Goal: Task Accomplishment & Management: Use online tool/utility

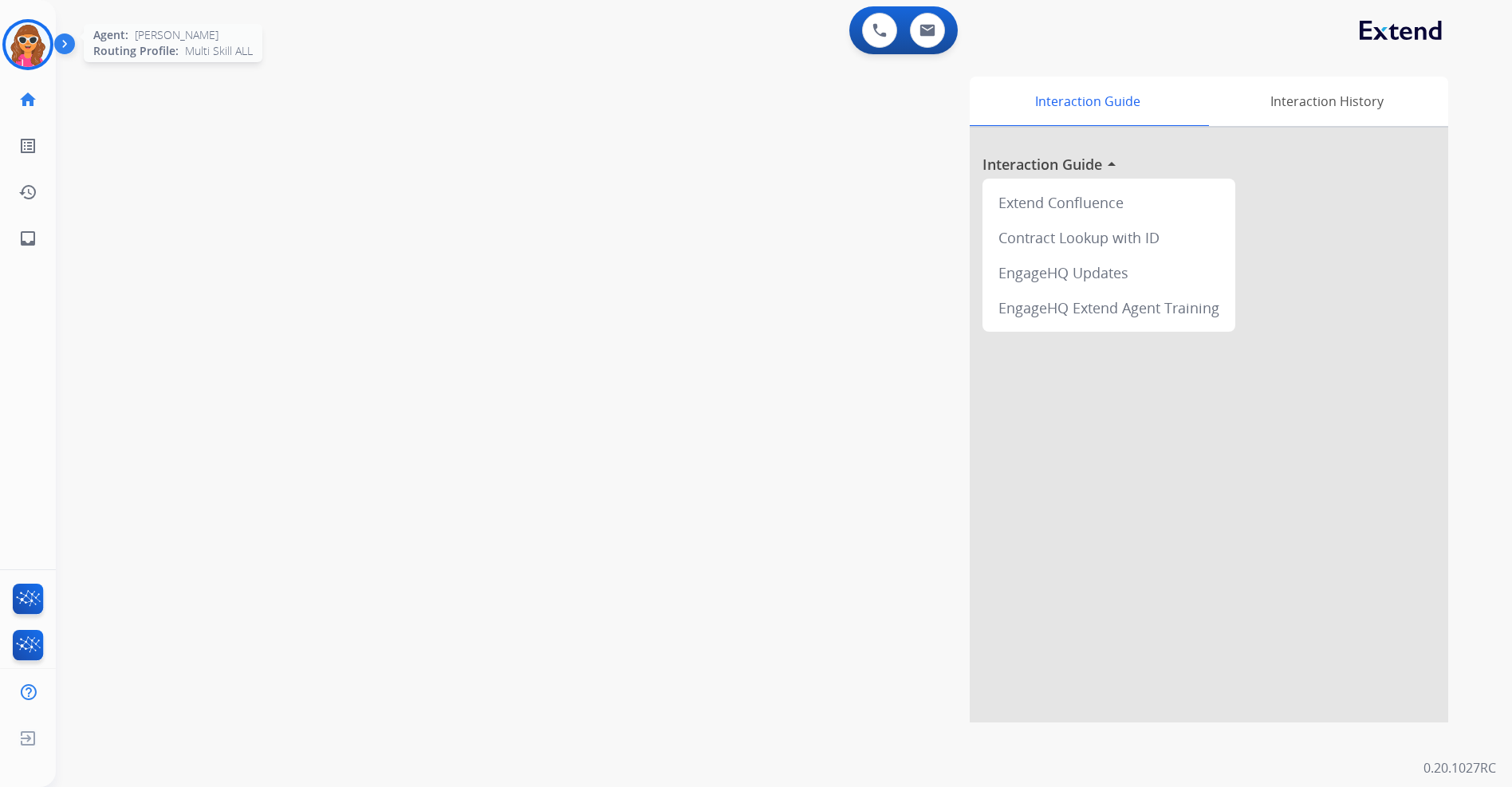
click at [28, 41] on img at bounding box center [28, 44] width 45 height 45
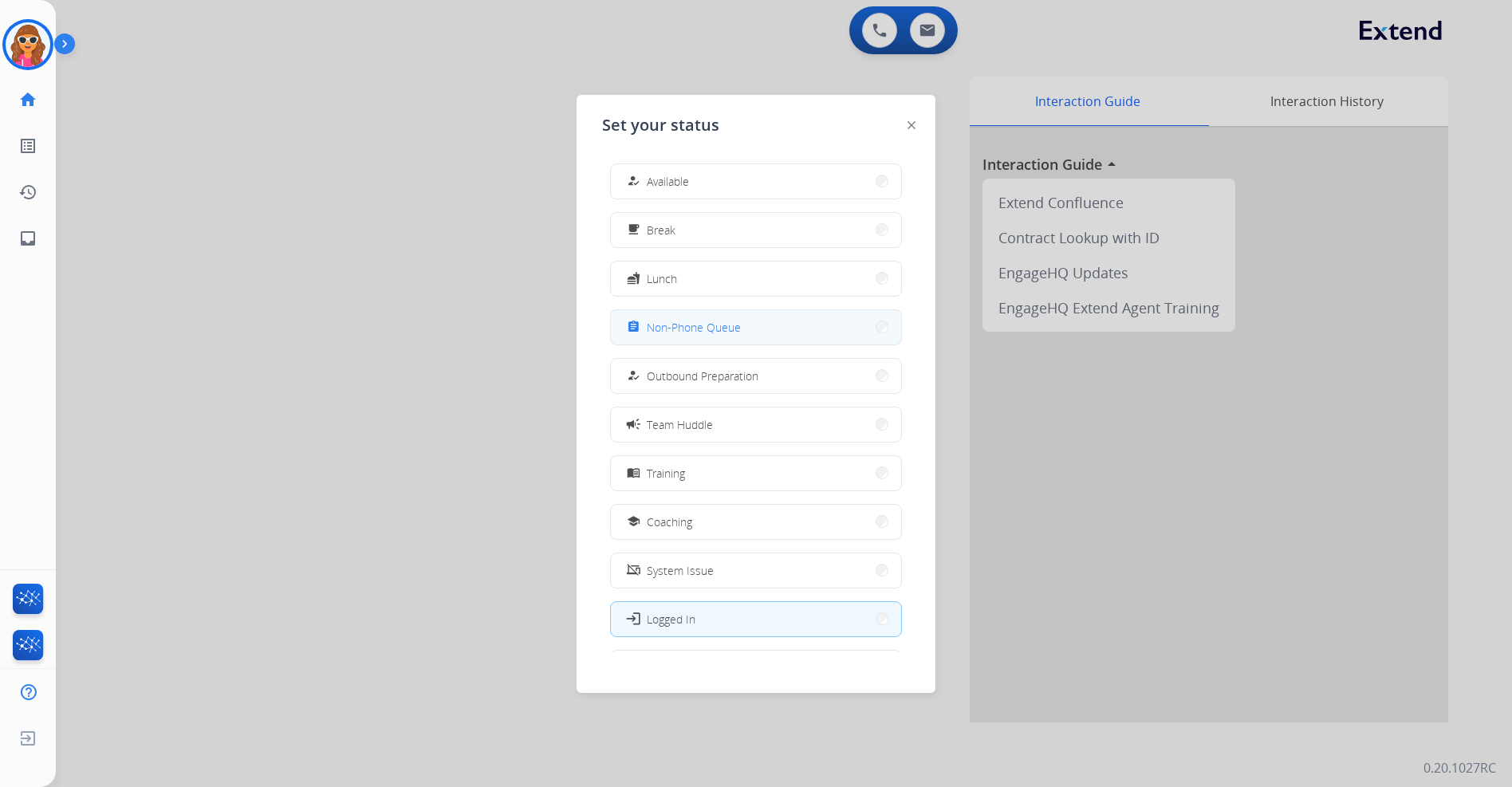
click at [741, 324] on button "assignment Non-Phone Queue" at bounding box center [756, 326] width 291 height 34
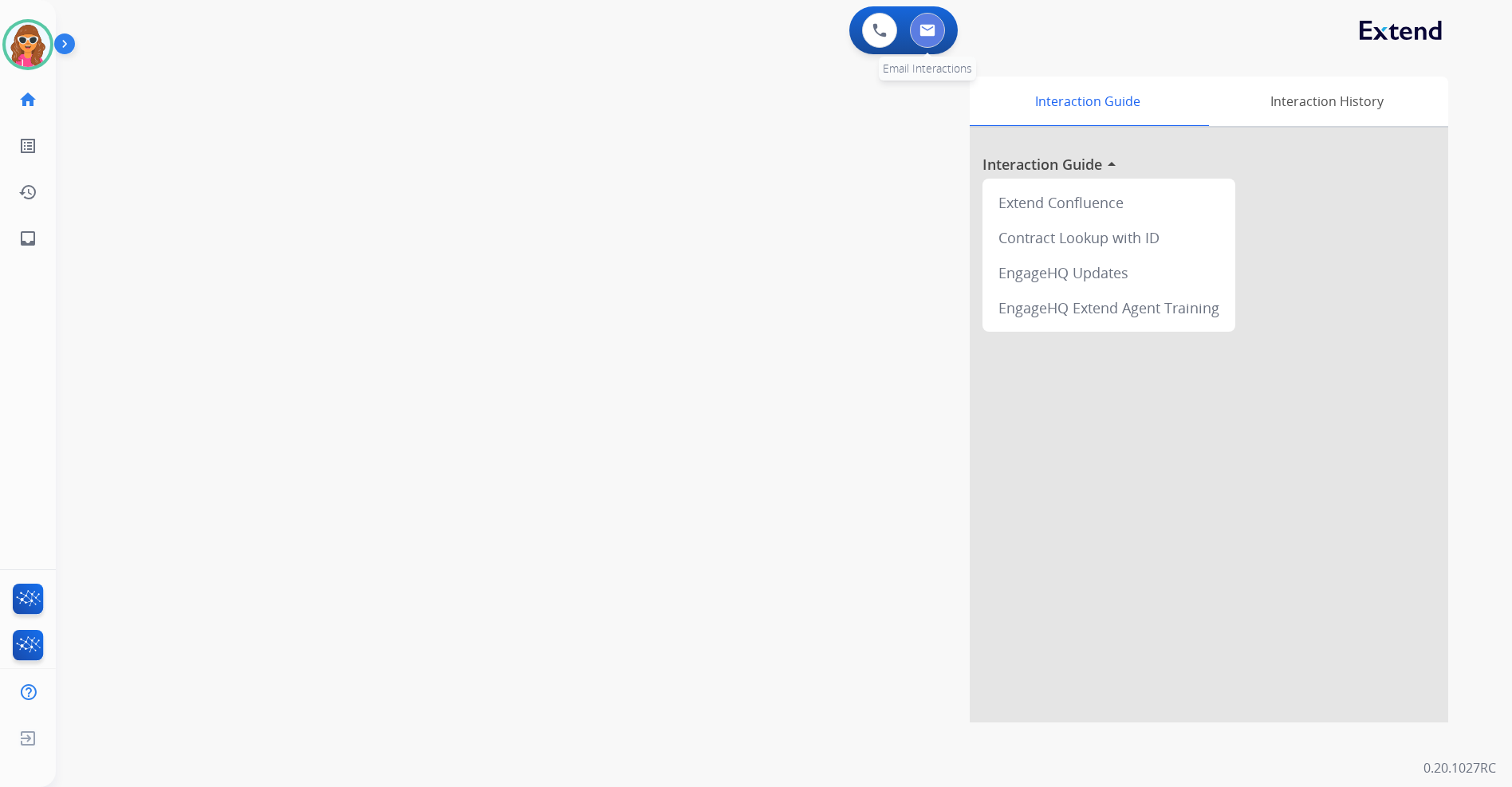
click at [920, 35] on img at bounding box center [927, 30] width 16 height 13
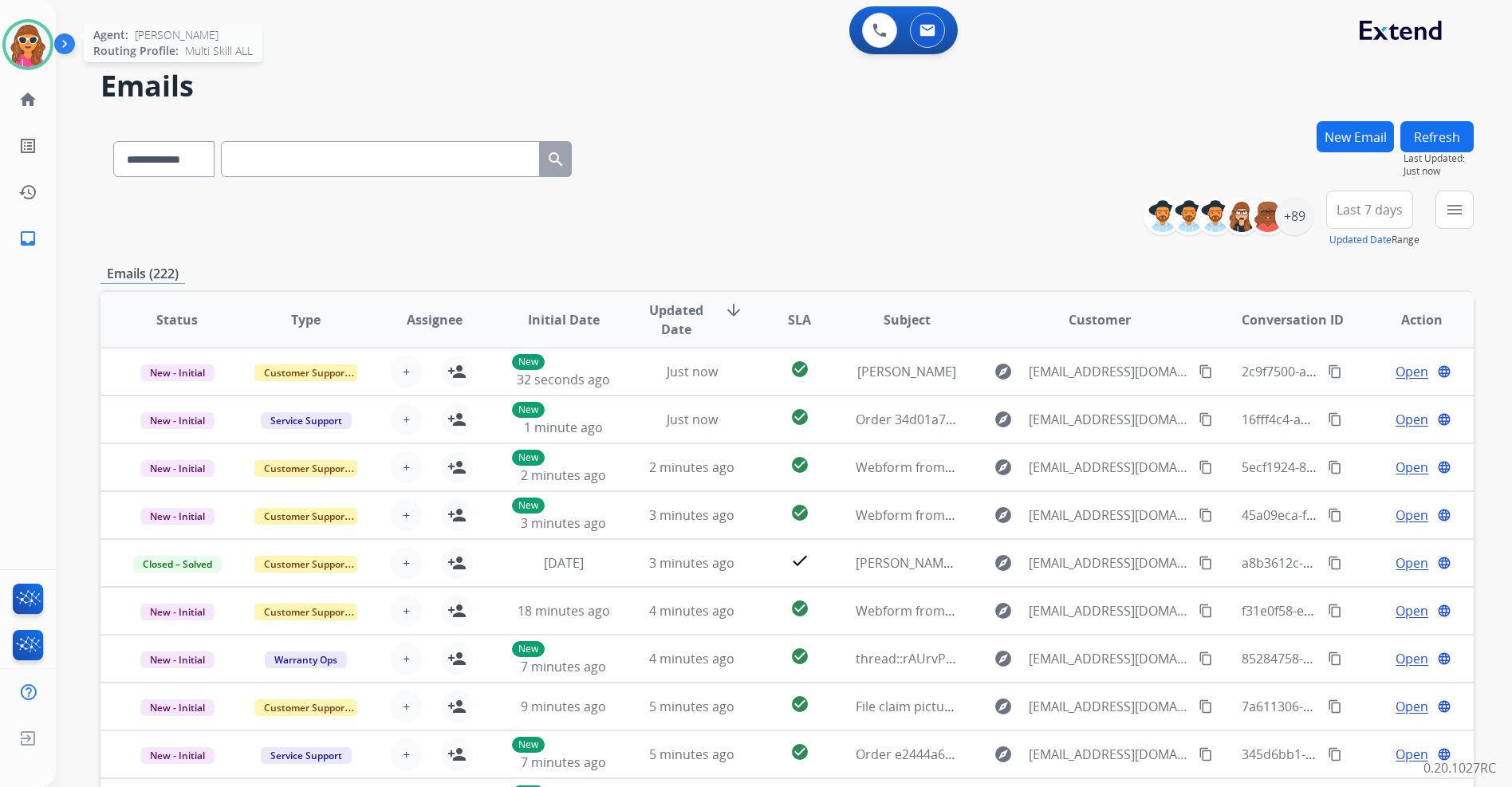
click at [31, 44] on img at bounding box center [28, 44] width 45 height 45
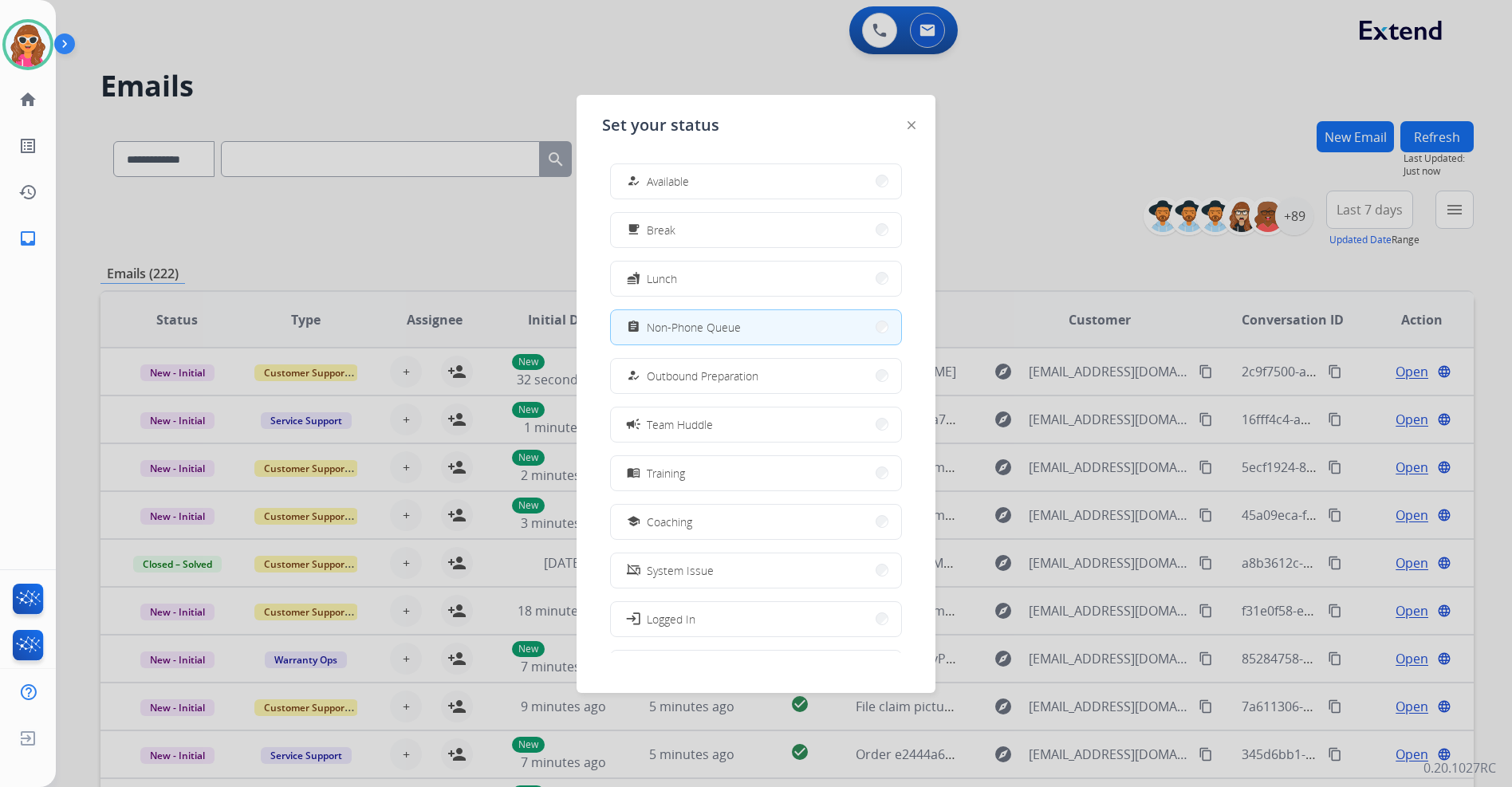
click at [698, 180] on button "how_to_reg Available" at bounding box center [756, 181] width 291 height 34
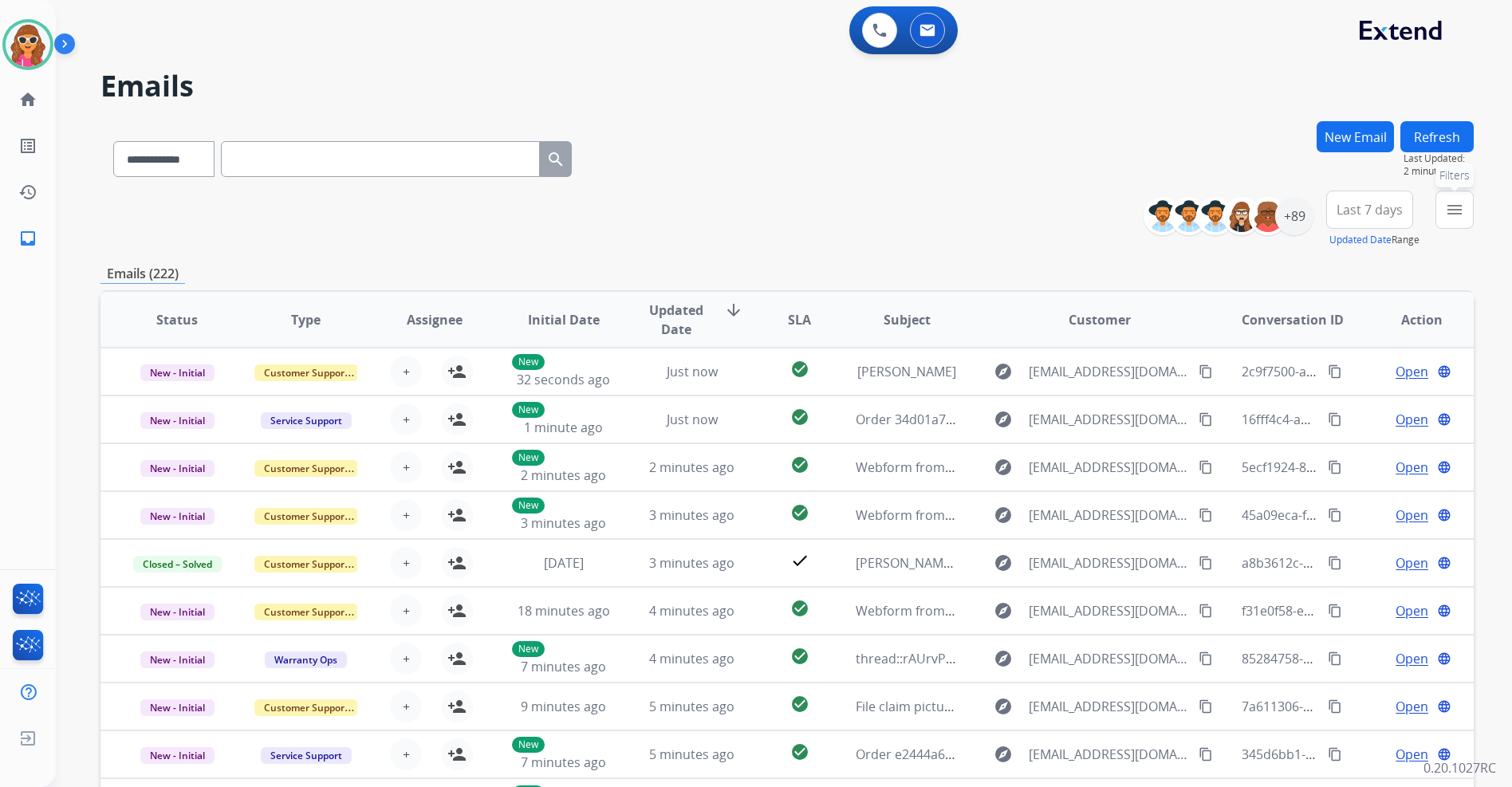
click at [1461, 213] on mat-icon "menu" at bounding box center [1455, 210] width 19 height 19
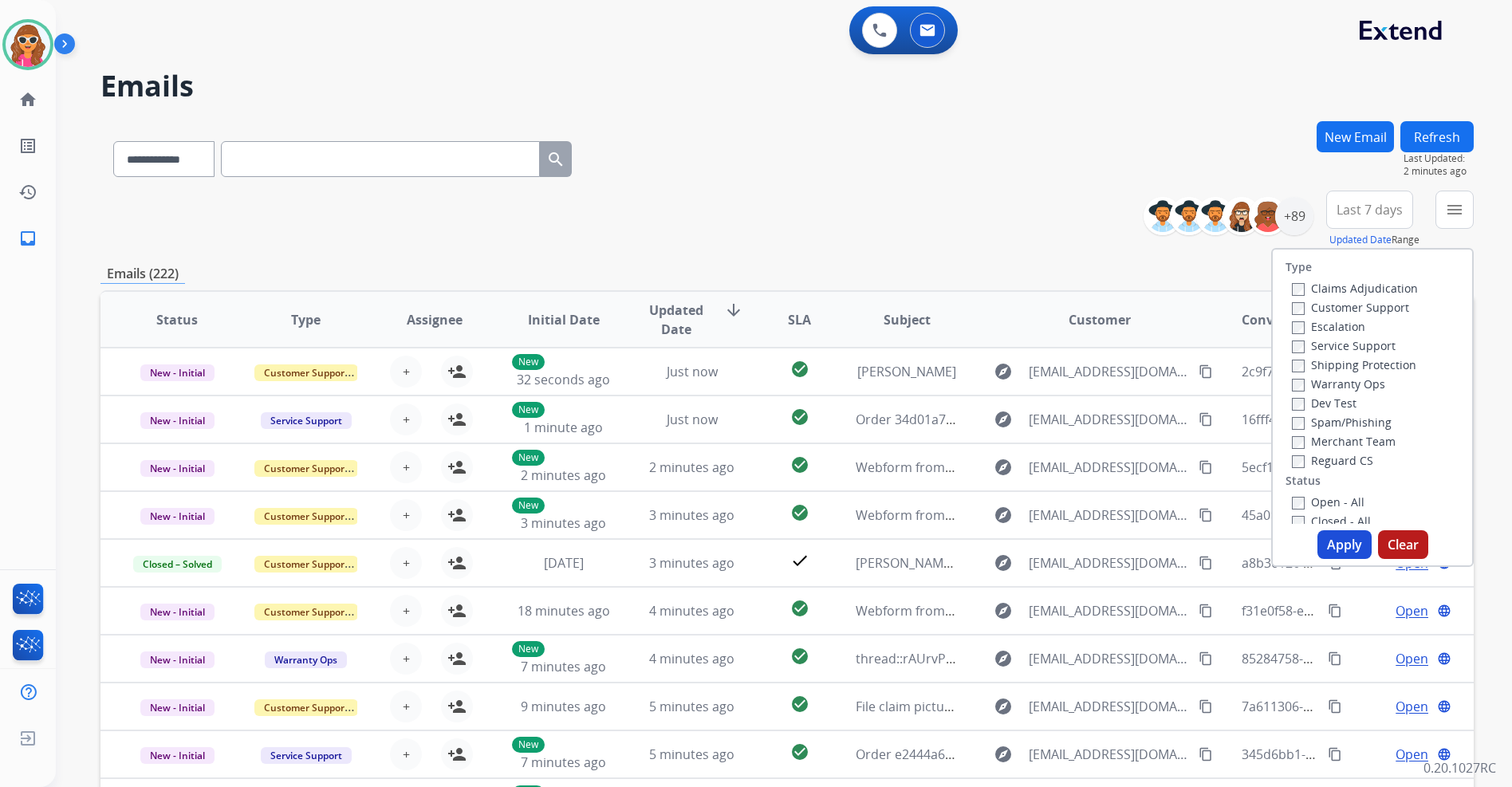
click at [1292, 510] on div "Open - All" at bounding box center [1376, 501] width 167 height 19
click at [1341, 547] on button "Apply" at bounding box center [1345, 544] width 54 height 29
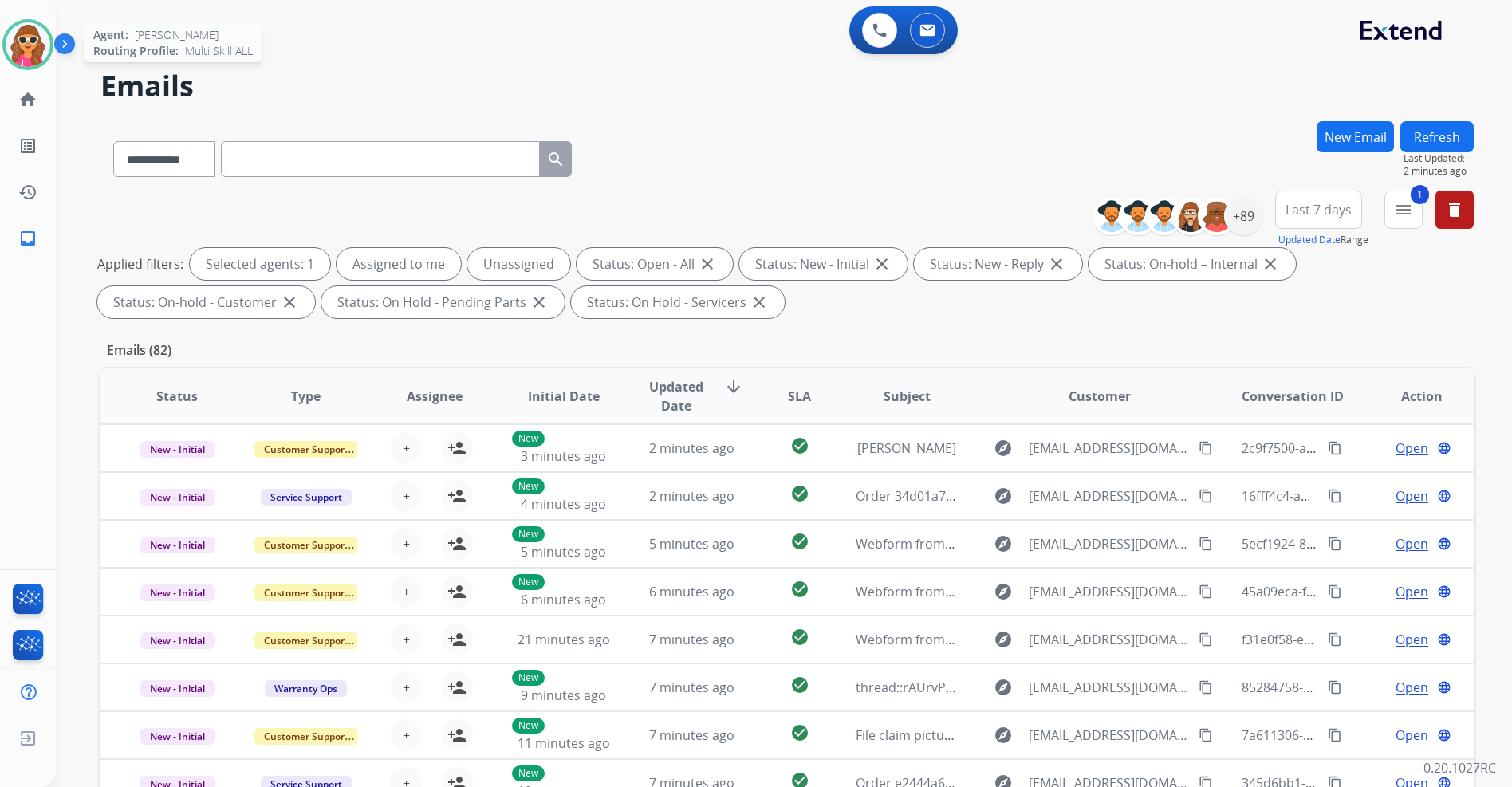
click at [33, 39] on img at bounding box center [28, 44] width 45 height 45
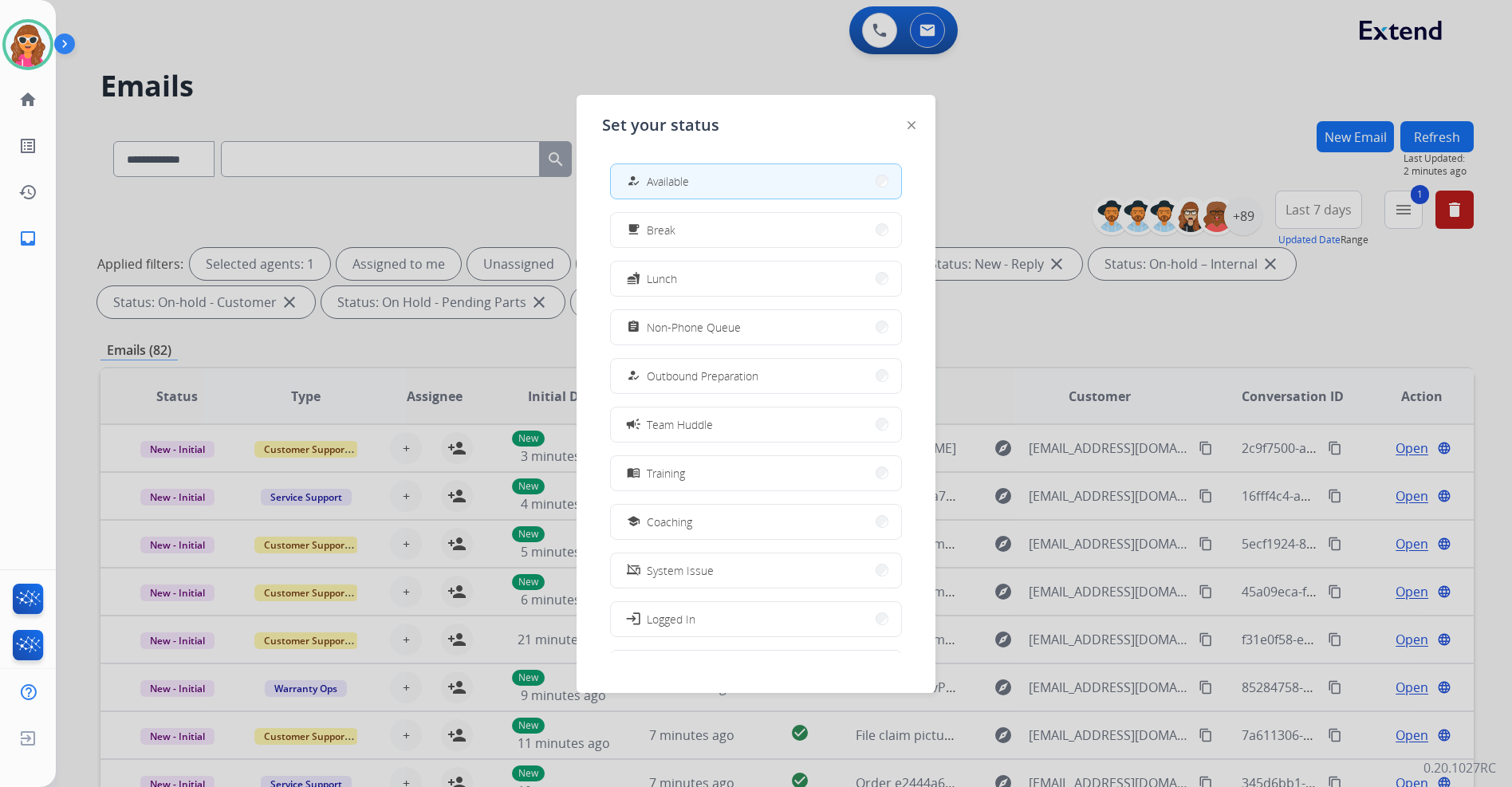
click at [983, 97] on div at bounding box center [756, 394] width 1512 height 787
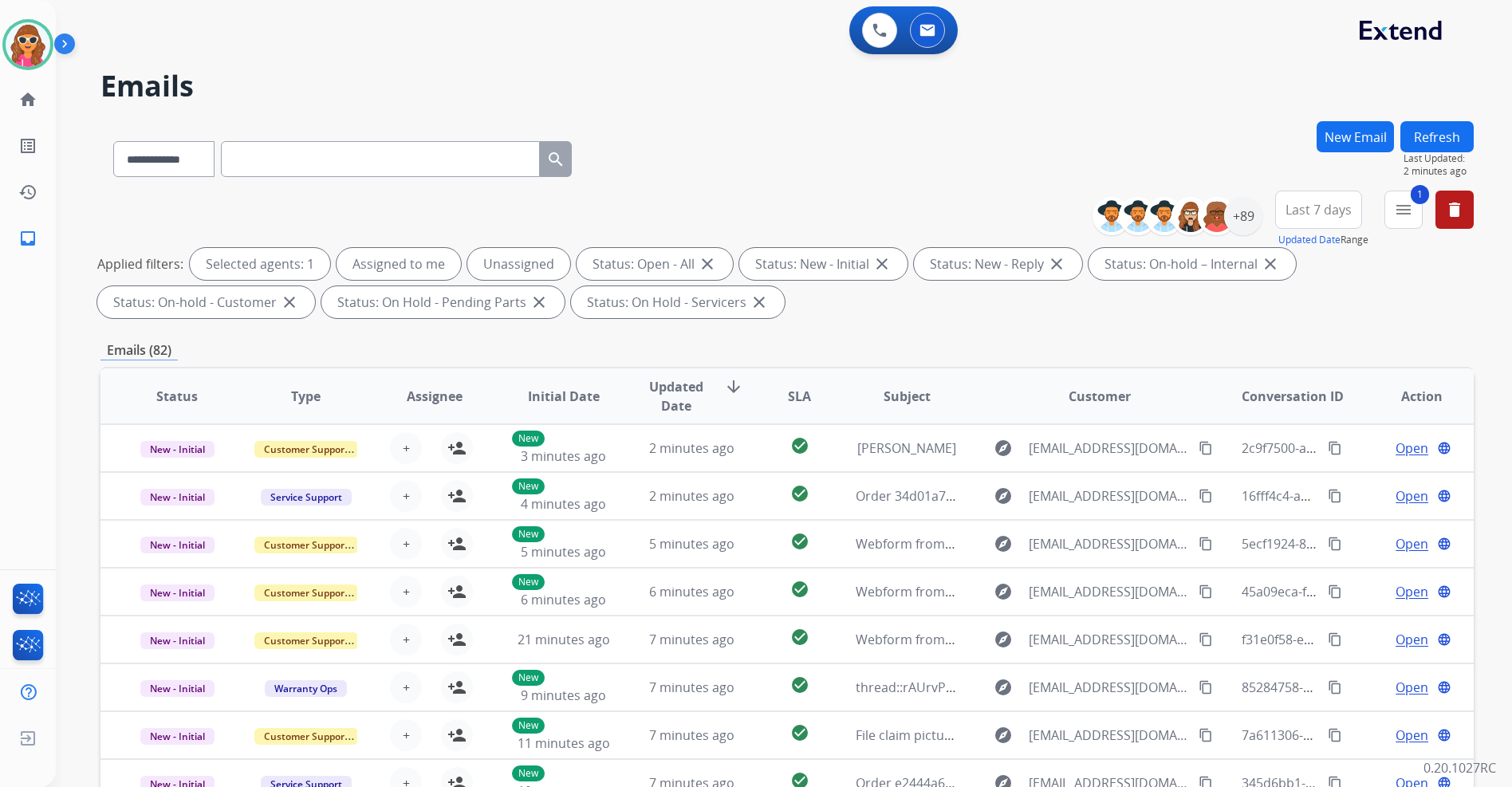
click at [1328, 229] on div "Last 7 days Updated Date Range Custom Recent Last 7 days Last 14 days Last 30 d…" at bounding box center [1323, 219] width 97 height 57
click at [1337, 213] on span "Last 7 days" at bounding box center [1319, 210] width 66 height 6
click at [1335, 213] on span "Last 7 days" at bounding box center [1319, 210] width 66 height 6
click at [1309, 222] on button "Last 7 days" at bounding box center [1319, 210] width 87 height 39
click at [1313, 409] on div "Last 90 days" at bounding box center [1313, 404] width 87 height 24
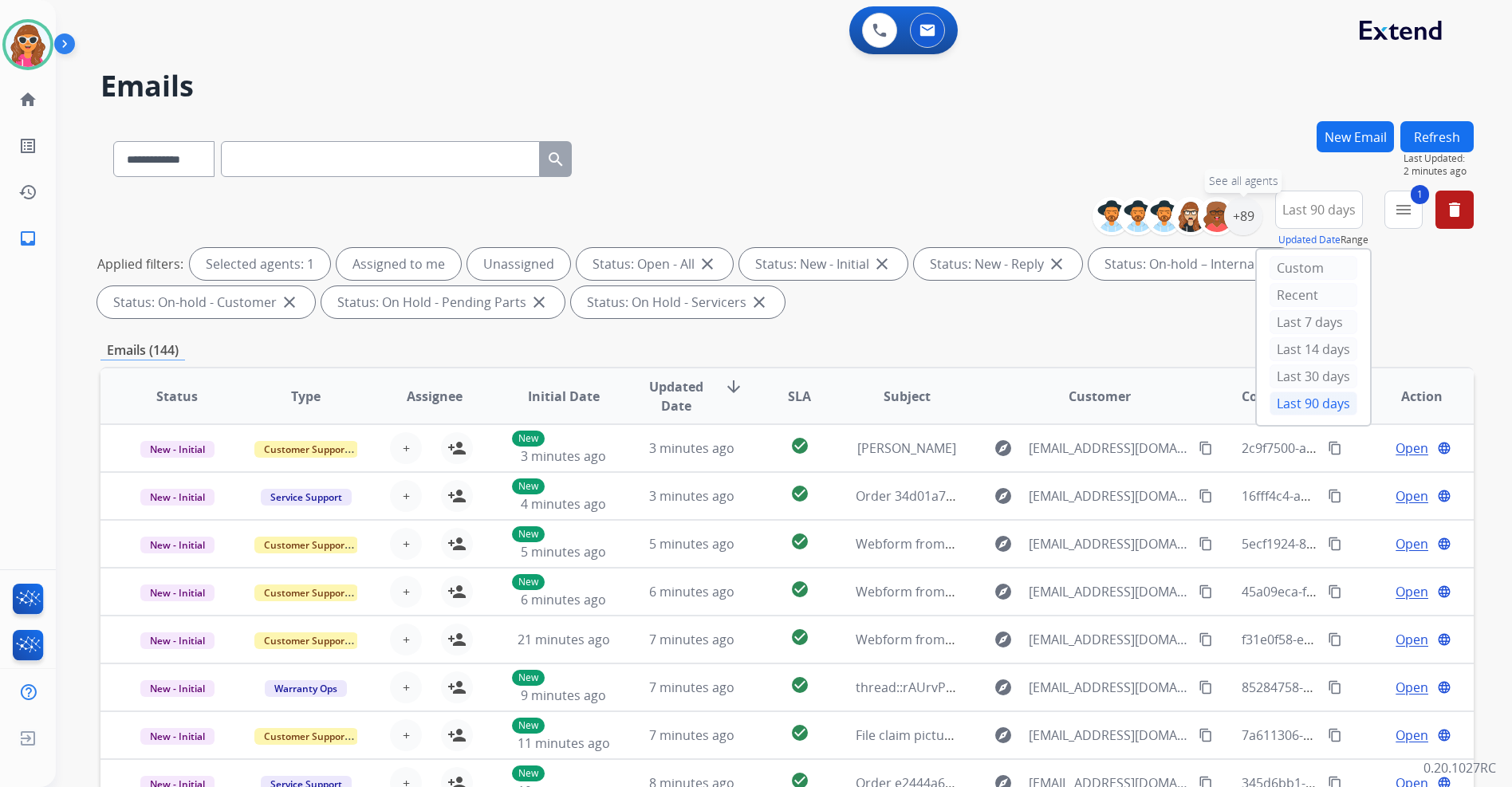
drag, startPoint x: 1243, startPoint y: 232, endPoint x: 1240, endPoint y: 239, distance: 7.6
click at [1242, 232] on div "+89" at bounding box center [1243, 216] width 39 height 39
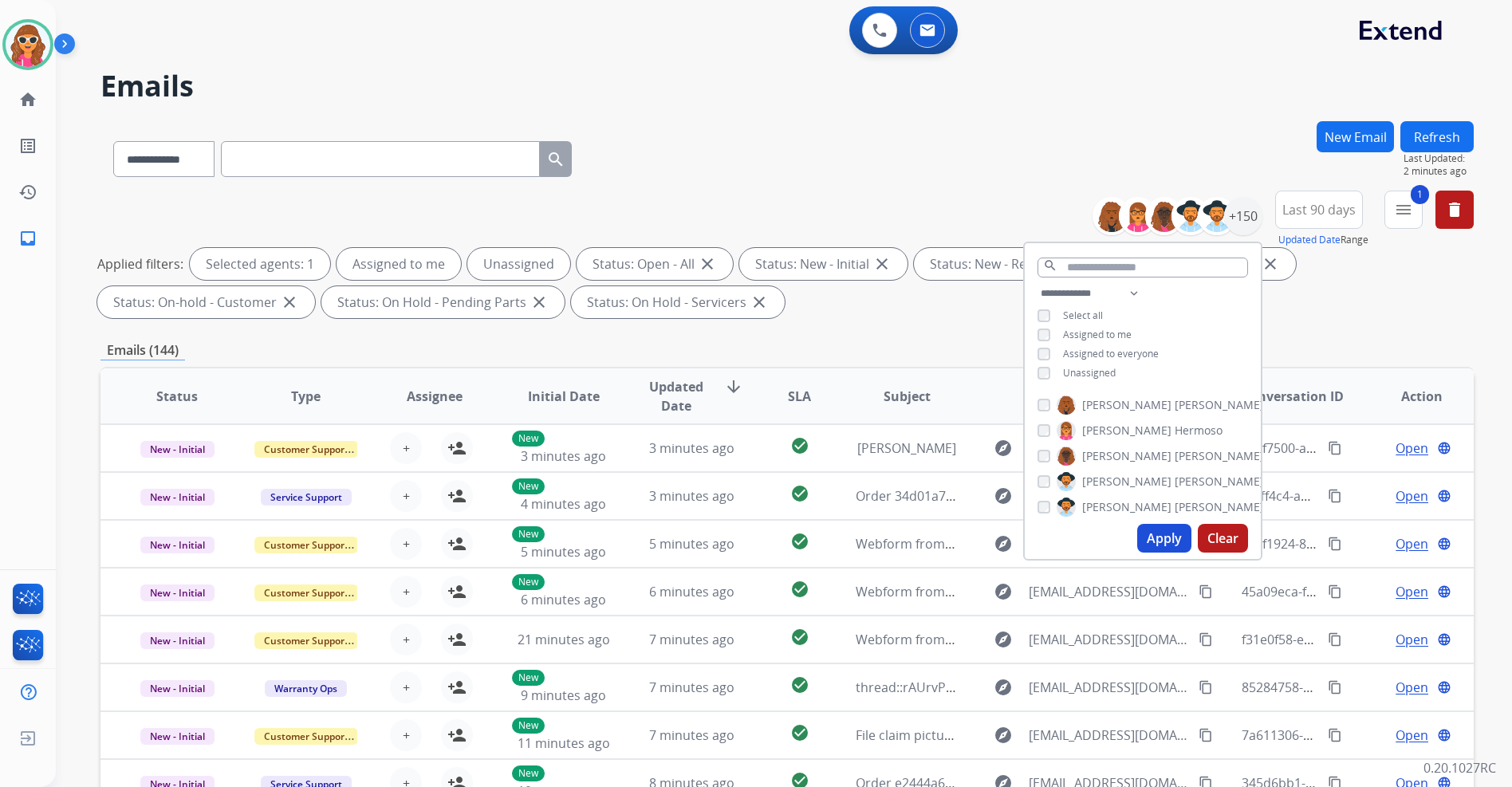
click at [1082, 367] on span "Unassigned" at bounding box center [1089, 372] width 52 height 14
drag, startPoint x: 1178, startPoint y: 543, endPoint x: 1187, endPoint y: 539, distance: 9.8
click at [1178, 544] on button "Apply" at bounding box center [1164, 538] width 54 height 29
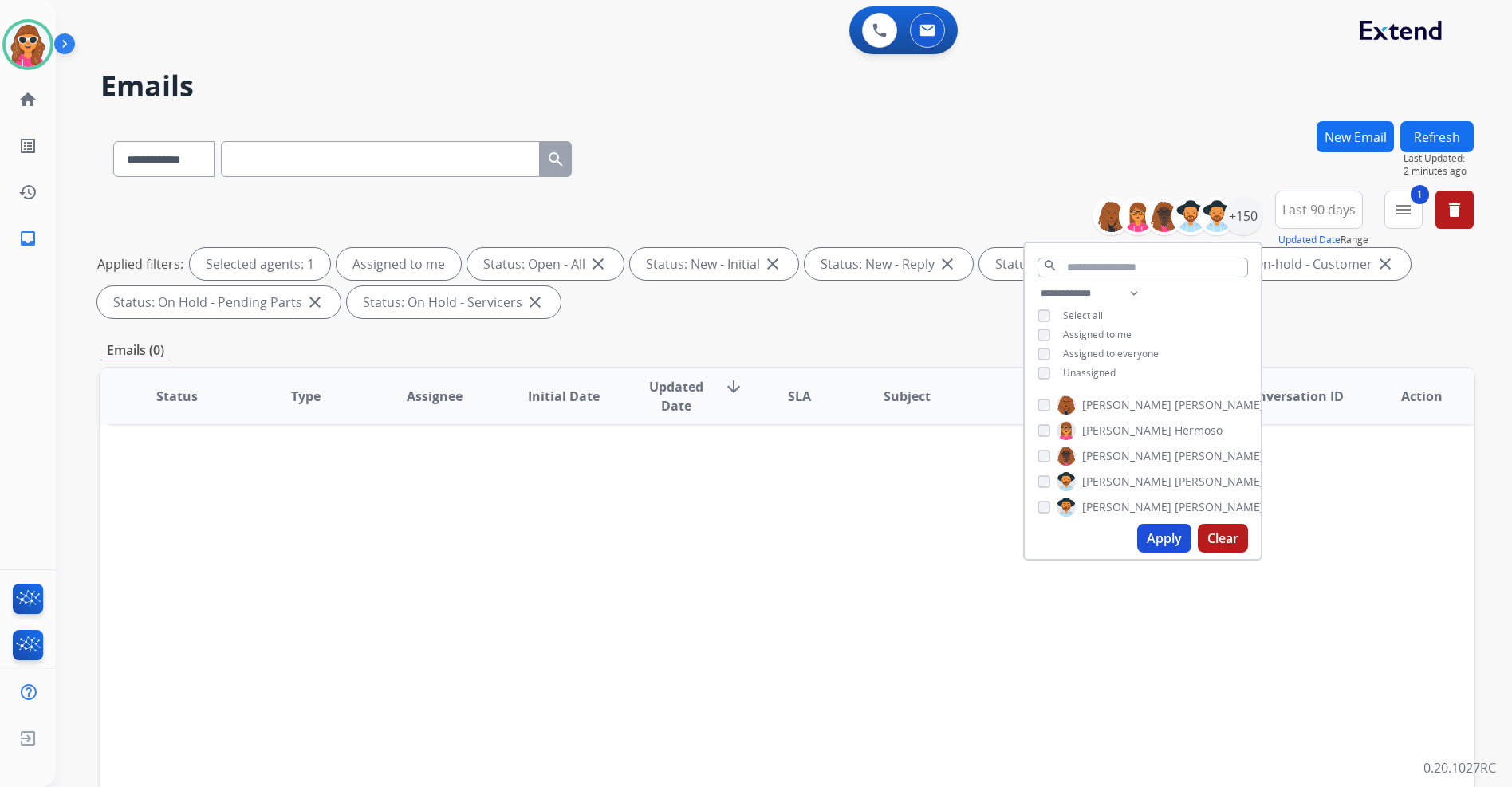
click at [1084, 189] on div "**********" at bounding box center [786, 155] width 1373 height 69
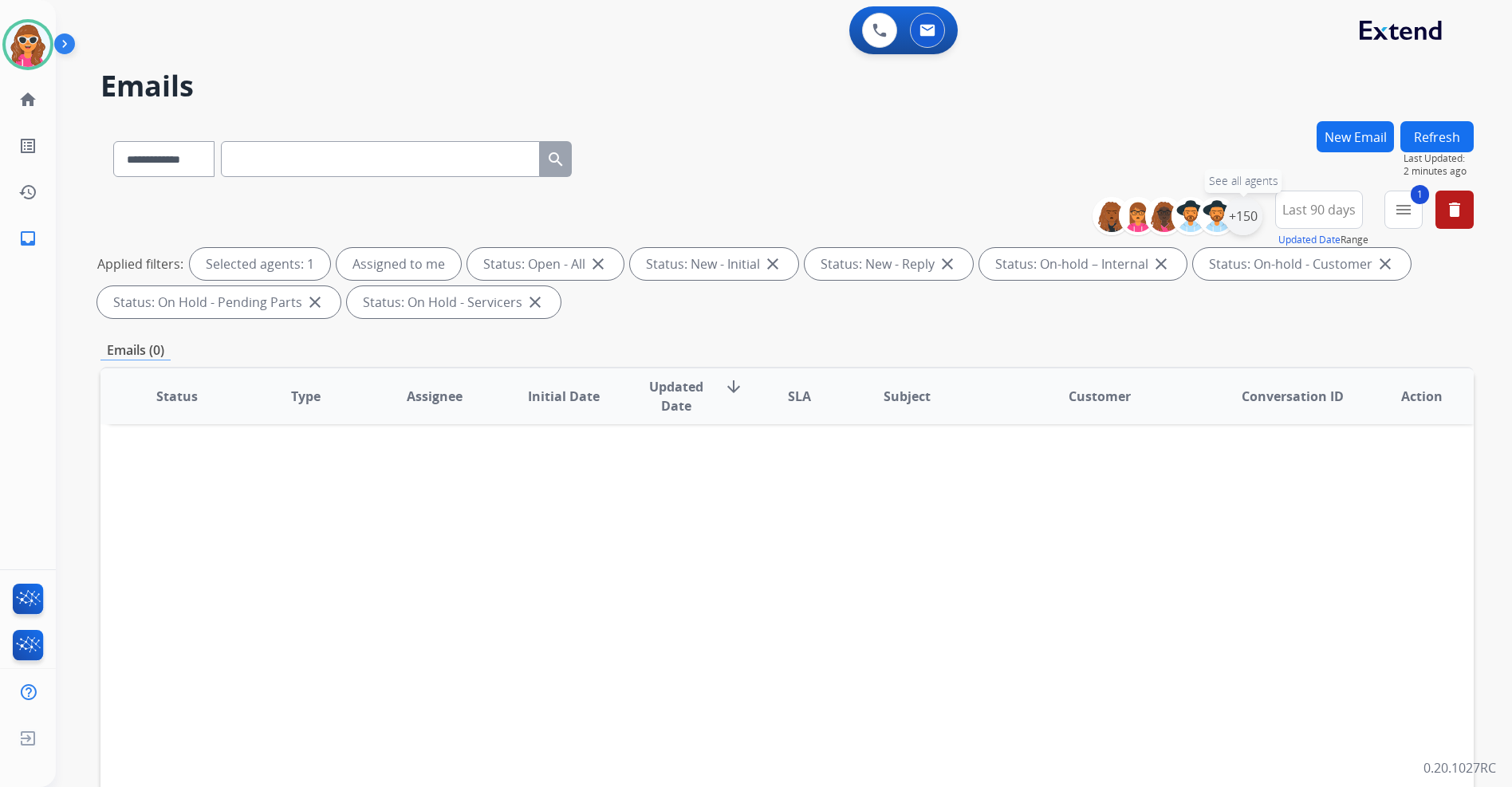
click at [1254, 218] on div "+150" at bounding box center [1243, 216] width 39 height 39
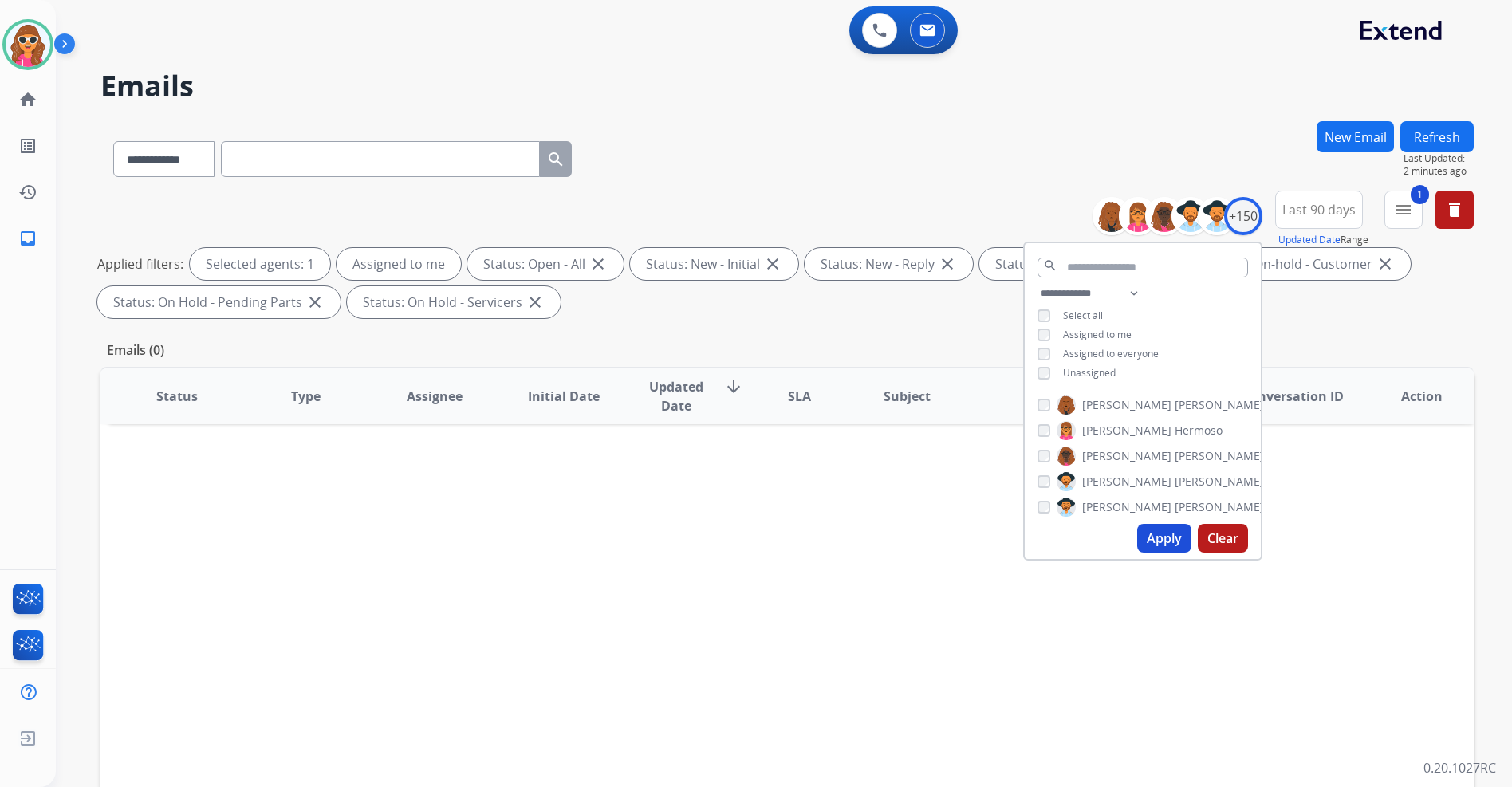
click at [1129, 165] on div "**********" at bounding box center [786, 155] width 1373 height 69
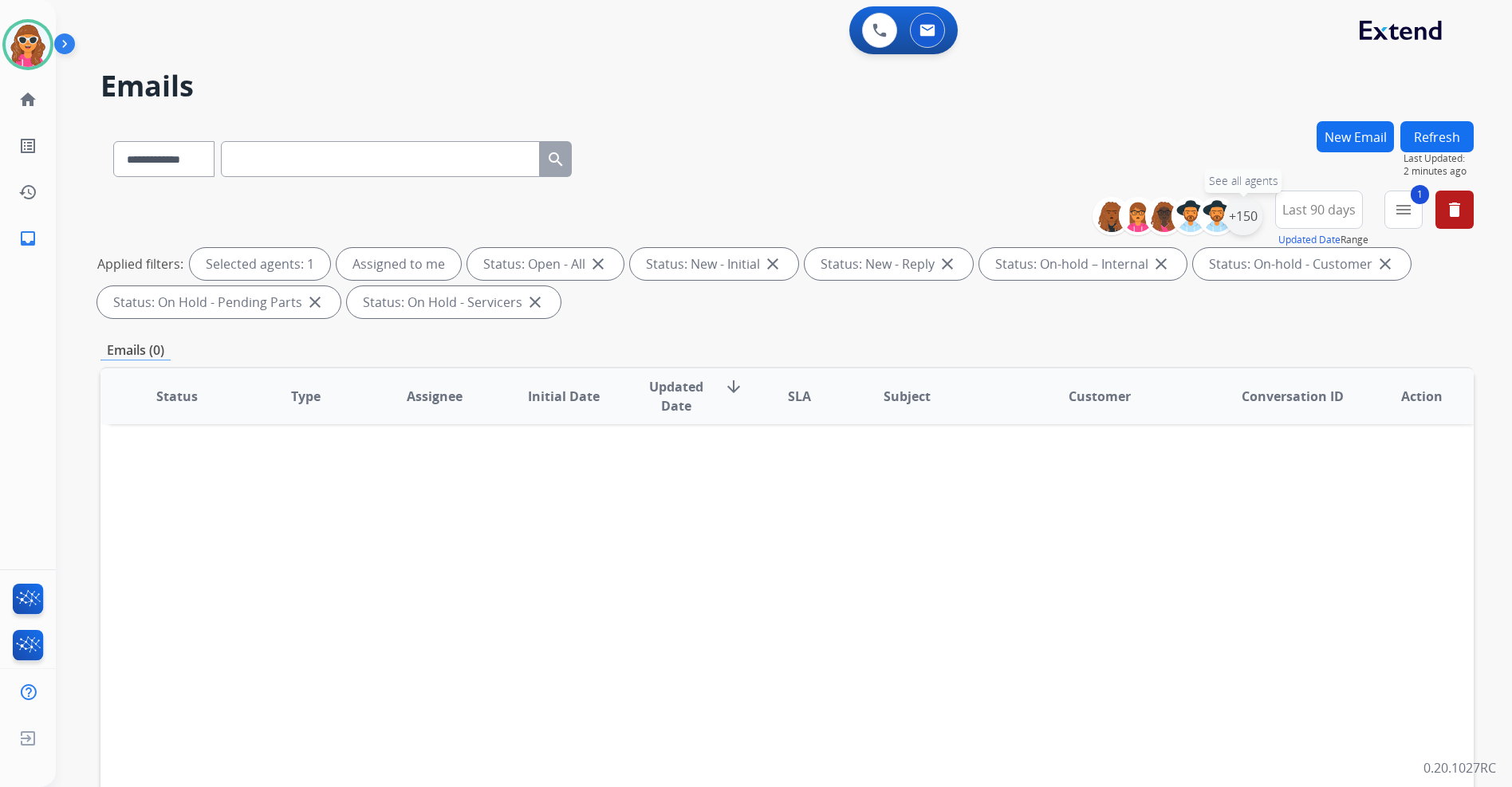
click at [1238, 225] on div "+150" at bounding box center [1243, 216] width 39 height 39
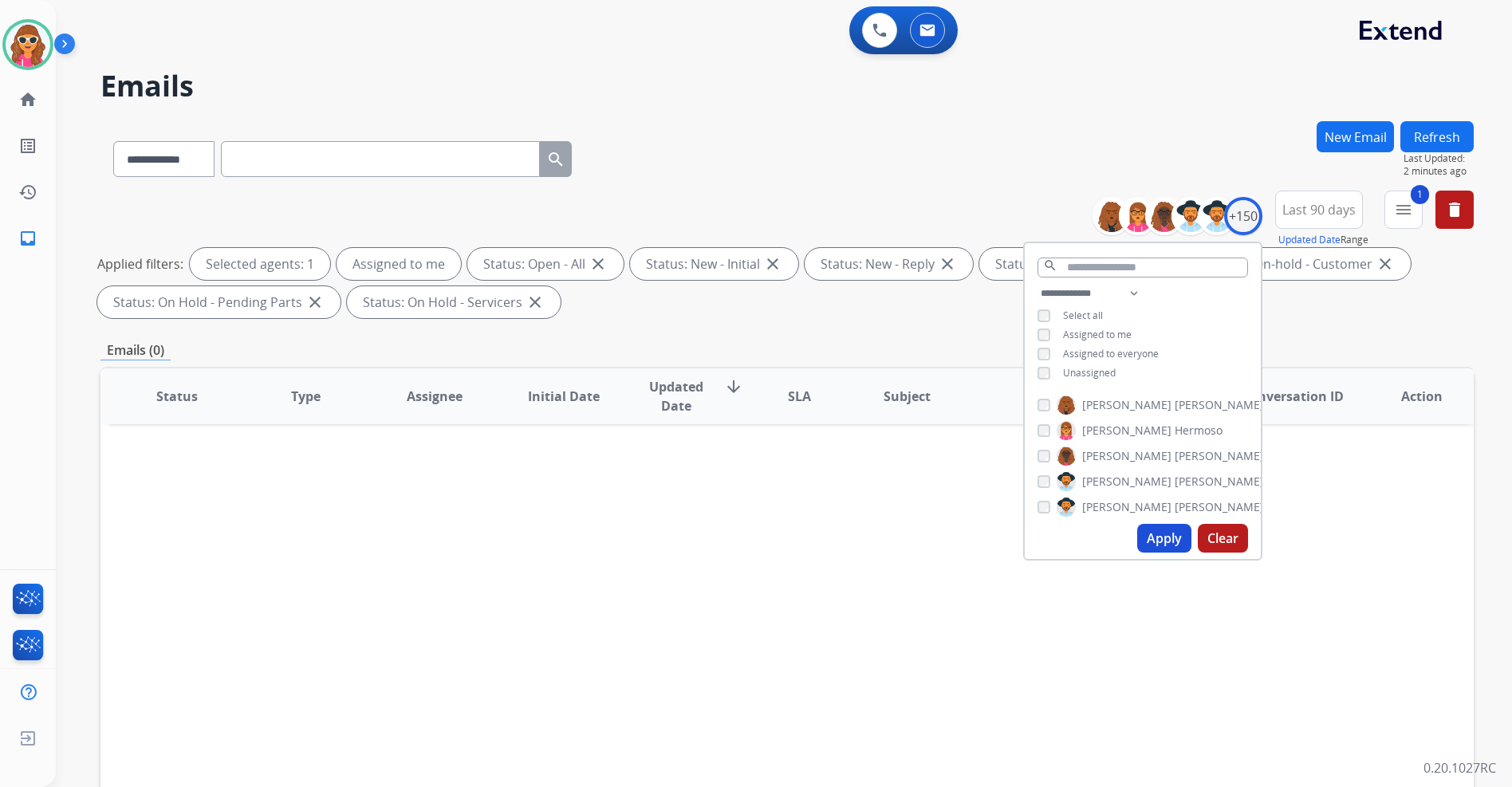
drag, startPoint x: 1082, startPoint y: 370, endPoint x: 1067, endPoint y: 344, distance: 30.0
click at [1082, 369] on span "Unassigned" at bounding box center [1089, 372] width 52 height 14
click at [1163, 543] on button "Apply" at bounding box center [1164, 538] width 54 height 29
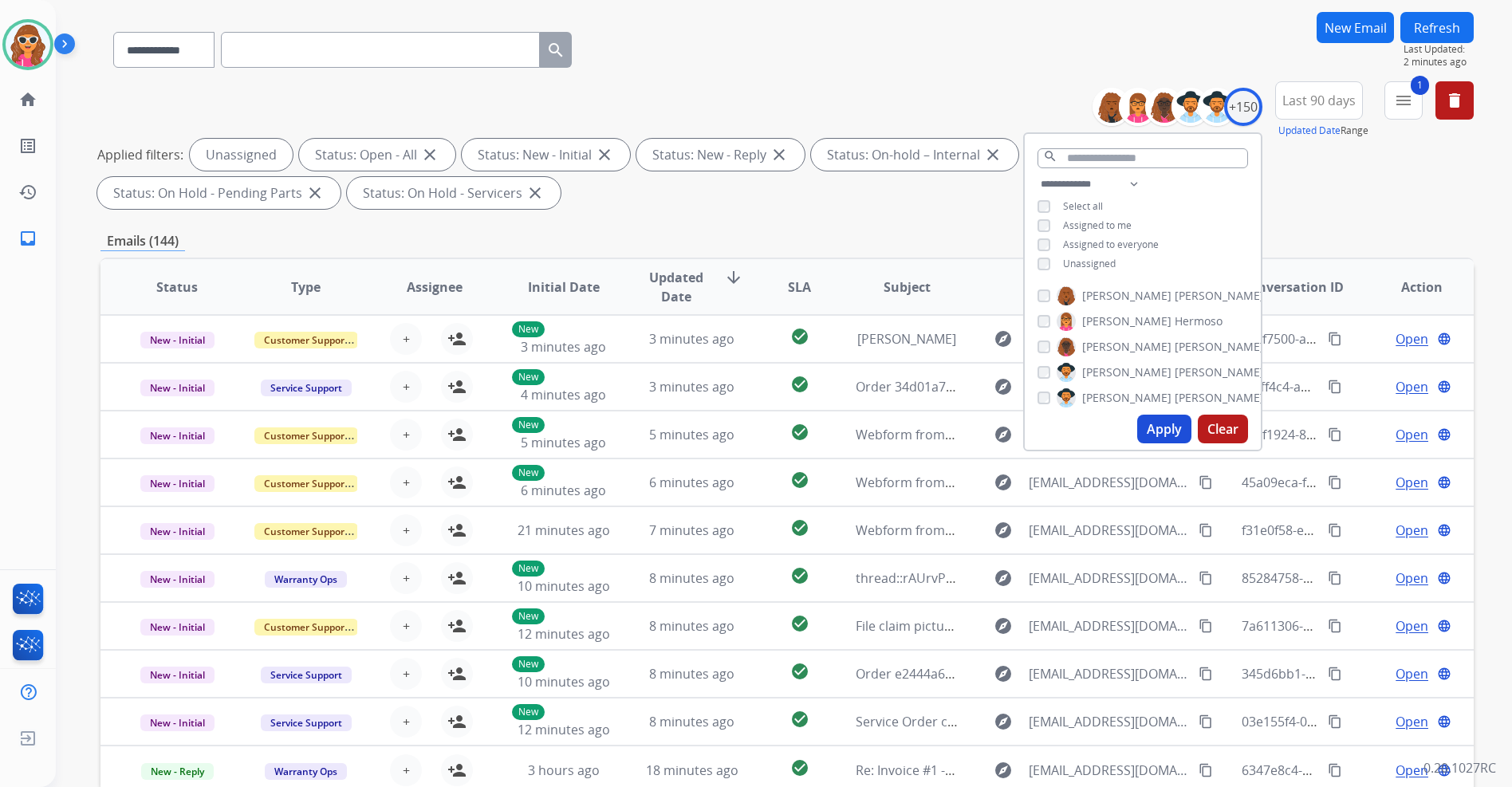
scroll to position [159, 0]
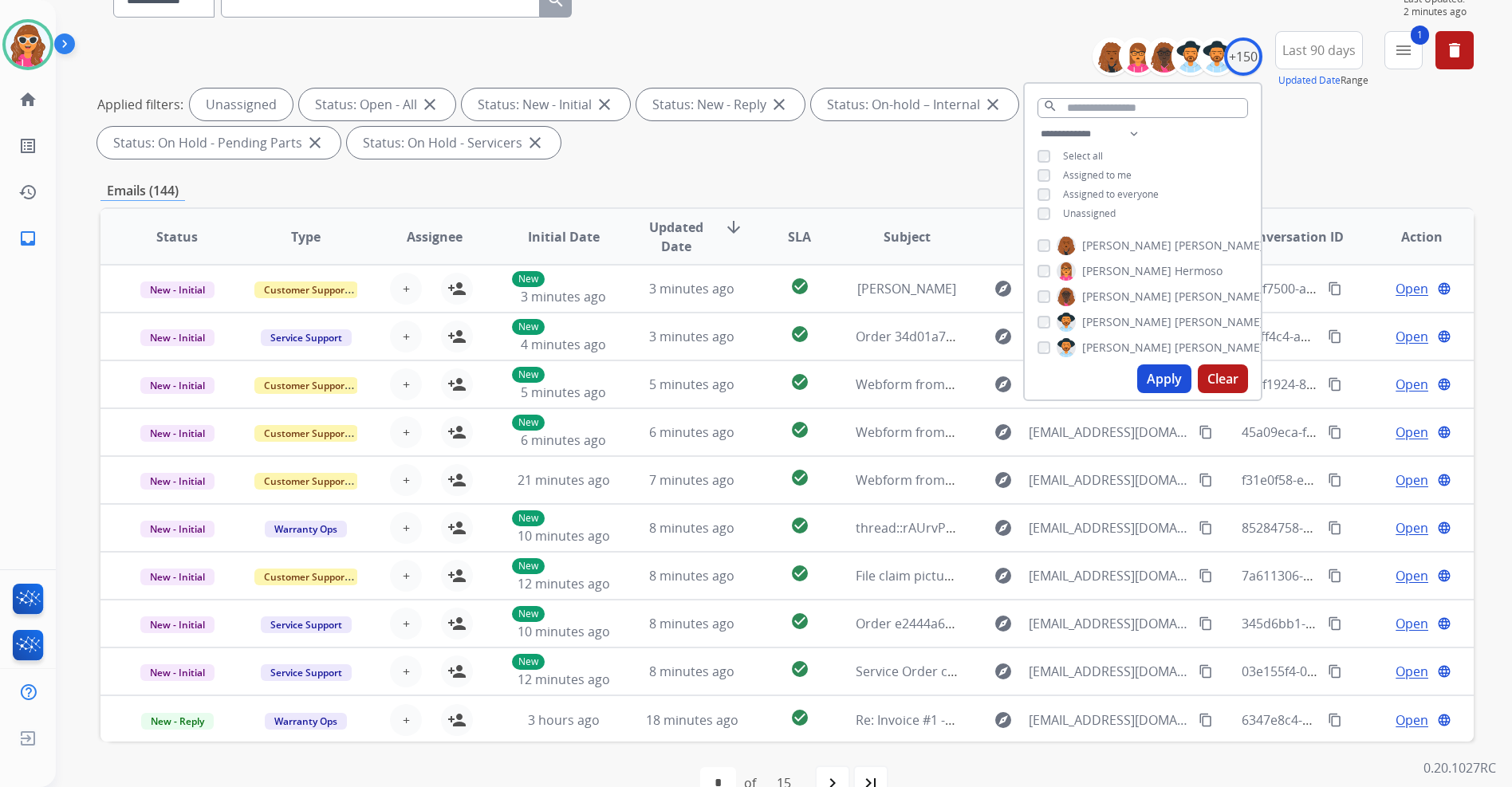
click at [948, 46] on div "**********" at bounding box center [786, 98] width 1373 height 134
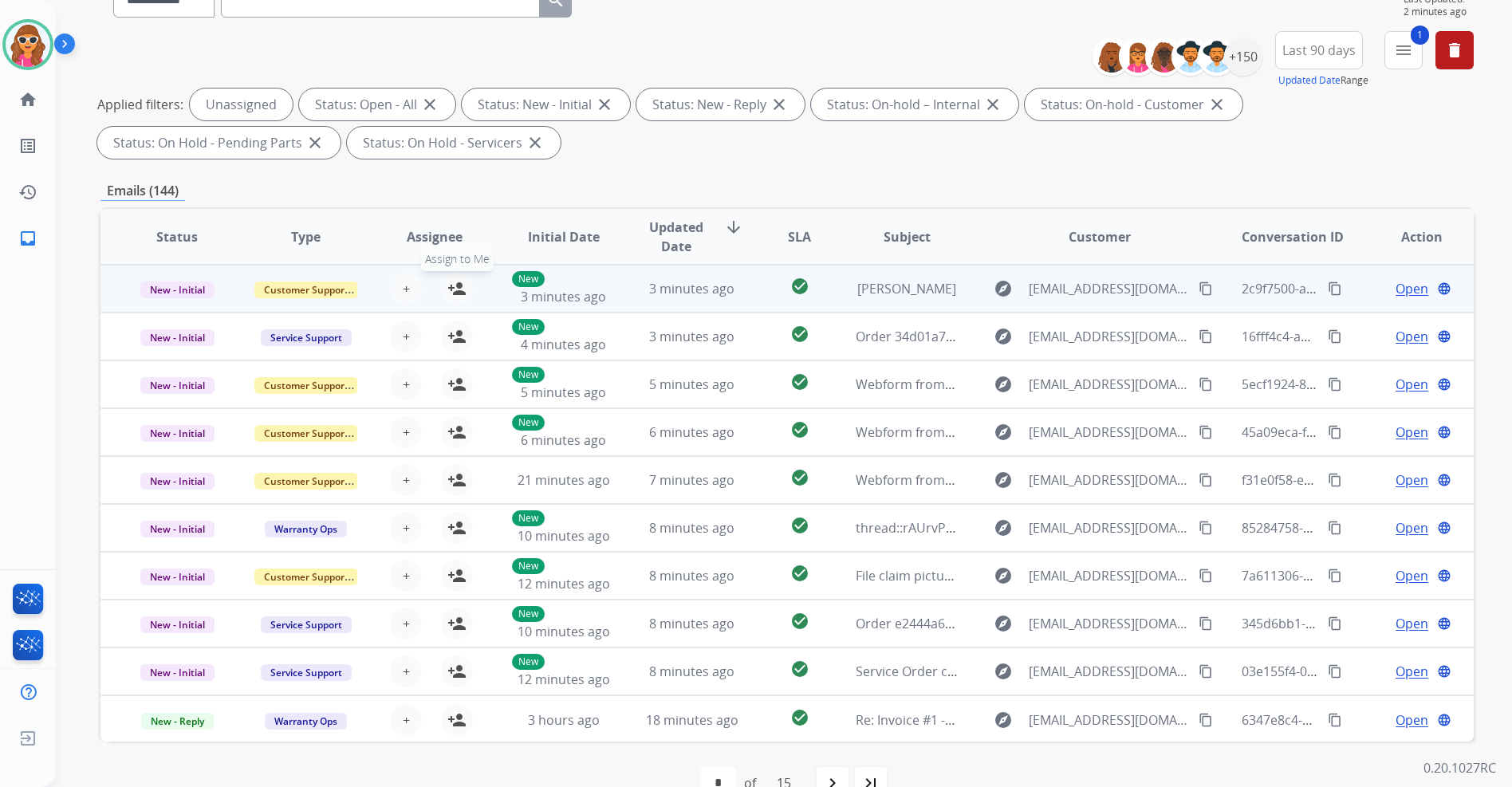
click at [454, 297] on mat-icon "person_add" at bounding box center [457, 289] width 19 height 19
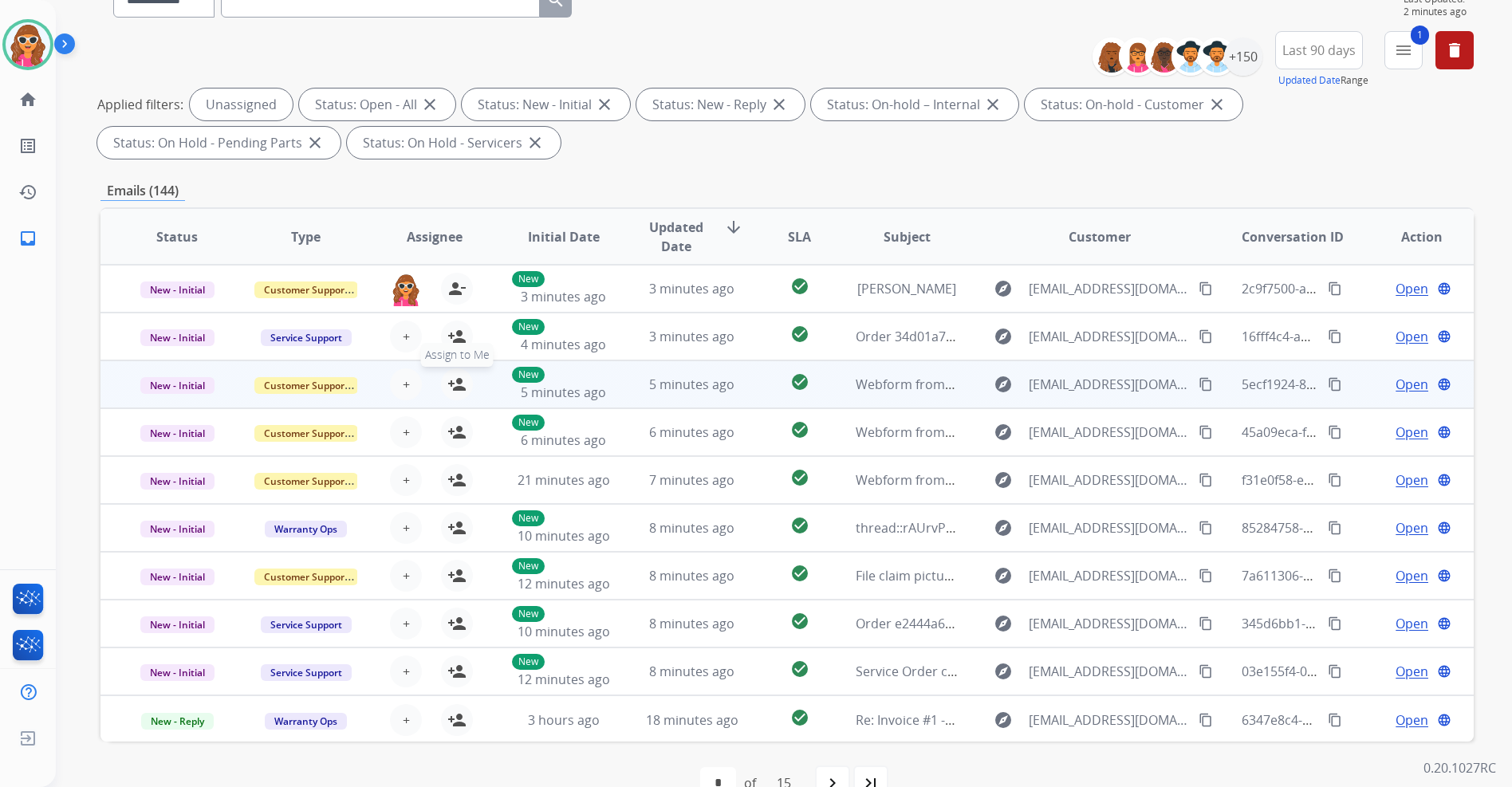
click at [458, 387] on mat-icon "person_add" at bounding box center [457, 384] width 19 height 19
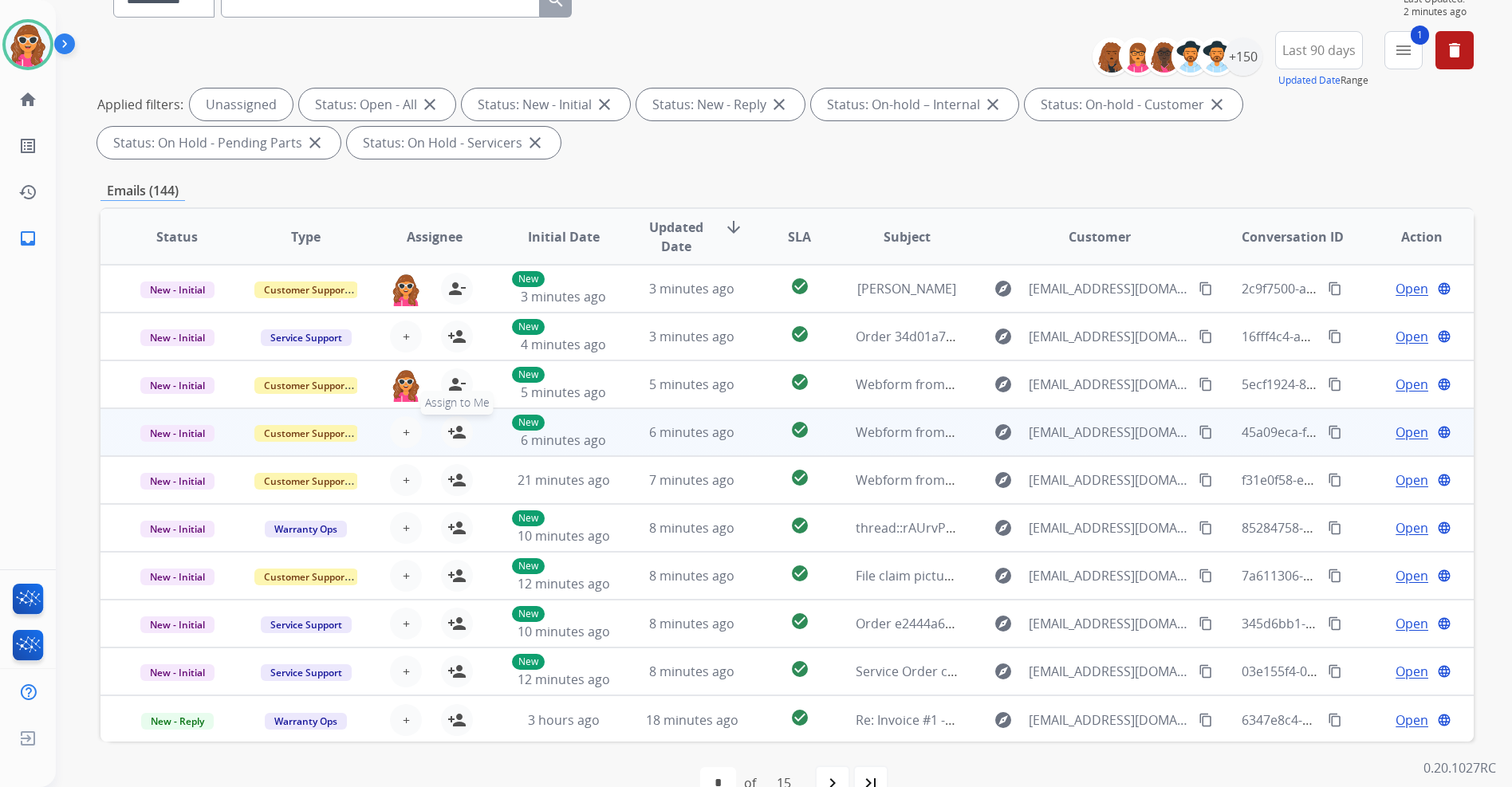
click at [458, 436] on mat-icon "person_add" at bounding box center [457, 432] width 19 height 19
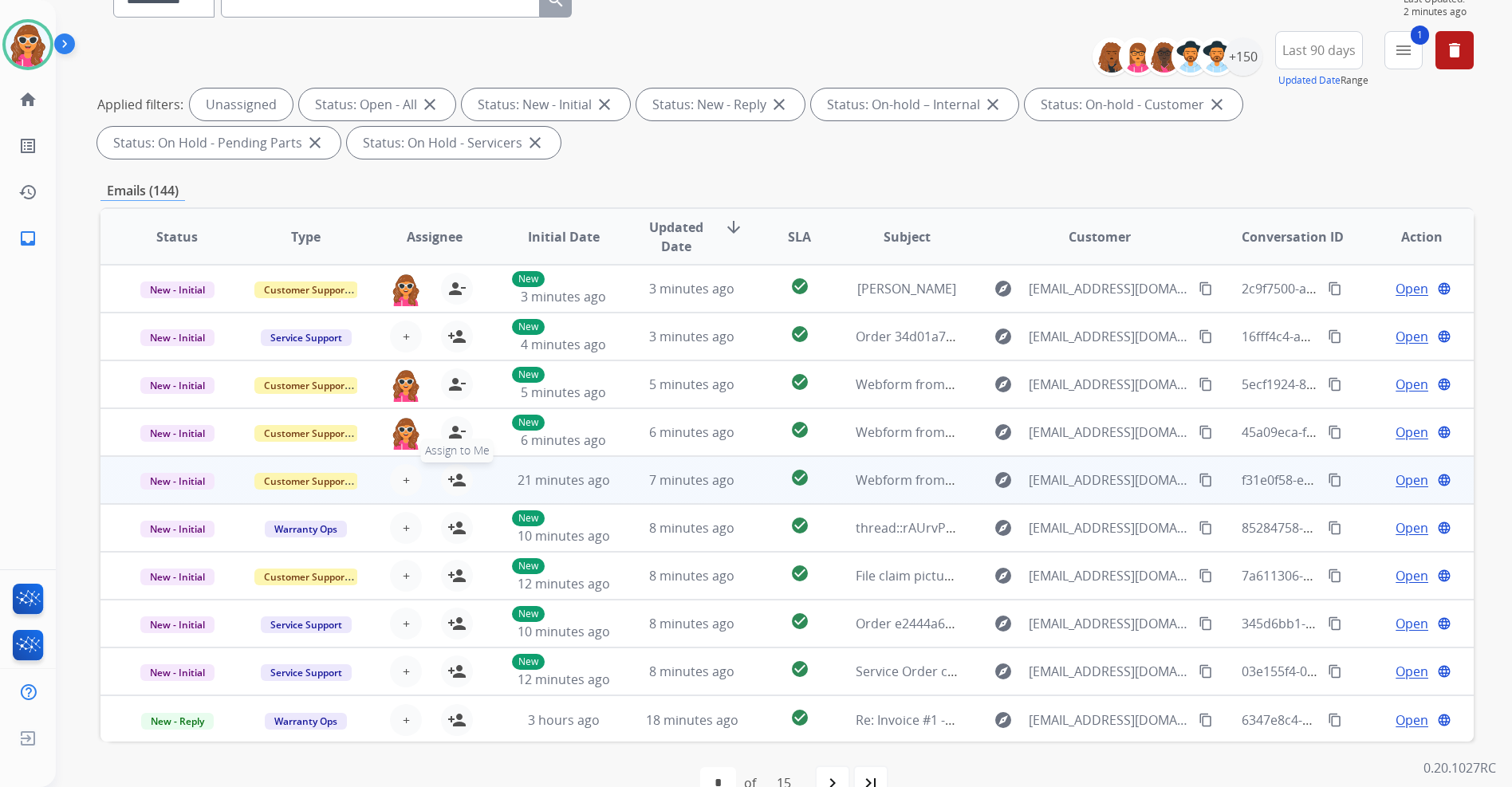
click at [457, 480] on mat-icon "person_add" at bounding box center [457, 480] width 19 height 19
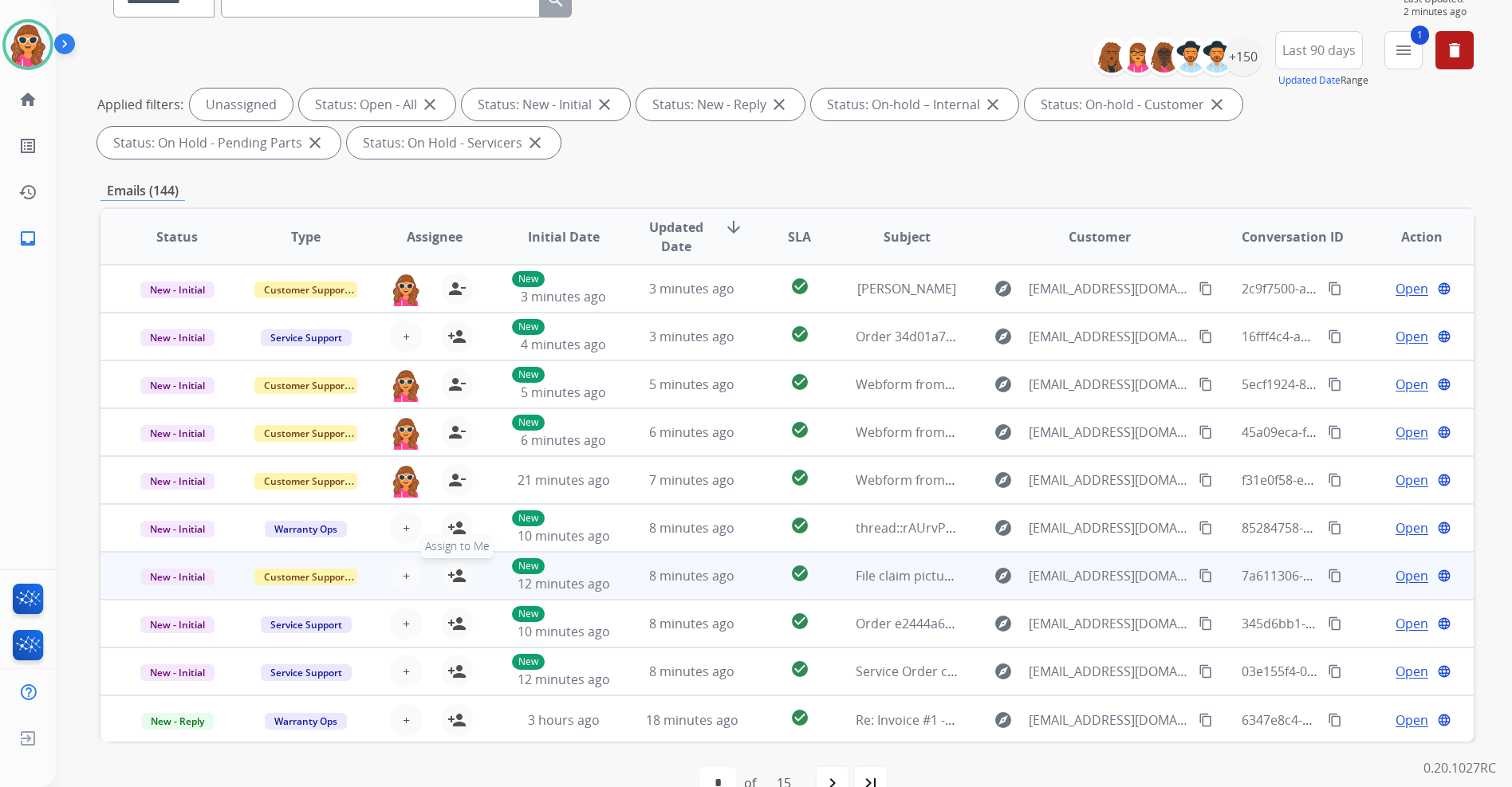
click at [460, 582] on mat-icon "person_add" at bounding box center [457, 576] width 19 height 19
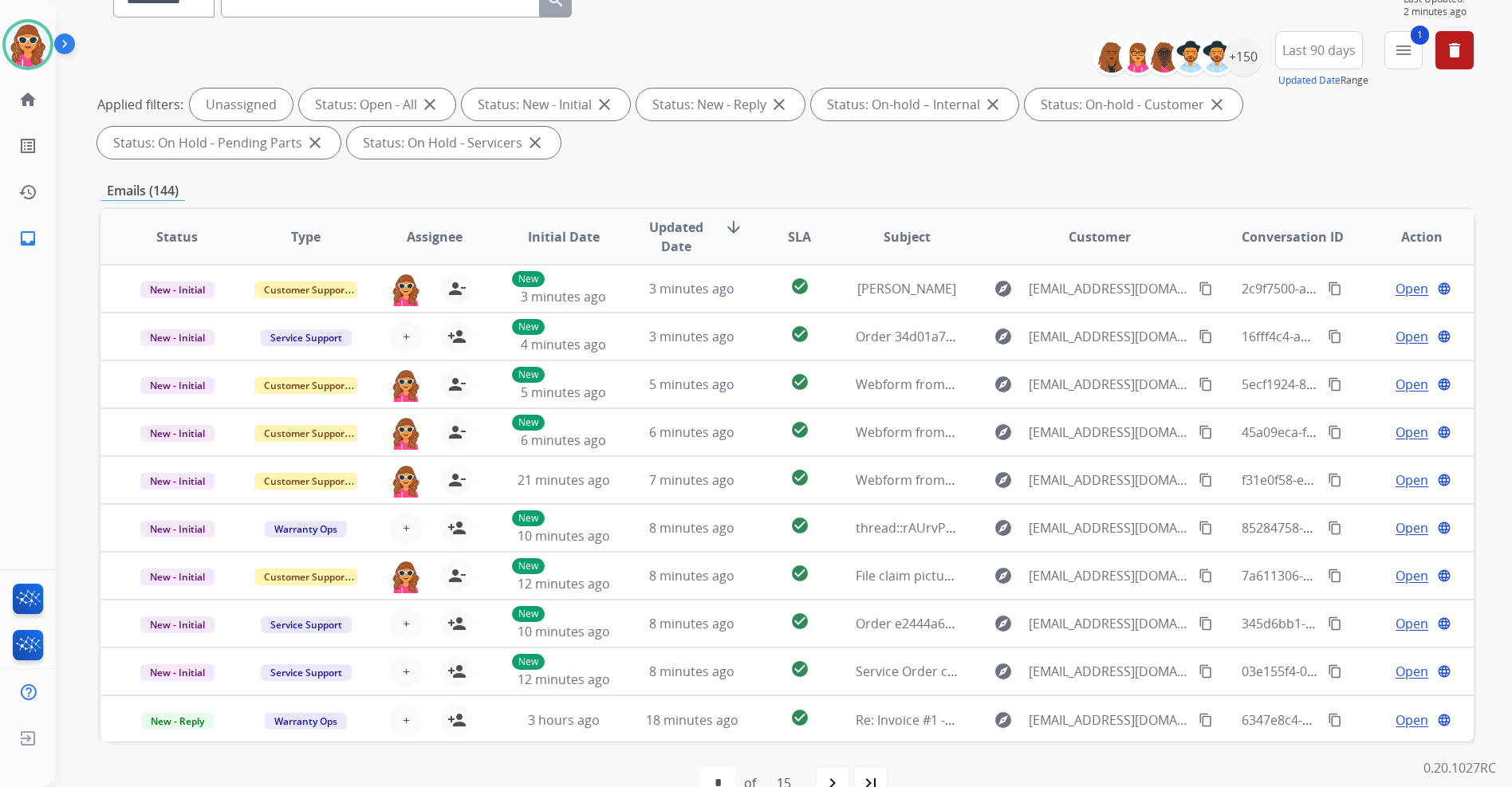
drag, startPoint x: 451, startPoint y: 656, endPoint x: 831, endPoint y: 784, distance: 401.0
click at [831, 784] on mat-icon "navigate_next" at bounding box center [832, 782] width 19 height 19
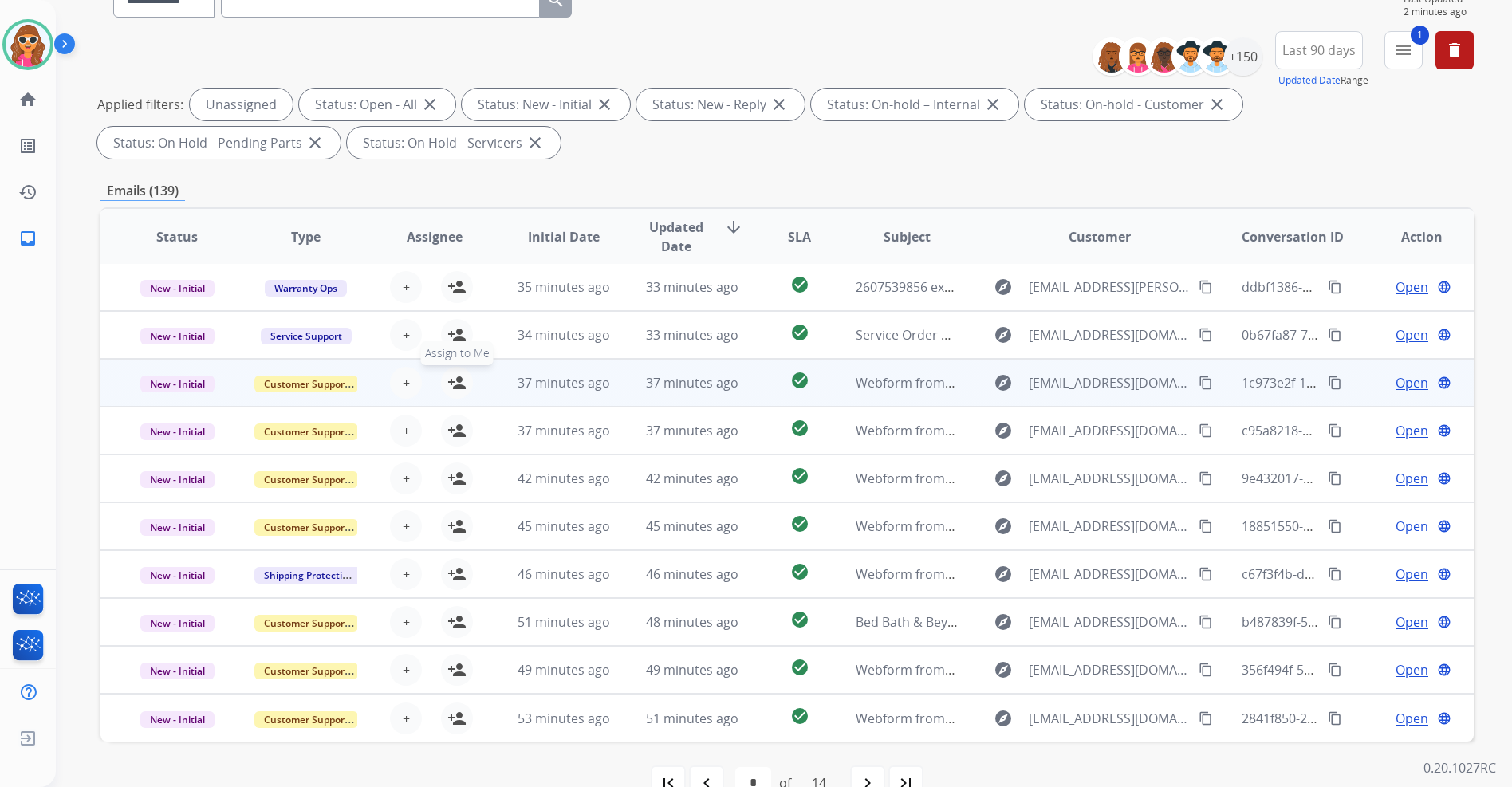
click at [453, 388] on mat-icon "person_add" at bounding box center [457, 382] width 19 height 19
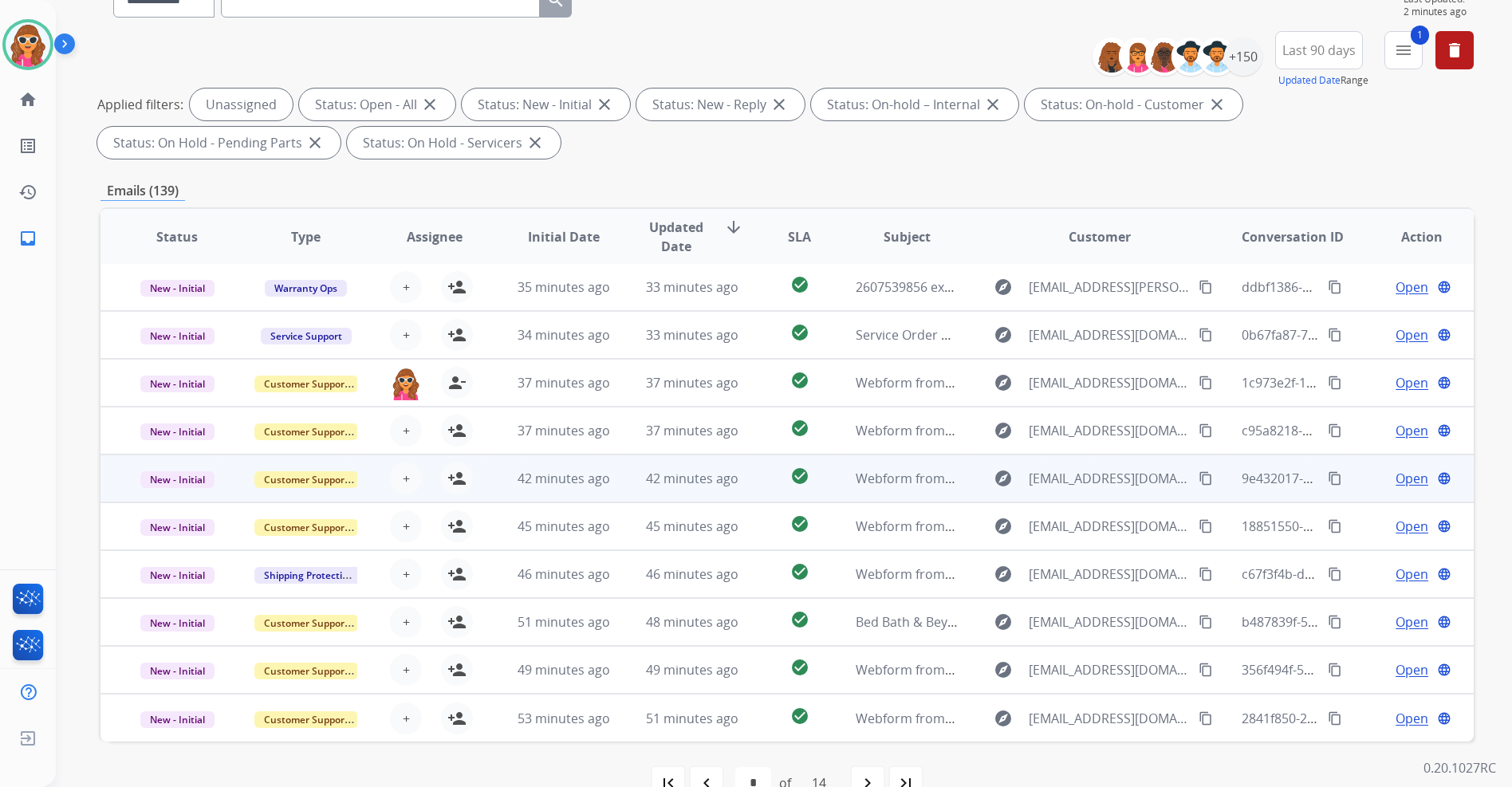
drag, startPoint x: 460, startPoint y: 432, endPoint x: 460, endPoint y: 460, distance: 28.0
click at [458, 433] on mat-icon "person_add" at bounding box center [457, 430] width 19 height 19
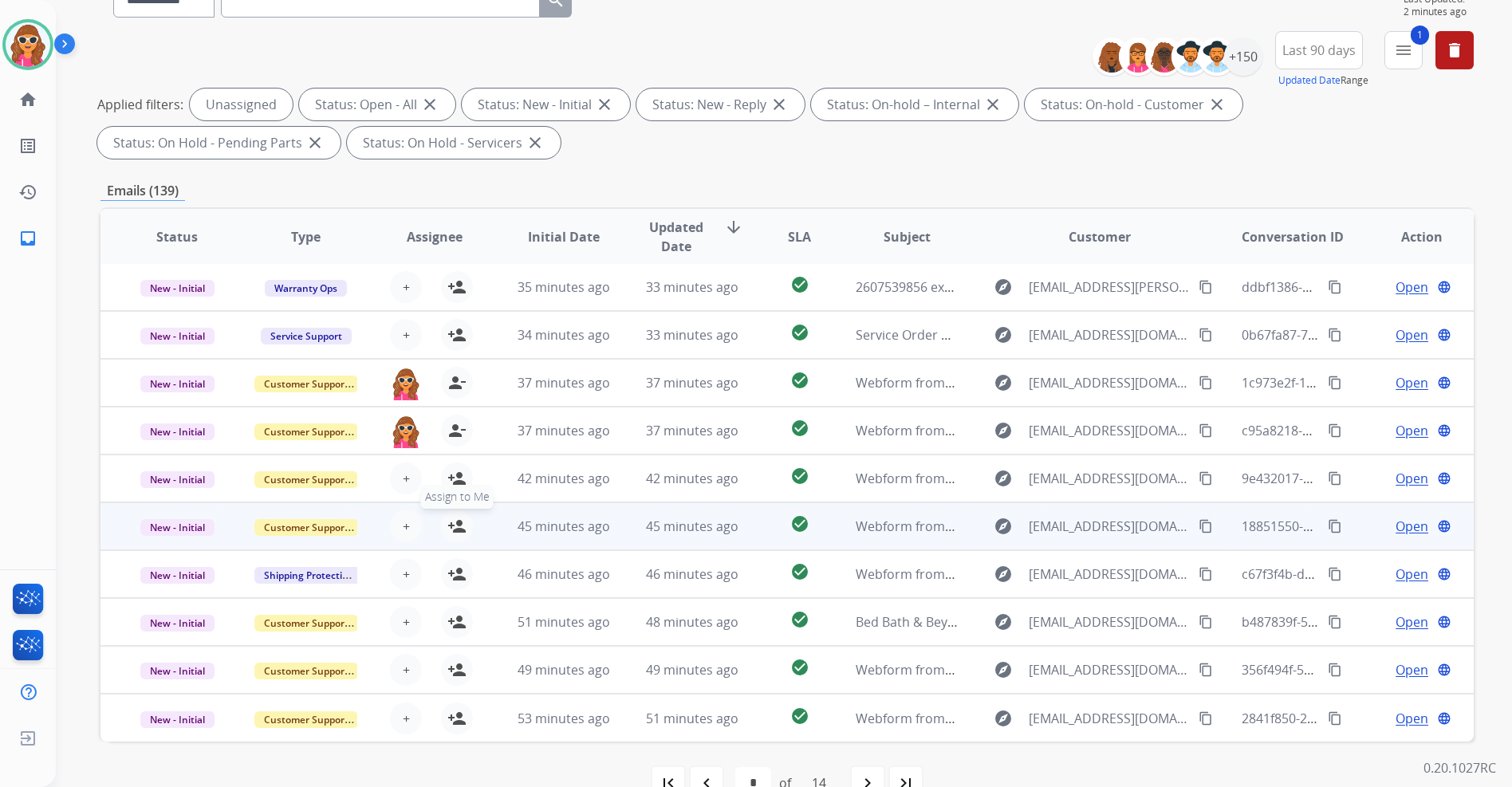
drag, startPoint x: 458, startPoint y: 478, endPoint x: 460, endPoint y: 515, distance: 37.1
click at [456, 482] on mat-icon "person_add" at bounding box center [457, 478] width 19 height 19
drag, startPoint x: 457, startPoint y: 531, endPoint x: 456, endPoint y: 541, distance: 10.0
click at [457, 533] on mat-icon "person_add" at bounding box center [457, 526] width 19 height 19
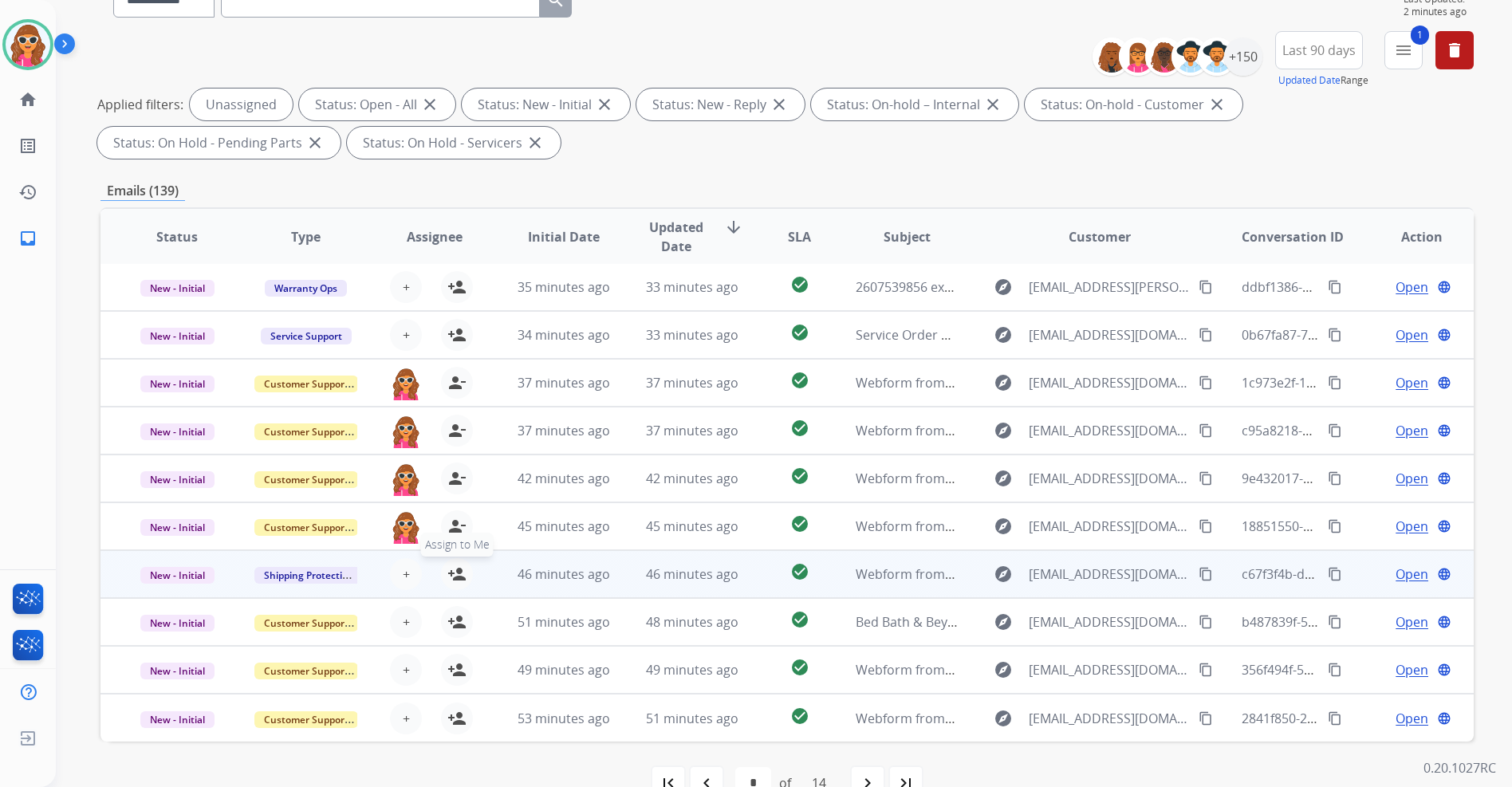
click at [455, 579] on mat-icon "person_add" at bounding box center [457, 574] width 19 height 19
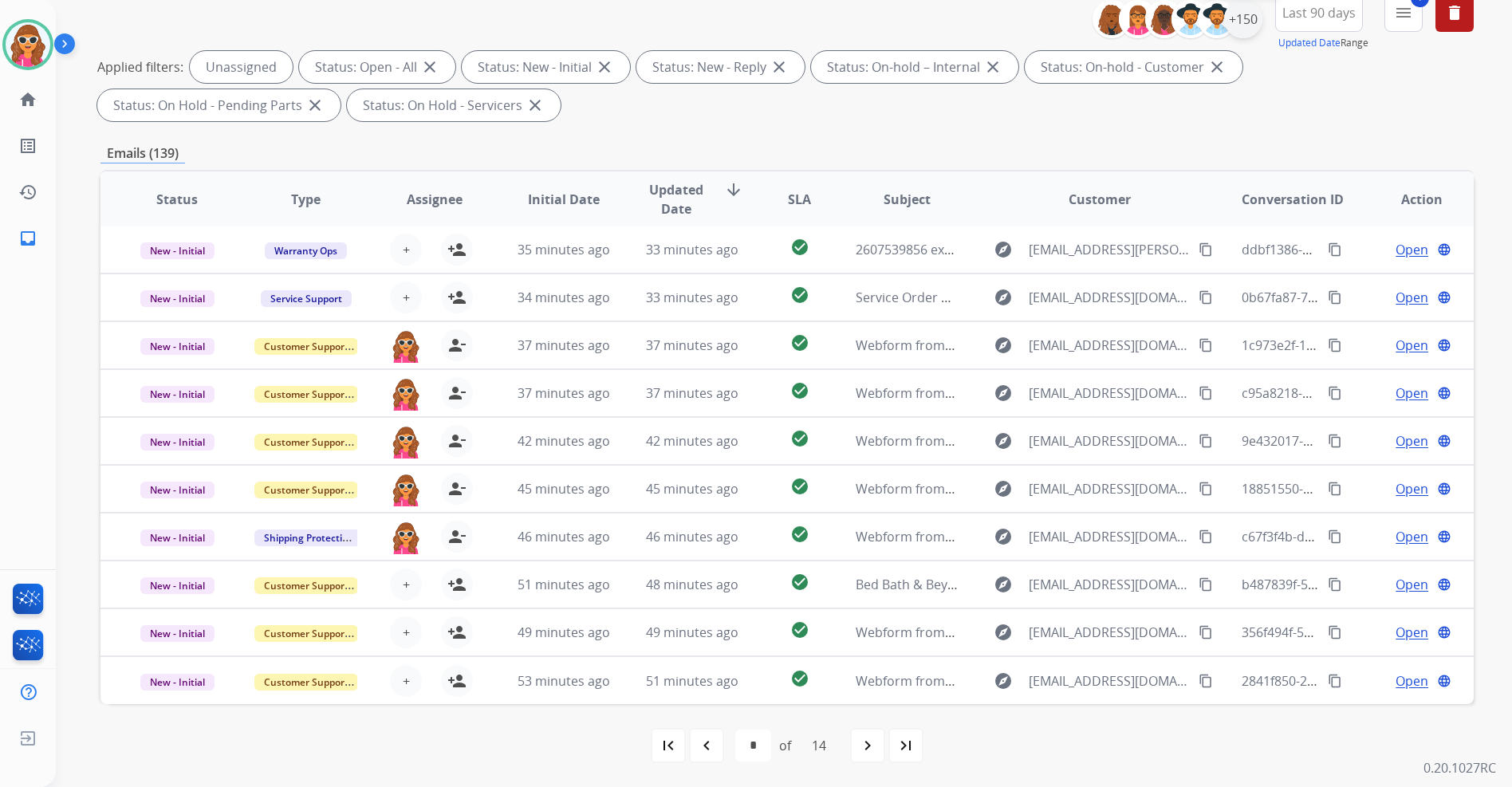
click at [1233, 23] on div "+150" at bounding box center [1243, 19] width 39 height 39
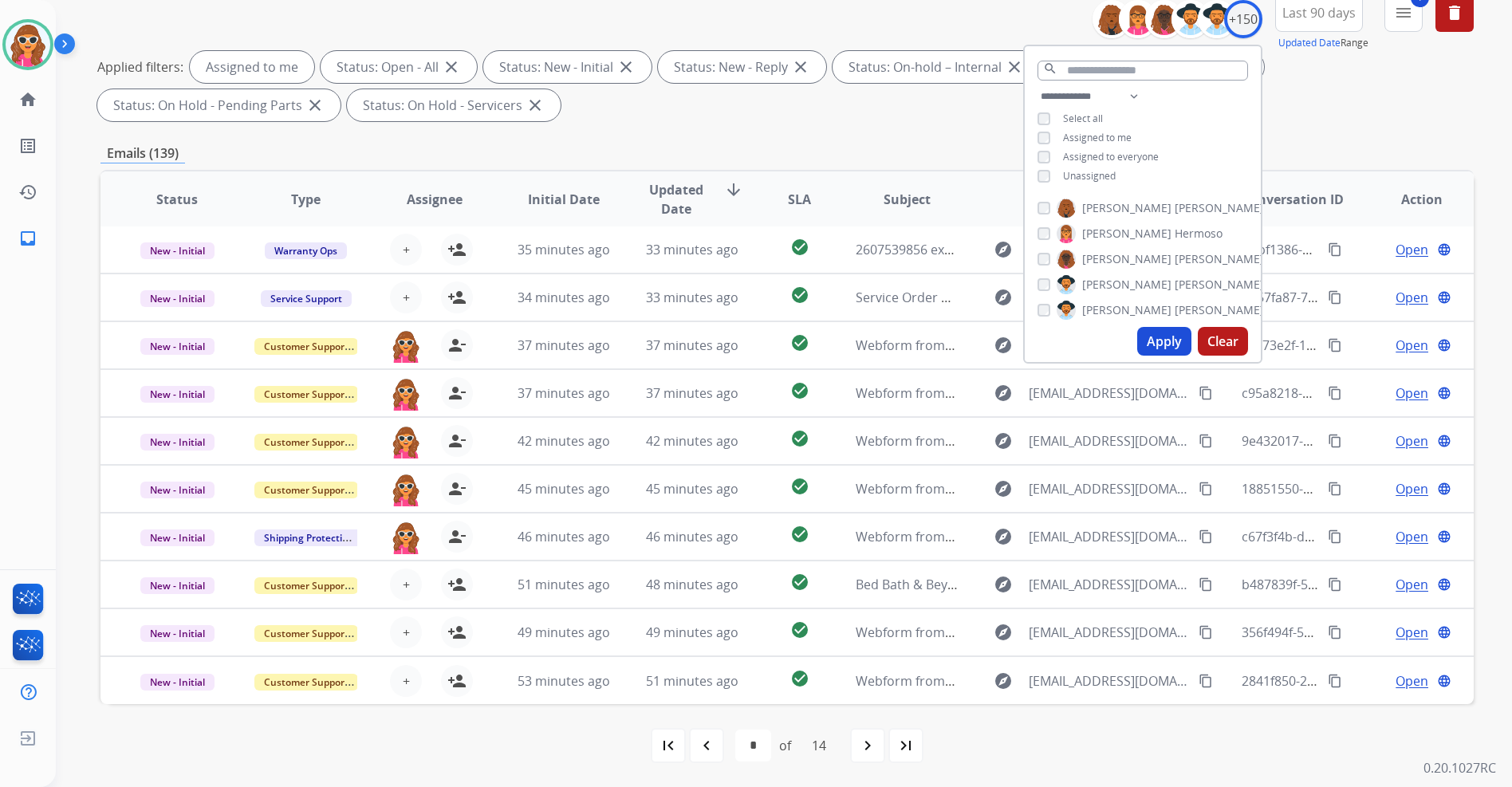
click at [1163, 351] on button "Apply" at bounding box center [1164, 341] width 54 height 29
select select "*"
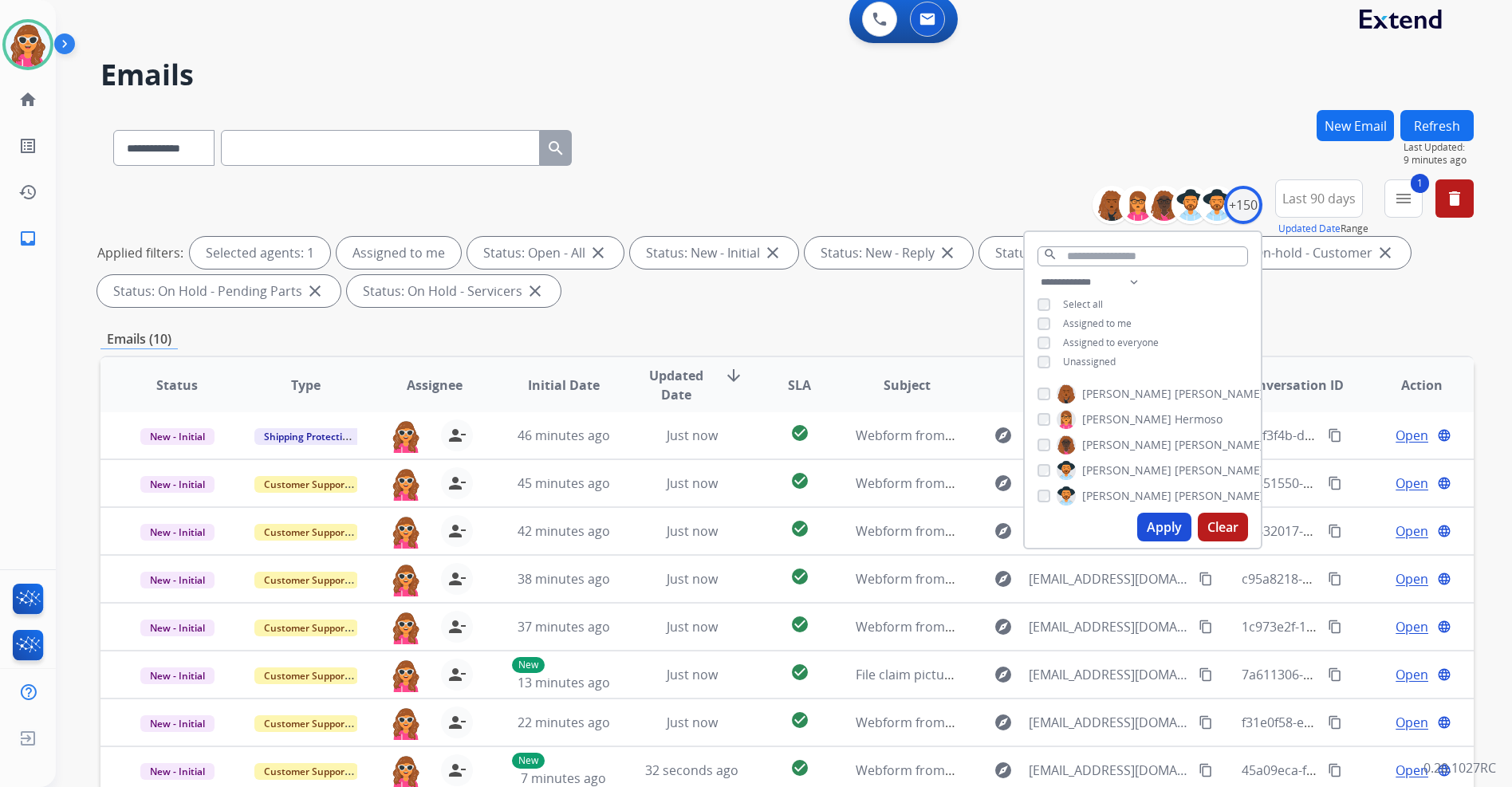
scroll to position [0, 0]
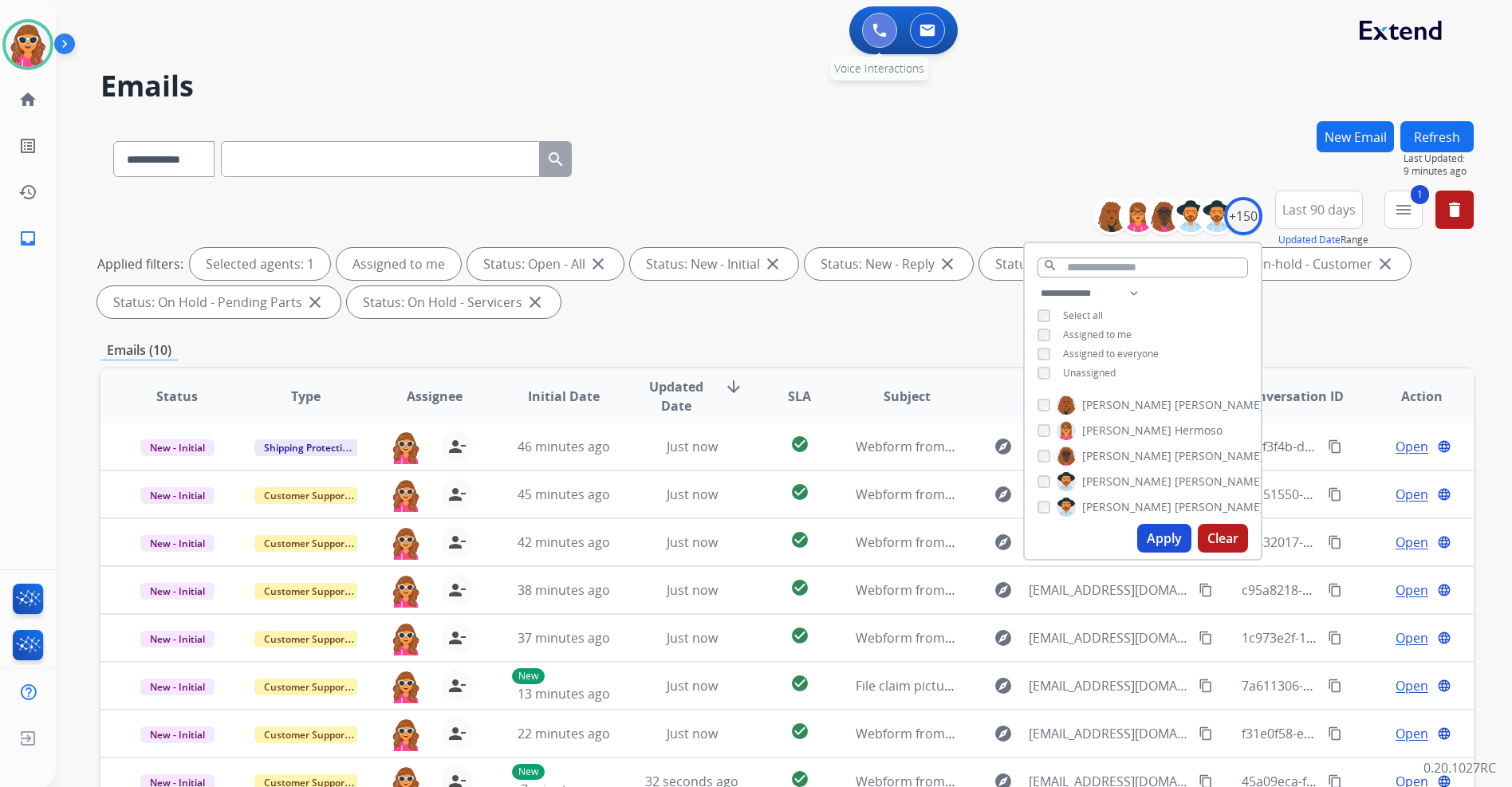
click at [888, 38] on button at bounding box center [880, 30] width 35 height 35
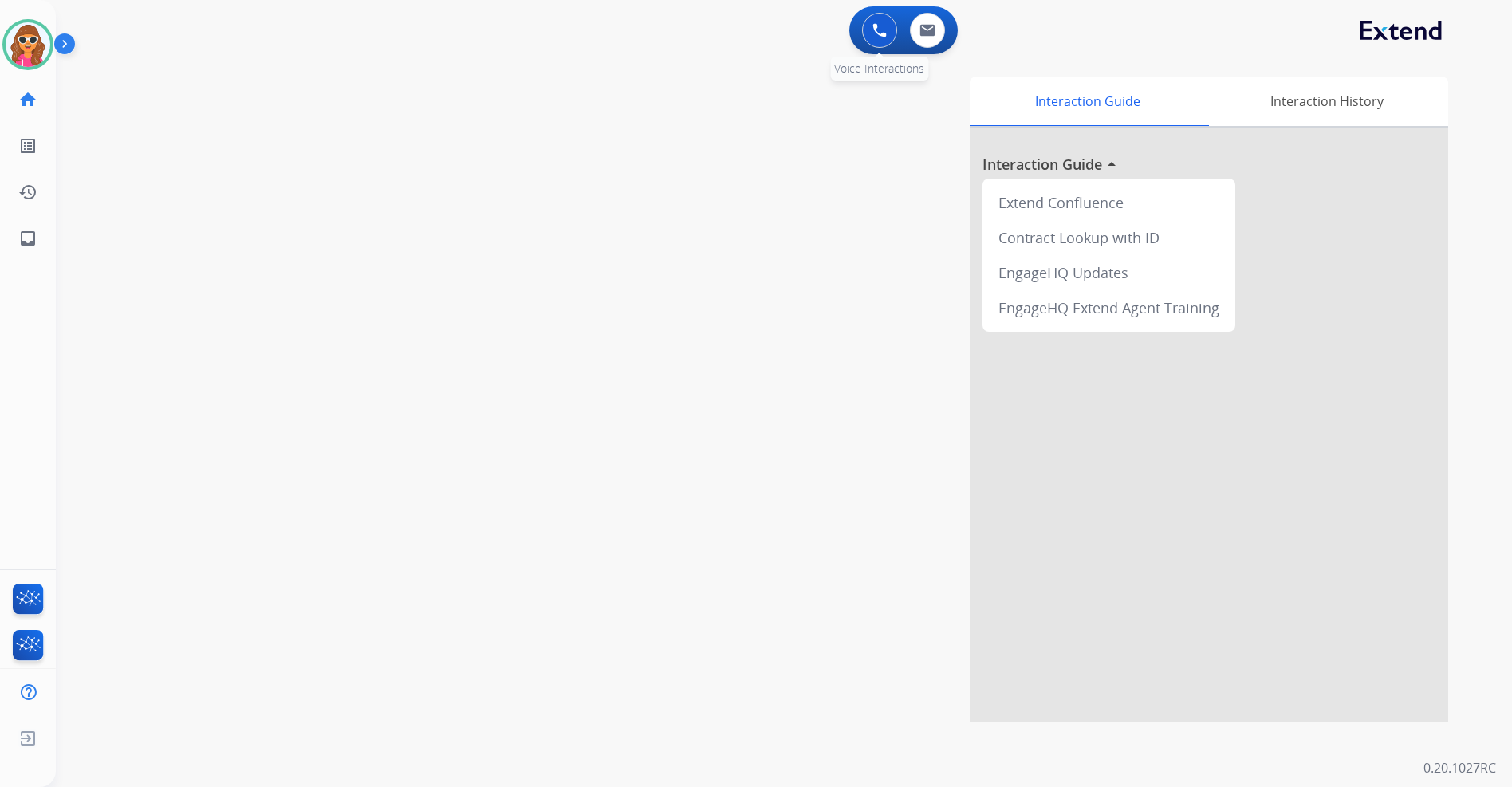
click at [881, 36] on img at bounding box center [880, 30] width 15 height 15
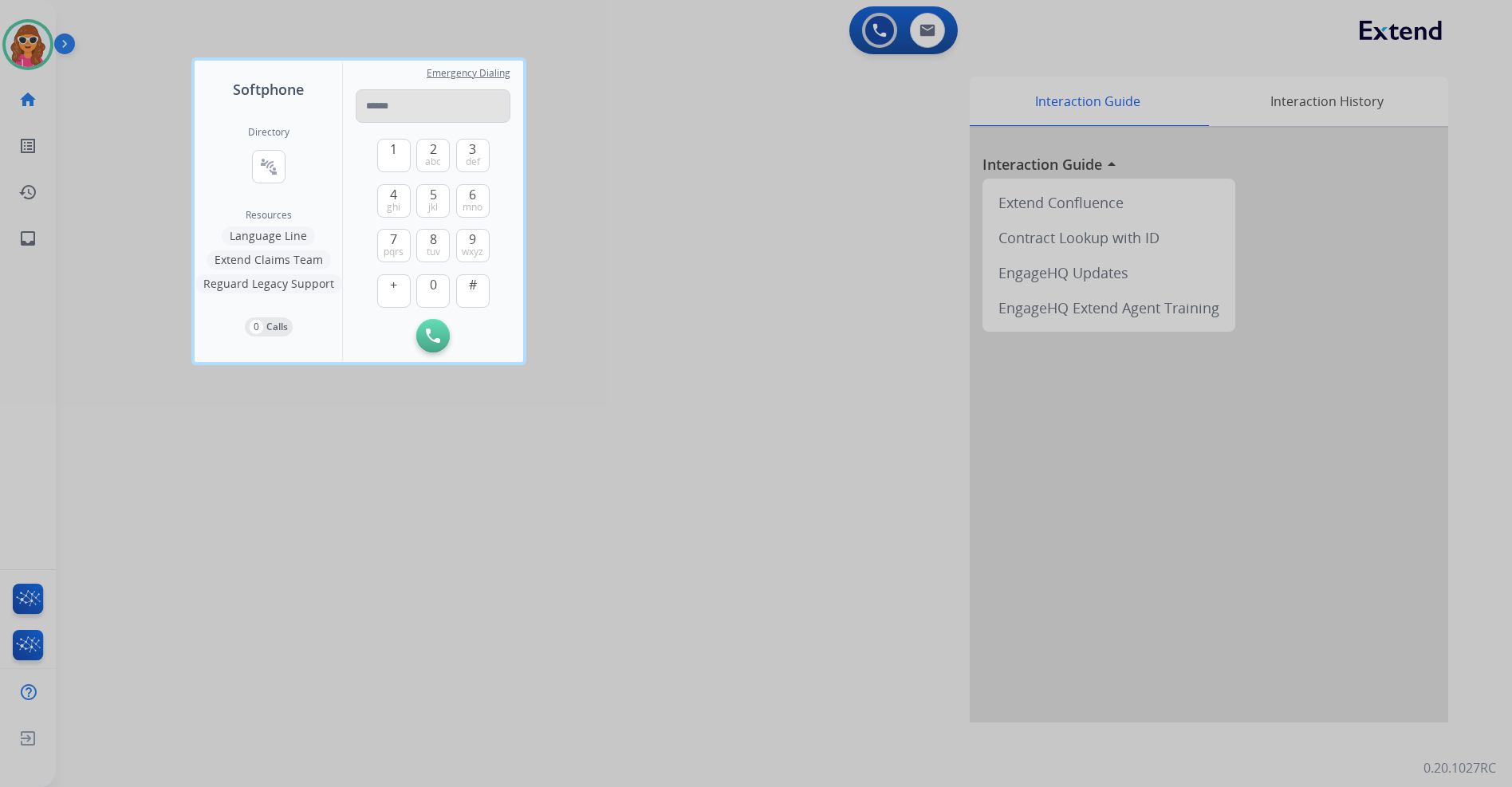
type input "**********"
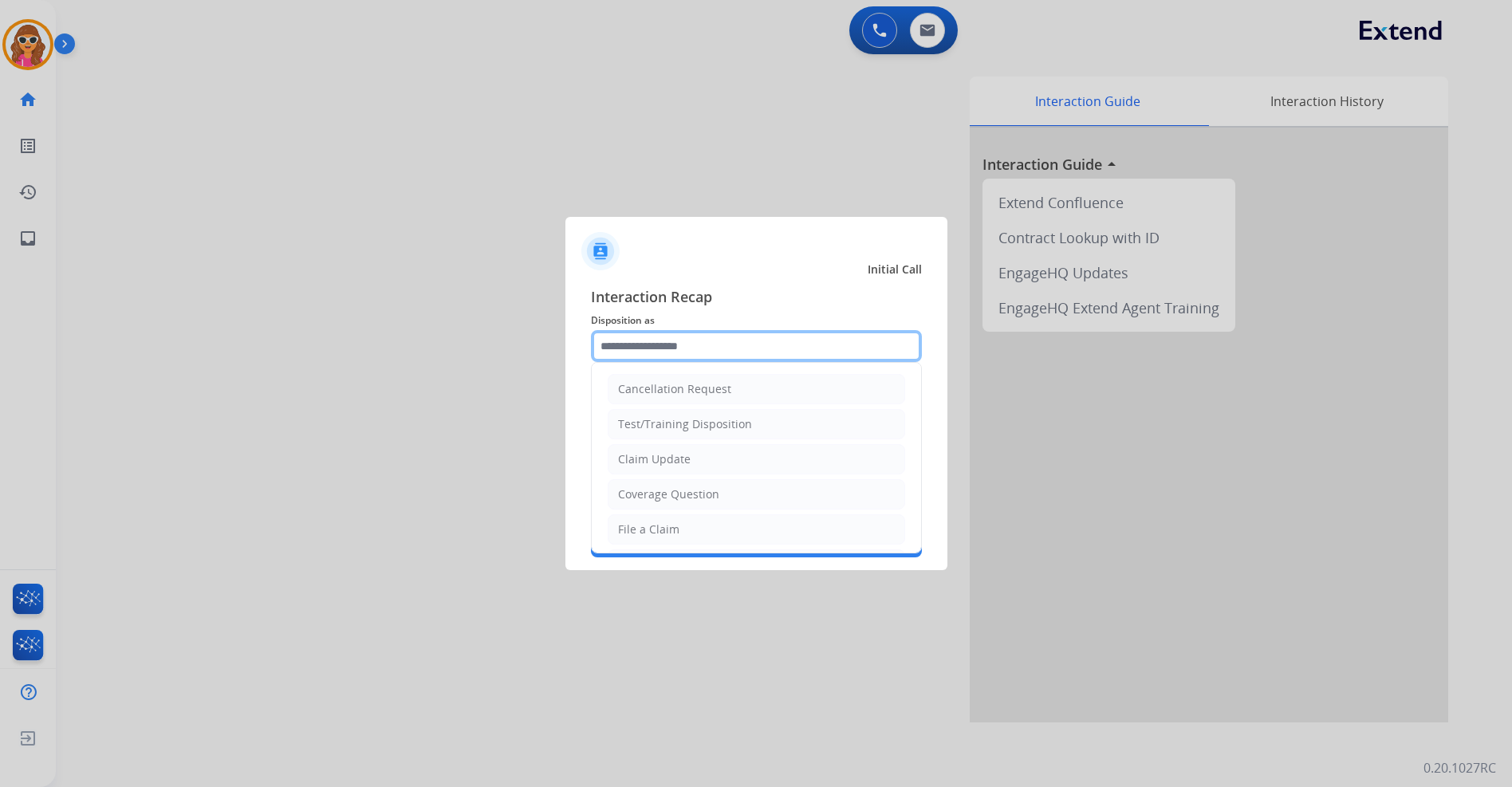
click at [775, 350] on input "text" at bounding box center [757, 346] width 331 height 32
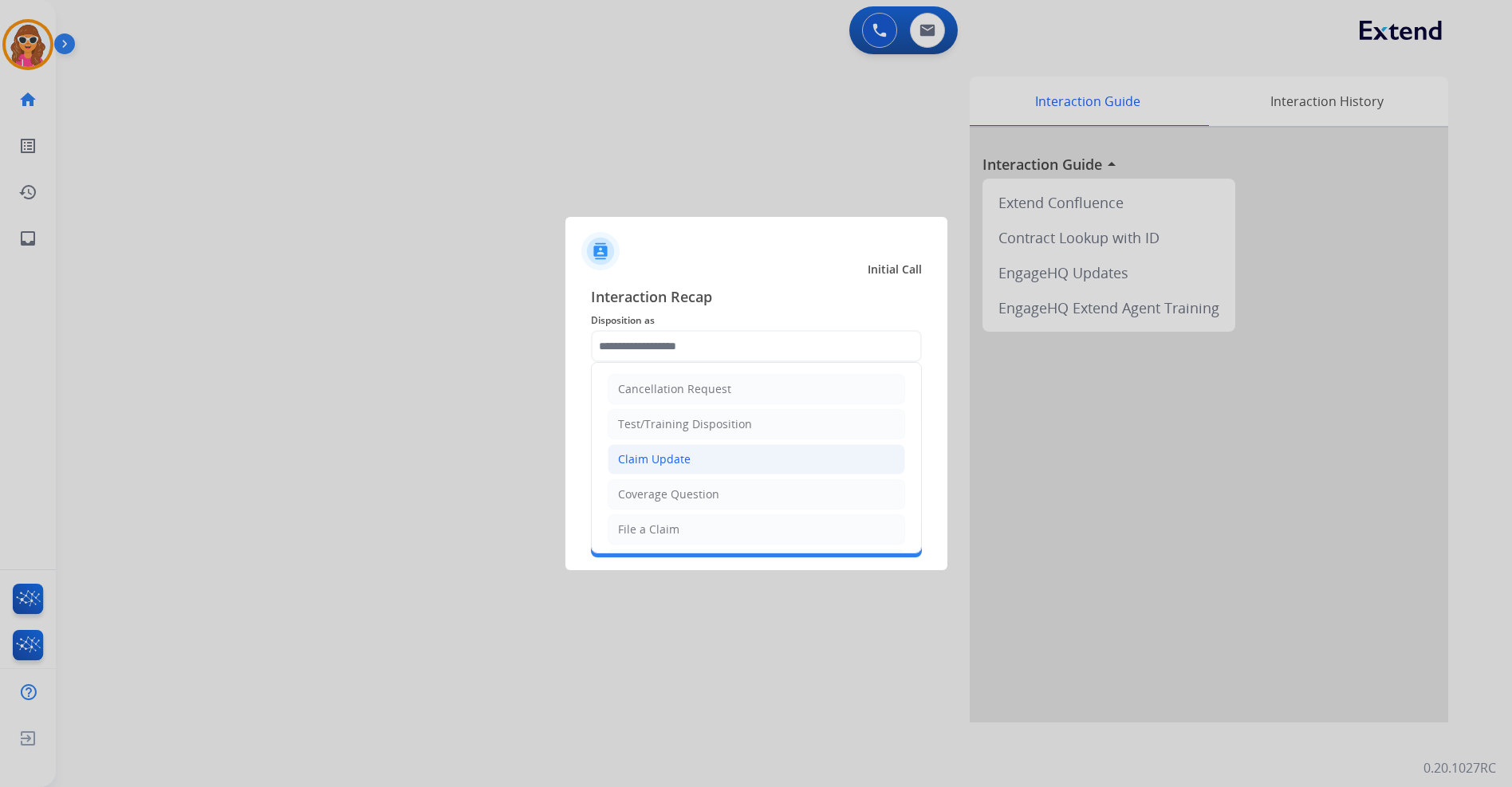
click at [640, 462] on div "Claim Update" at bounding box center [654, 459] width 73 height 16
type input "**********"
drag, startPoint x: 640, startPoint y: 462, endPoint x: 639, endPoint y: 448, distance: 14.0
click at [640, 467] on span "Secure Pad" at bounding box center [617, 468] width 52 height 19
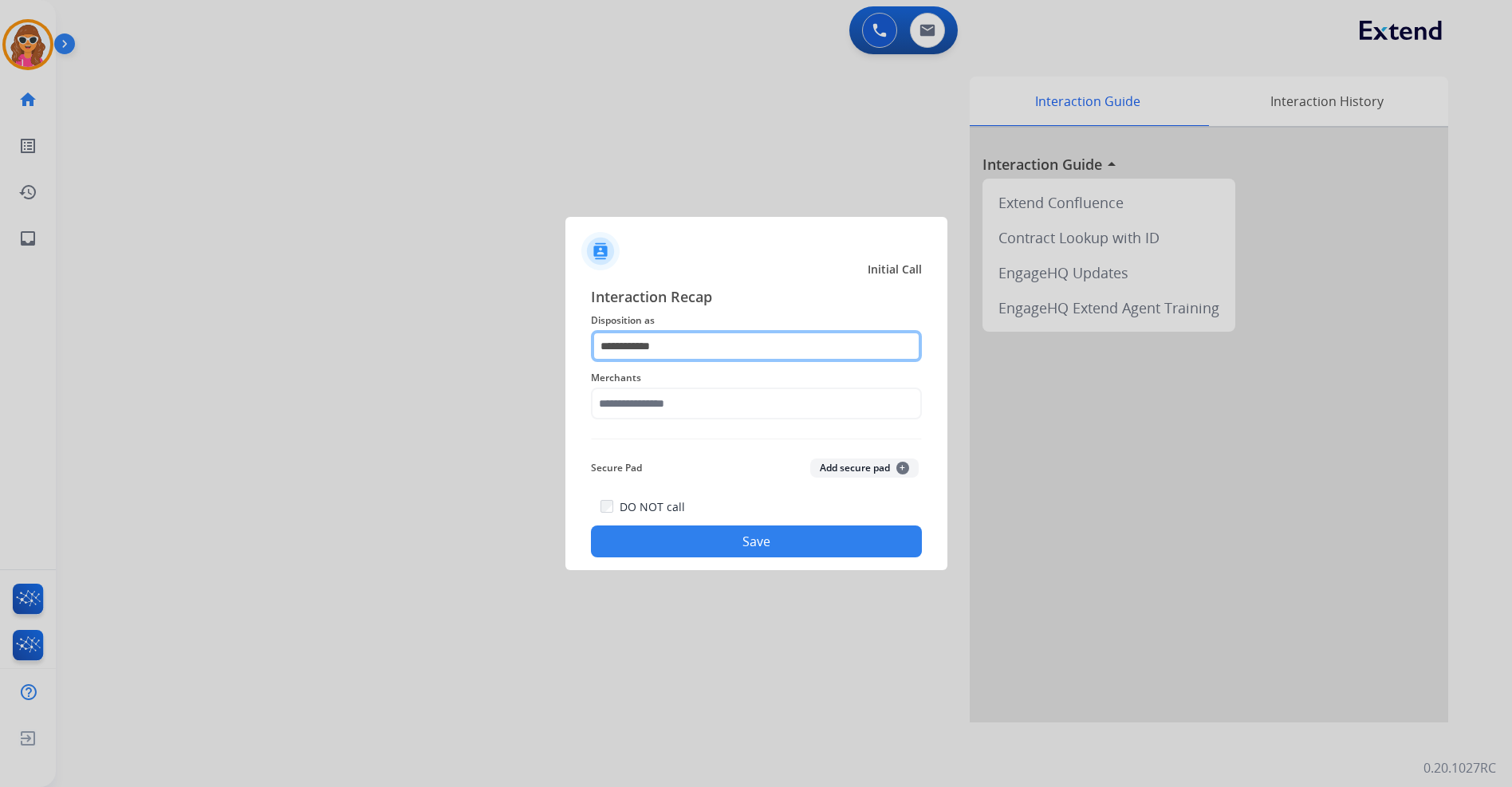
click at [674, 334] on input "**********" at bounding box center [757, 346] width 331 height 32
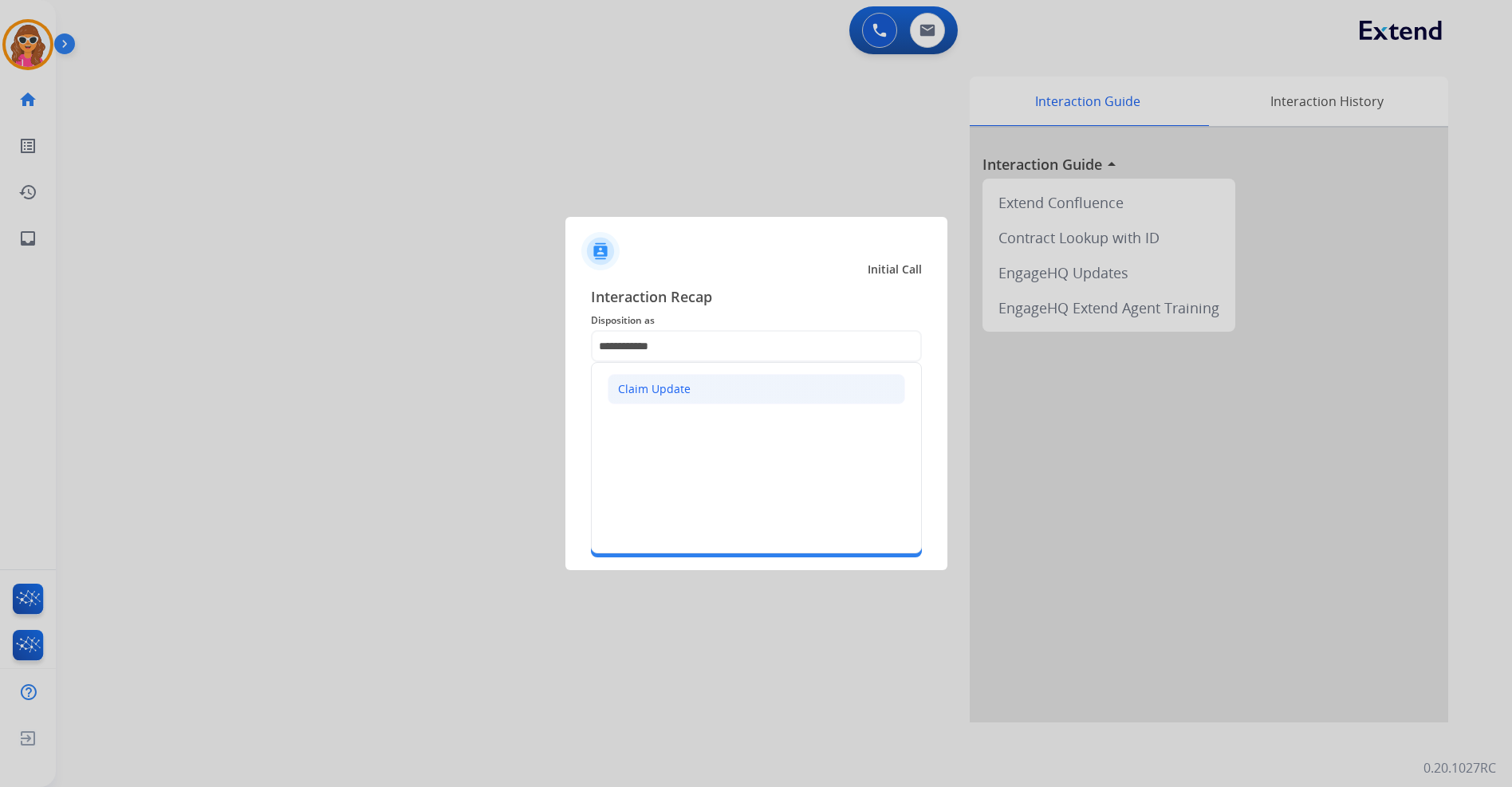
click at [680, 394] on div "Claim Update" at bounding box center [654, 389] width 73 height 16
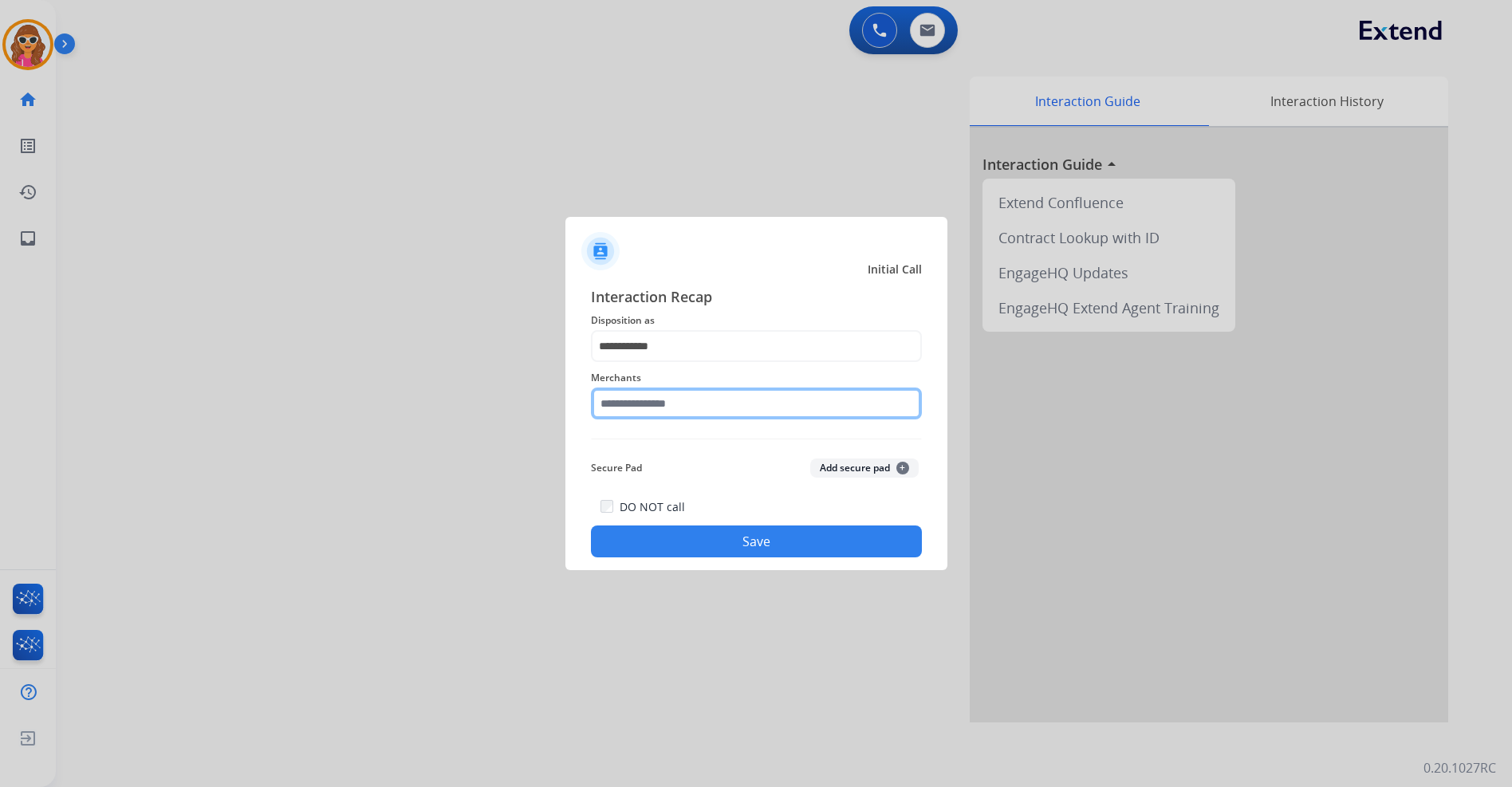
click at [678, 414] on input "text" at bounding box center [757, 403] width 331 height 32
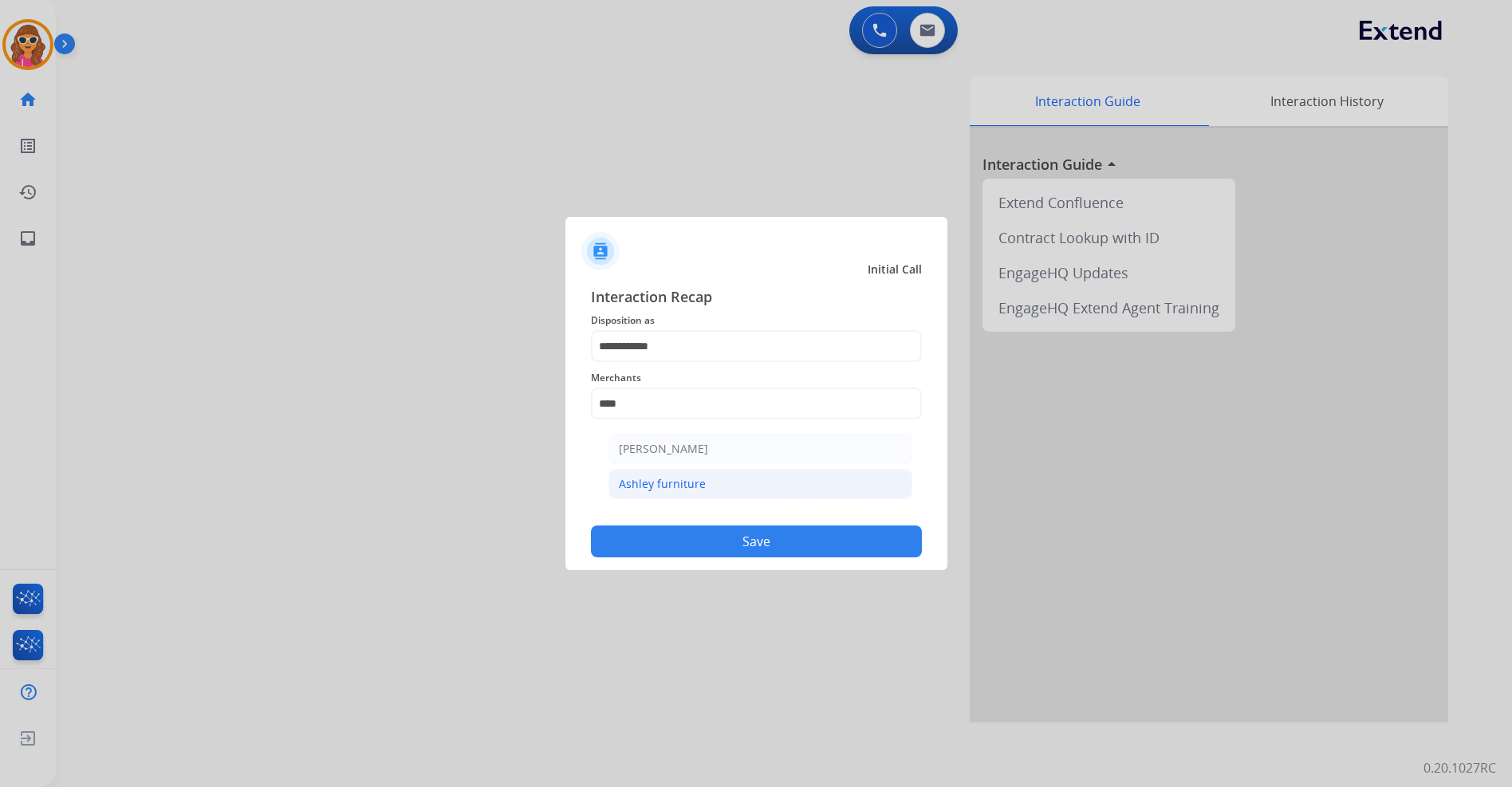
click at [659, 479] on div "Ashley furniture" at bounding box center [662, 484] width 87 height 16
type input "**********"
click at [729, 542] on button "Save" at bounding box center [757, 542] width 331 height 32
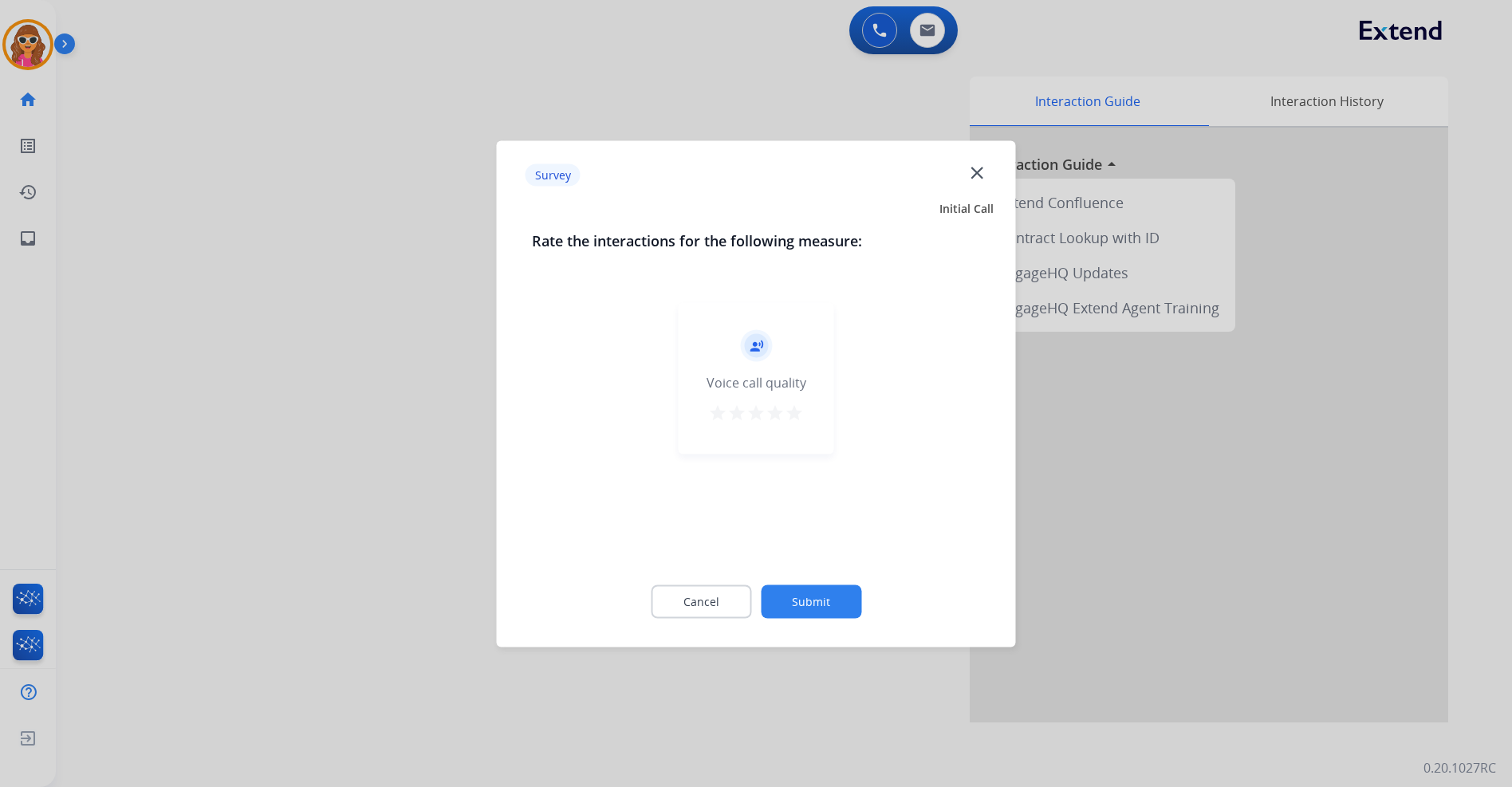
click at [793, 417] on mat-icon "star" at bounding box center [794, 412] width 19 height 19
click at [830, 619] on div "Cancel Submit" at bounding box center [756, 601] width 449 height 72
click at [830, 601] on button "Submit" at bounding box center [810, 601] width 100 height 33
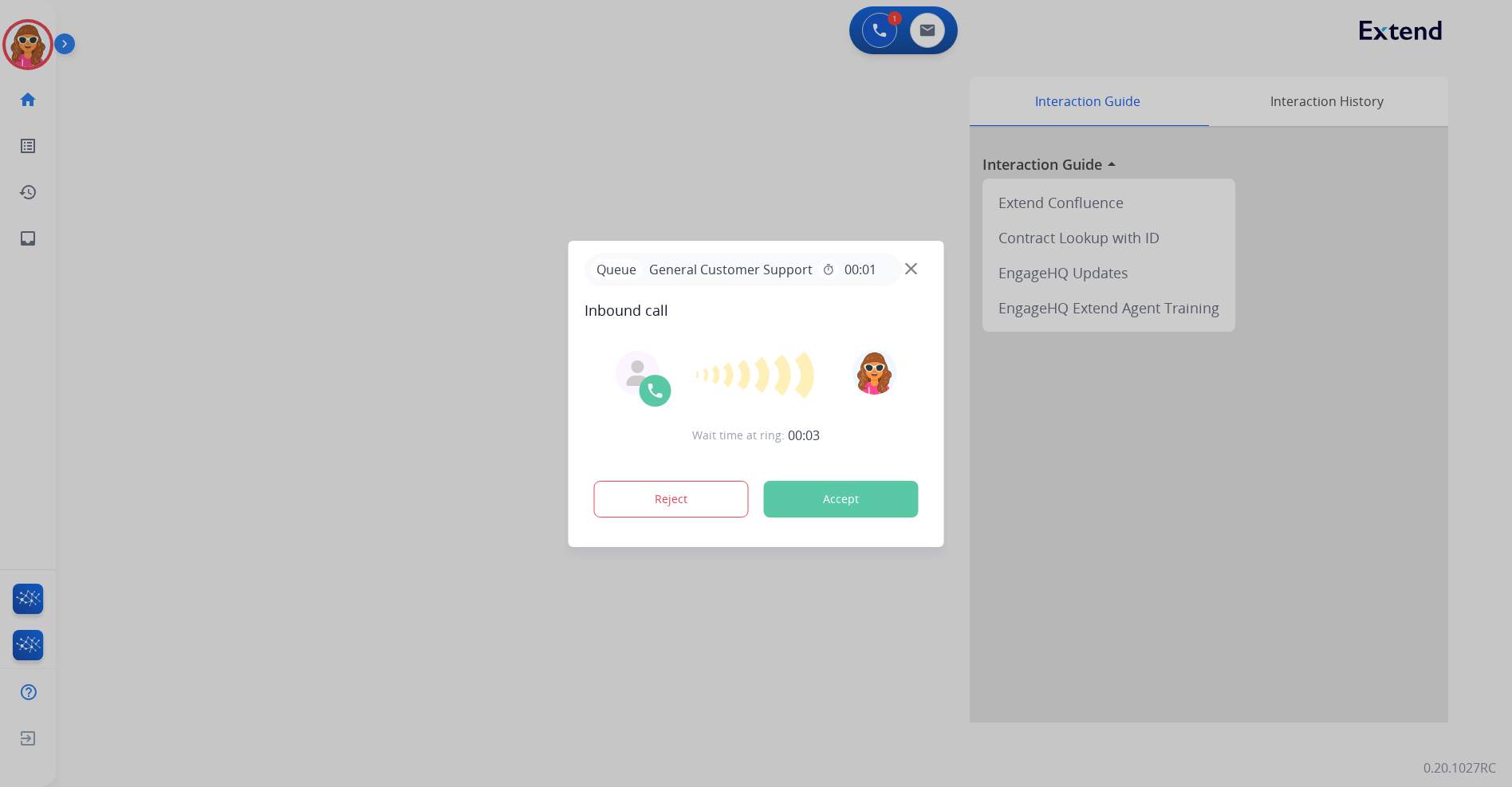
drag, startPoint x: 870, startPoint y: 493, endPoint x: 834, endPoint y: 361, distance: 136.8
click at [870, 490] on button "Accept" at bounding box center [842, 499] width 155 height 37
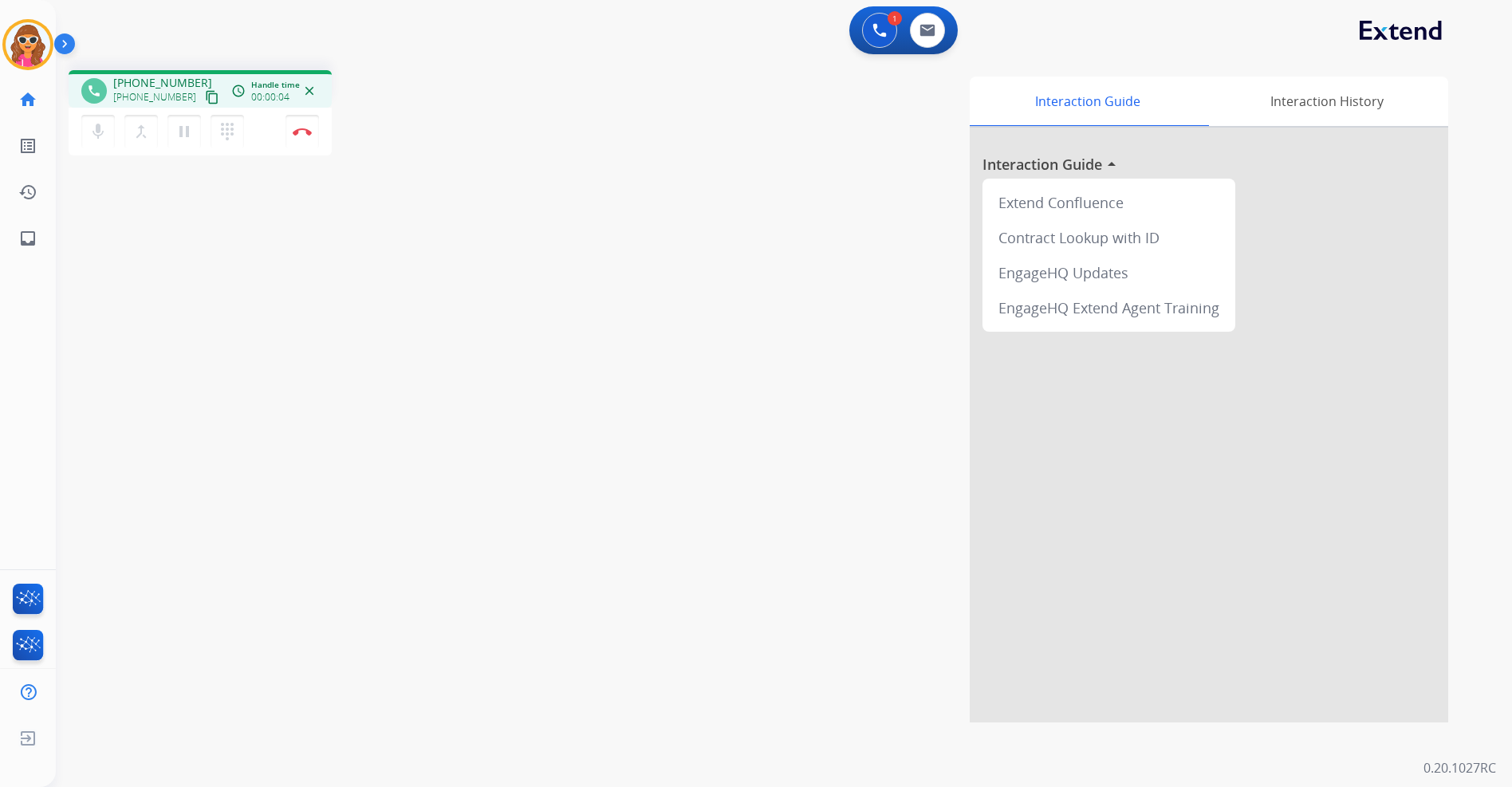
click at [205, 96] on mat-icon "content_copy" at bounding box center [212, 97] width 15 height 15
click at [300, 138] on button "Disconnect" at bounding box center [302, 131] width 33 height 33
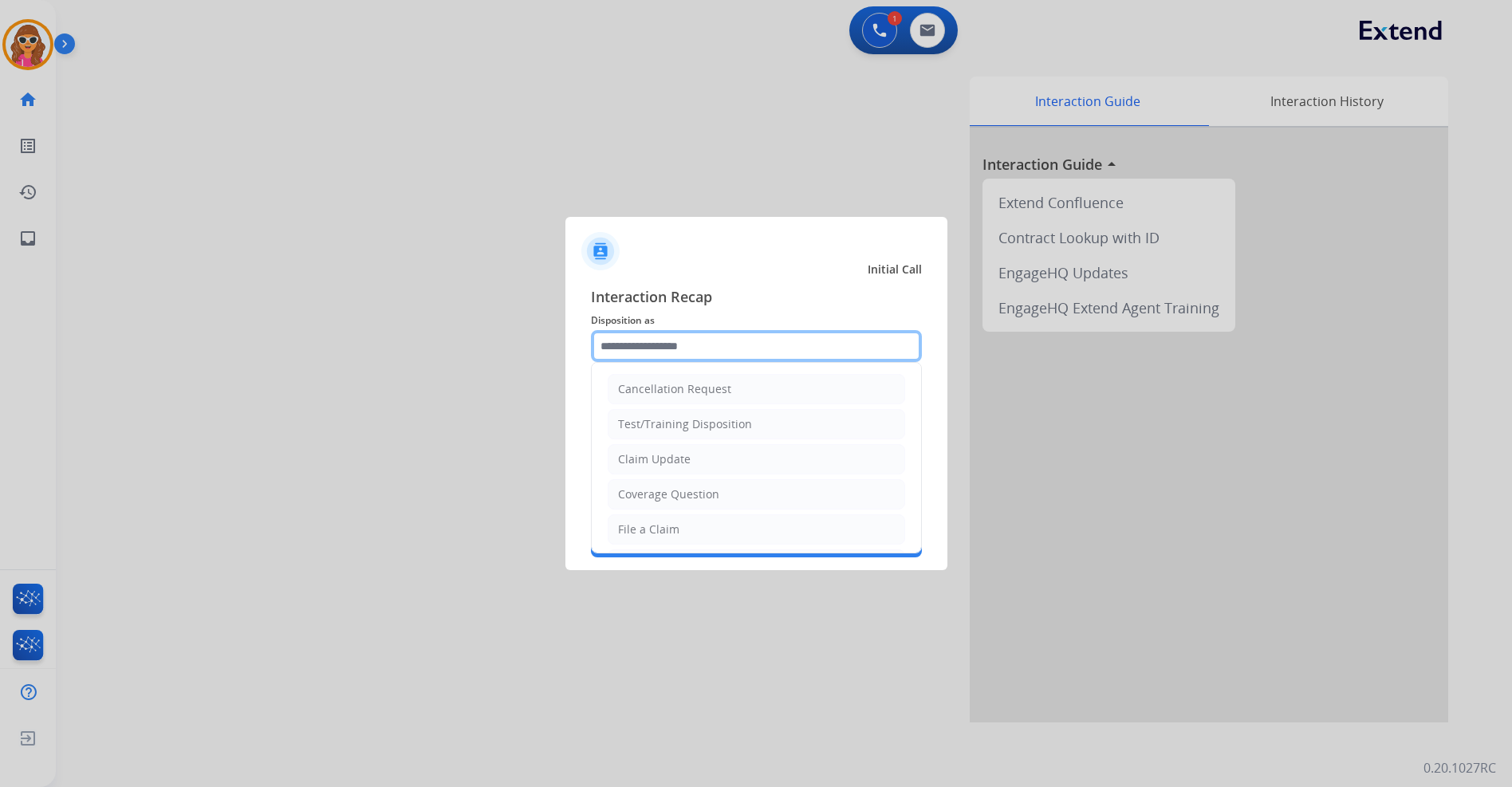
click at [749, 339] on input "text" at bounding box center [757, 346] width 331 height 32
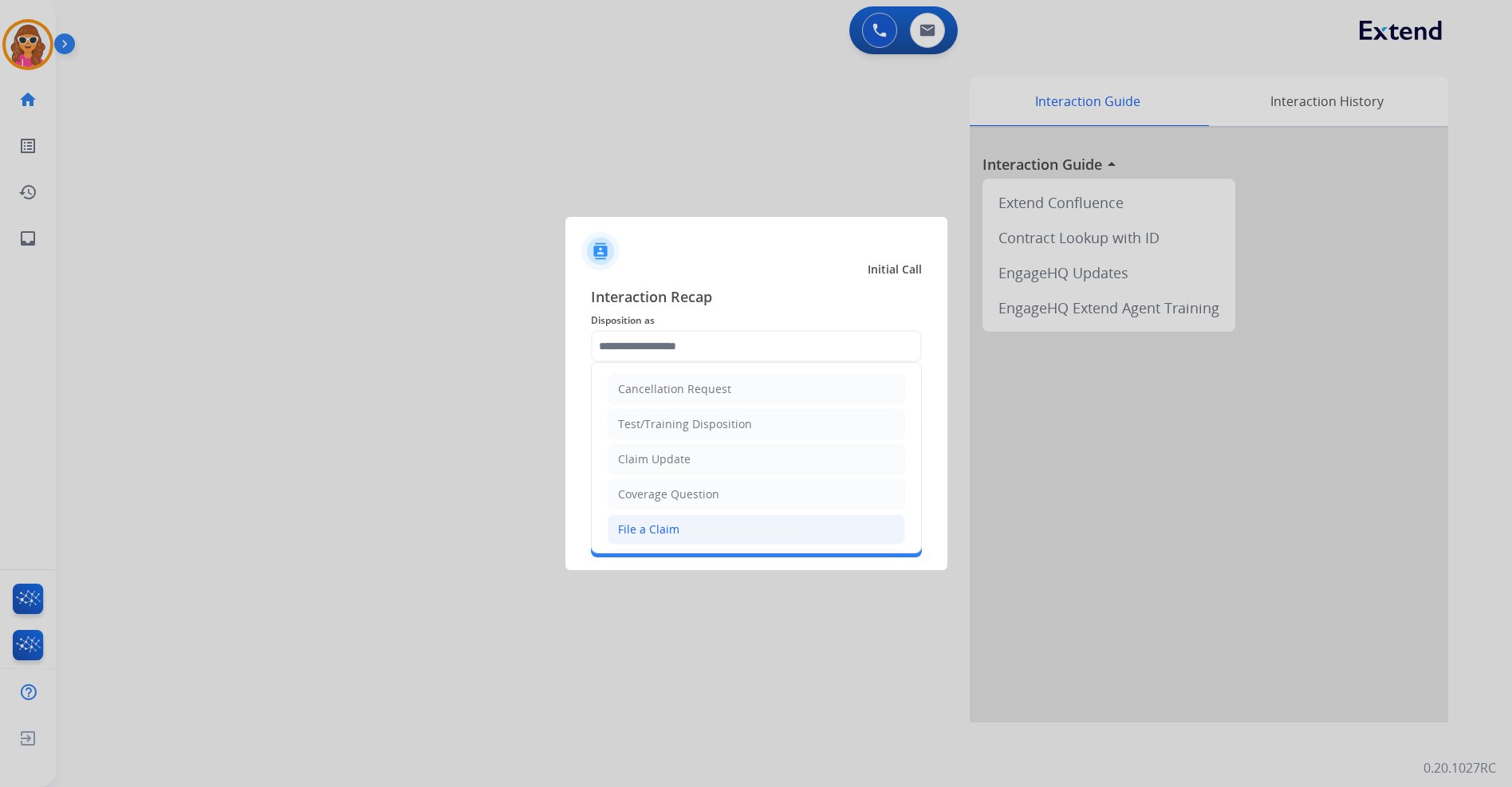
click at [675, 533] on div "File a Claim" at bounding box center [648, 529] width 62 height 16
type input "**********"
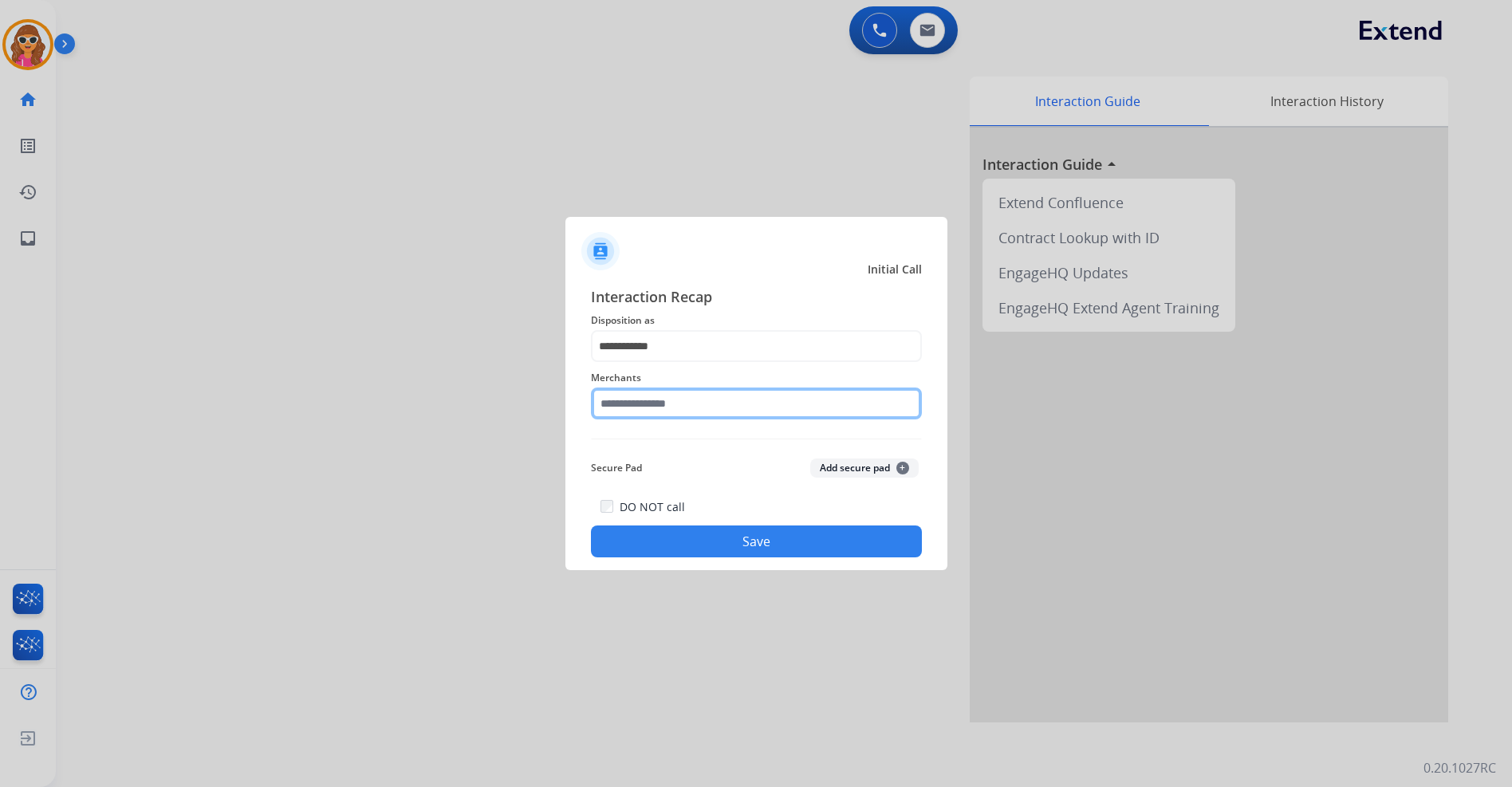
click at [617, 403] on input "text" at bounding box center [757, 403] width 331 height 32
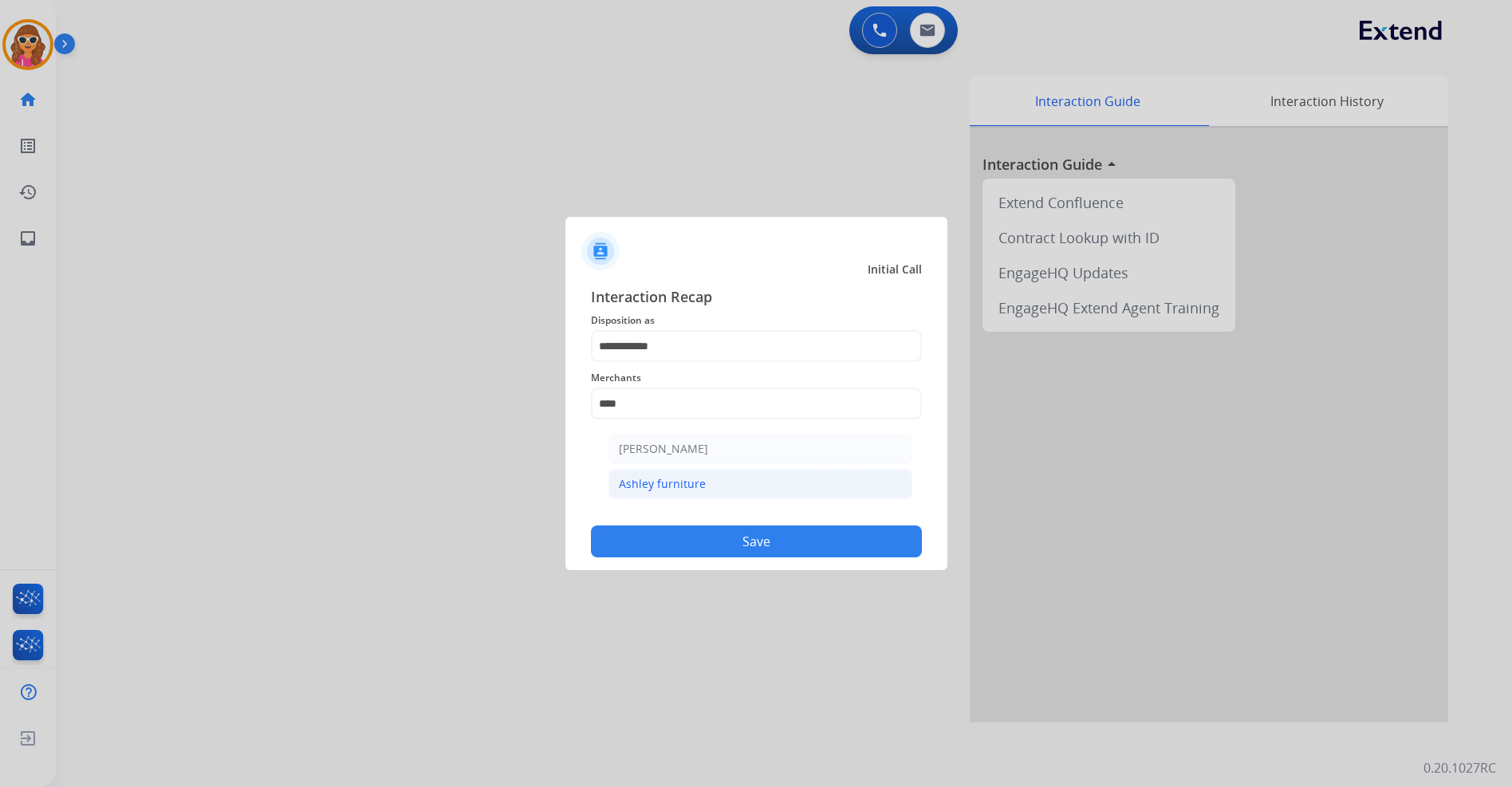
click at [656, 488] on div "Ashley furniture" at bounding box center [662, 484] width 87 height 16
type input "**********"
click at [742, 532] on button "Save" at bounding box center [757, 542] width 331 height 32
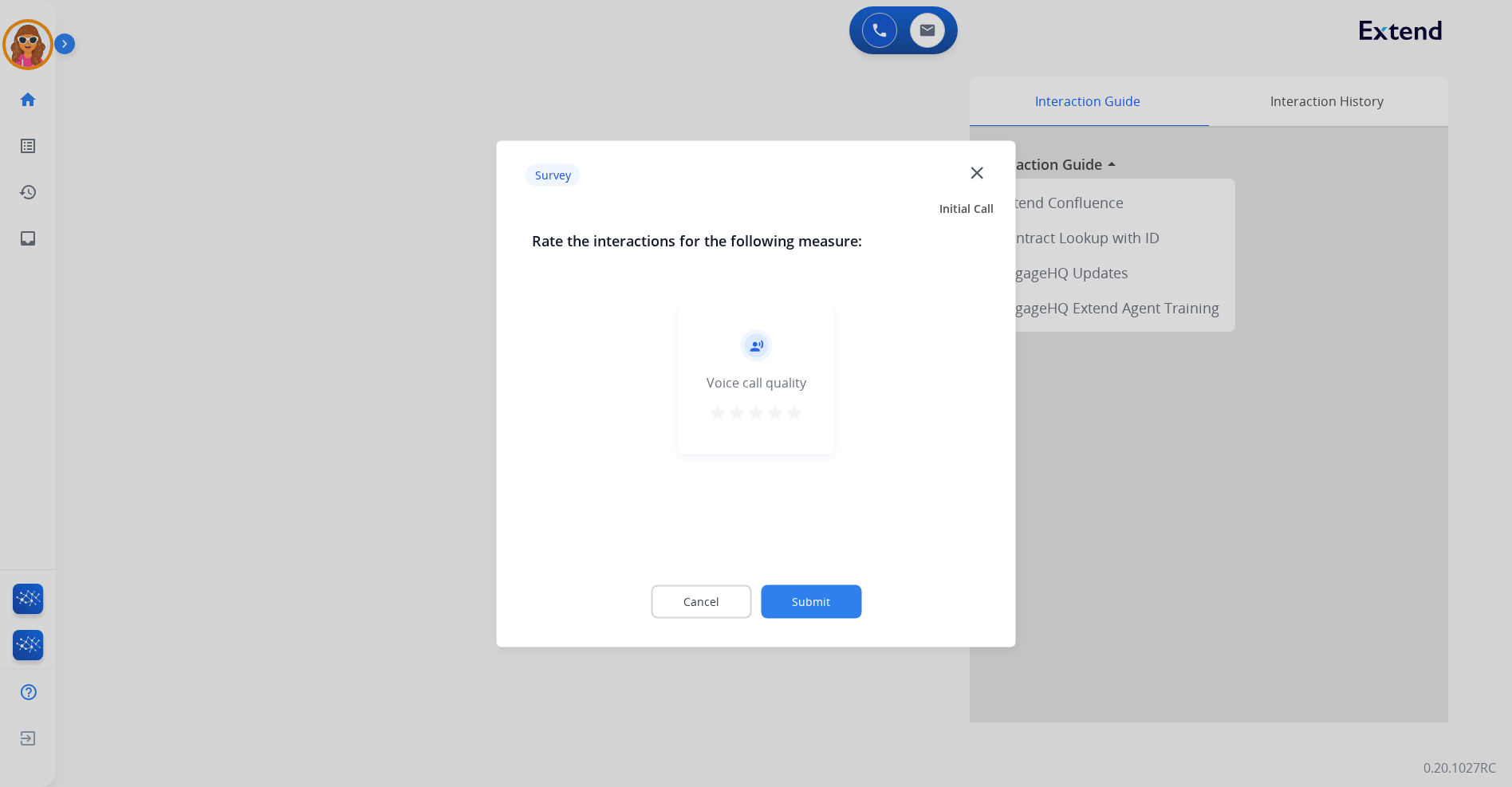
drag, startPoint x: 796, startPoint y: 414, endPoint x: 850, endPoint y: 481, distance: 86.1
click at [798, 412] on mat-icon "star" at bounding box center [794, 412] width 19 height 19
click at [821, 602] on button "Submit" at bounding box center [810, 601] width 100 height 33
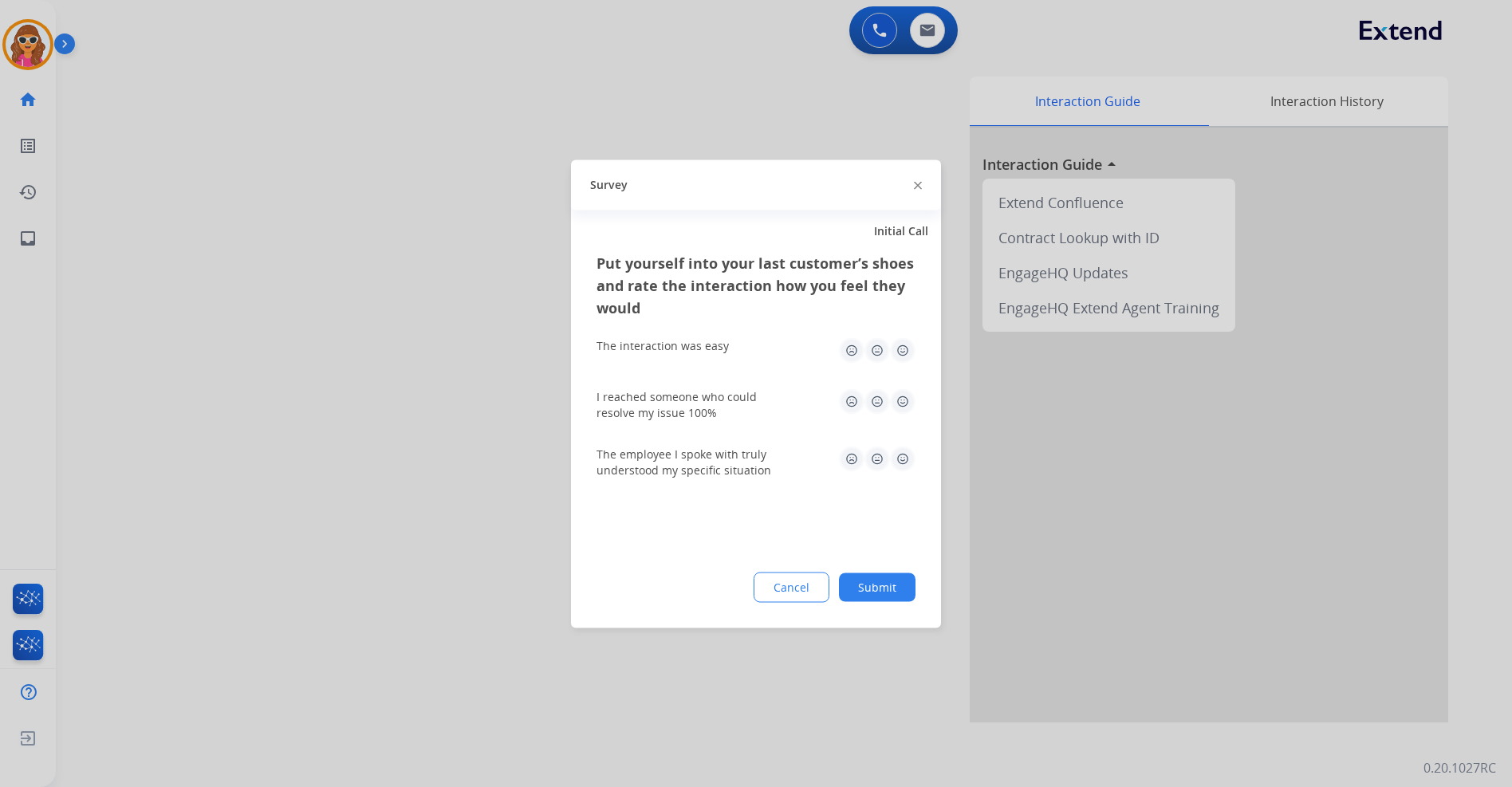
click at [901, 351] on img at bounding box center [903, 350] width 26 height 26
click at [905, 453] on img at bounding box center [903, 459] width 26 height 26
click at [906, 399] on img at bounding box center [903, 401] width 26 height 26
click at [888, 581] on button "Submit" at bounding box center [876, 587] width 76 height 29
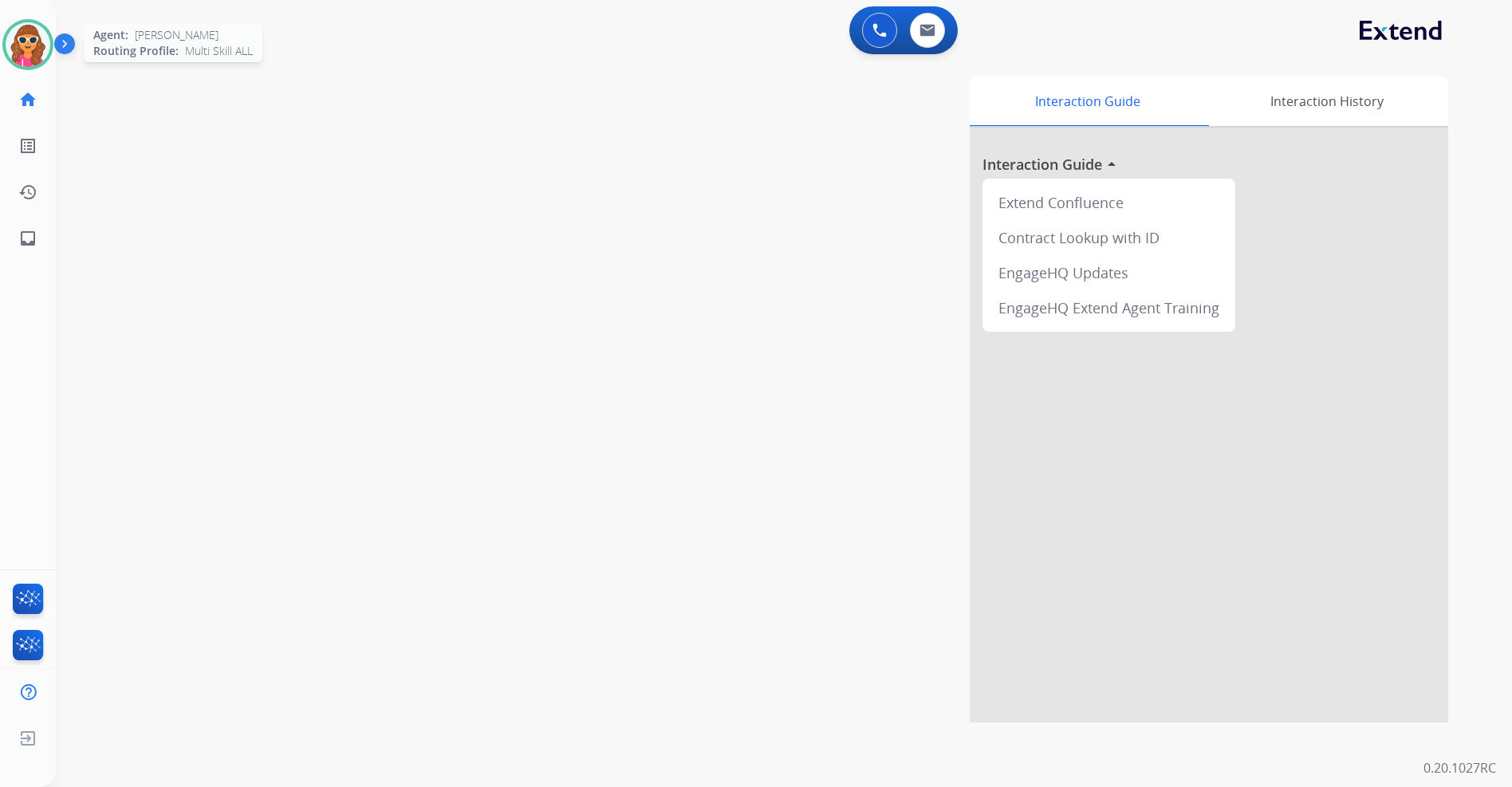
click at [21, 50] on img at bounding box center [28, 44] width 45 height 45
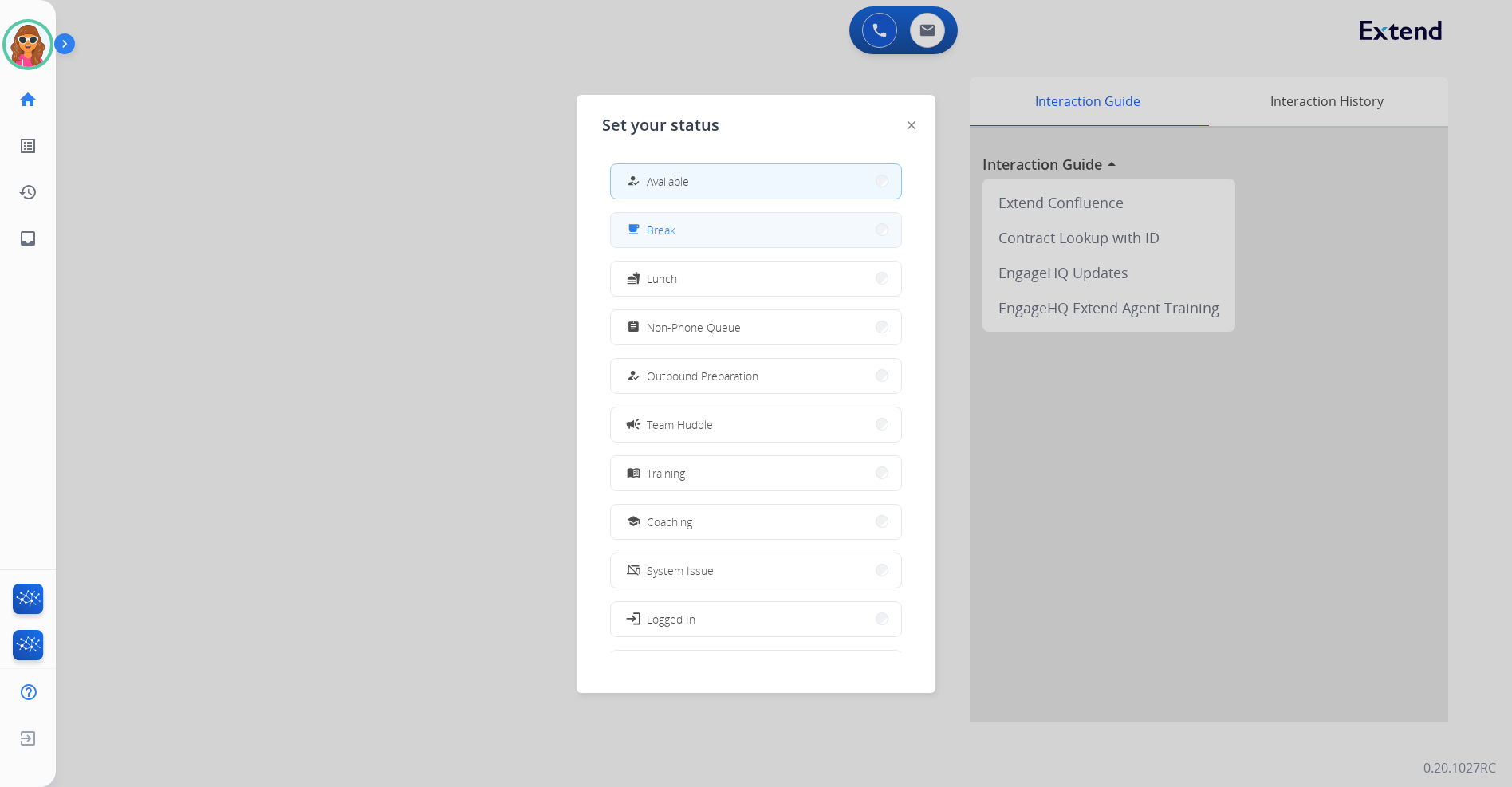
click at [666, 234] on span "Break" at bounding box center [660, 230] width 29 height 17
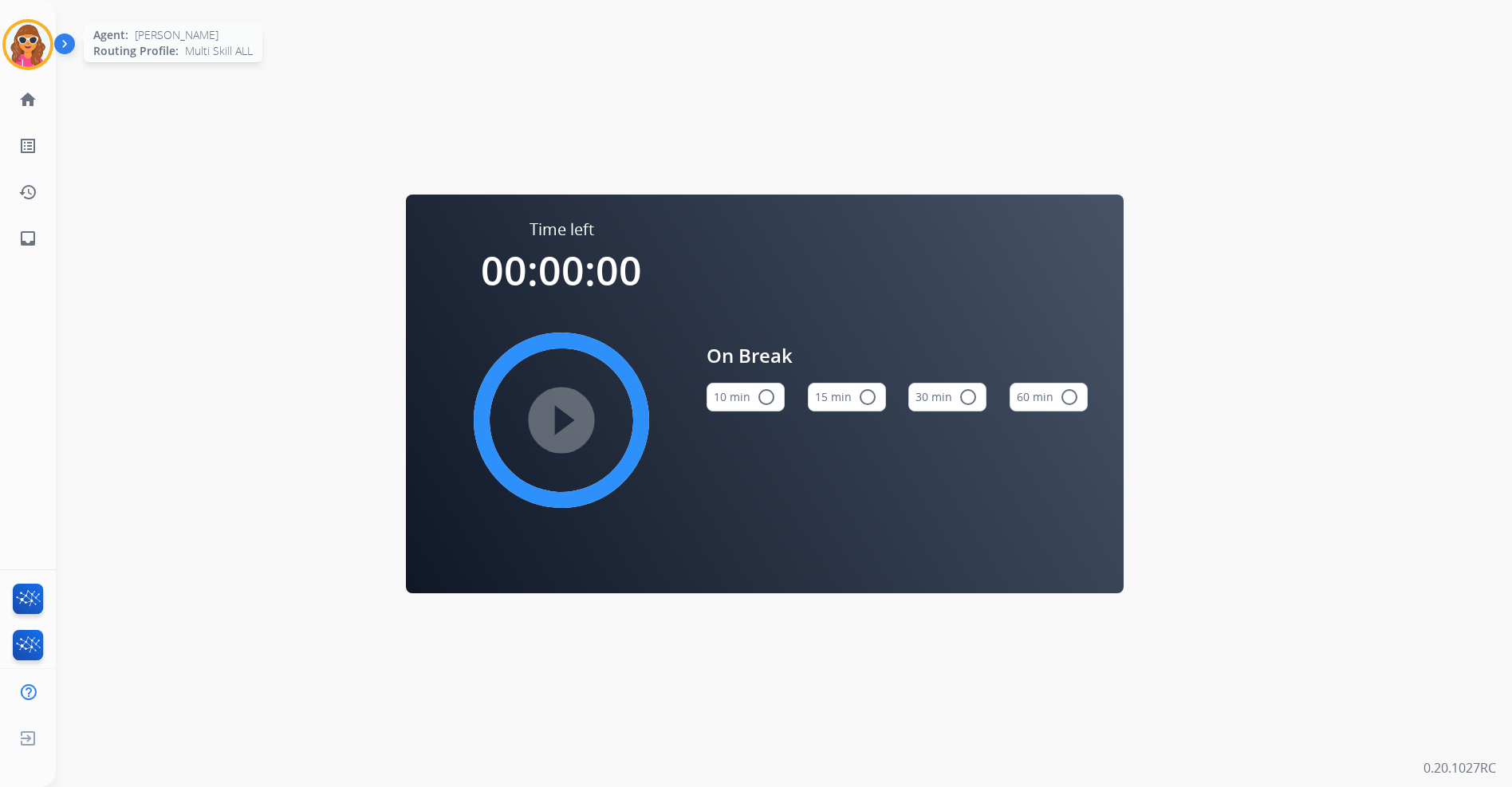
drag, startPoint x: 33, startPoint y: 43, endPoint x: 182, endPoint y: 55, distance: 149.5
click at [33, 43] on img at bounding box center [28, 44] width 45 height 45
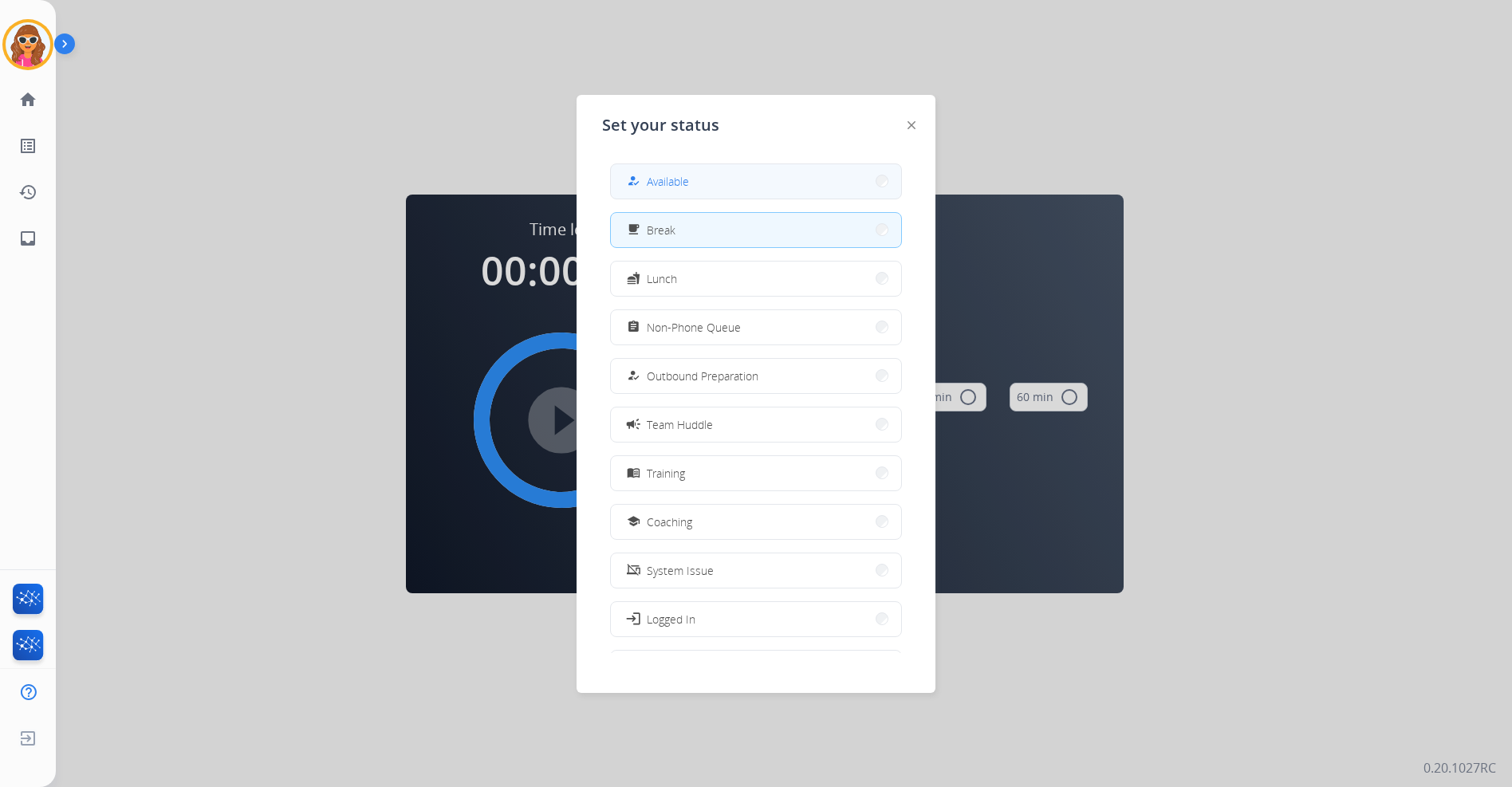
click at [682, 173] on span "Available" at bounding box center [668, 181] width 42 height 17
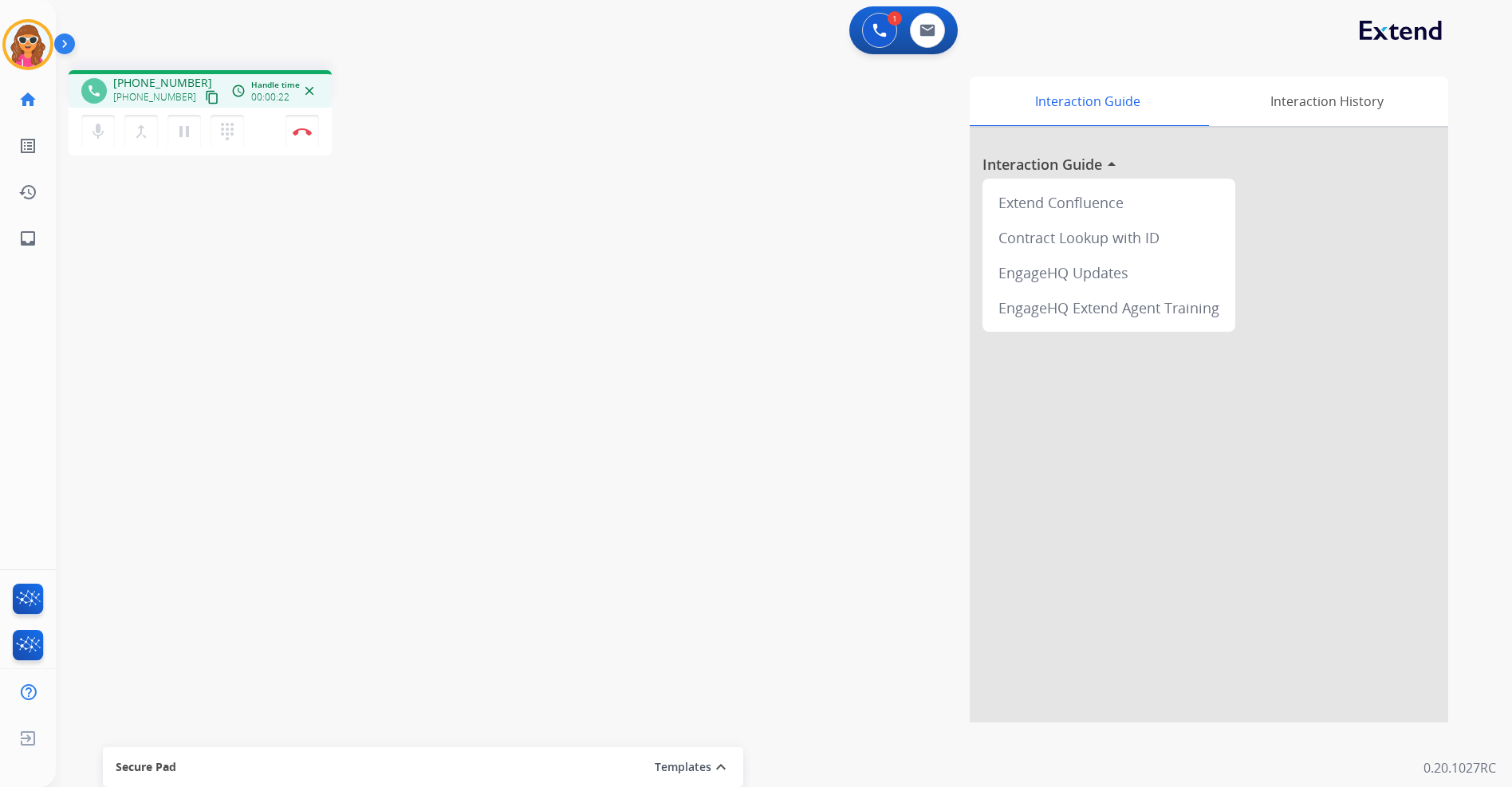
click at [202, 106] on button "content_copy" at bounding box center [212, 97] width 19 height 19
click at [300, 142] on button "Disconnect" at bounding box center [302, 131] width 33 height 33
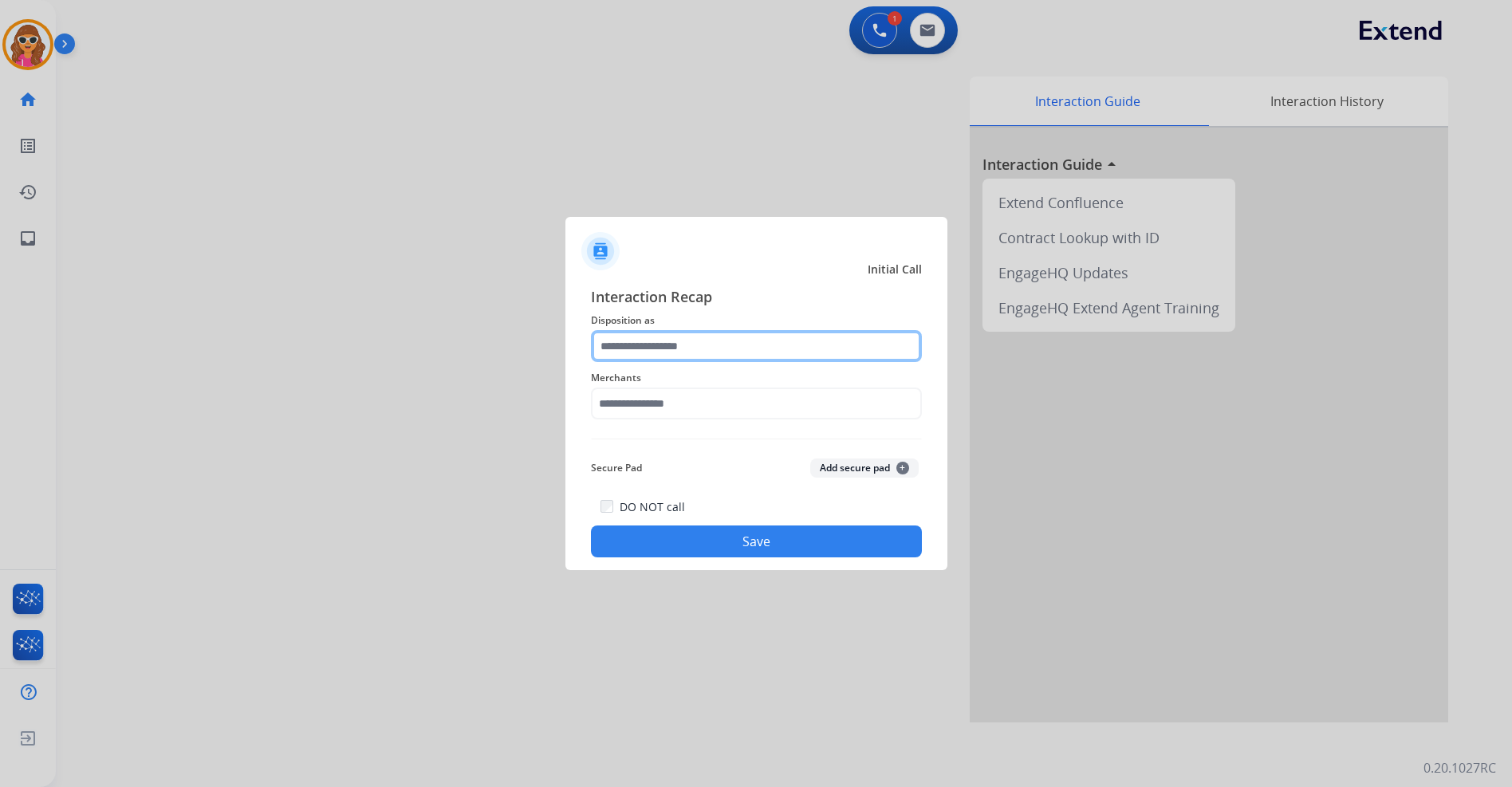
click at [698, 360] on input "text" at bounding box center [757, 346] width 331 height 32
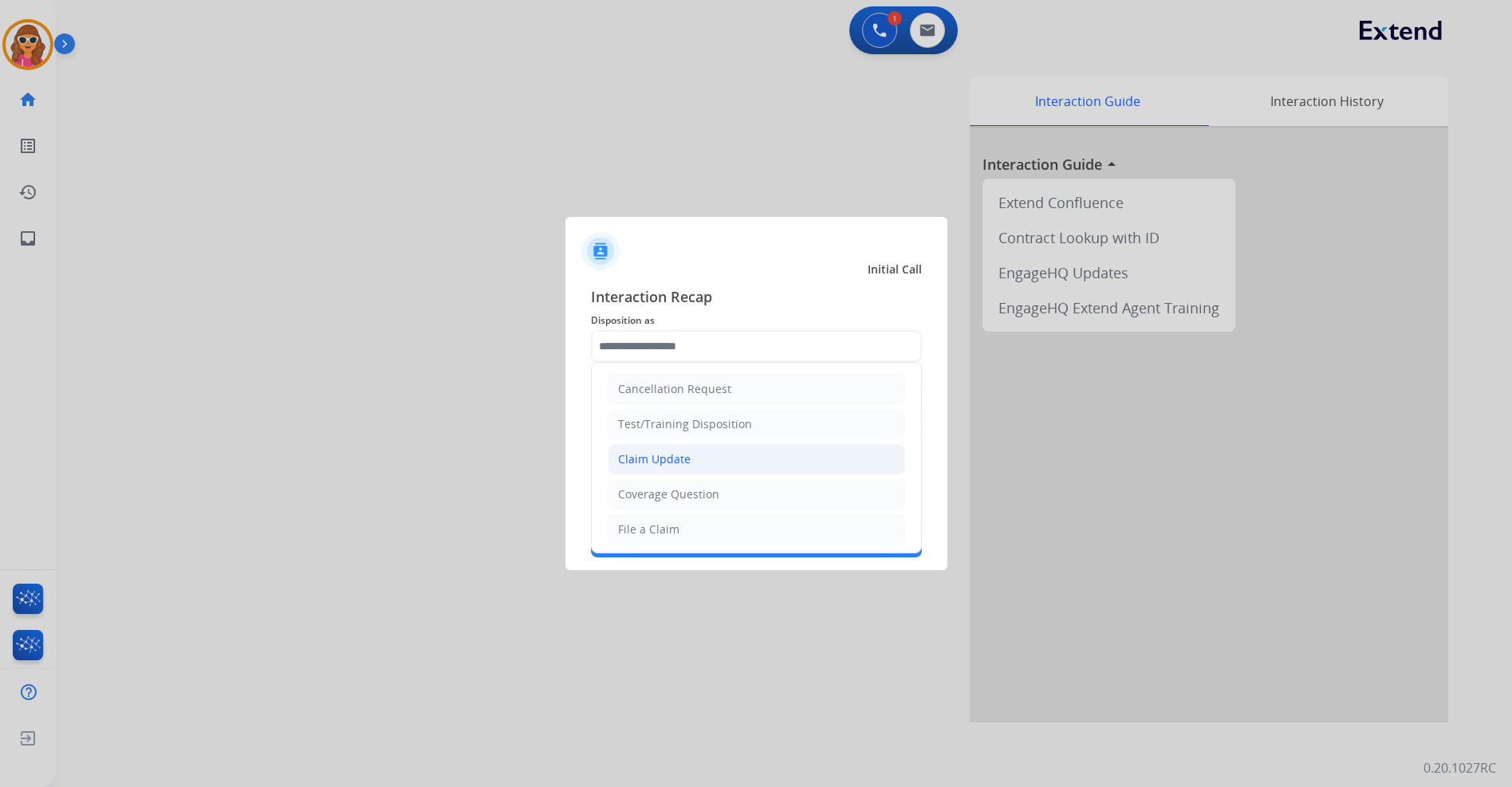
click at [688, 465] on li "Claim Update" at bounding box center [756, 459] width 297 height 30
type input "**********"
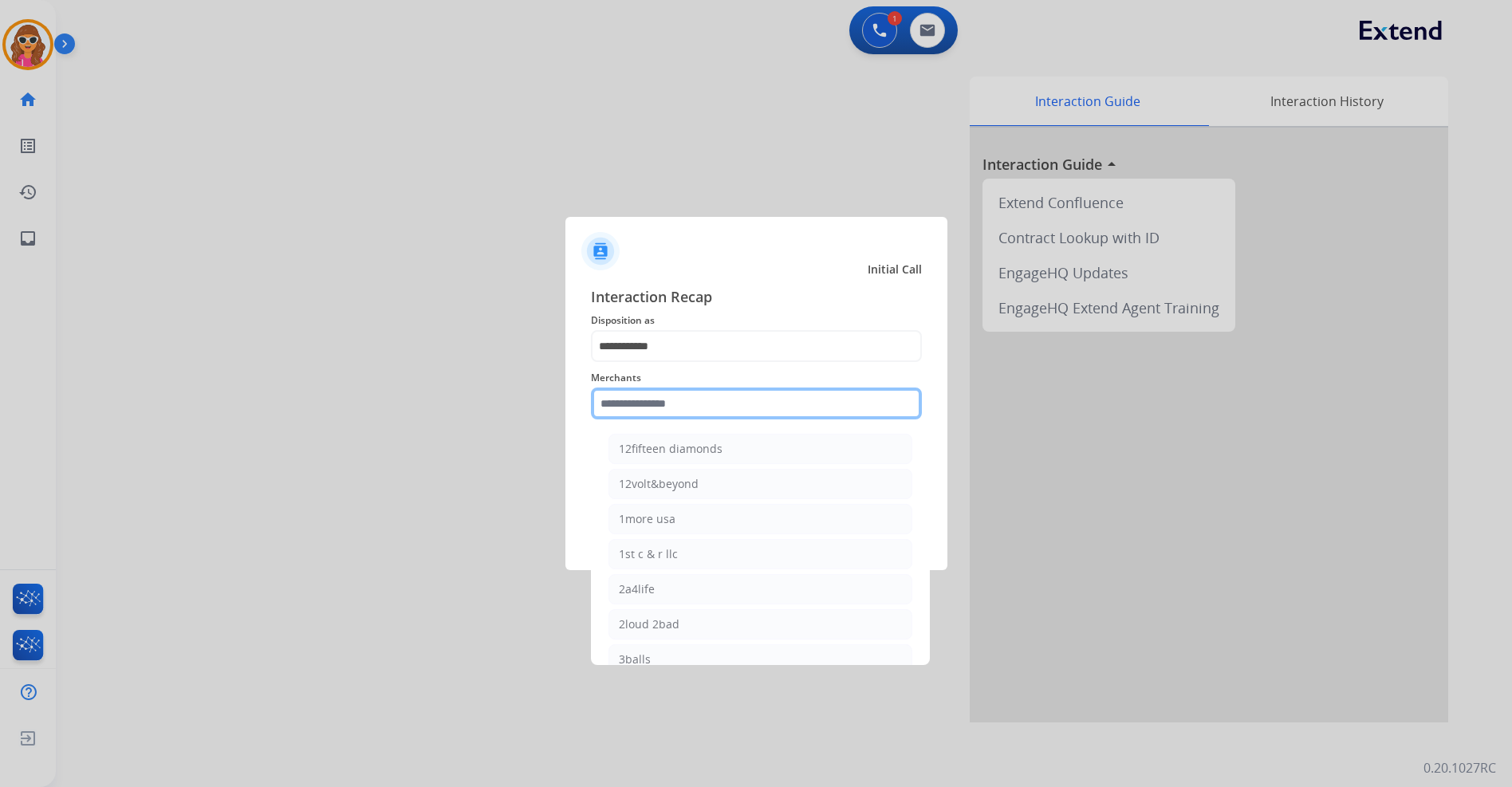
click at [665, 410] on input "text" at bounding box center [757, 403] width 331 height 32
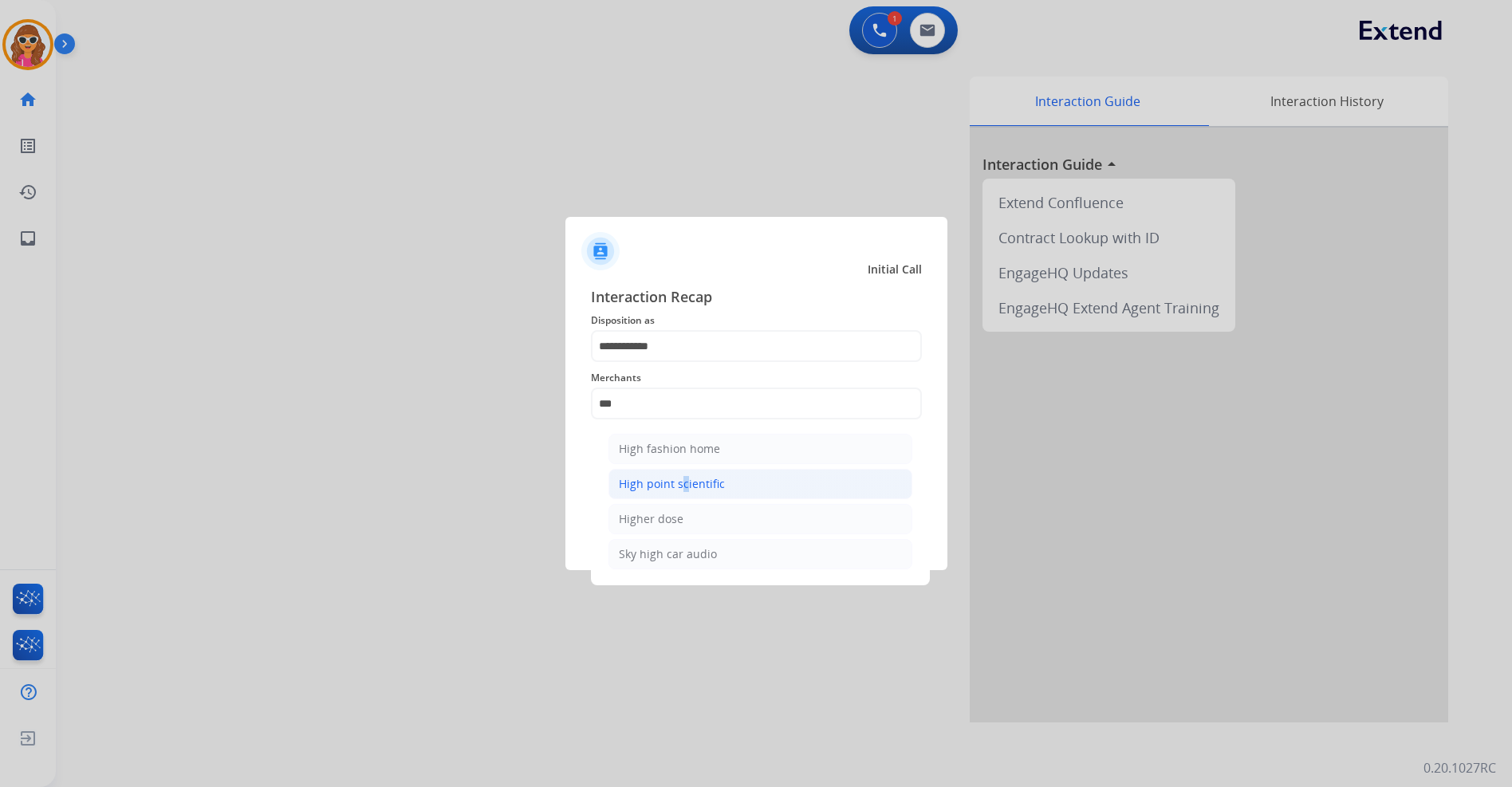
click at [679, 481] on div "High point scientific" at bounding box center [671, 484] width 106 height 16
type input "**********"
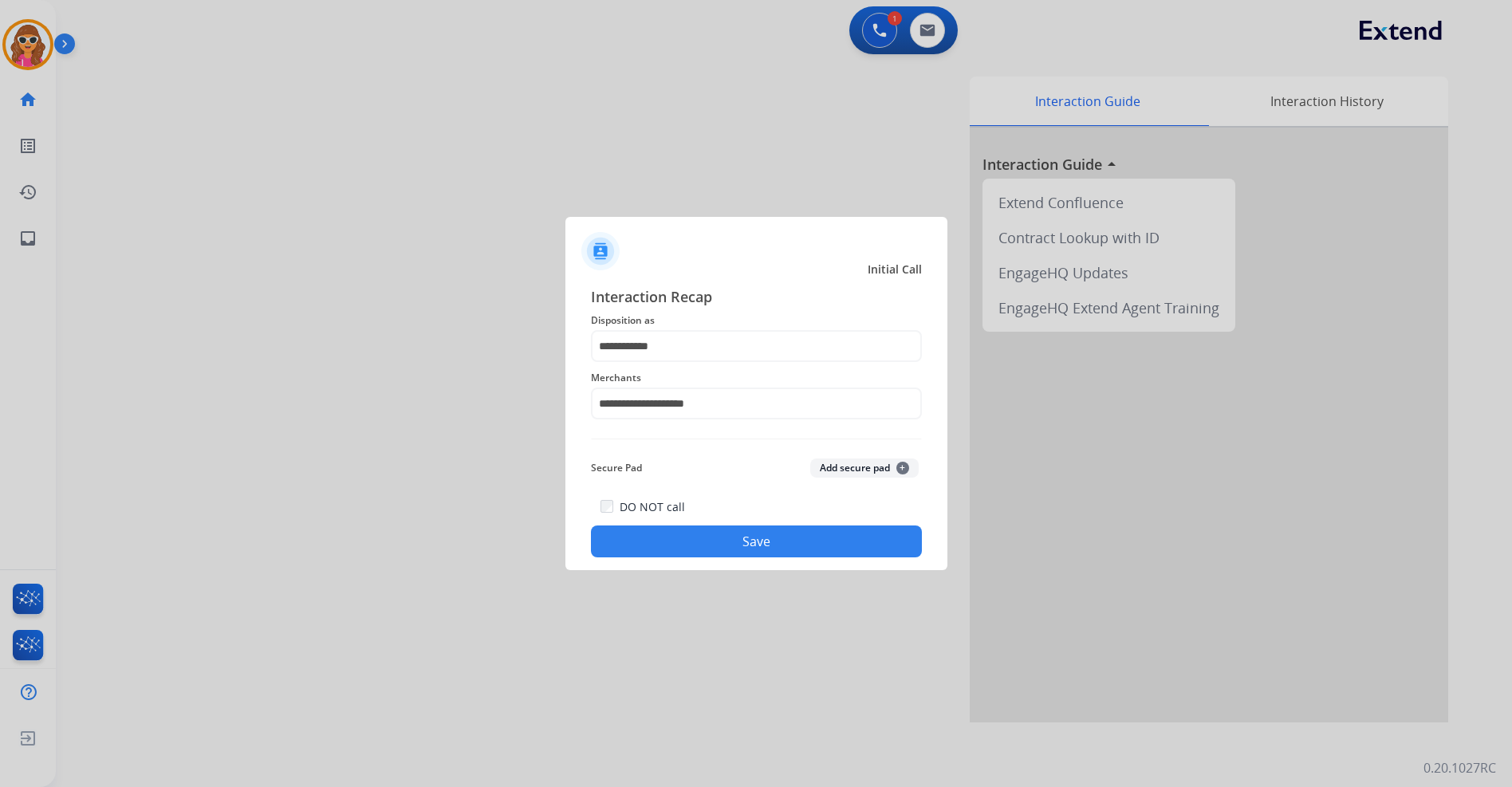
click at [734, 545] on button "Save" at bounding box center [757, 542] width 331 height 32
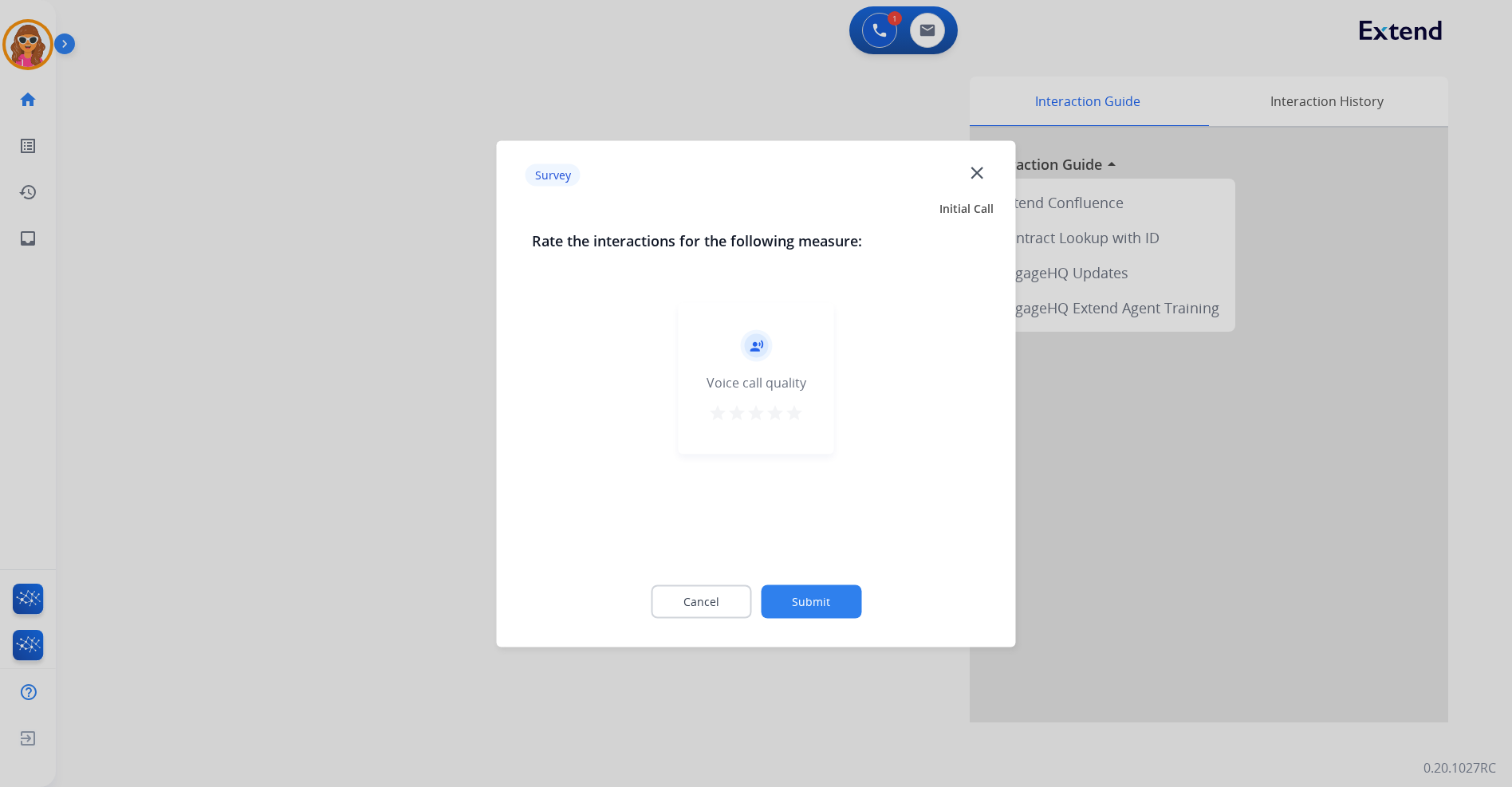
drag, startPoint x: 790, startPoint y: 414, endPoint x: 777, endPoint y: 505, distance: 91.9
click at [791, 417] on mat-icon "star" at bounding box center [794, 412] width 19 height 19
click at [814, 600] on button "Submit" at bounding box center [810, 601] width 100 height 33
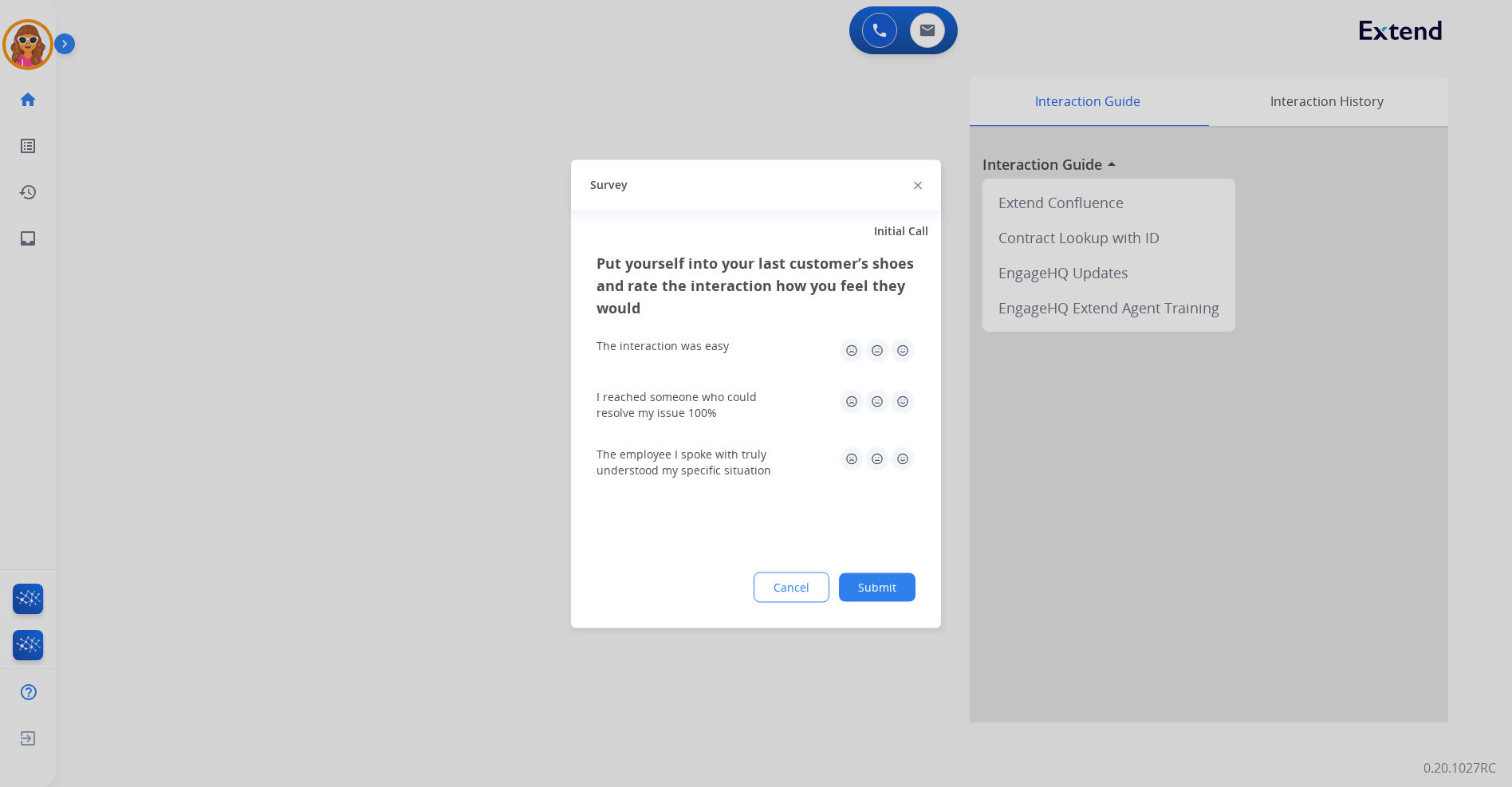
click at [853, 348] on img at bounding box center [852, 350] width 26 height 26
drag, startPoint x: 848, startPoint y: 399, endPoint x: 859, endPoint y: 420, distance: 23.7
click at [850, 400] on img at bounding box center [852, 401] width 26 height 26
drag, startPoint x: 900, startPoint y: 459, endPoint x: 913, endPoint y: 514, distance: 56.5
click at [901, 460] on img at bounding box center [903, 459] width 26 height 26
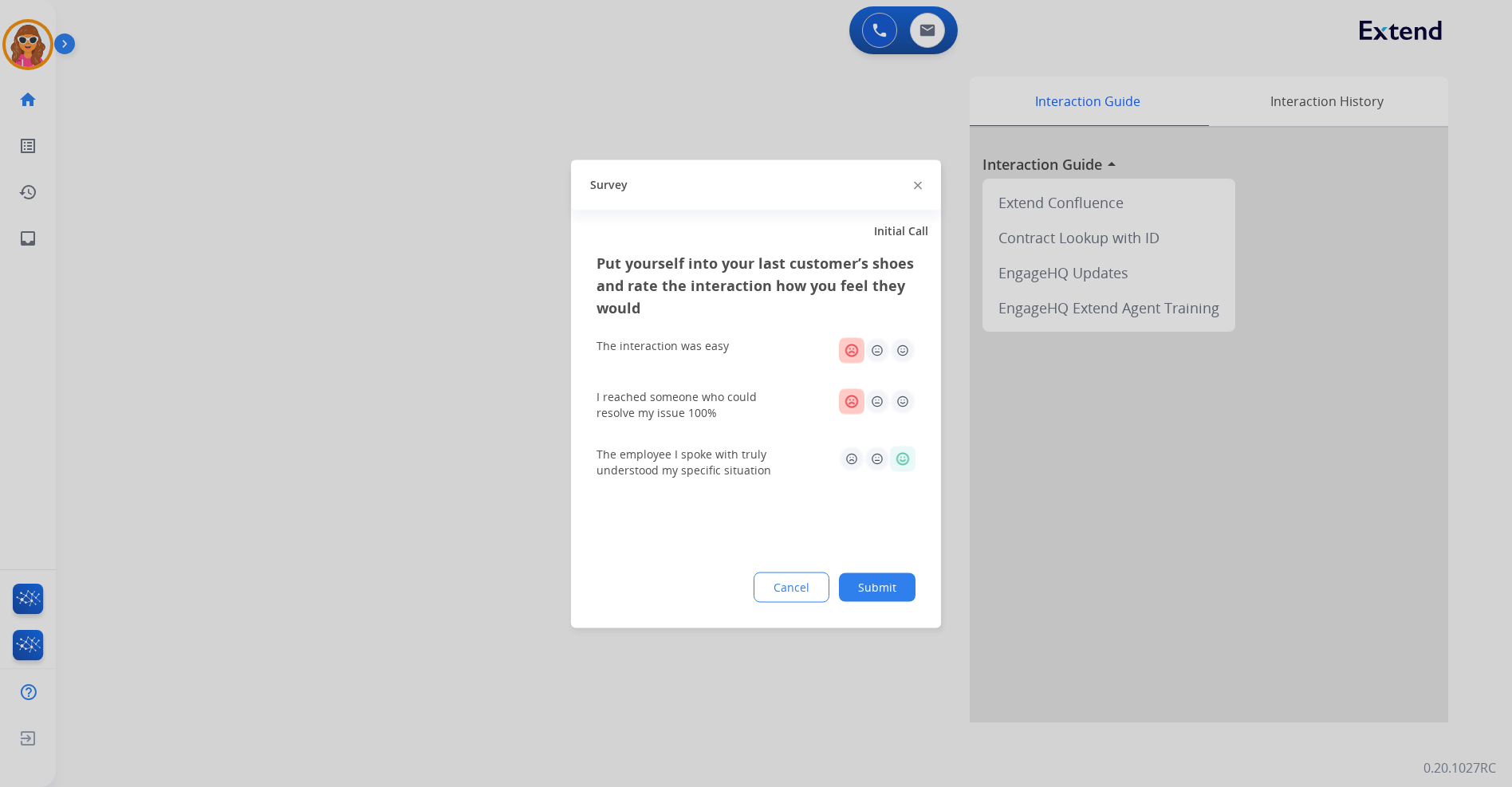
drag, startPoint x: 892, startPoint y: 588, endPoint x: 527, endPoint y: 408, distance: 407.0
click at [892, 586] on button "Submit" at bounding box center [876, 587] width 76 height 29
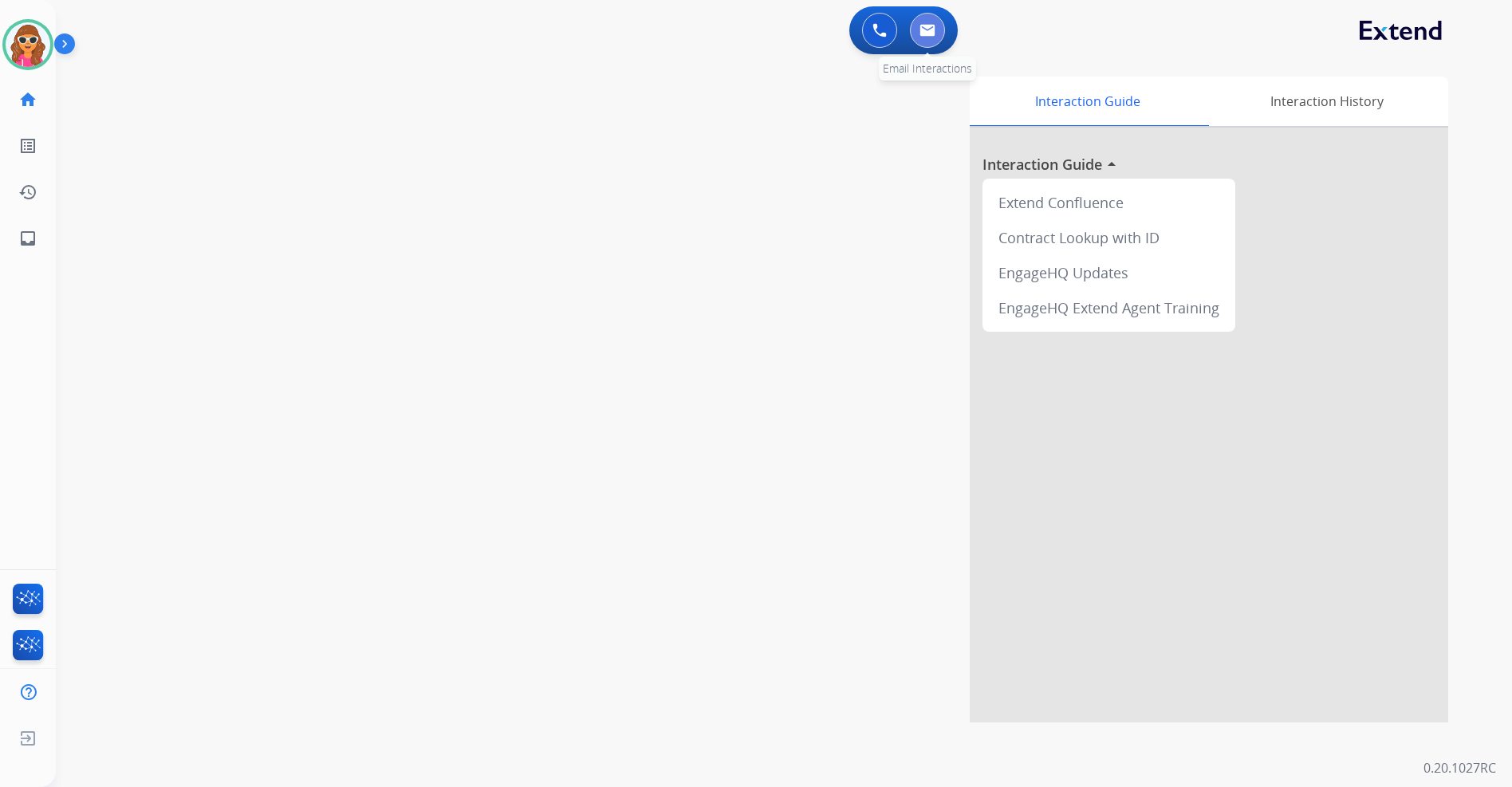
click at [941, 22] on button at bounding box center [928, 30] width 35 height 35
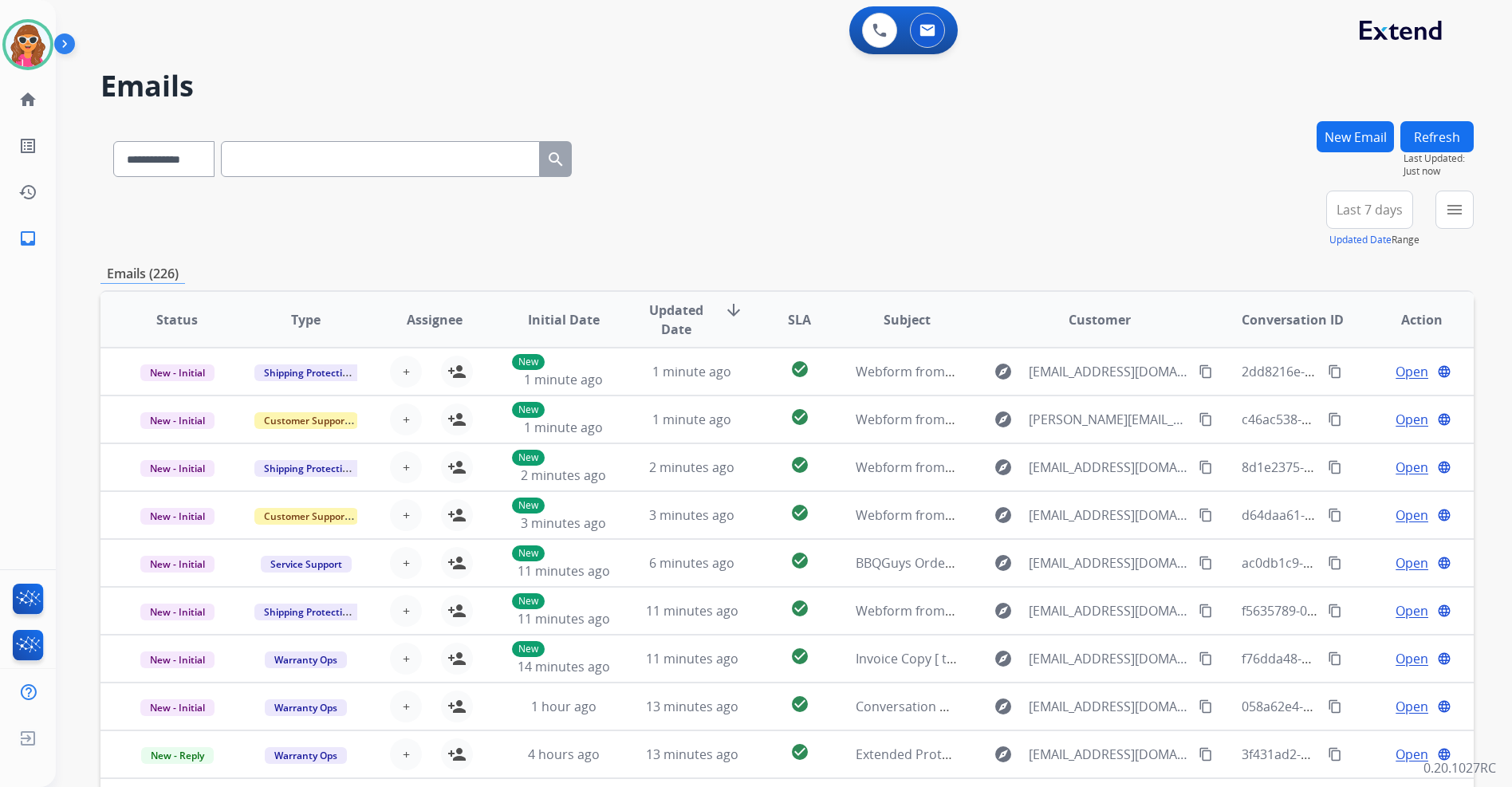
click at [1372, 211] on span "Last 7 days" at bounding box center [1370, 210] width 66 height 6
drag, startPoint x: 1351, startPoint y: 400, endPoint x: 1295, endPoint y: 302, distance: 112.9
click at [1351, 397] on div "Last 90 days" at bounding box center [1364, 404] width 87 height 24
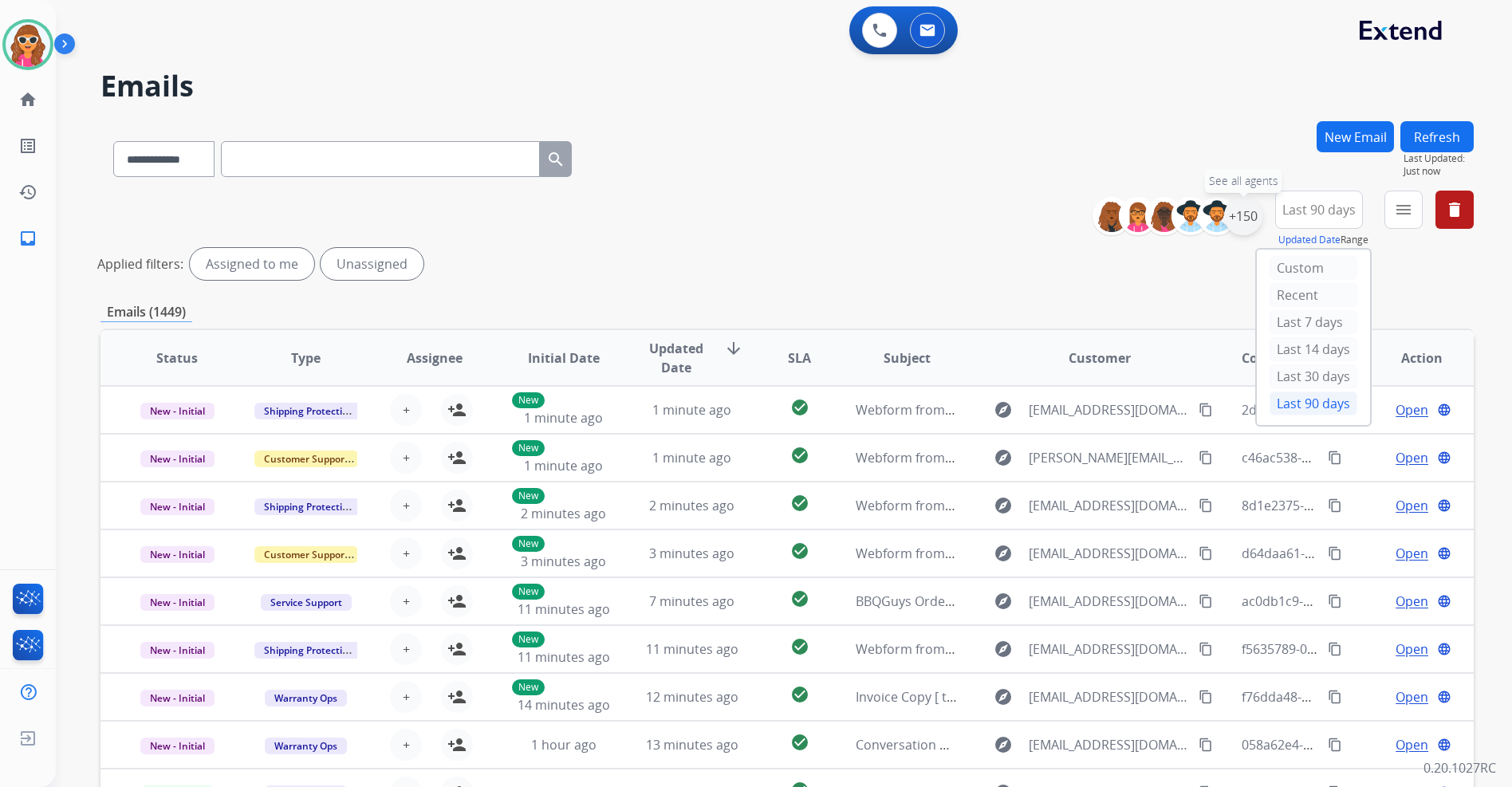
click at [1243, 209] on div "+150" at bounding box center [1243, 216] width 39 height 39
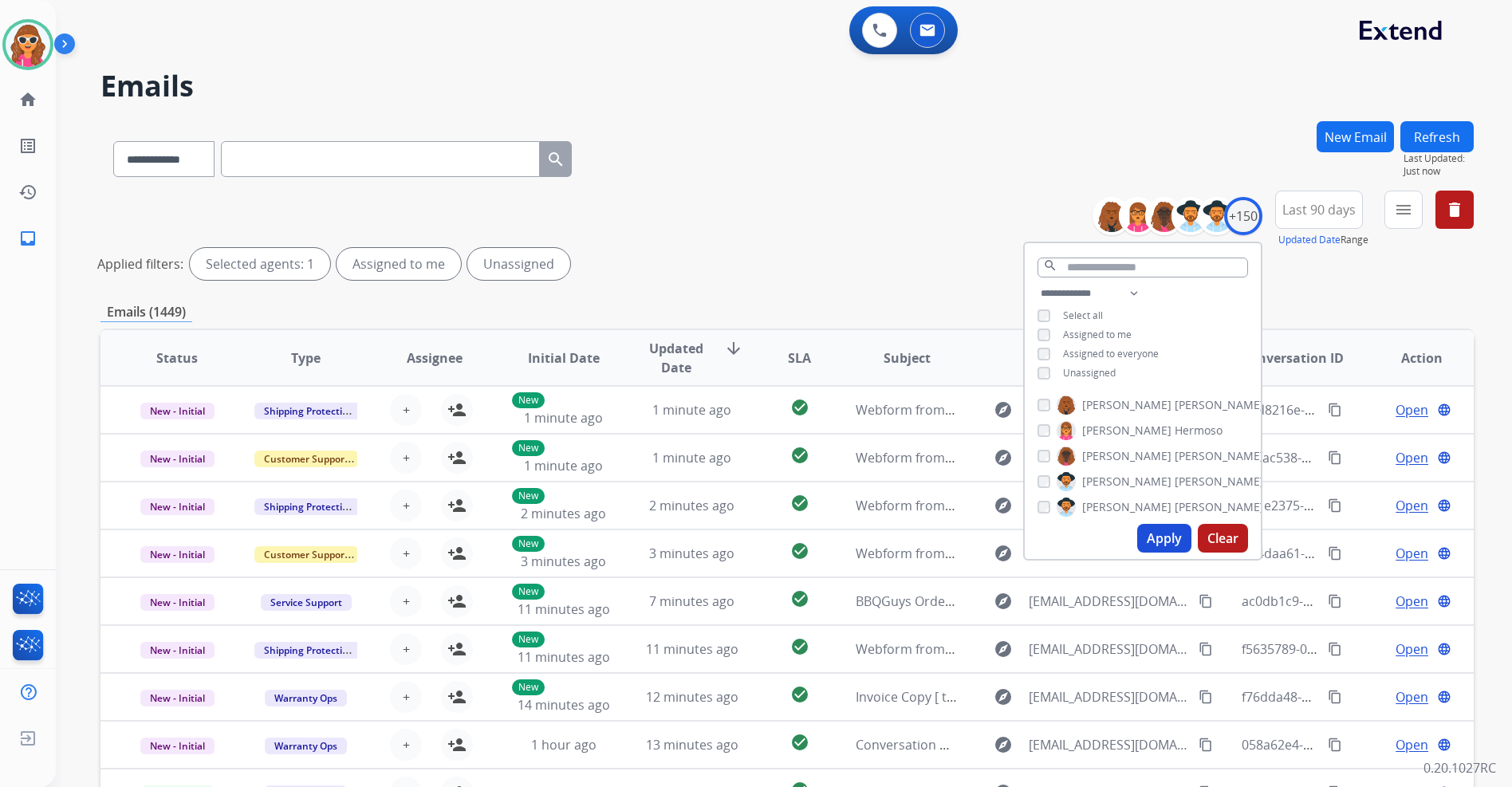
click at [1102, 366] on span "Unassigned" at bounding box center [1089, 372] width 52 height 14
click at [1167, 535] on button "Apply" at bounding box center [1164, 538] width 54 height 29
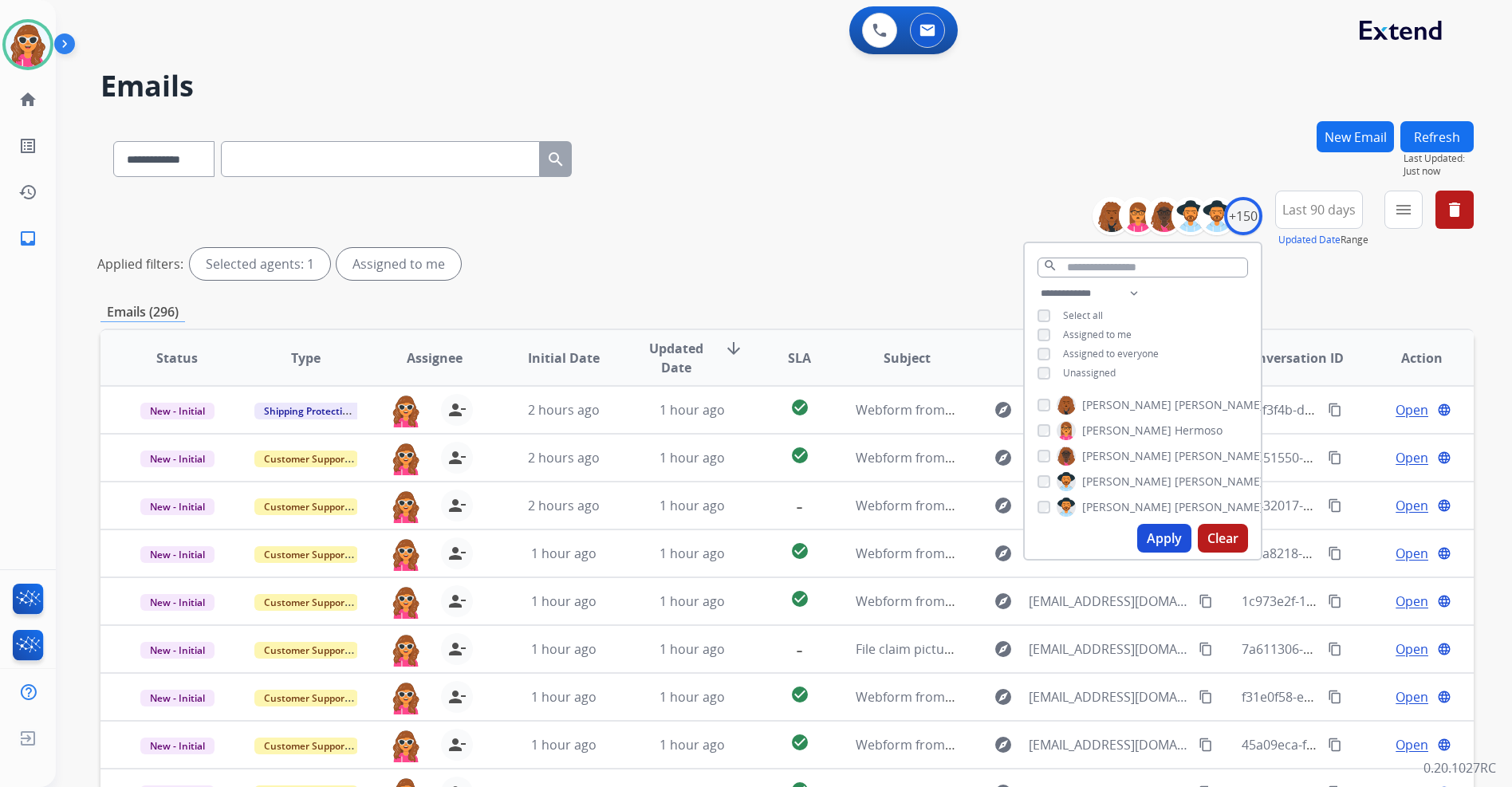
drag, startPoint x: 682, startPoint y: 223, endPoint x: 699, endPoint y: 227, distance: 17.5
click at [682, 224] on div "**********" at bounding box center [786, 238] width 1373 height 96
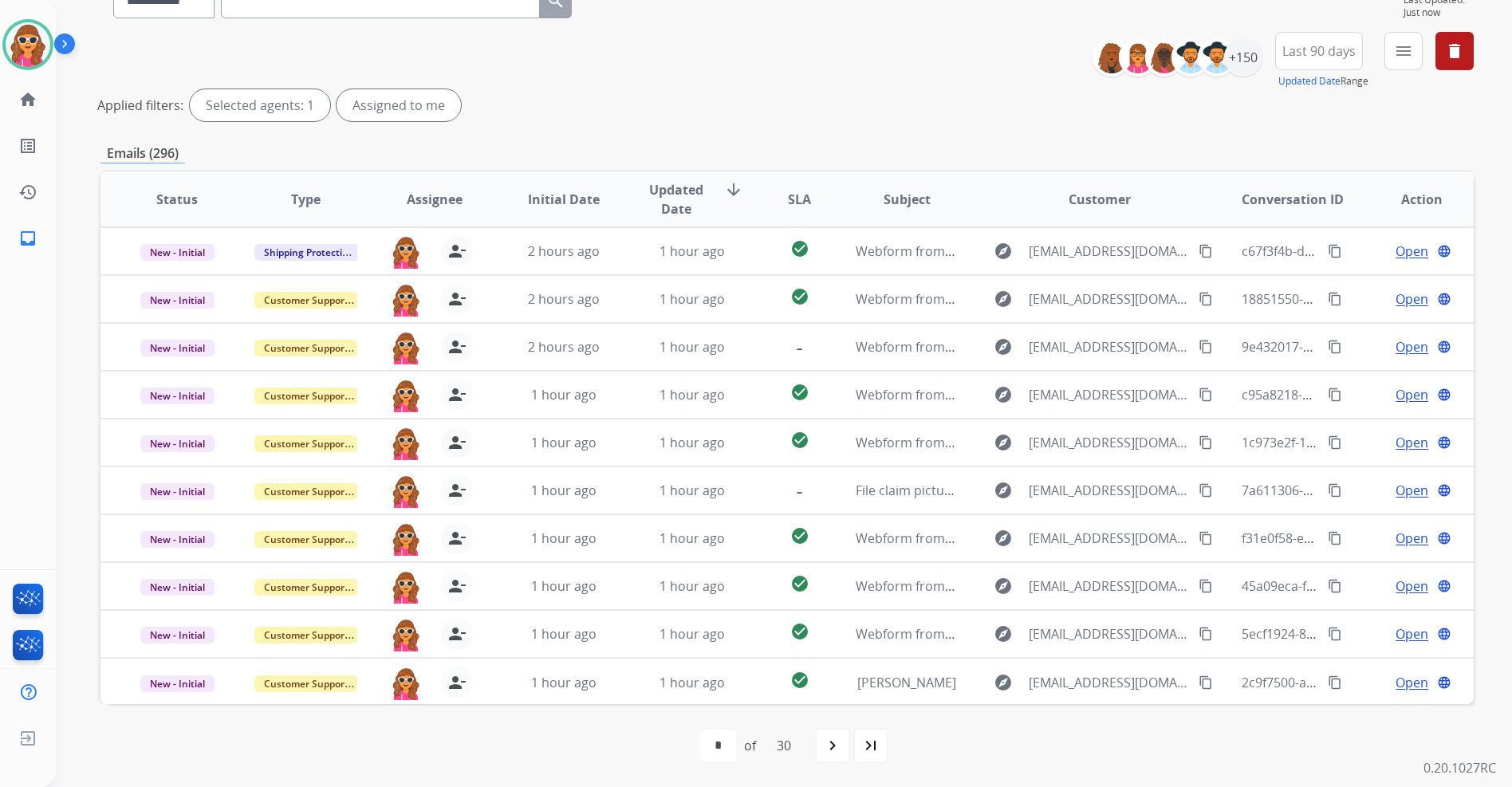
click at [838, 747] on mat-icon "navigate_next" at bounding box center [832, 745] width 19 height 19
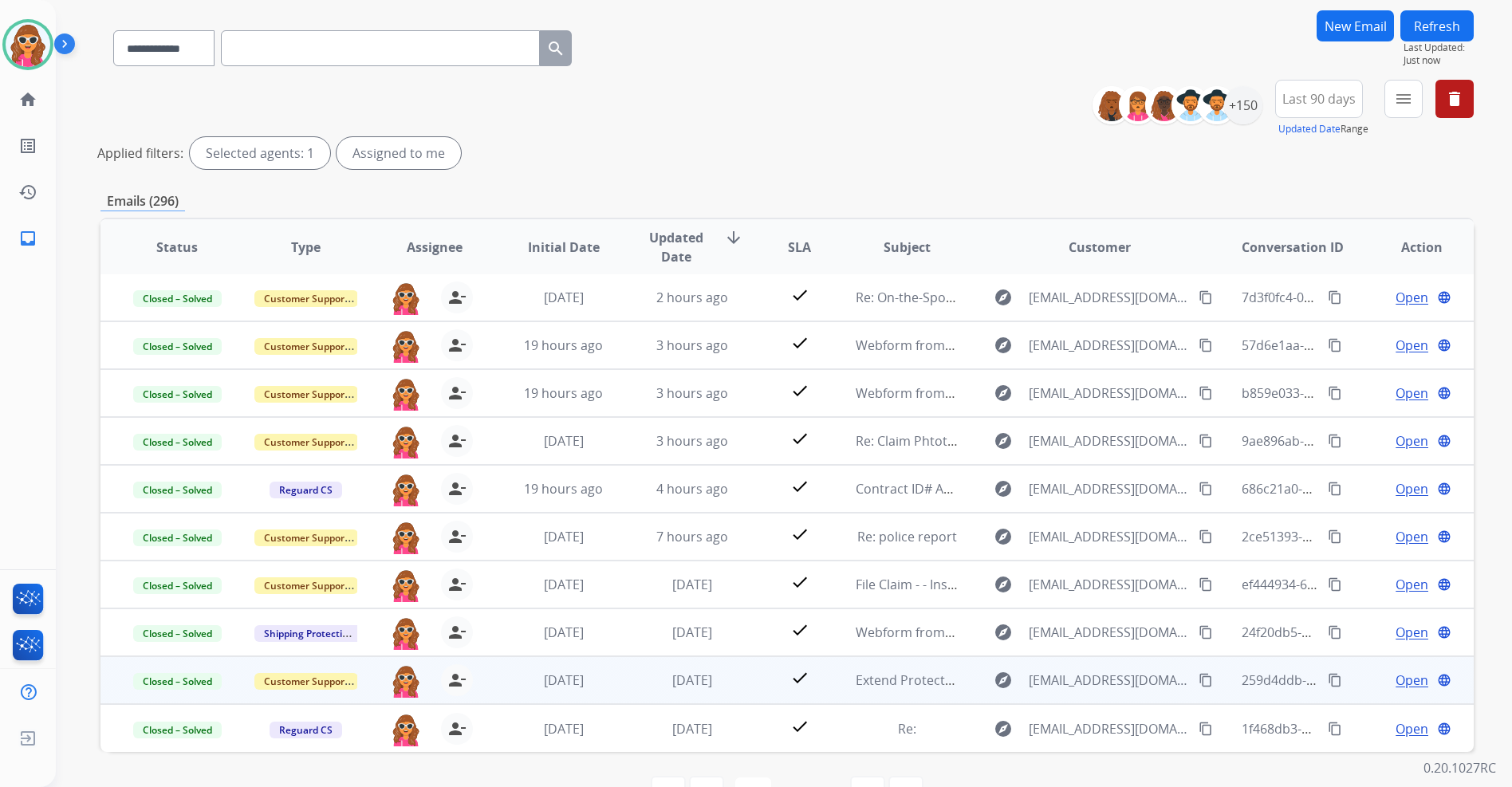
scroll to position [159, 0]
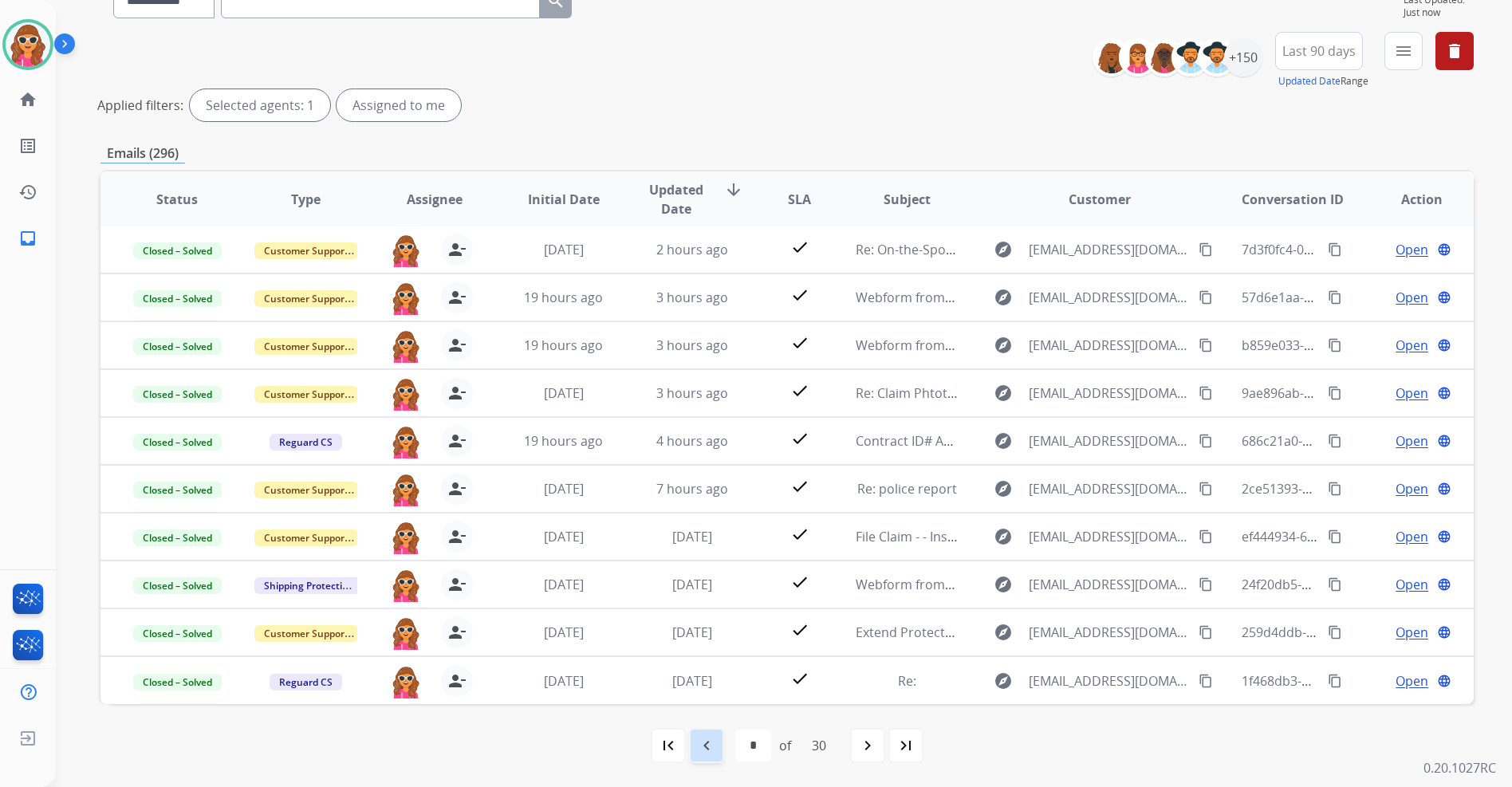
click at [712, 753] on mat-icon "navigate_before" at bounding box center [706, 745] width 19 height 19
select select "*"
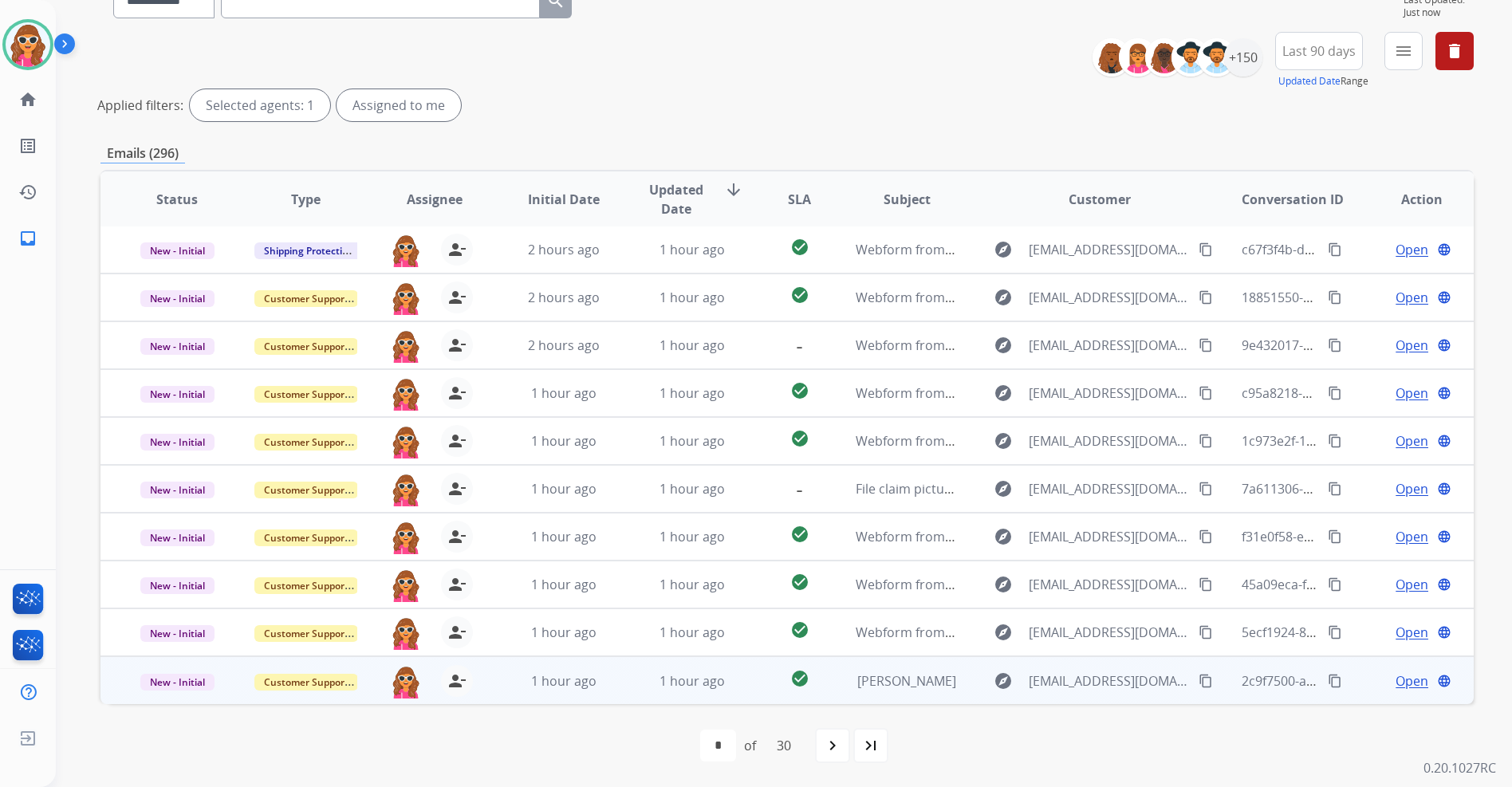
click at [1397, 687] on span "Open" at bounding box center [1413, 680] width 33 height 19
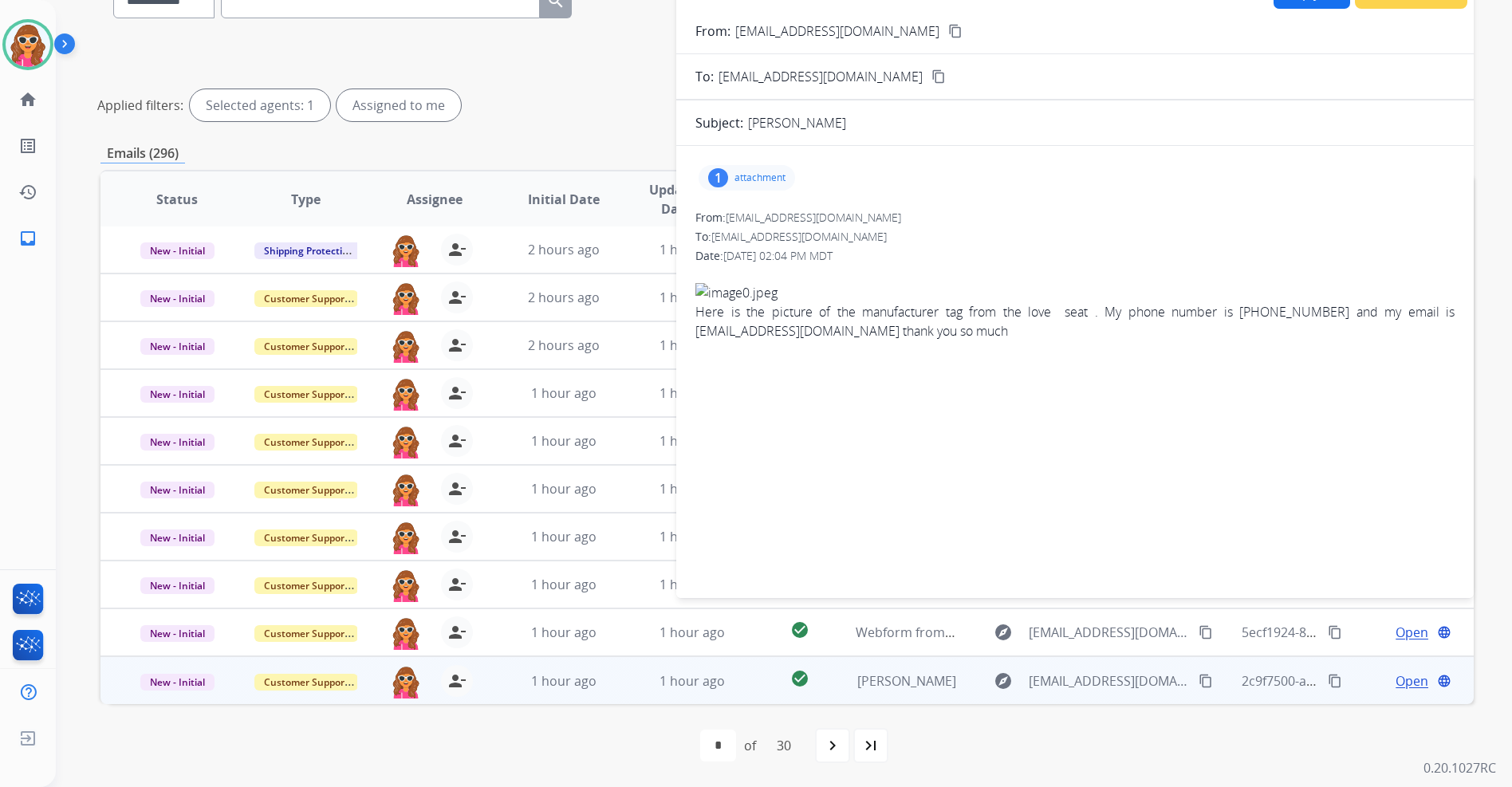
click at [1199, 679] on mat-icon "content_copy" at bounding box center [1207, 681] width 15 height 15
click at [948, 32] on mat-icon "content_copy" at bounding box center [956, 31] width 15 height 15
click at [761, 179] on p "attachment" at bounding box center [761, 177] width 52 height 13
click at [888, 216] on mat-icon "download" at bounding box center [887, 219] width 15 height 15
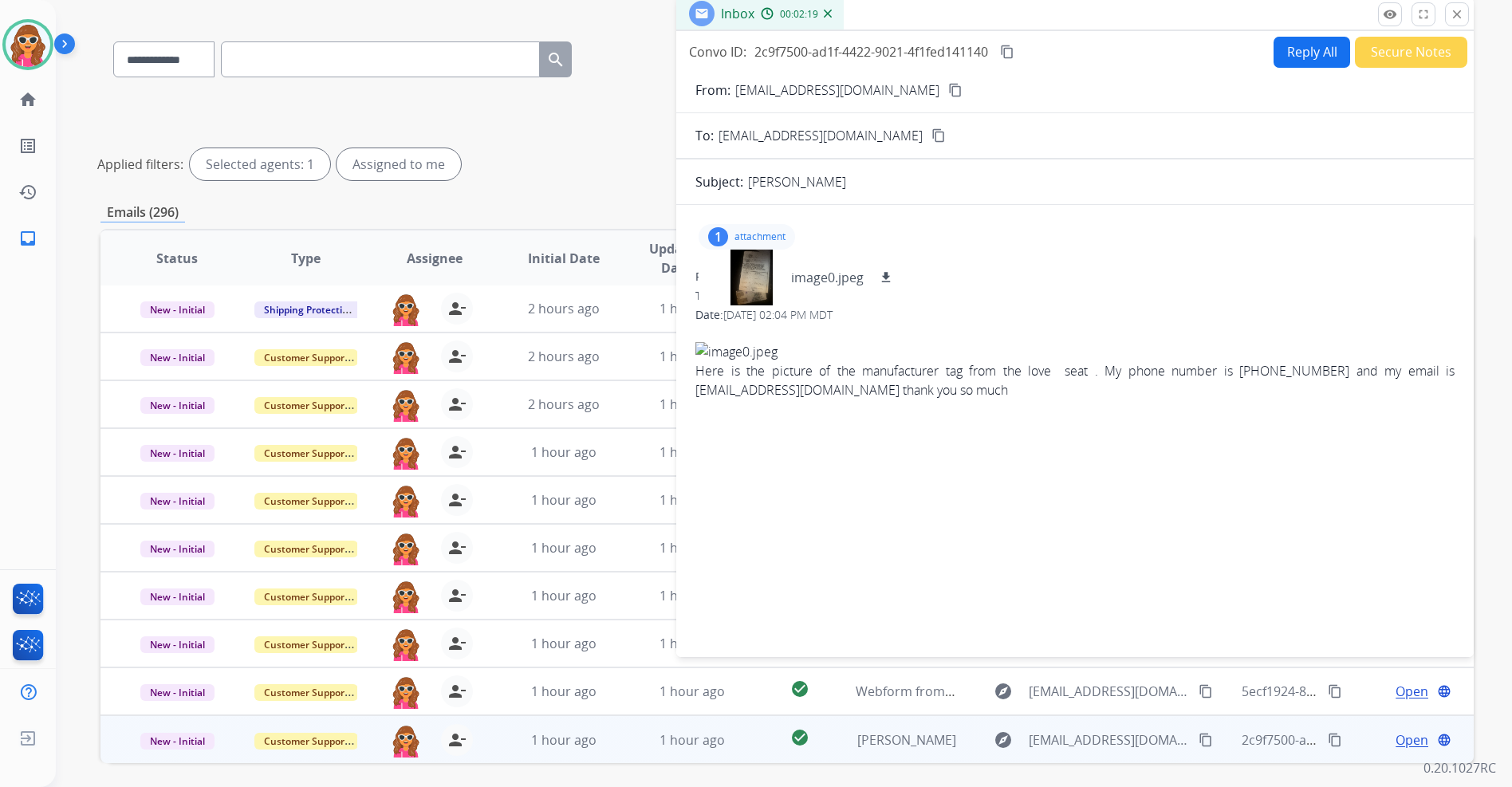
scroll to position [0, 0]
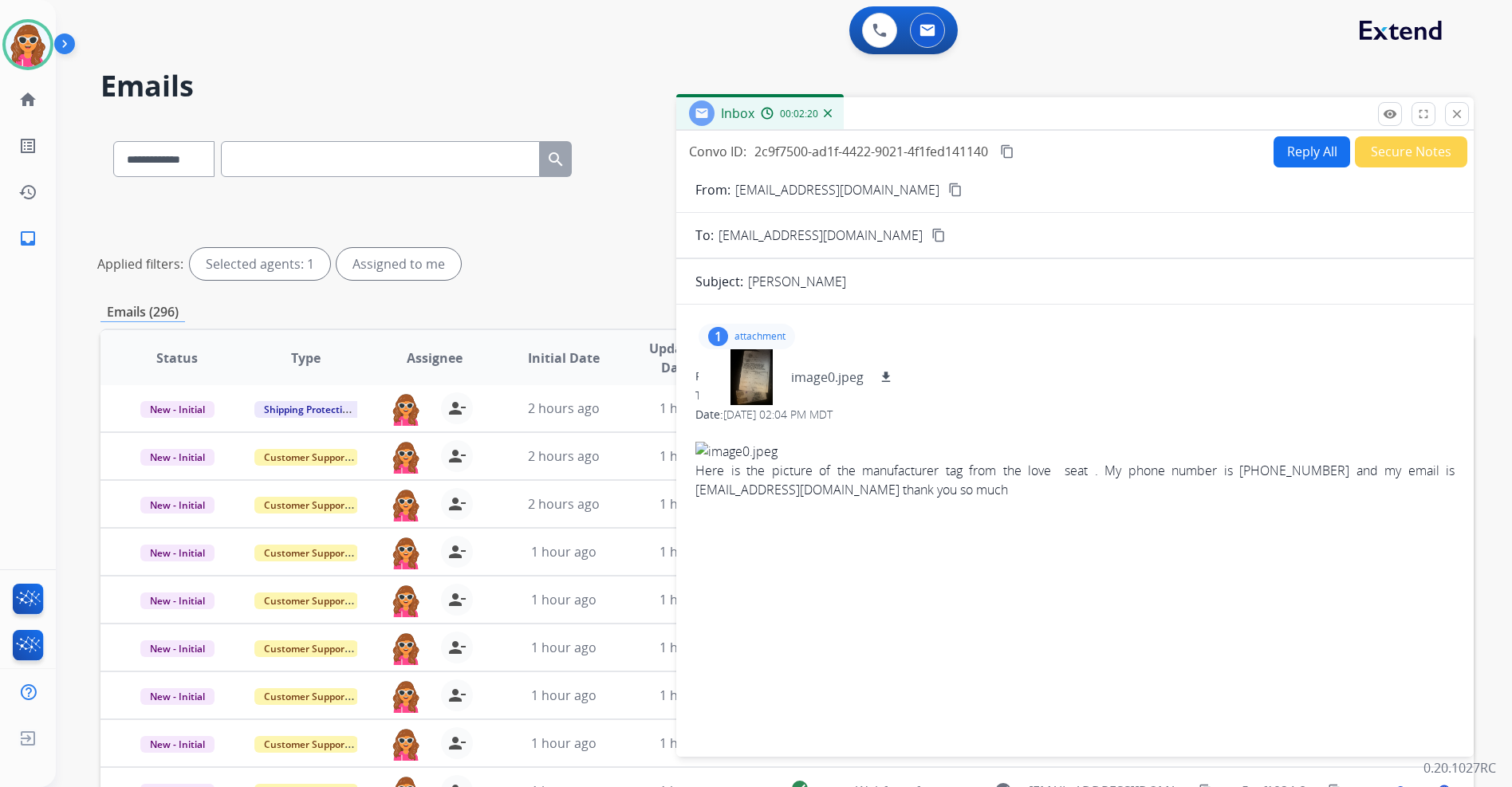
click at [1009, 157] on mat-icon "content_copy" at bounding box center [1008, 152] width 15 height 15
click at [1385, 155] on button "Secure Notes" at bounding box center [1411, 152] width 112 height 31
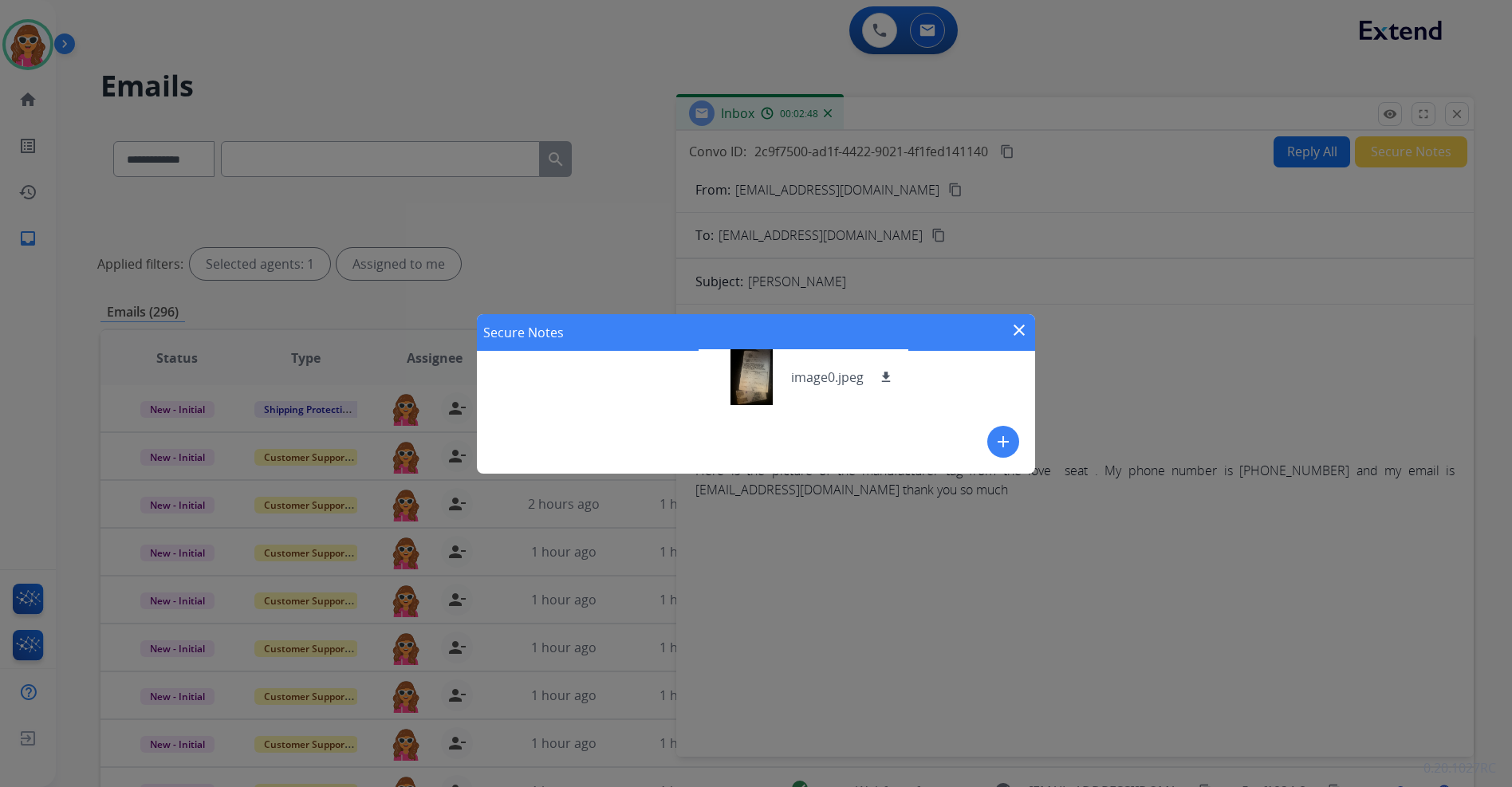
click at [927, 398] on div "Secure Notes close add" at bounding box center [756, 394] width 558 height 159
click at [1022, 328] on mat-icon "close" at bounding box center [1019, 330] width 19 height 19
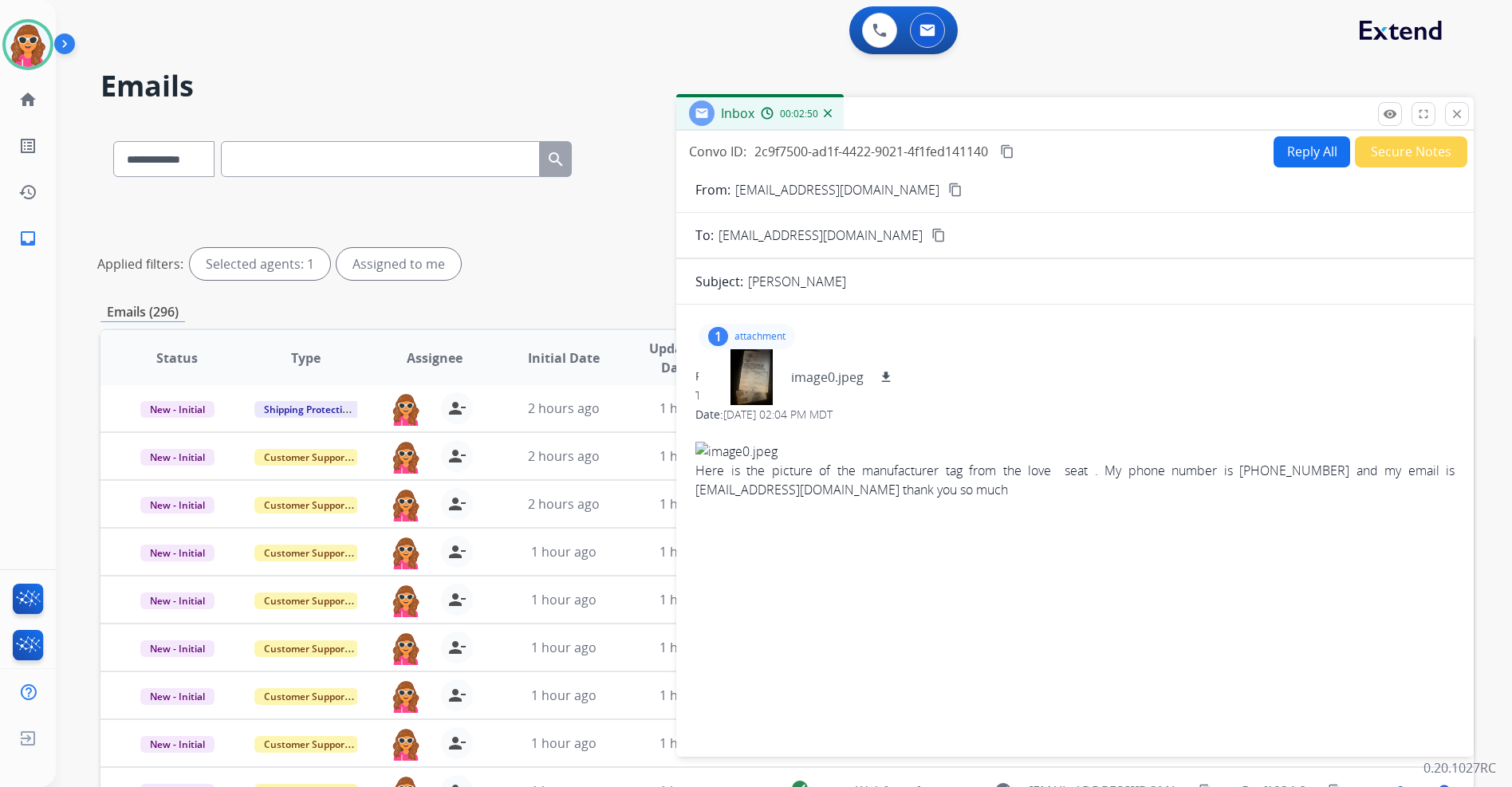
click at [1387, 154] on button "Secure Notes" at bounding box center [1411, 152] width 112 height 31
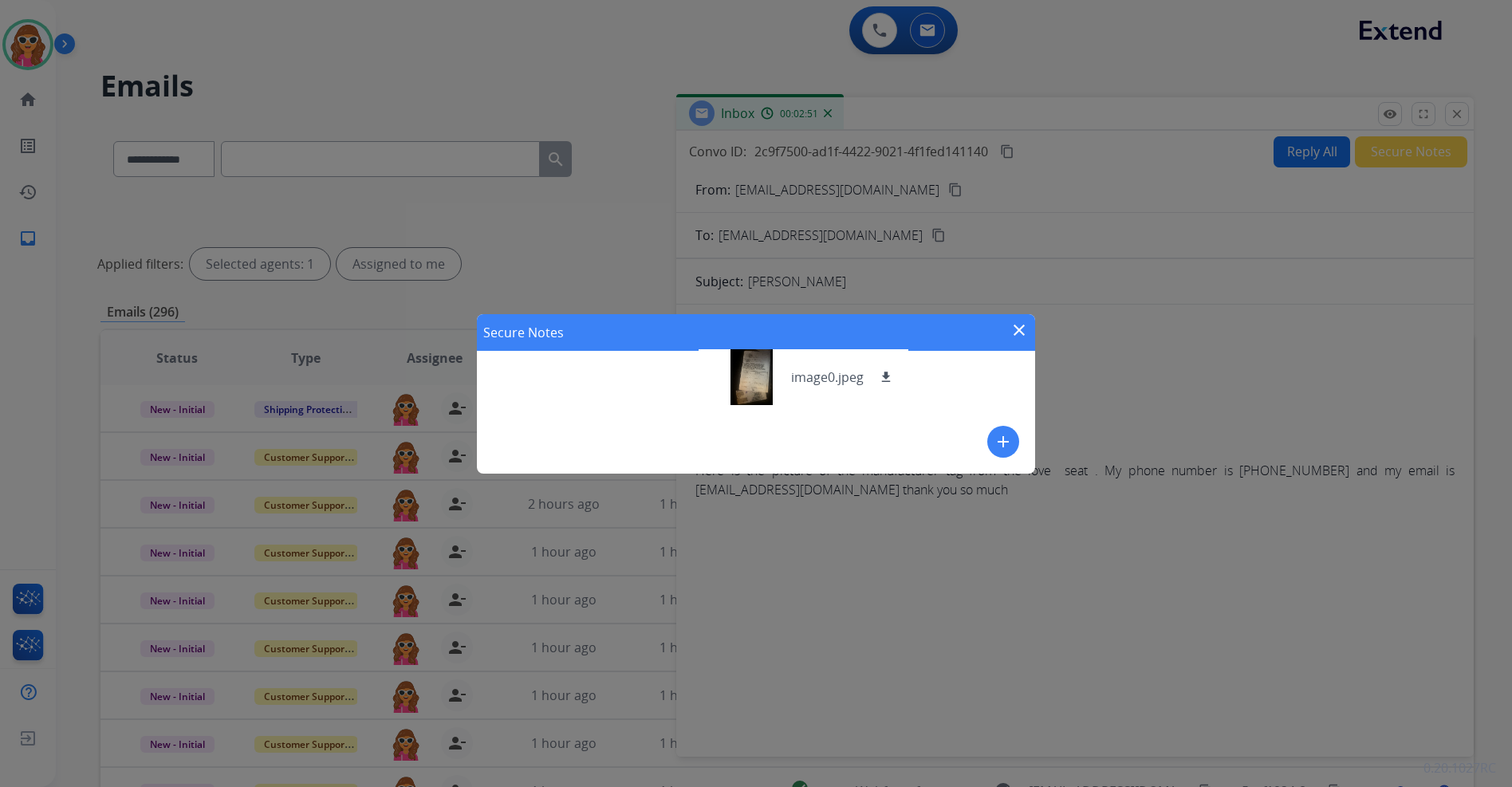
drag, startPoint x: 1145, startPoint y: 344, endPoint x: 1119, endPoint y: 363, distance: 32.2
click at [1145, 345] on div "Secure Notes close add" at bounding box center [756, 394] width 1512 height 787
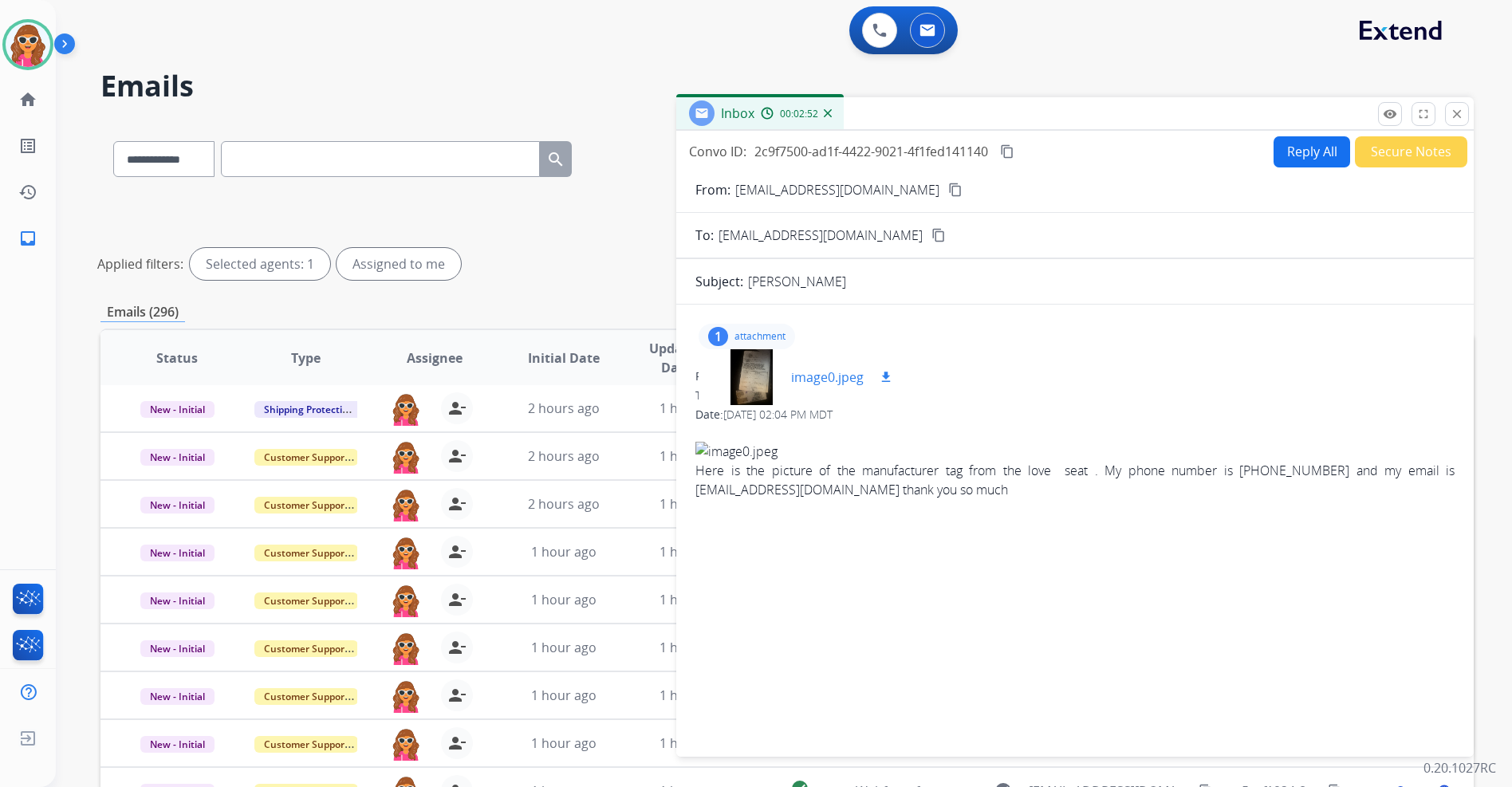
drag, startPoint x: 887, startPoint y: 378, endPoint x: 888, endPoint y: 400, distance: 22.0
click at [887, 379] on mat-icon "download" at bounding box center [887, 377] width 15 height 15
click at [1425, 160] on button "Secure Notes" at bounding box center [1411, 152] width 112 height 31
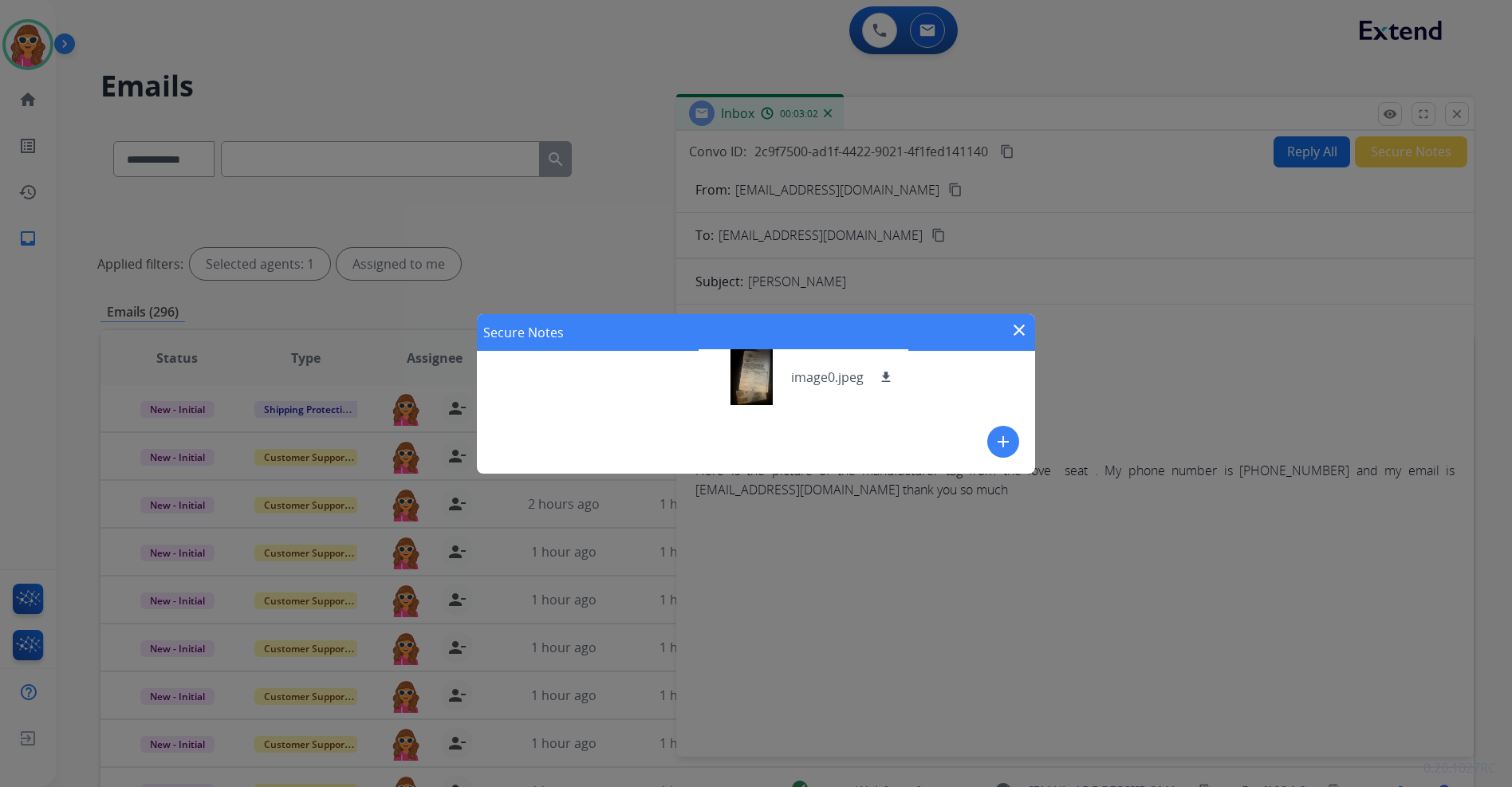
click at [632, 429] on div "Secure Notes close add" at bounding box center [756, 394] width 558 height 159
click at [1003, 452] on button "add" at bounding box center [1003, 441] width 32 height 32
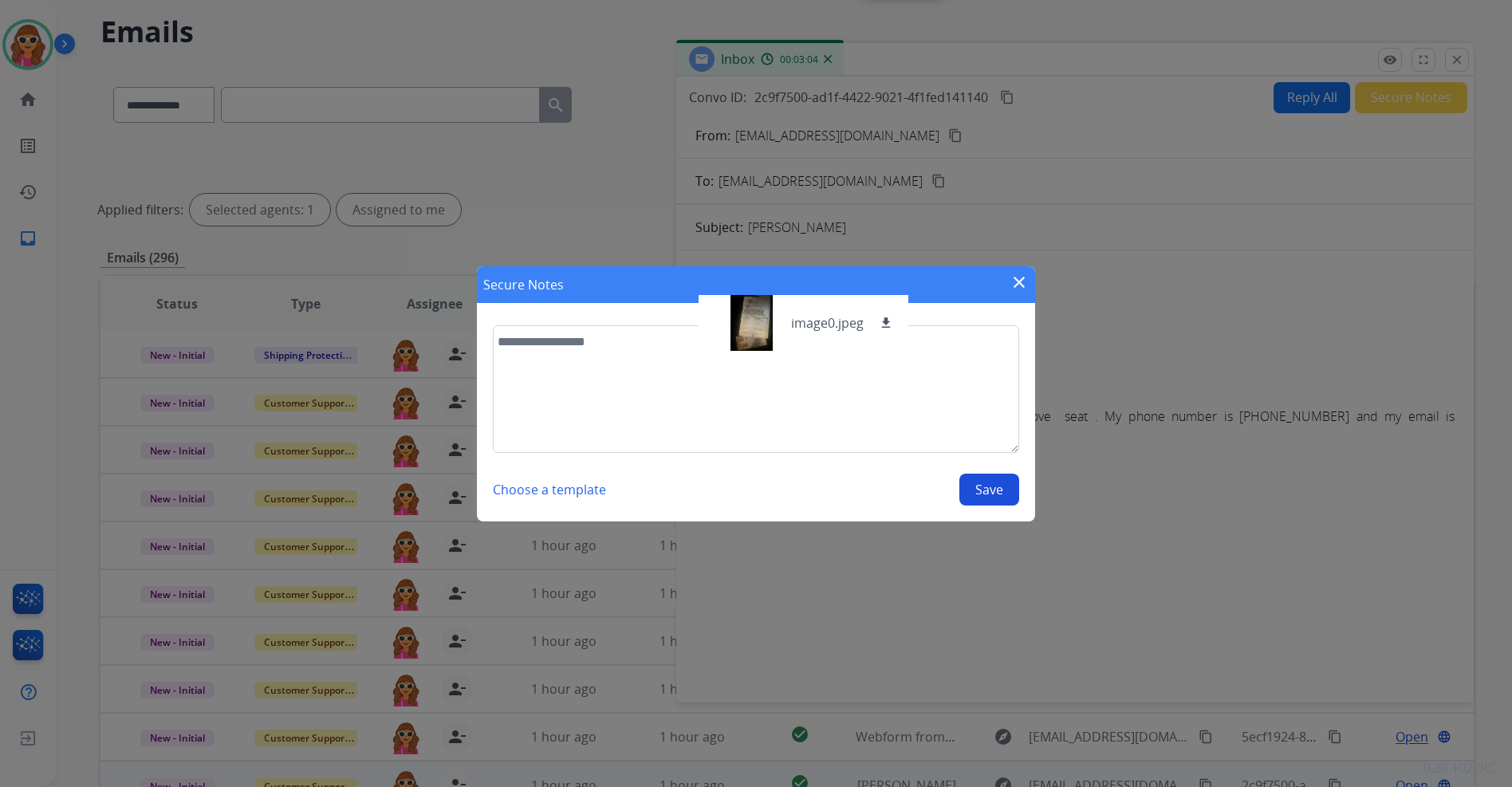
scroll to position [159, 0]
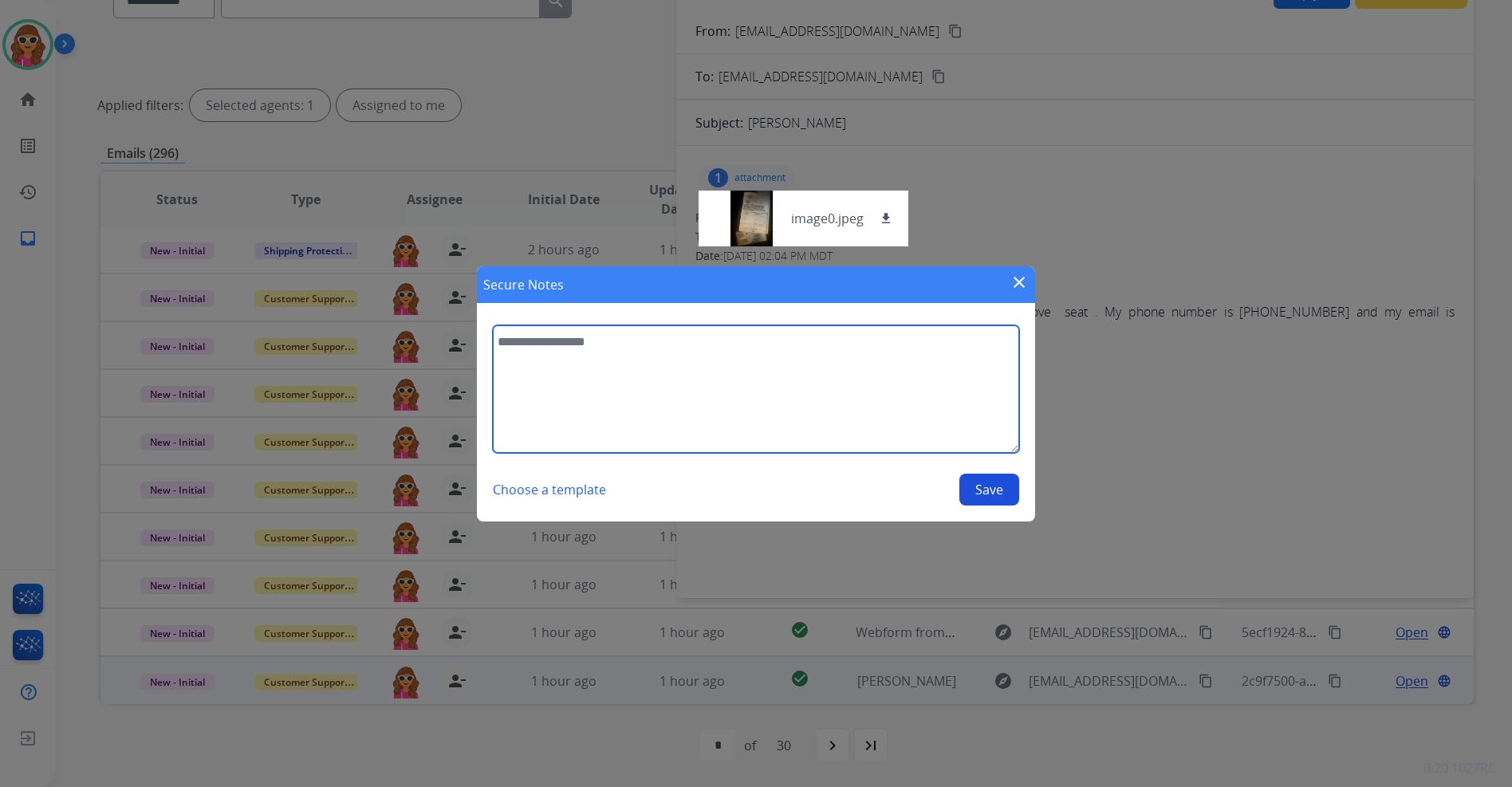
drag, startPoint x: 543, startPoint y: 350, endPoint x: 532, endPoint y: 337, distance: 17.0
click at [533, 339] on textarea at bounding box center [756, 389] width 526 height 128
type textarea "**********"
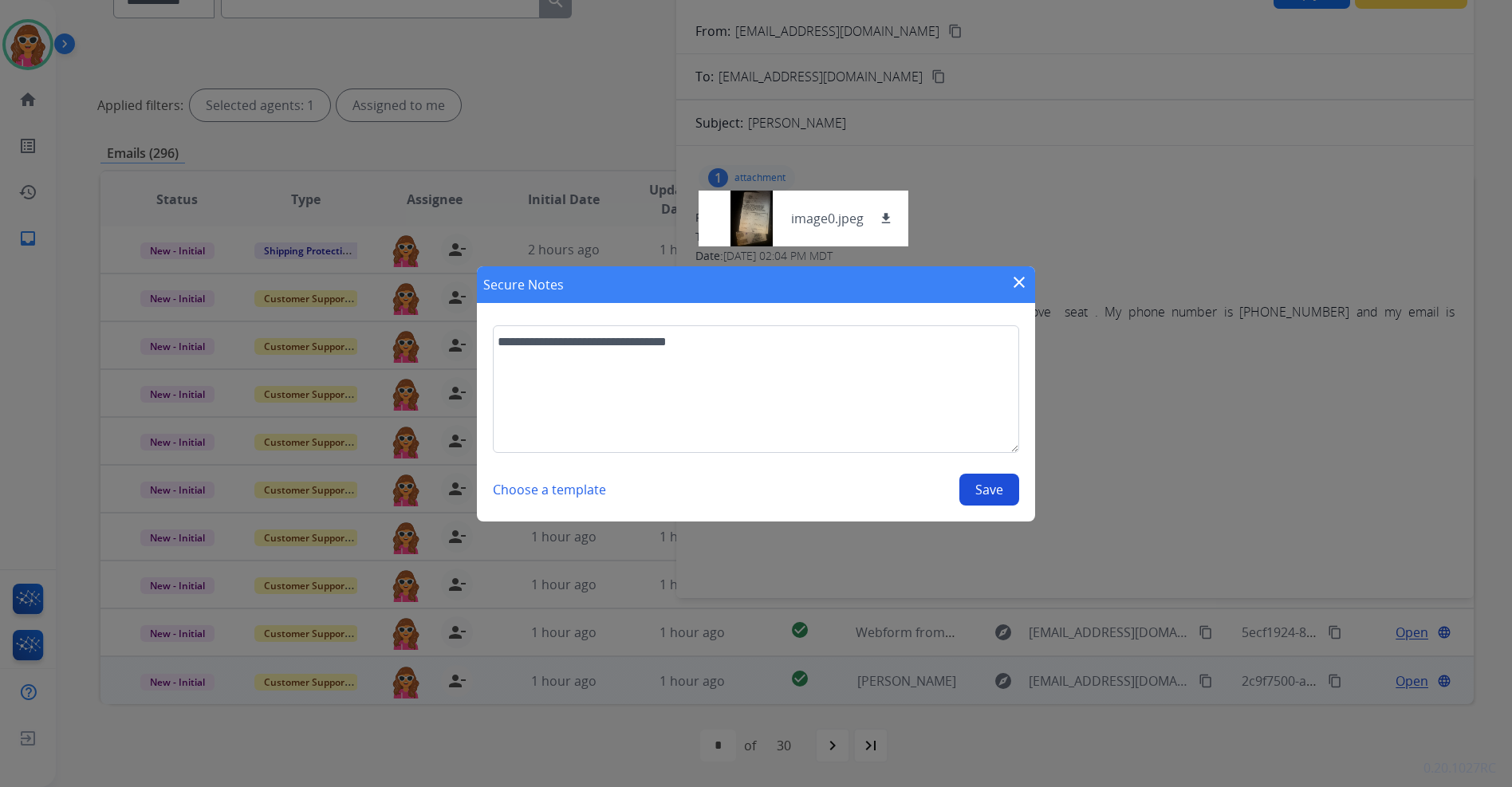
click at [1009, 495] on button "Save" at bounding box center [989, 489] width 60 height 32
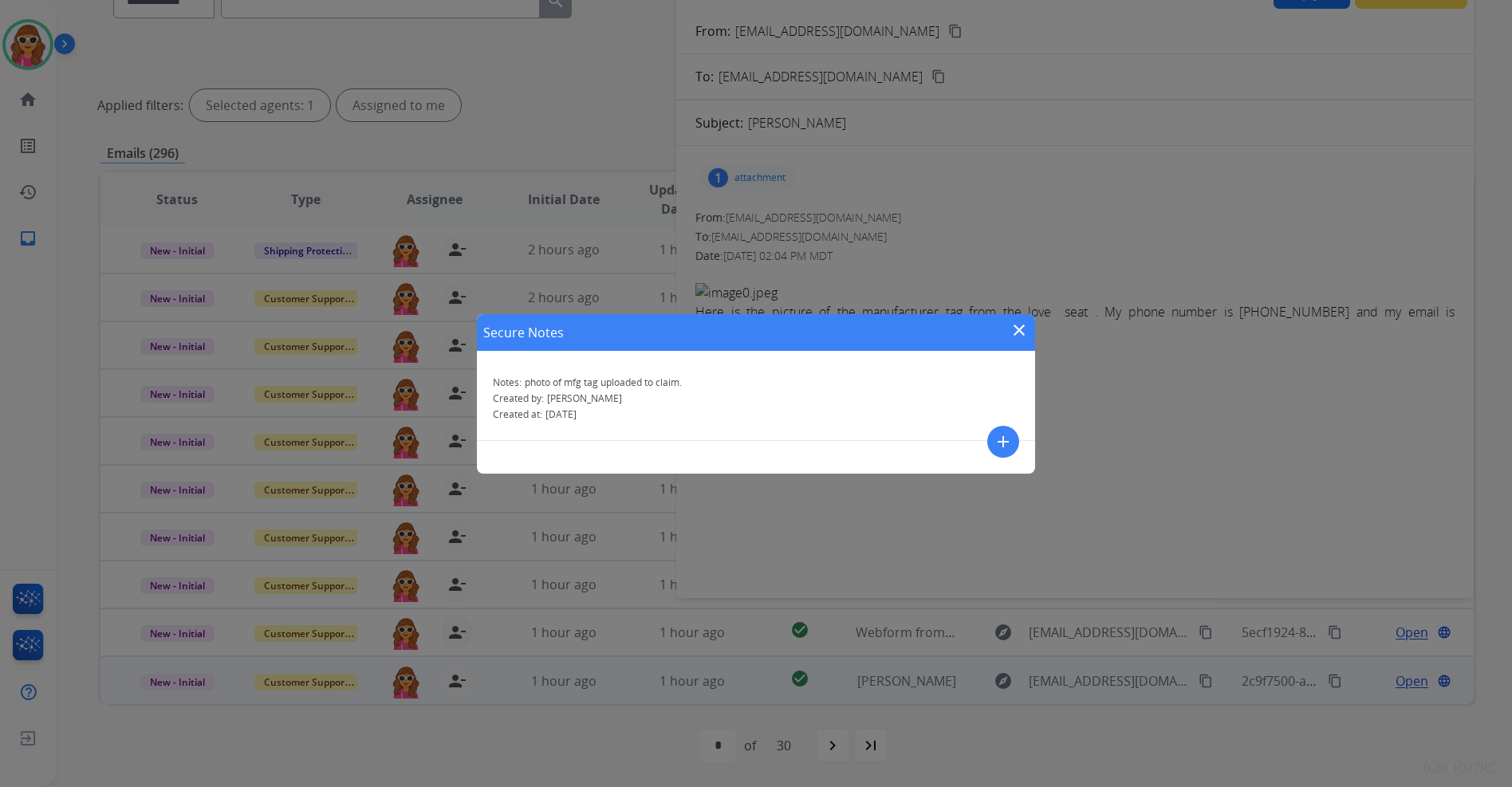
click at [1017, 324] on mat-icon "close" at bounding box center [1019, 330] width 19 height 19
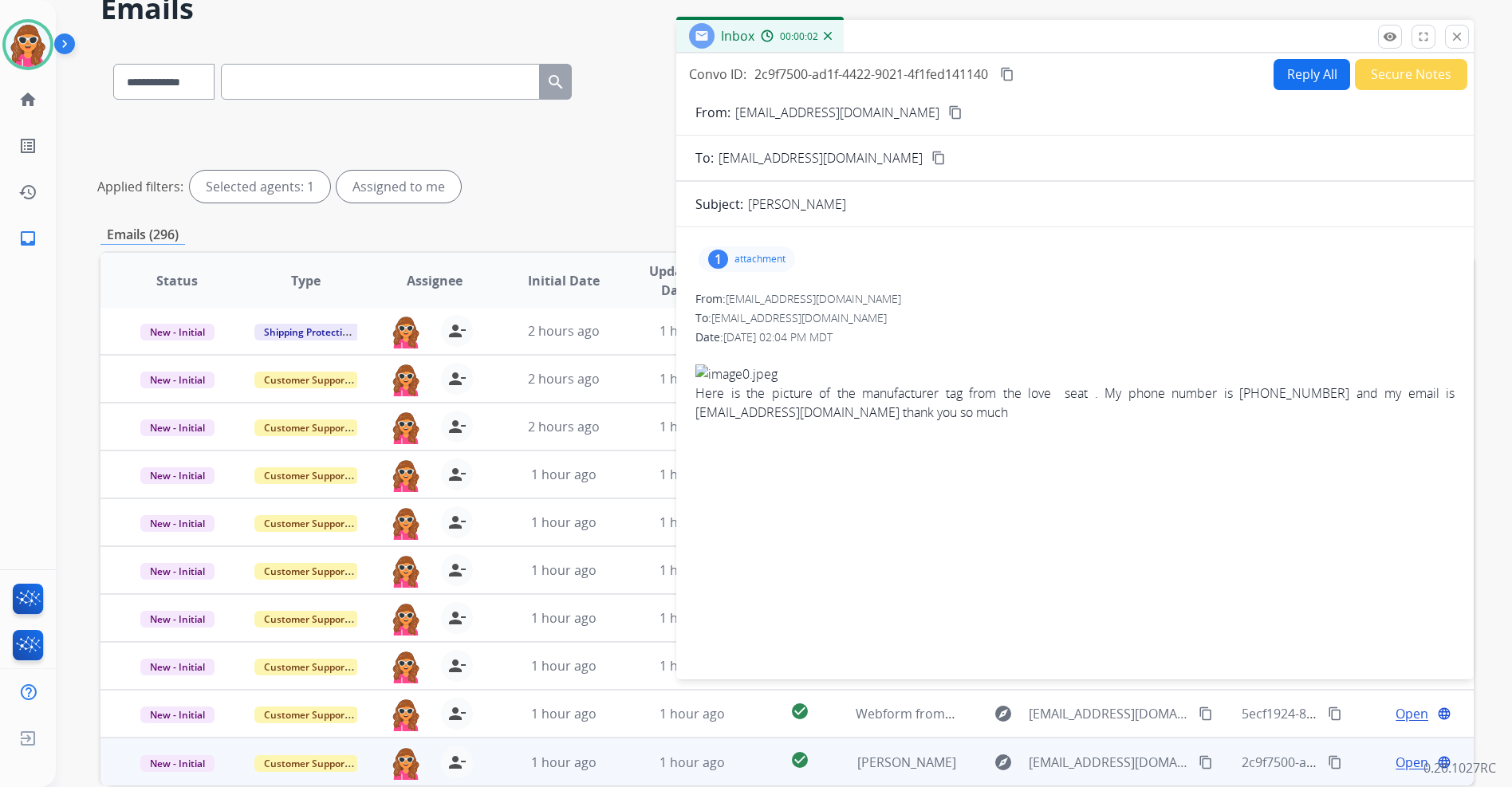
scroll to position [0, 0]
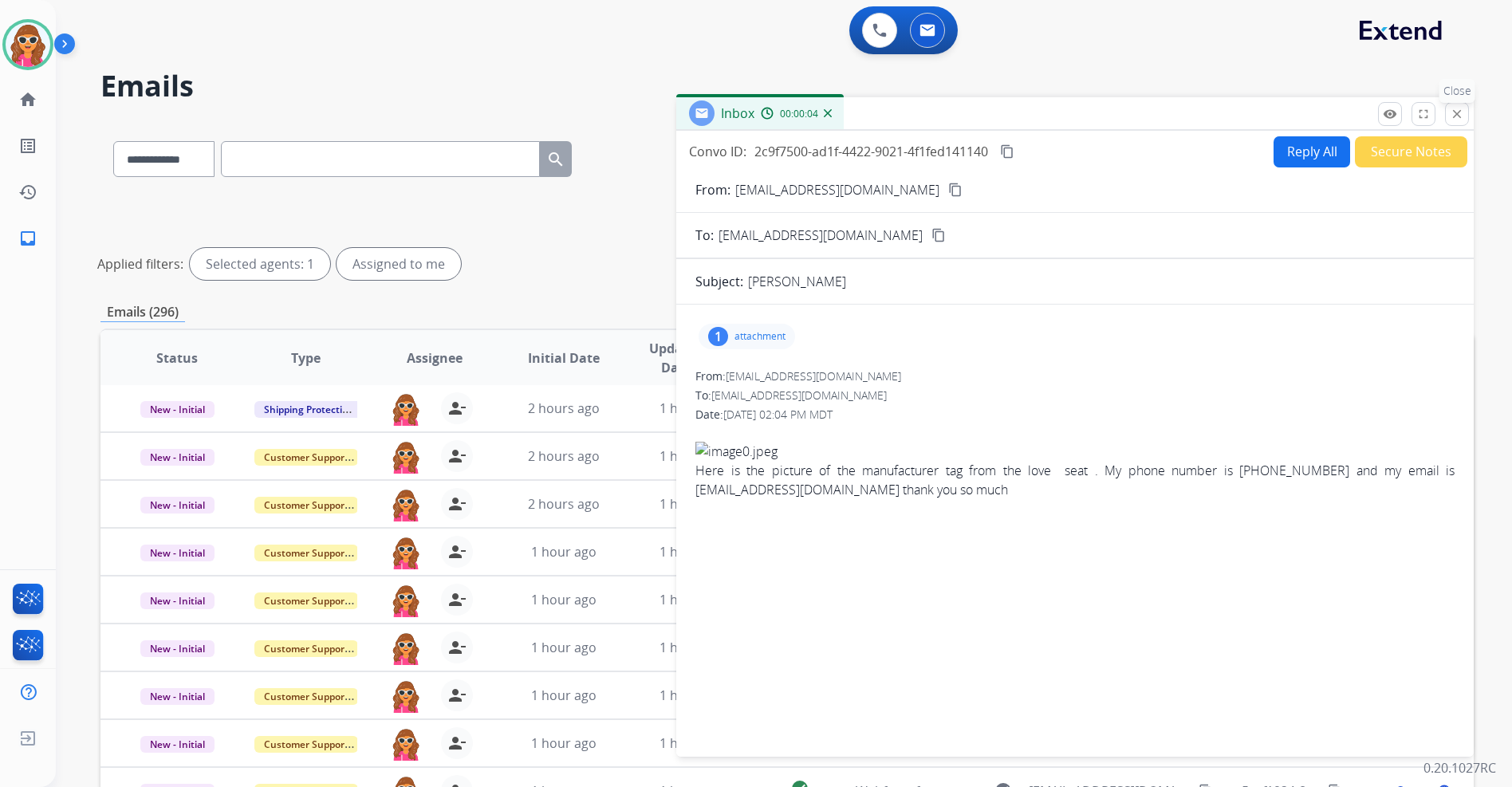
click at [1450, 114] on mat-icon "close" at bounding box center [1458, 114] width 15 height 15
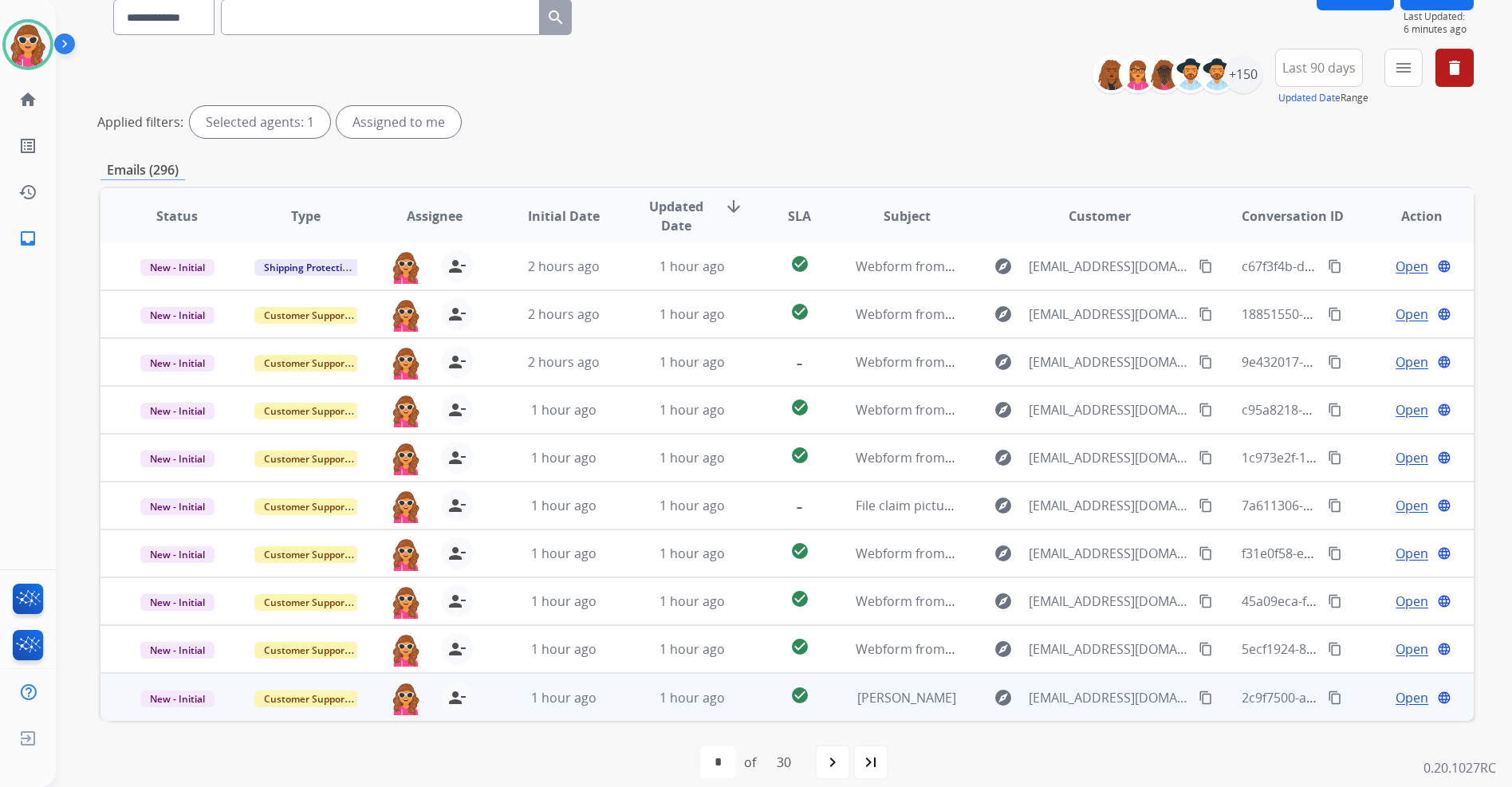
scroll to position [159, 0]
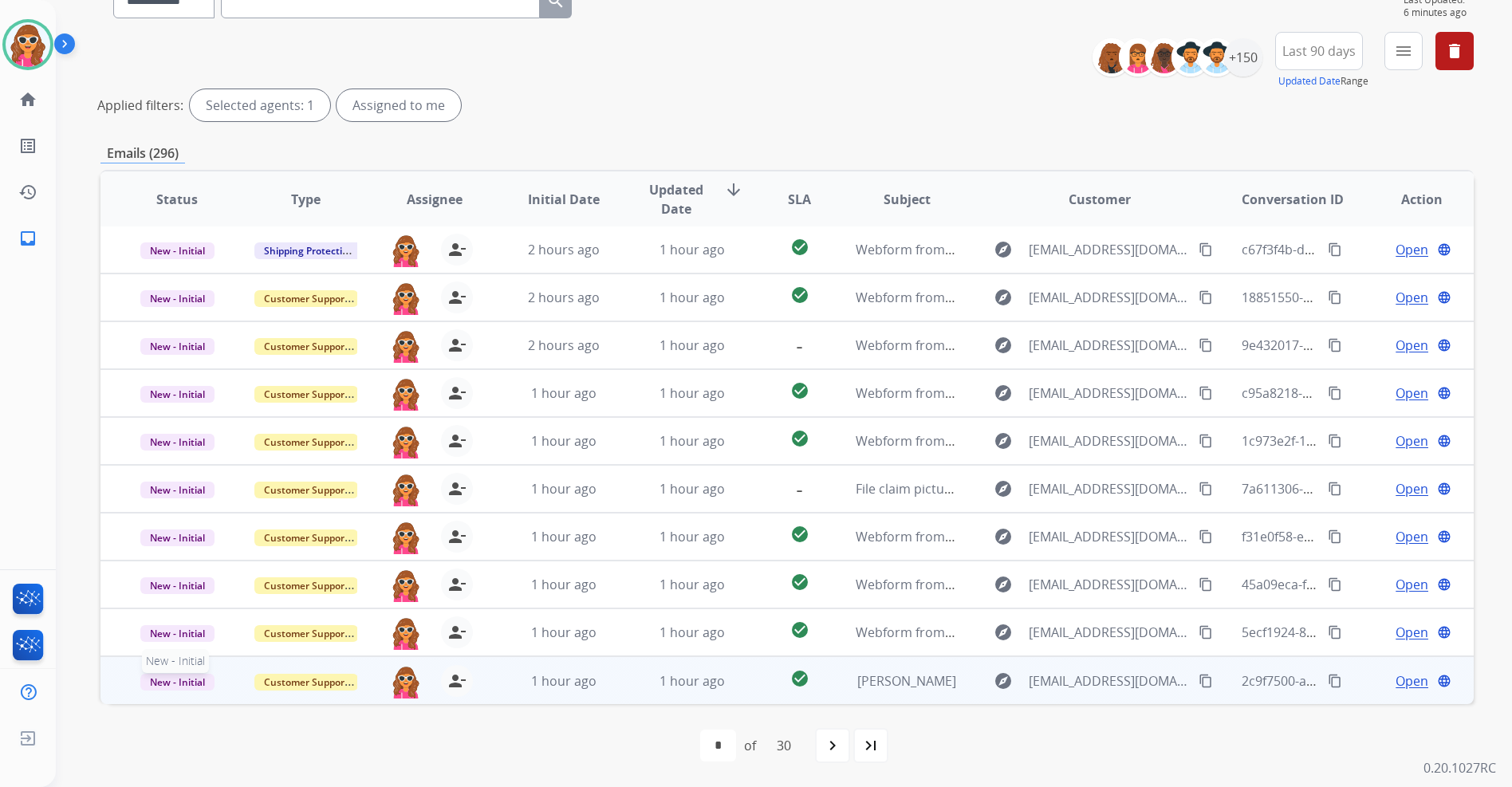
click at [189, 686] on span "New - Initial" at bounding box center [178, 682] width 74 height 17
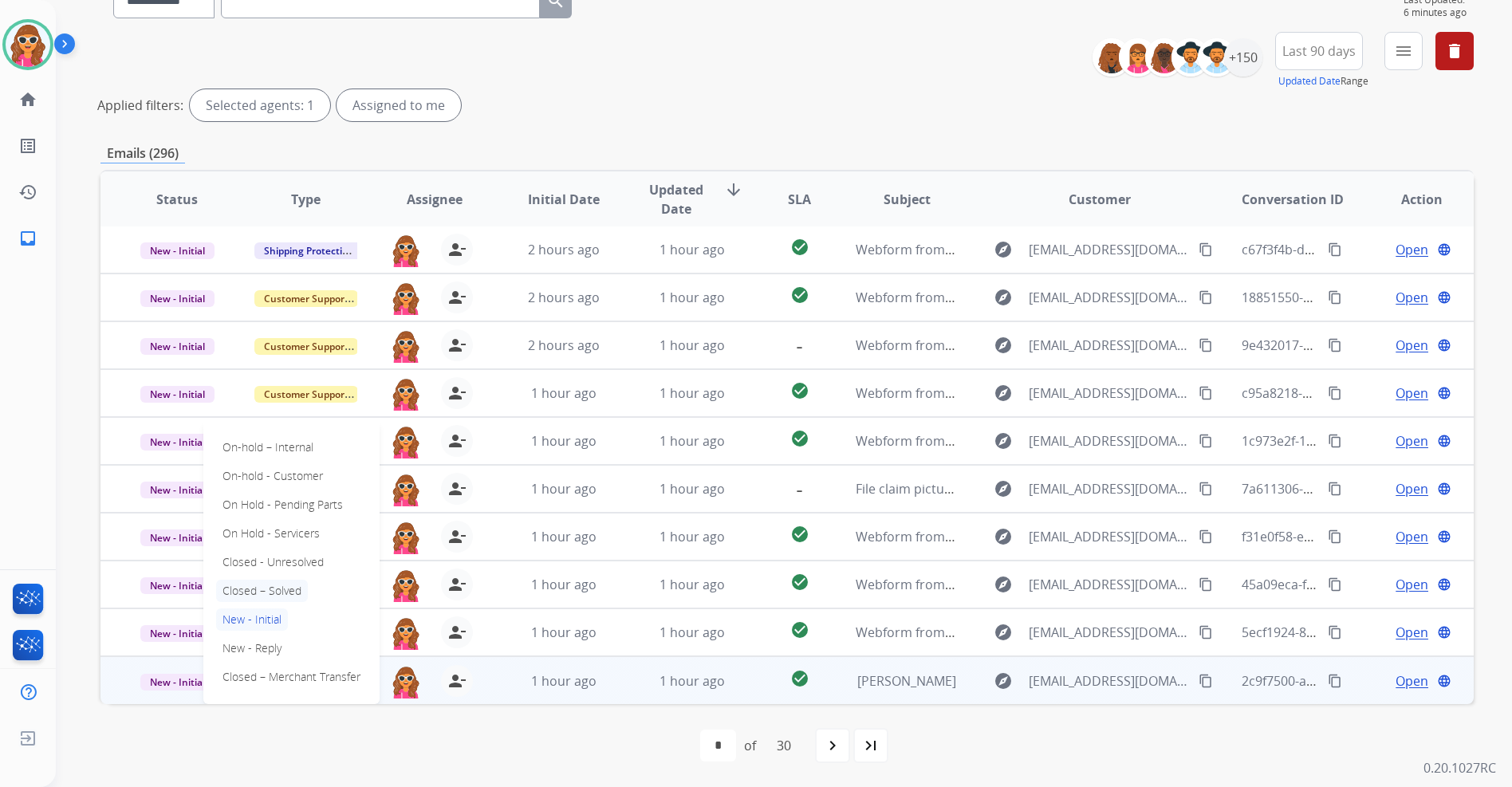
click at [261, 590] on p "Closed – Solved" at bounding box center [262, 591] width 92 height 22
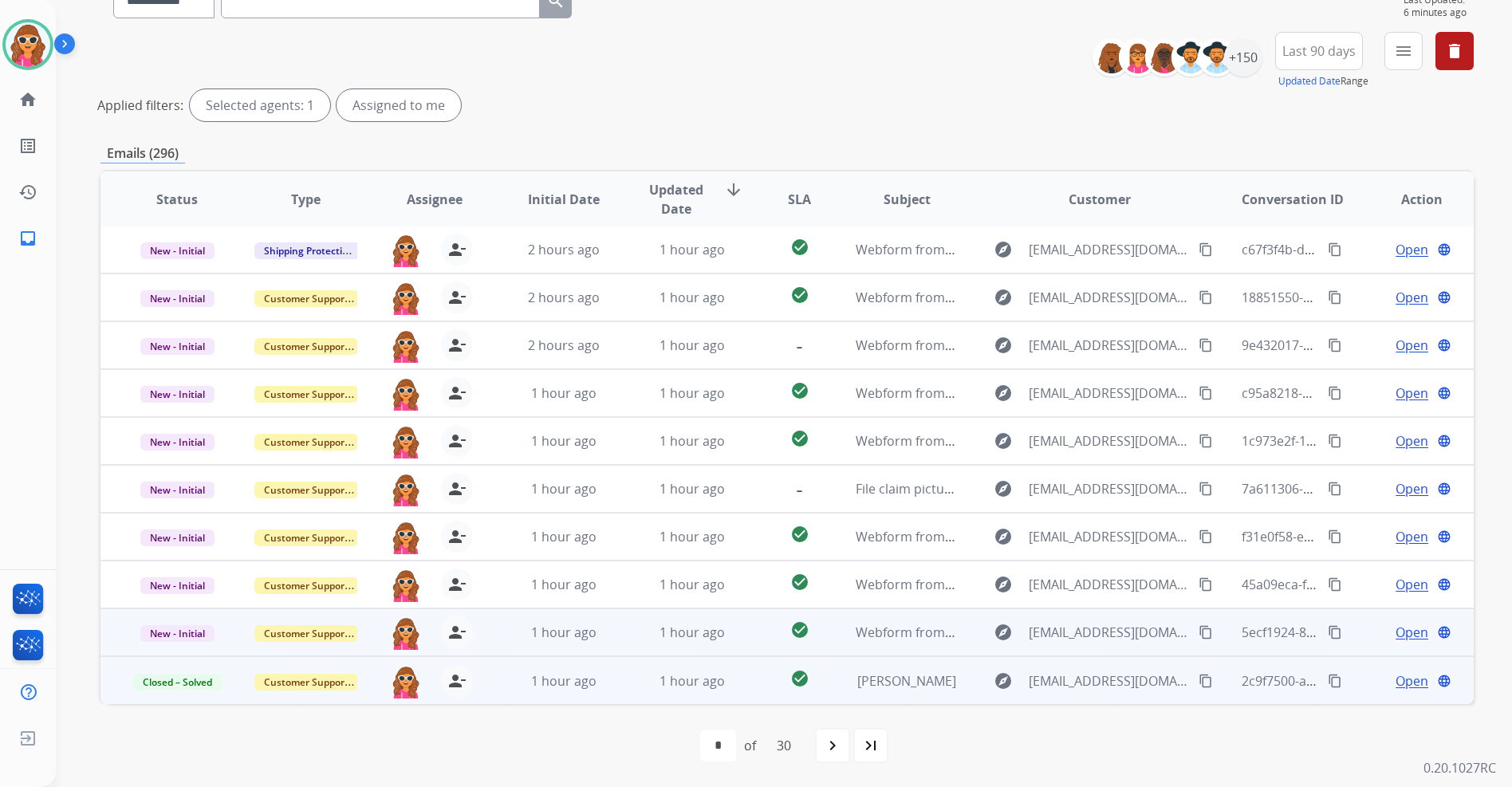
click at [1396, 634] on span "Open" at bounding box center [1413, 632] width 33 height 19
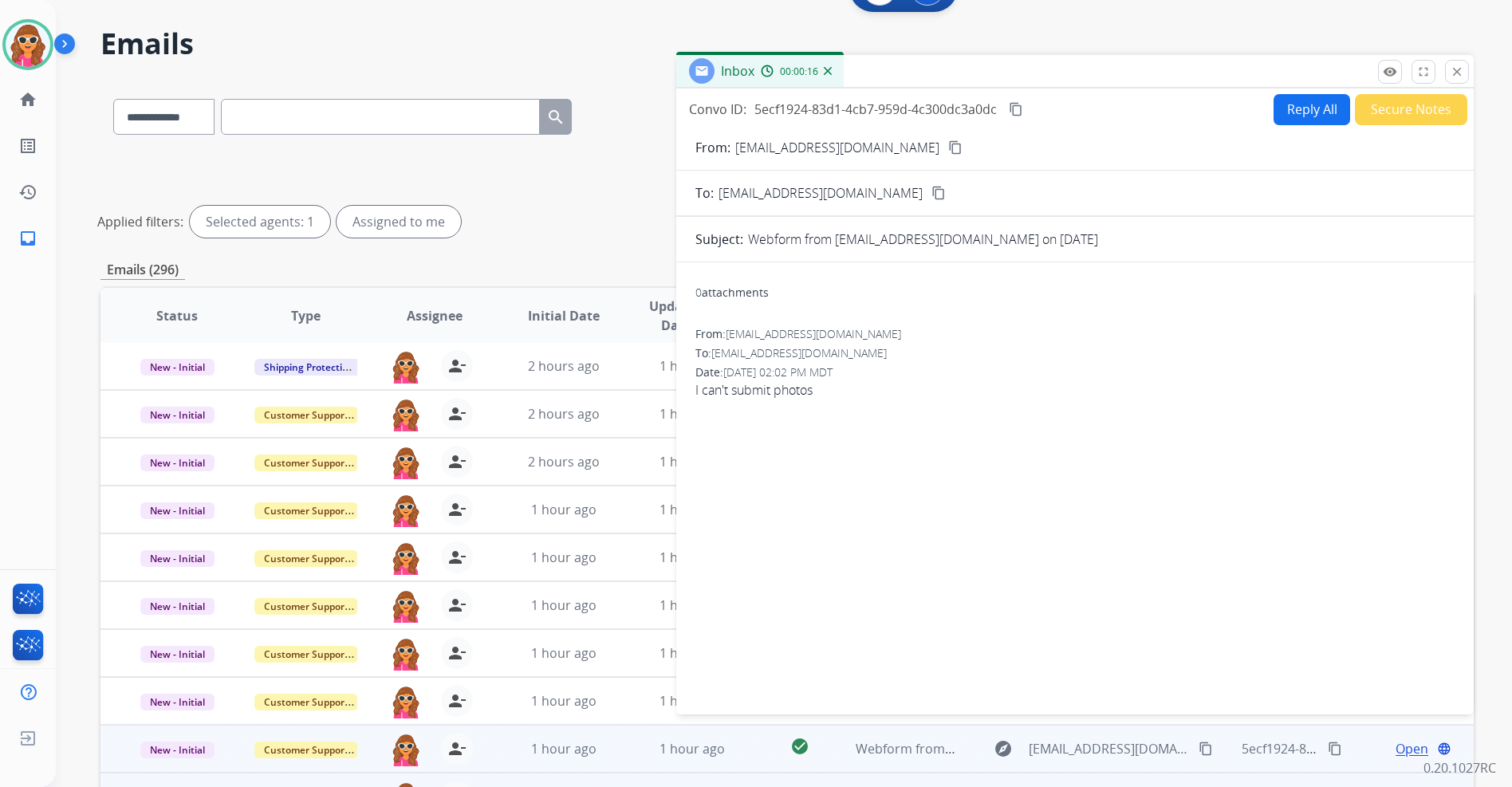
scroll to position [0, 0]
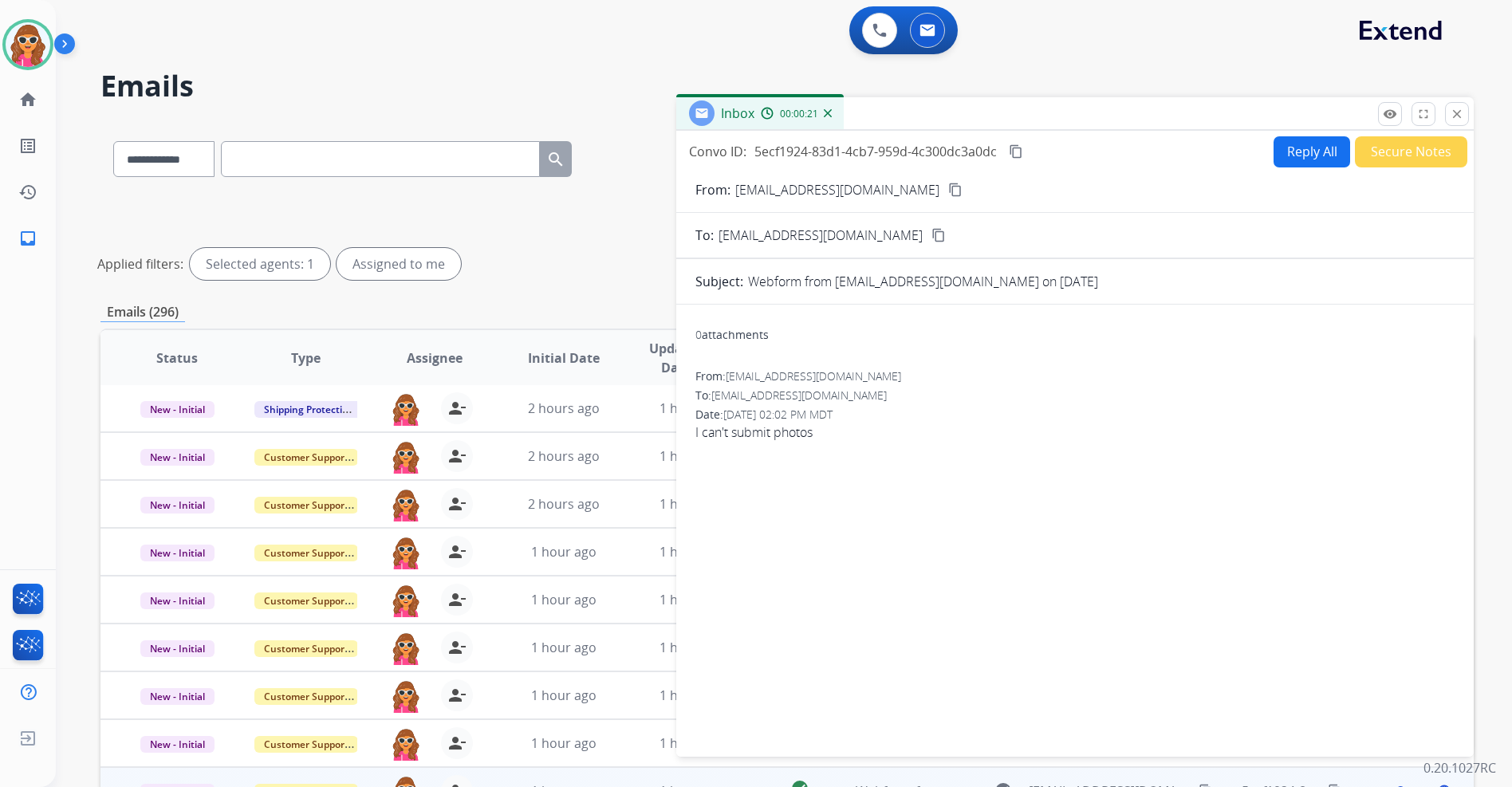
click at [948, 188] on mat-icon "content_copy" at bounding box center [956, 190] width 15 height 15
click at [1311, 147] on button "Reply All" at bounding box center [1312, 152] width 76 height 31
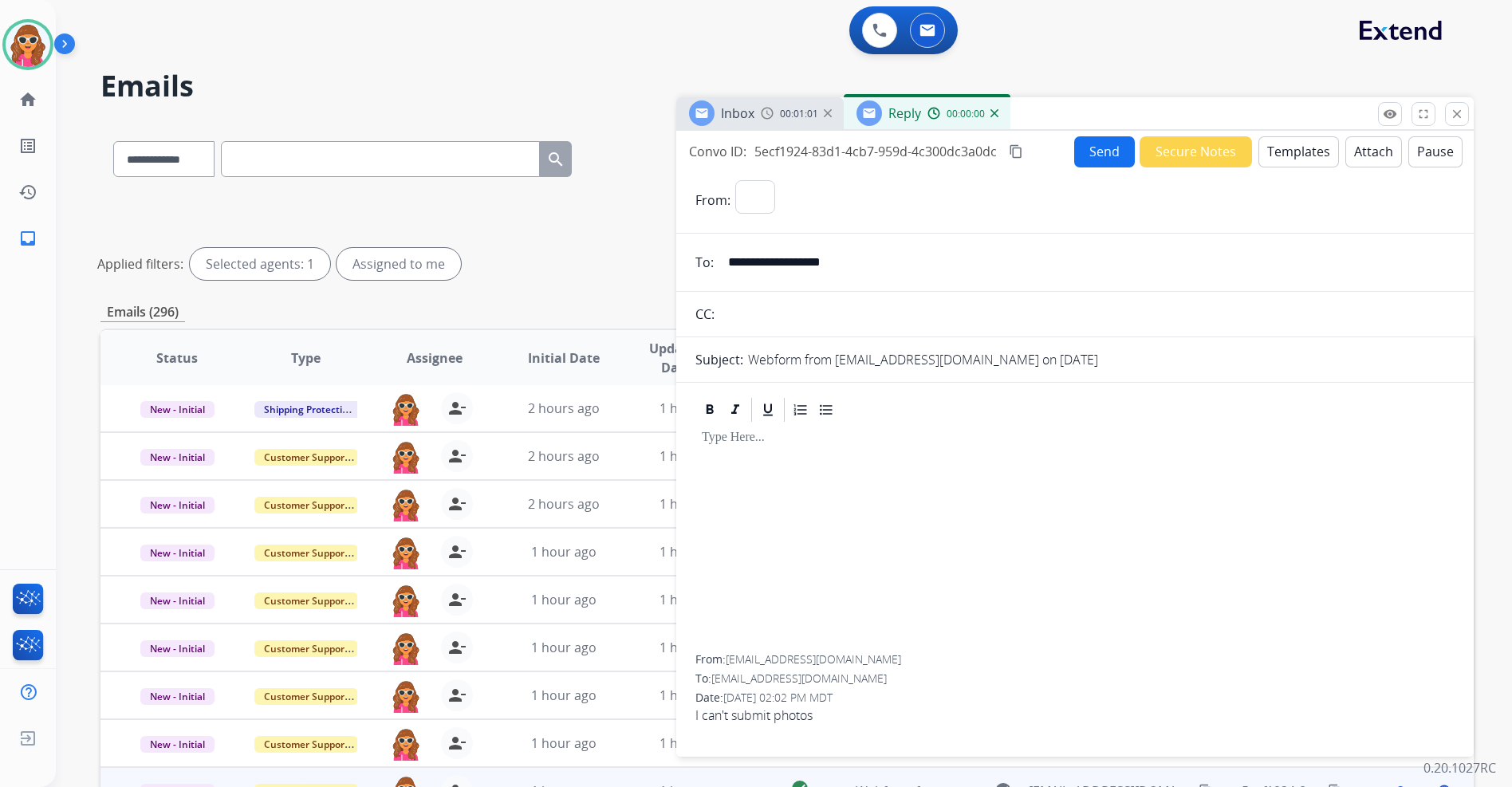
select select "**********"
click at [814, 506] on div at bounding box center [1075, 539] width 760 height 231
click at [1289, 159] on button "Templates" at bounding box center [1300, 152] width 81 height 31
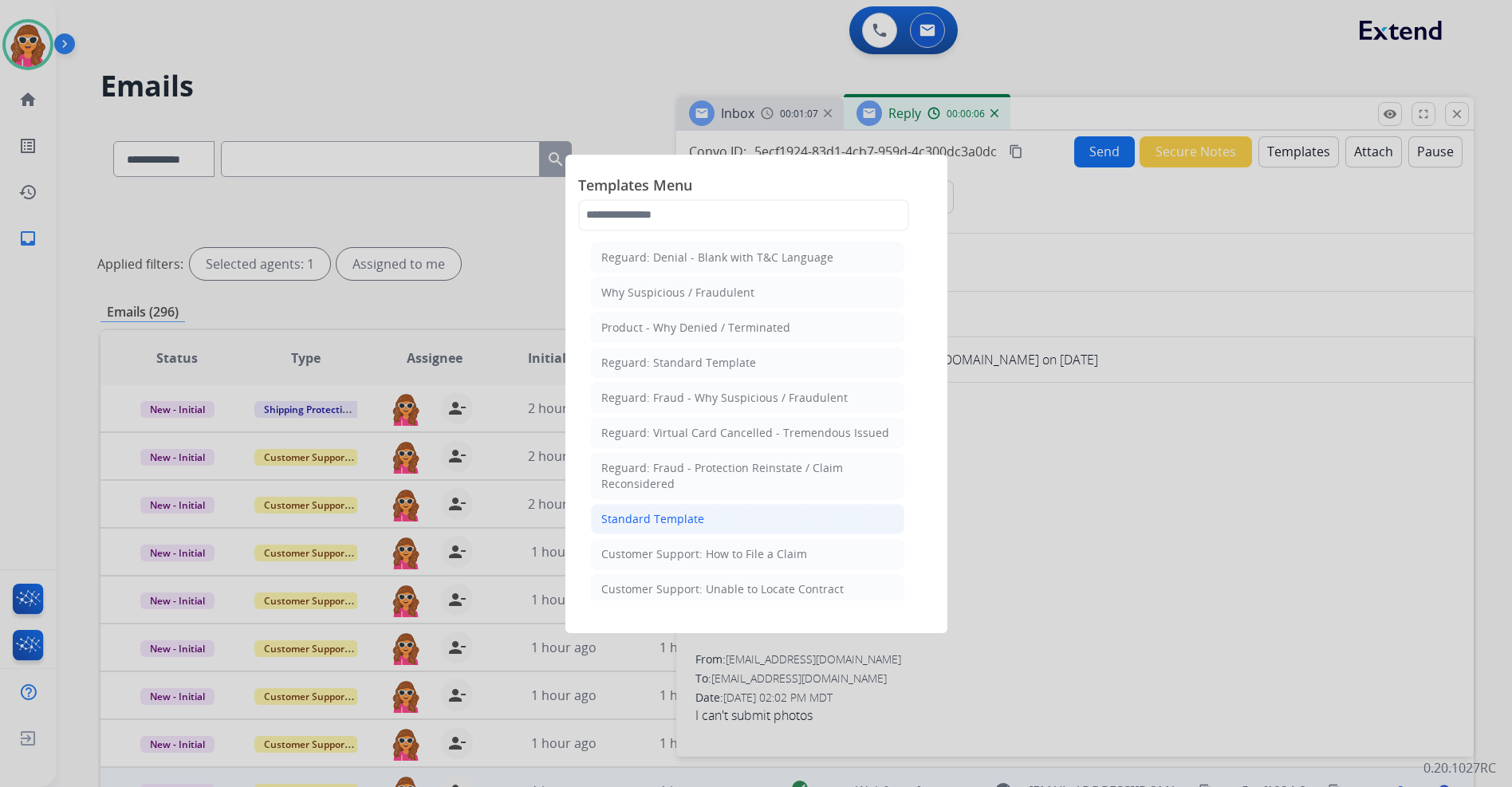
click at [654, 526] on div "Standard Template" at bounding box center [653, 519] width 103 height 16
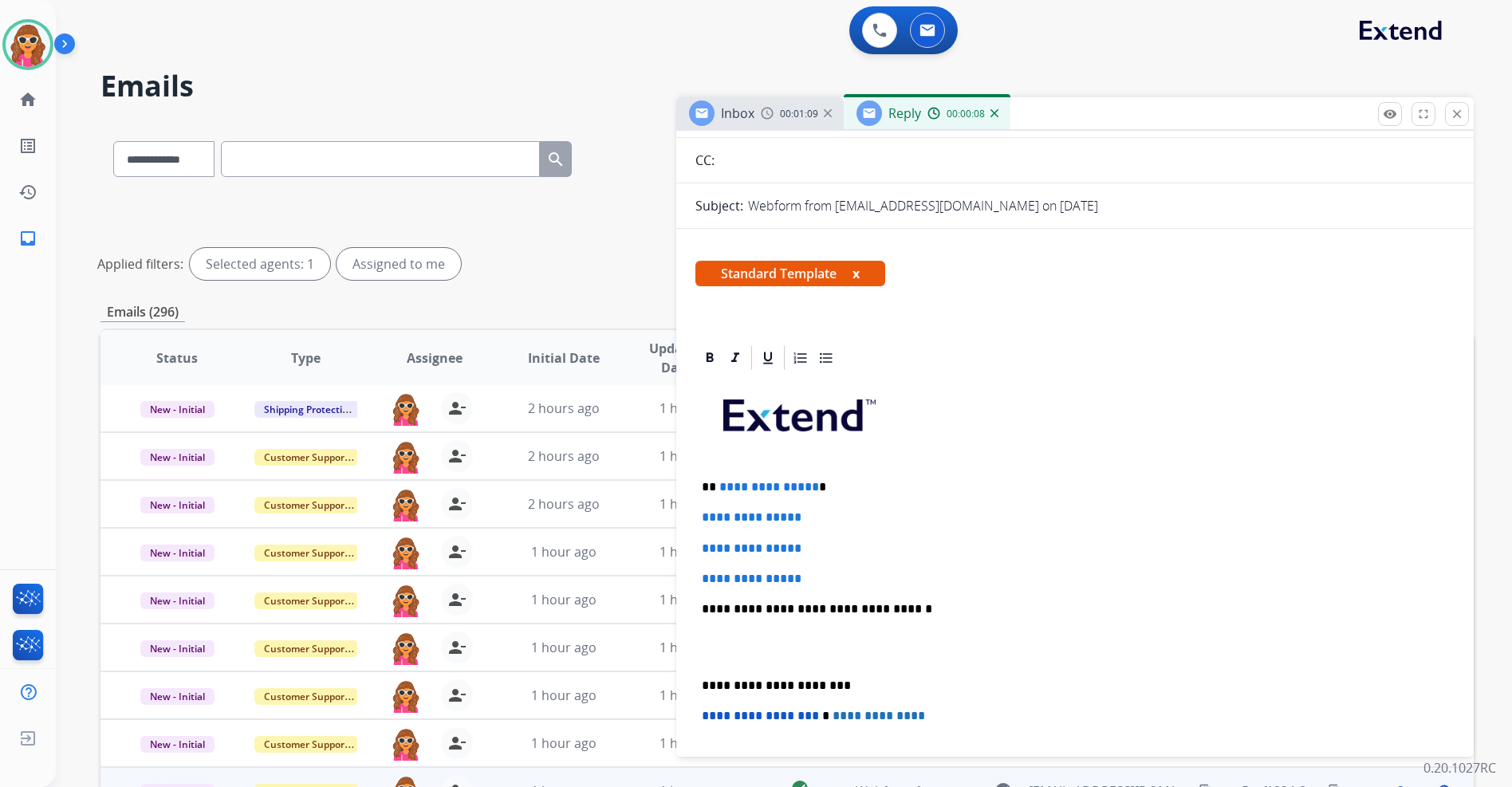
scroll to position [159, 0]
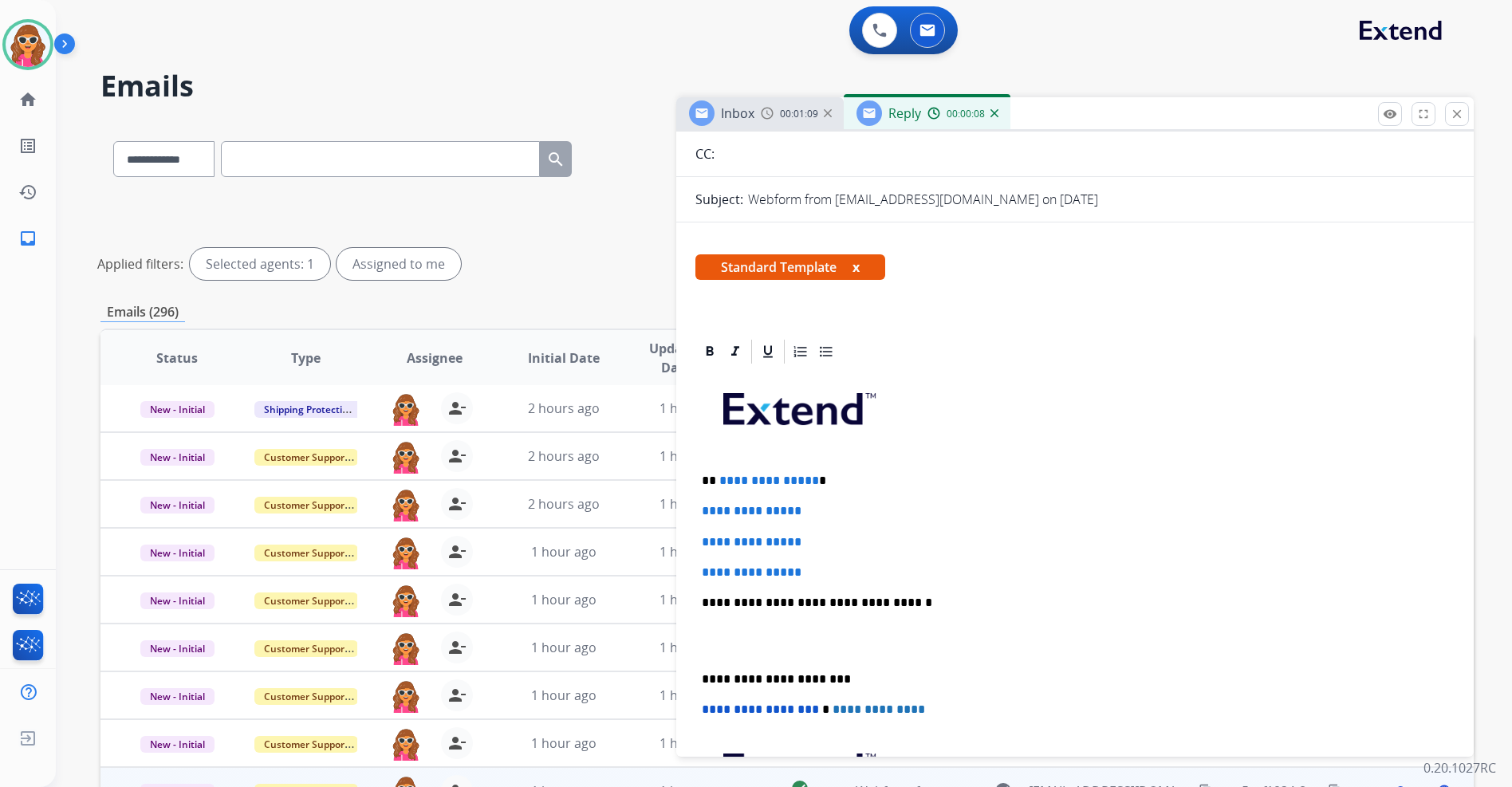
click at [833, 581] on div "**********" at bounding box center [1075, 640] width 760 height 549
drag, startPoint x: 826, startPoint y: 576, endPoint x: 716, endPoint y: 472, distance: 151.4
click at [716, 472] on div "**********" at bounding box center [1075, 640] width 760 height 549
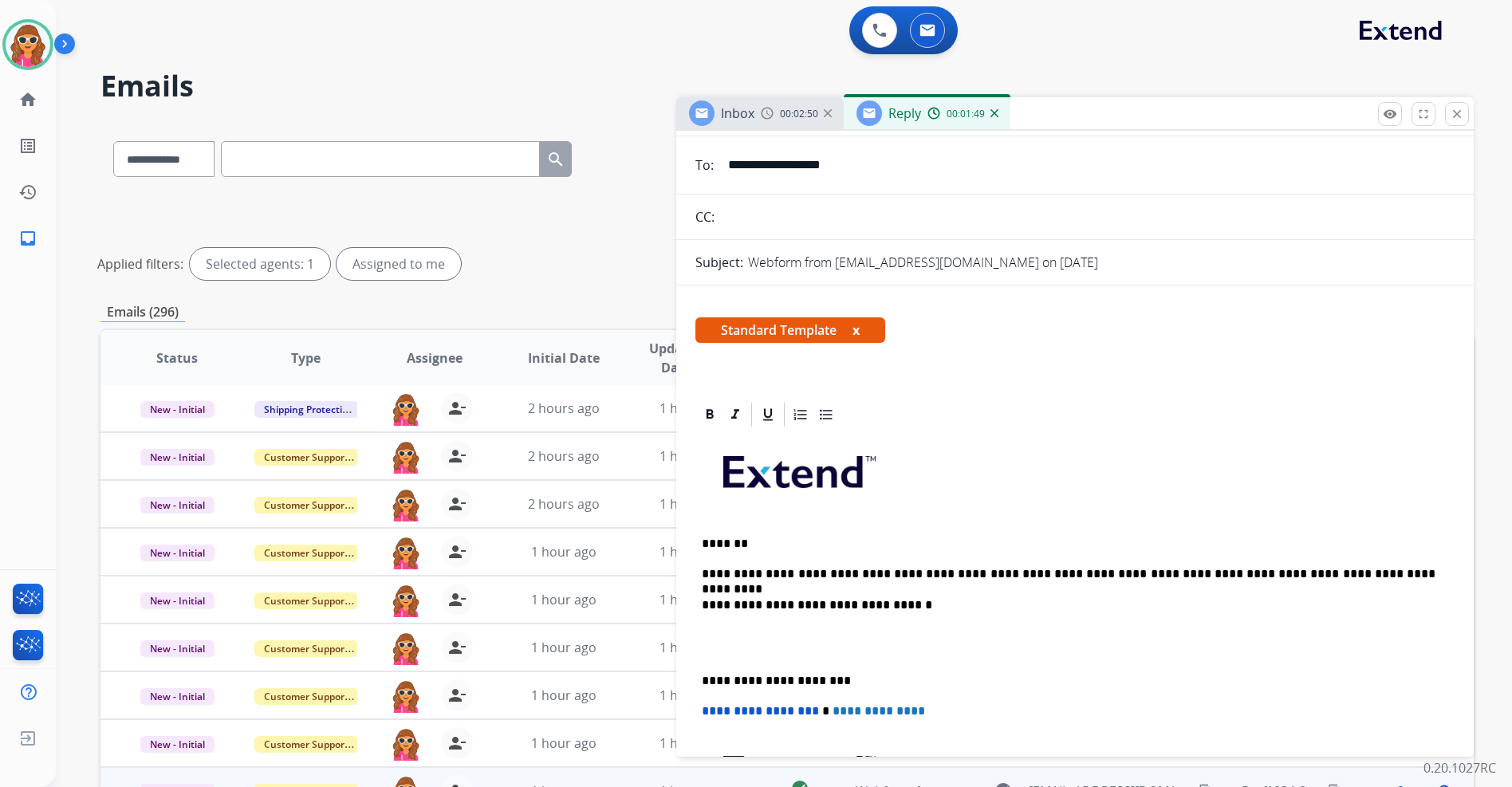
scroll to position [0, 0]
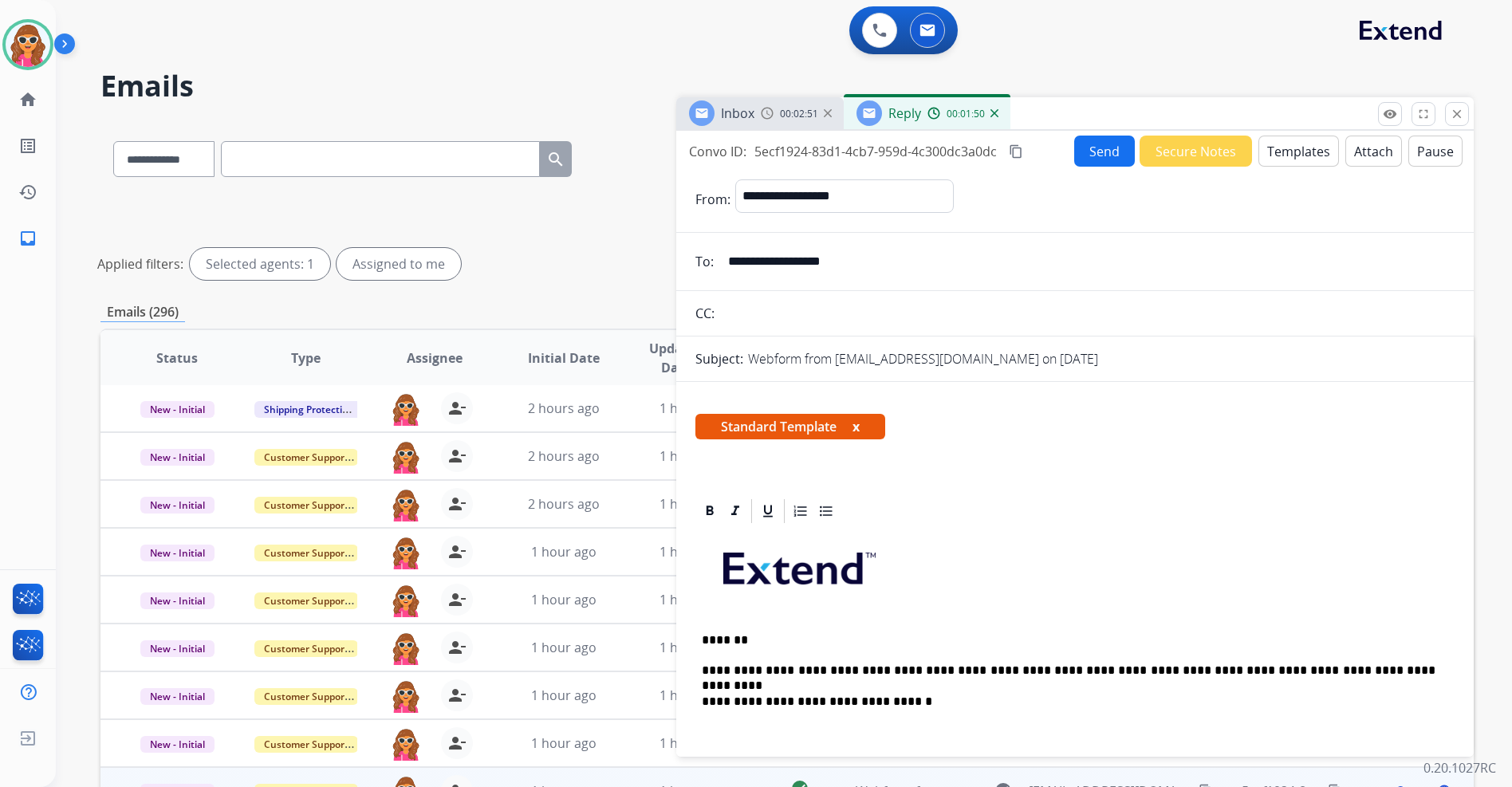
click at [1088, 159] on button "Send" at bounding box center [1105, 151] width 61 height 31
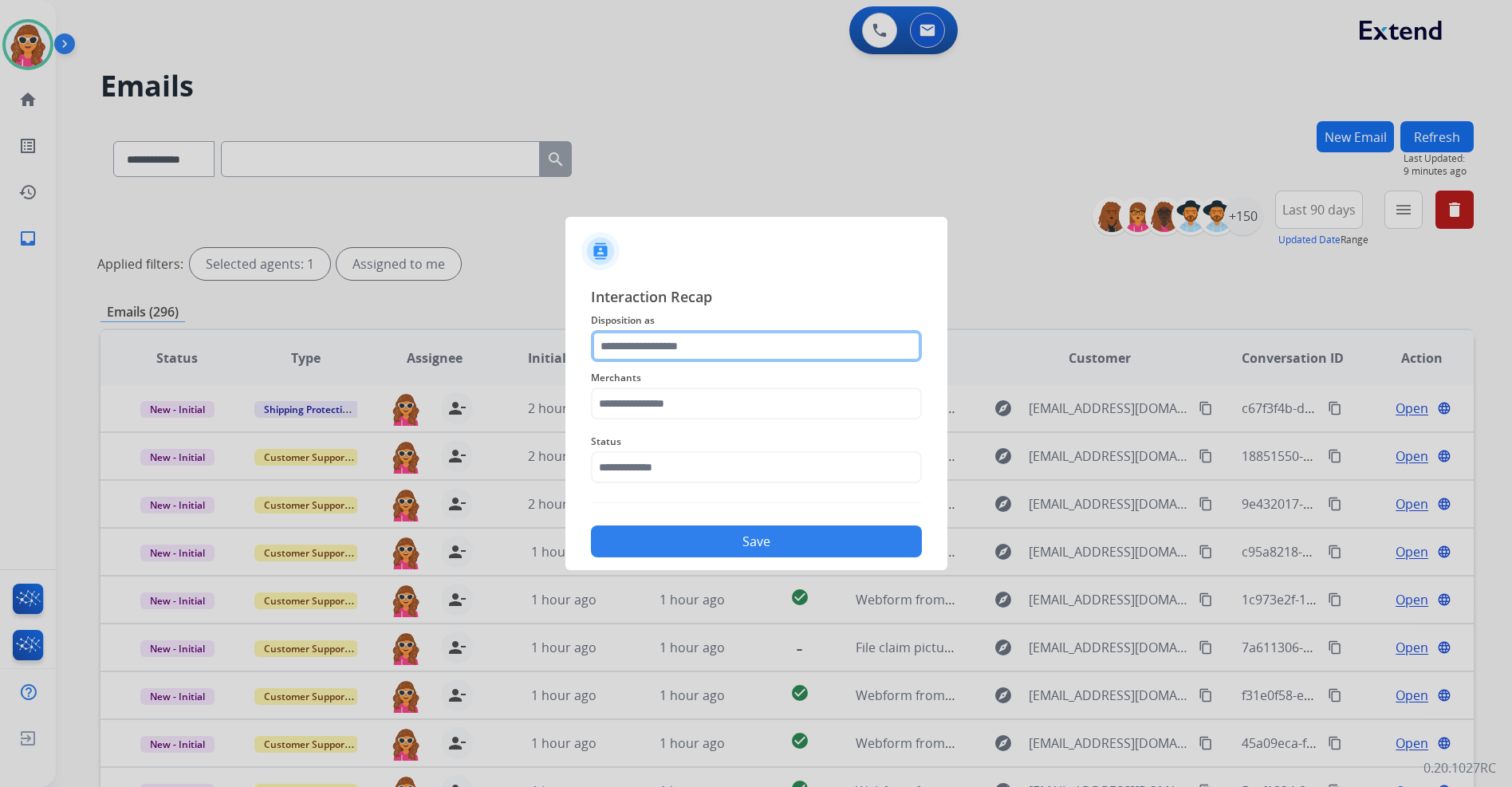
click at [725, 345] on input "text" at bounding box center [757, 346] width 331 height 32
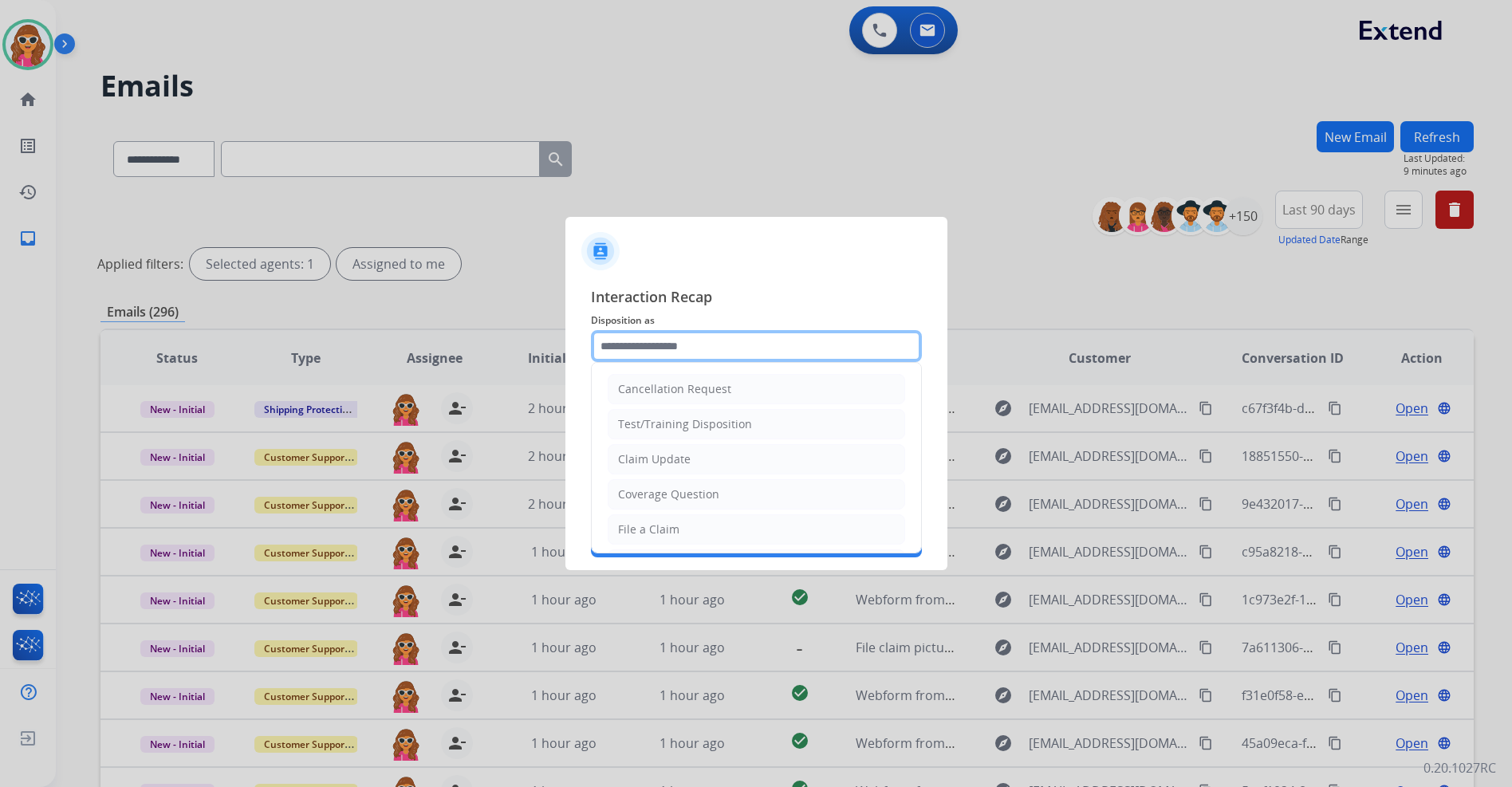
type input "**********"
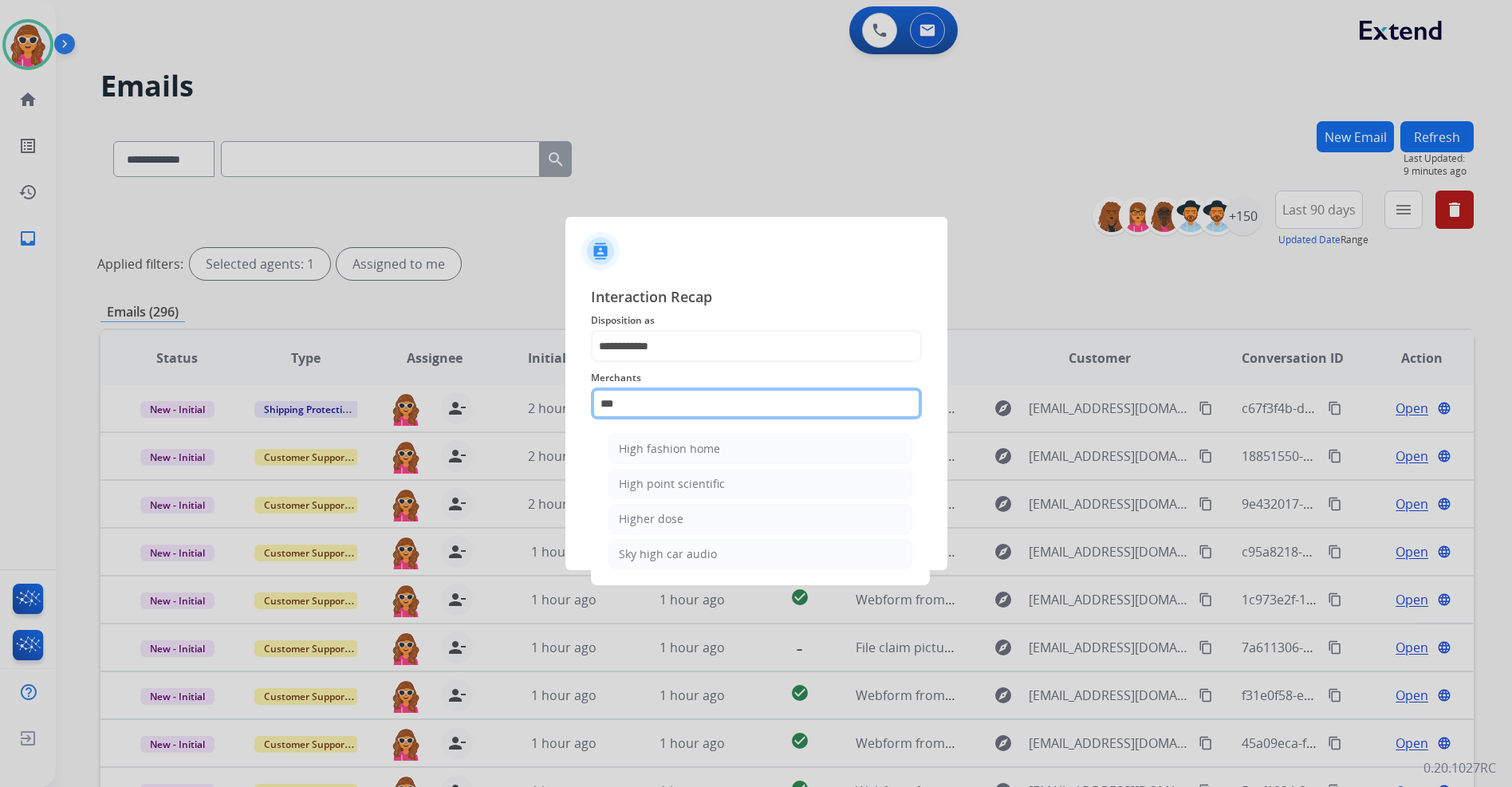
click at [670, 403] on input "***" at bounding box center [757, 403] width 331 height 32
click at [670, 403] on input "**" at bounding box center [757, 403] width 331 height 32
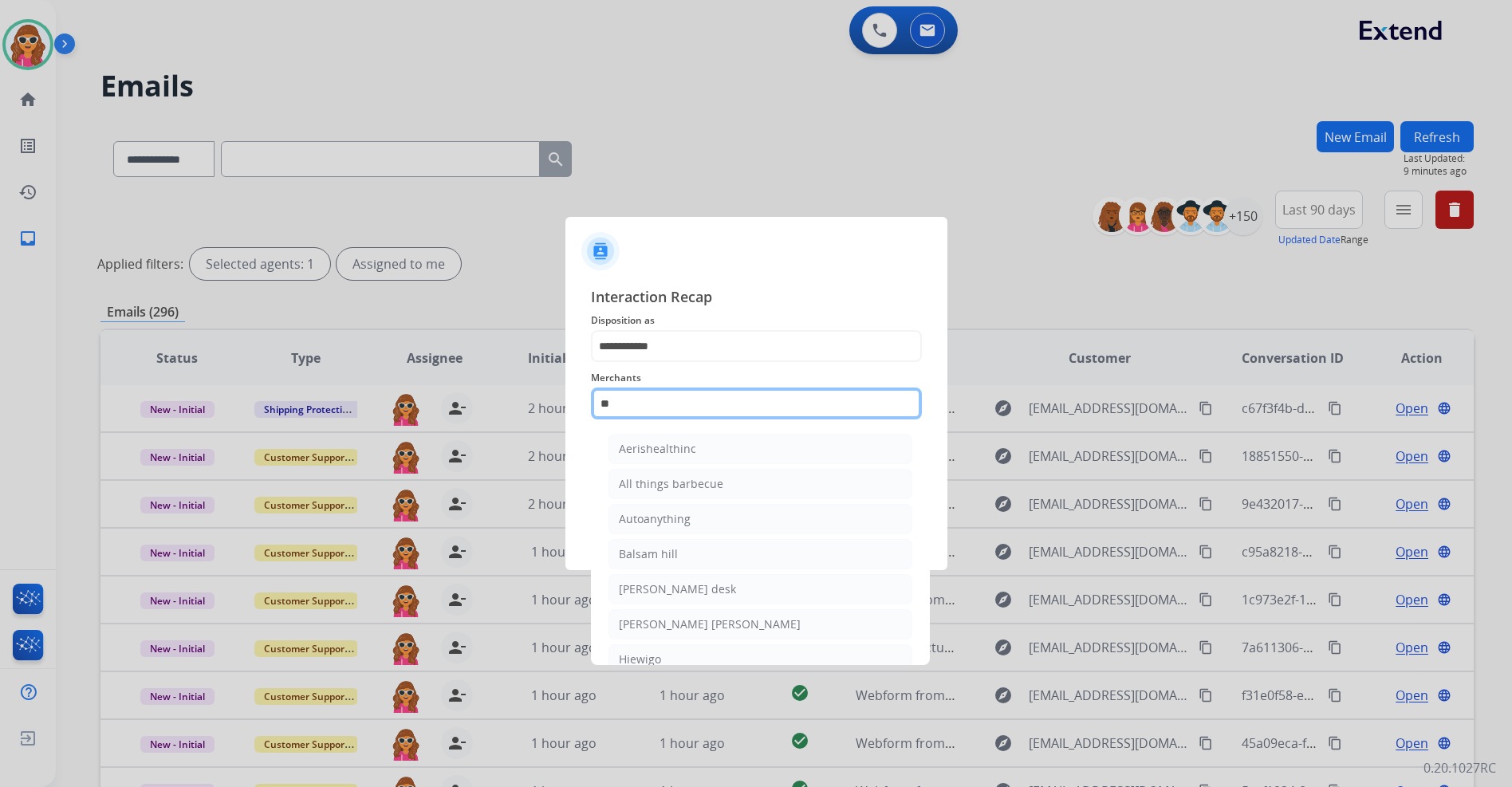
type input "*"
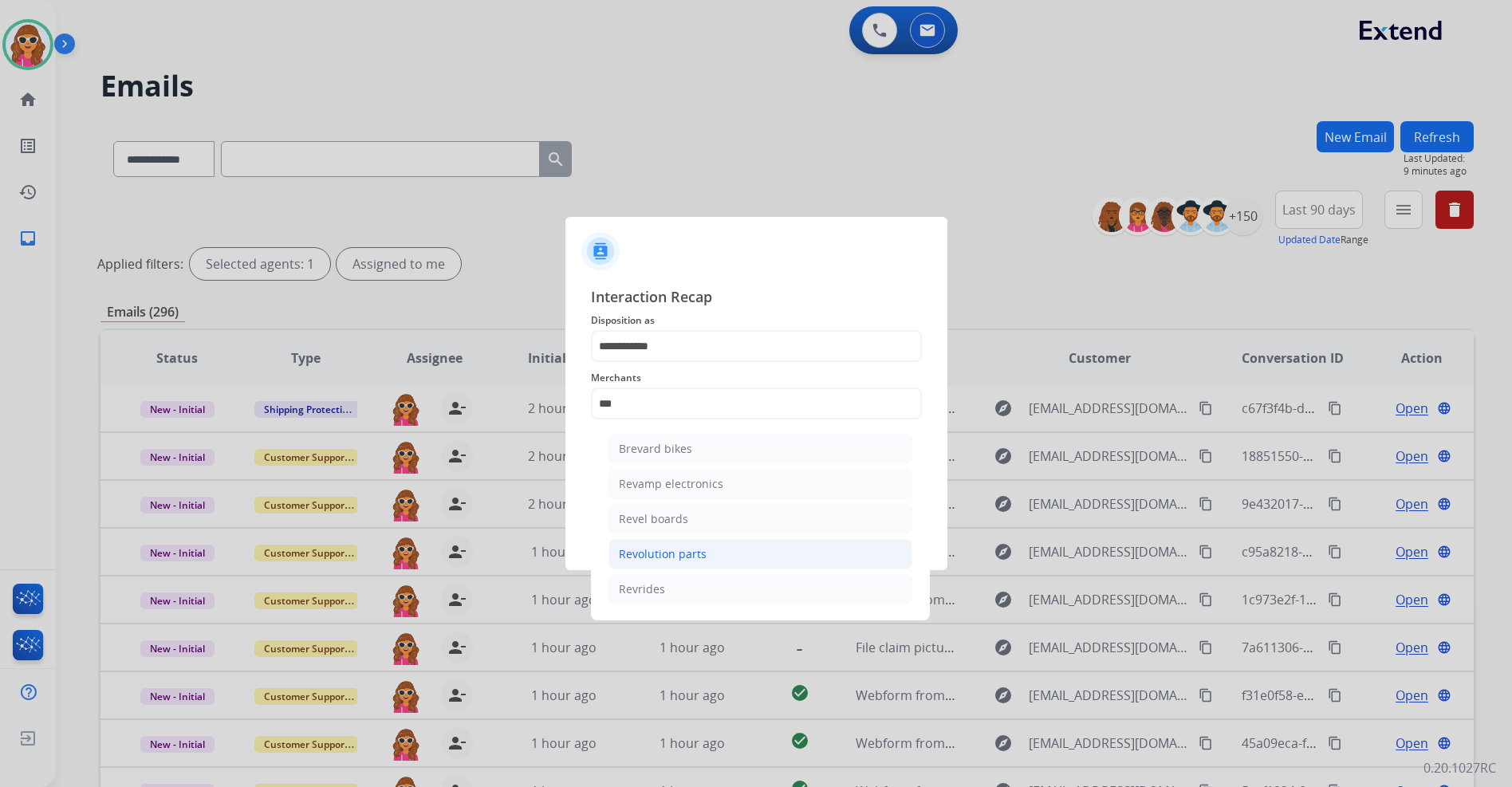
click at [664, 555] on div "Revolution parts" at bounding box center [662, 553] width 87 height 16
type input "**********"
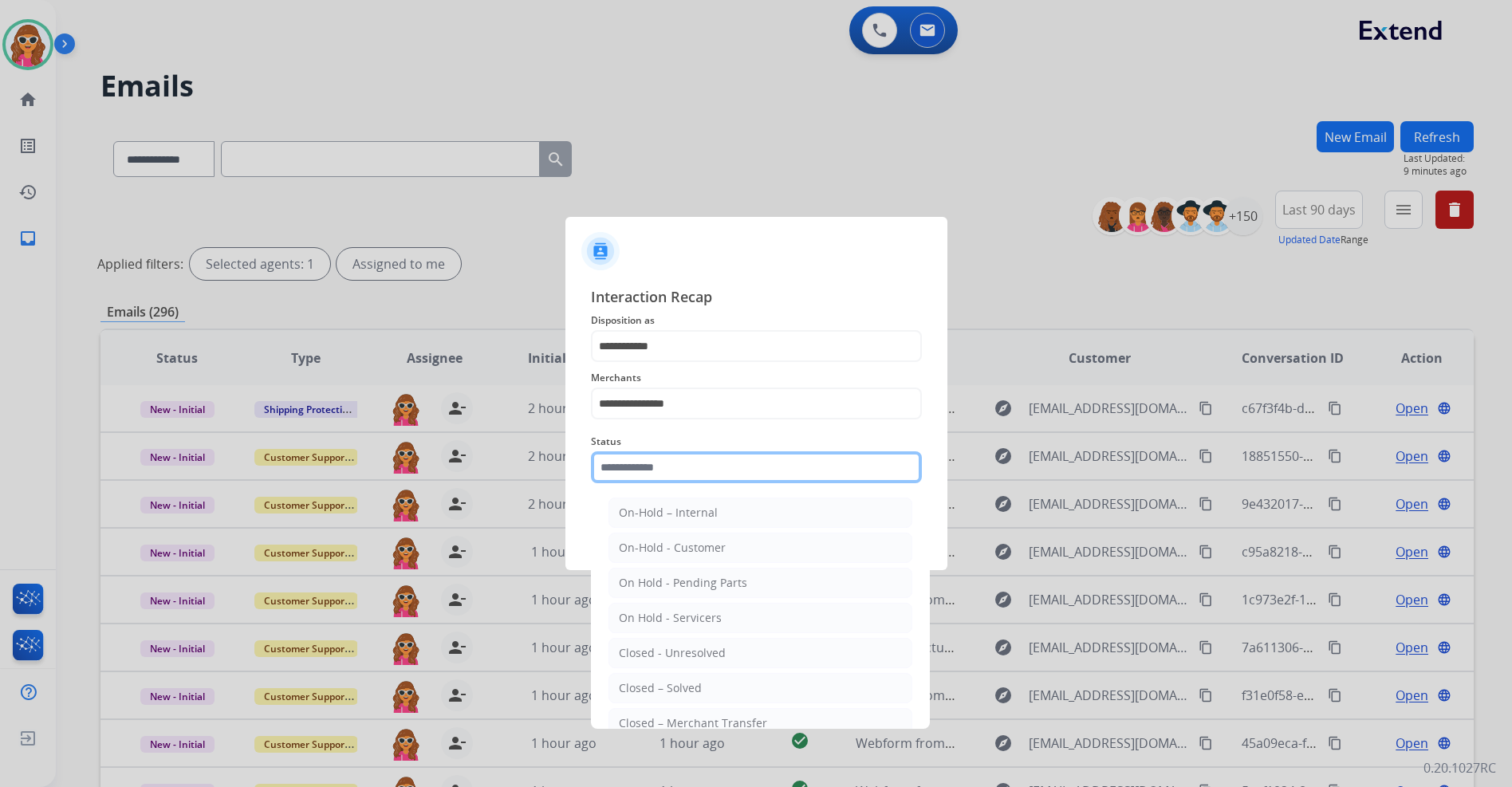
click at [664, 462] on input "text" at bounding box center [757, 467] width 331 height 32
click at [676, 691] on div "Closed – Solved" at bounding box center [660, 688] width 83 height 16
type input "**********"
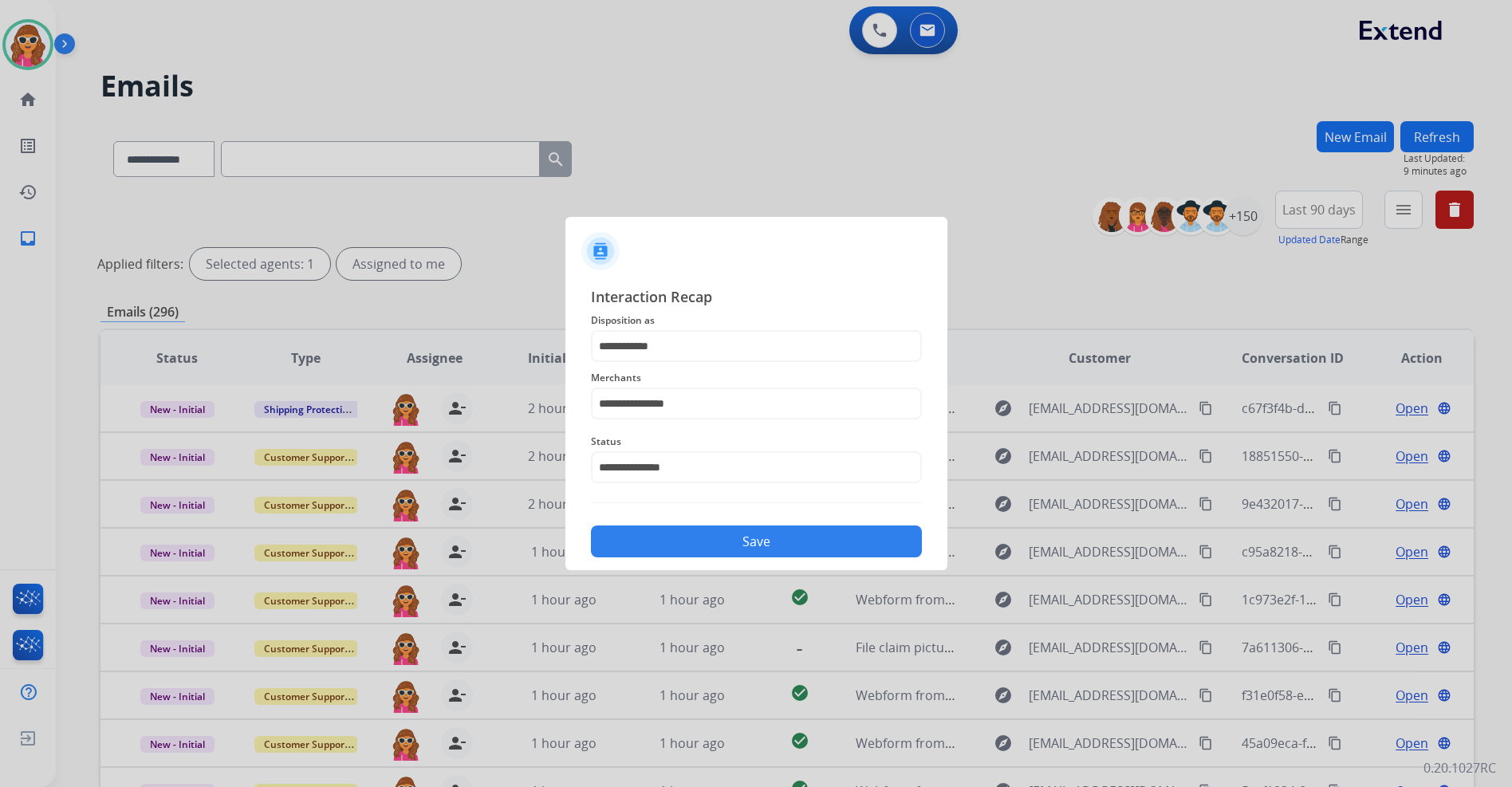
click at [737, 550] on button "Save" at bounding box center [757, 542] width 331 height 32
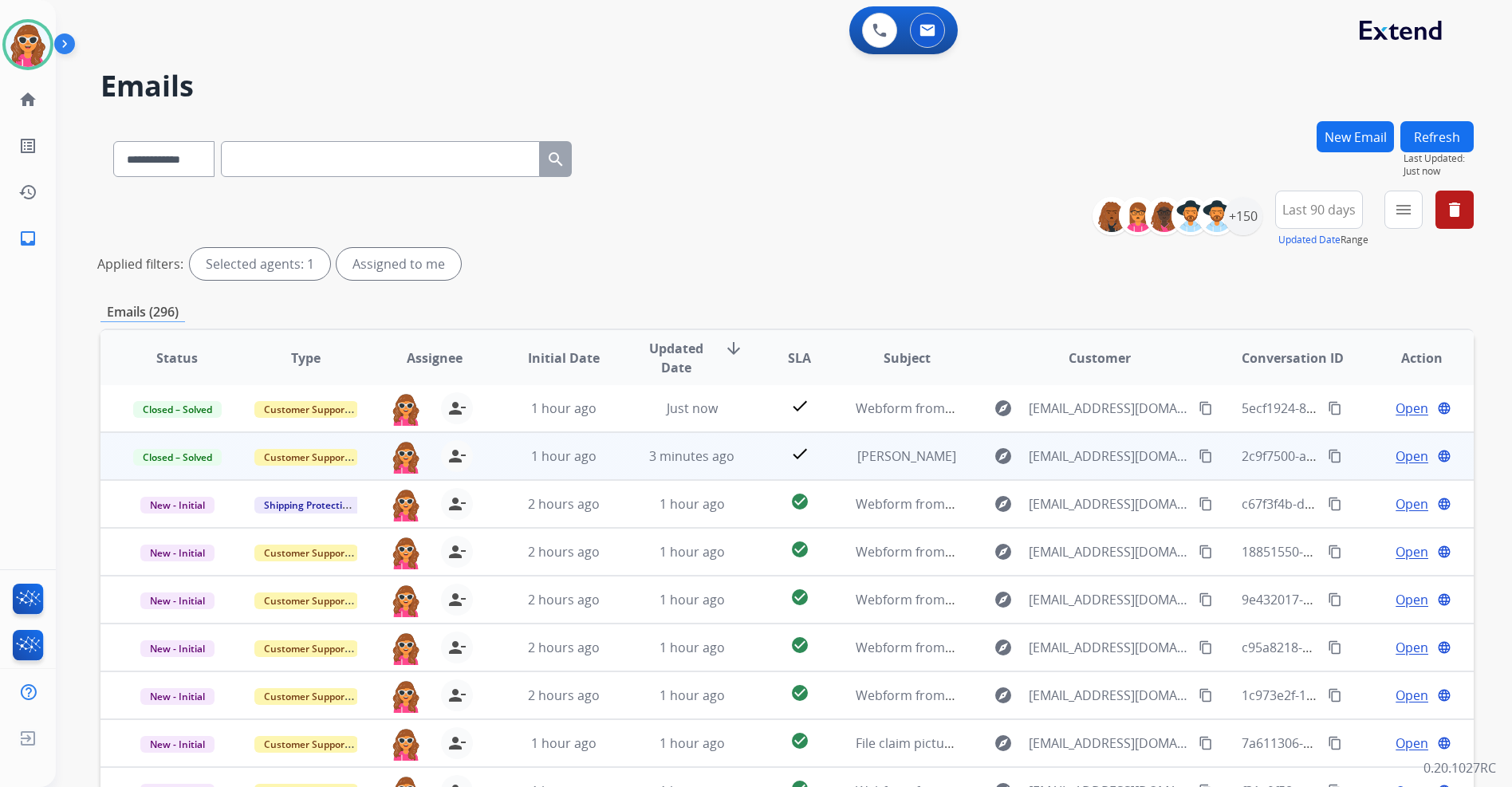
drag, startPoint x: 1218, startPoint y: 443, endPoint x: 1071, endPoint y: 271, distance: 226.3
click at [1067, 271] on div "Applied filters: Selected agents: 1 Assigned to me" at bounding box center [784, 264] width 1373 height 32
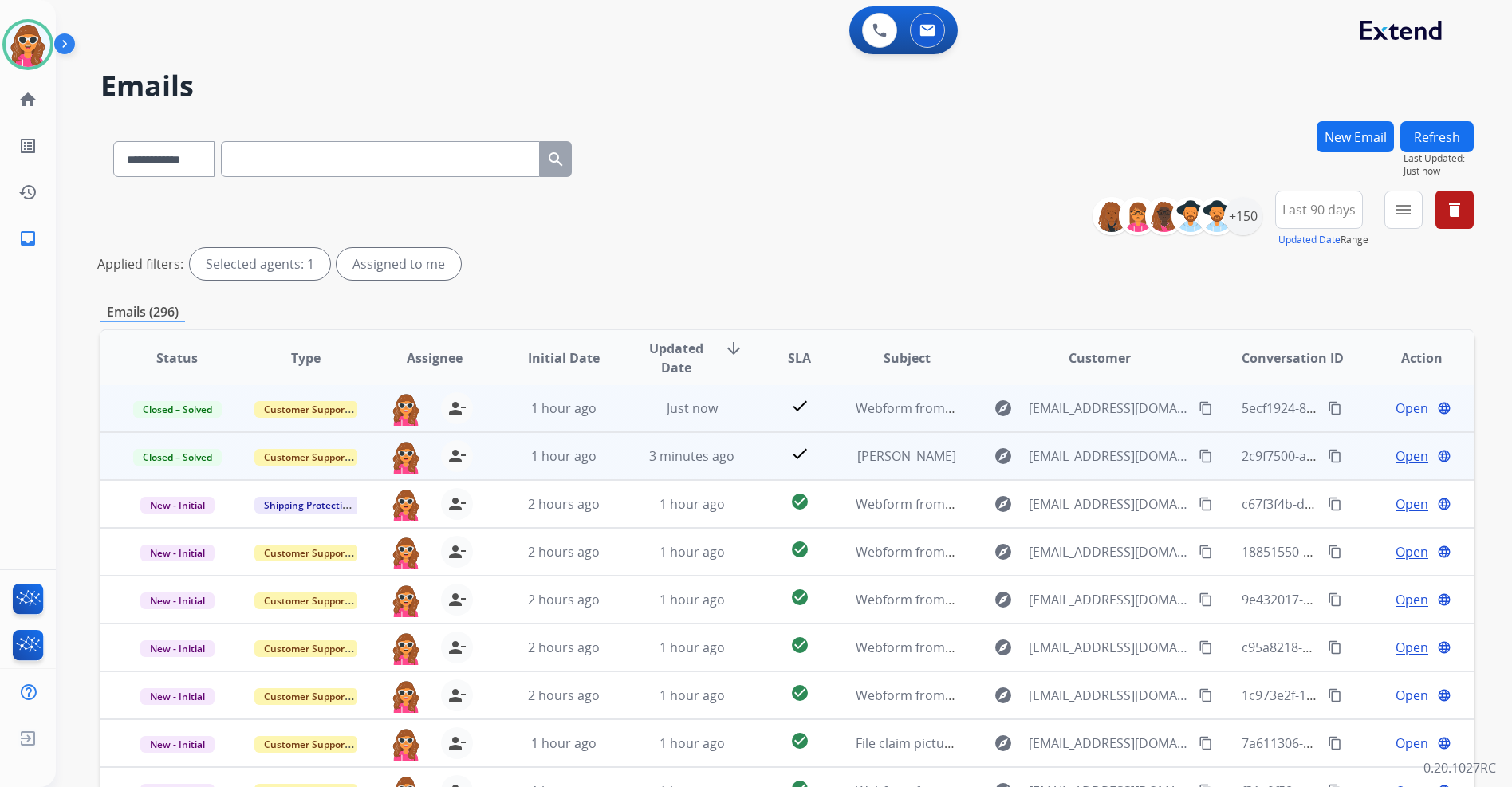
click at [1325, 417] on button "content_copy" at bounding box center [1334, 408] width 19 height 19
click at [1328, 411] on mat-icon "content_copy" at bounding box center [1335, 408] width 15 height 15
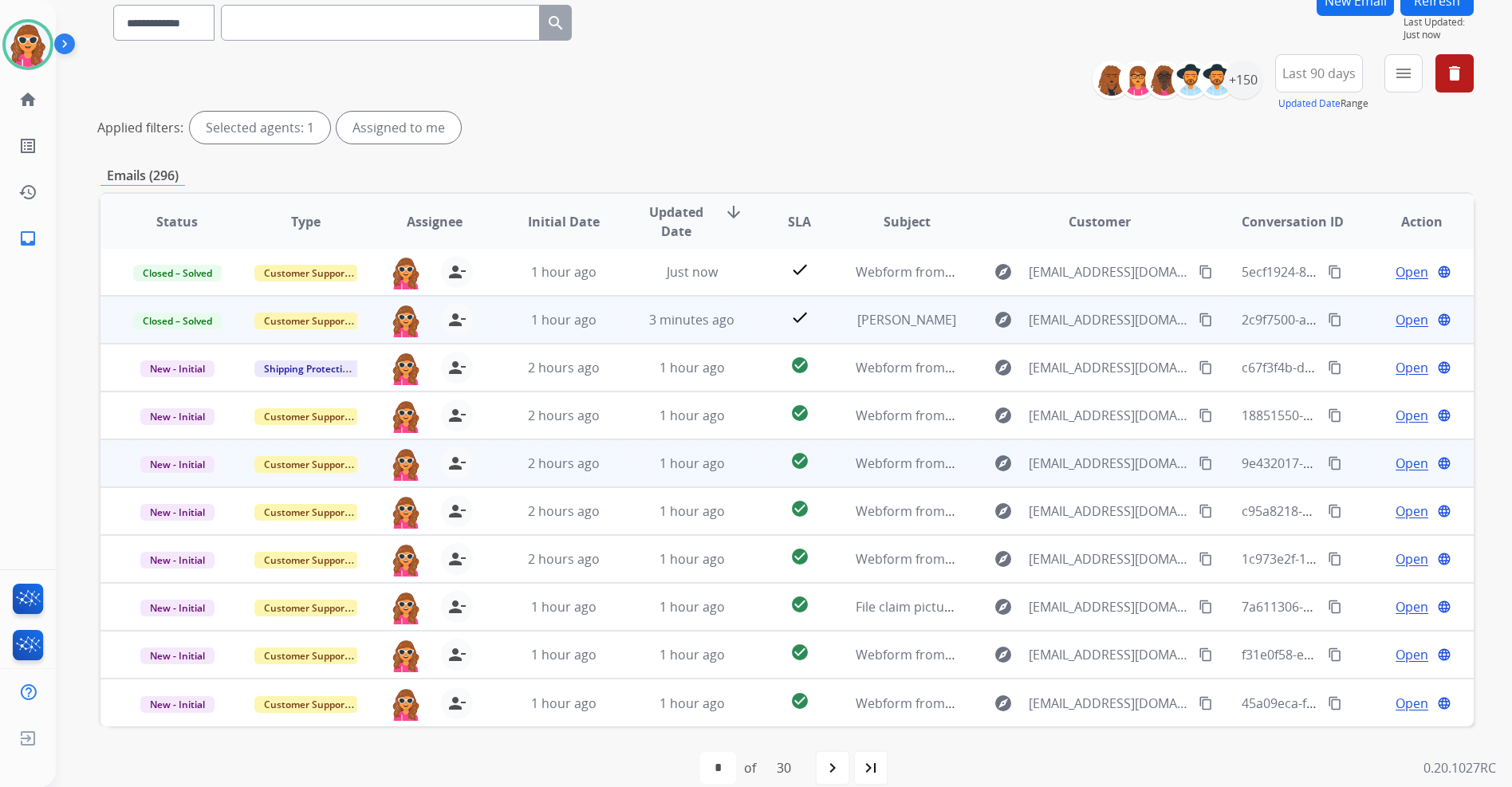
scroll to position [159, 0]
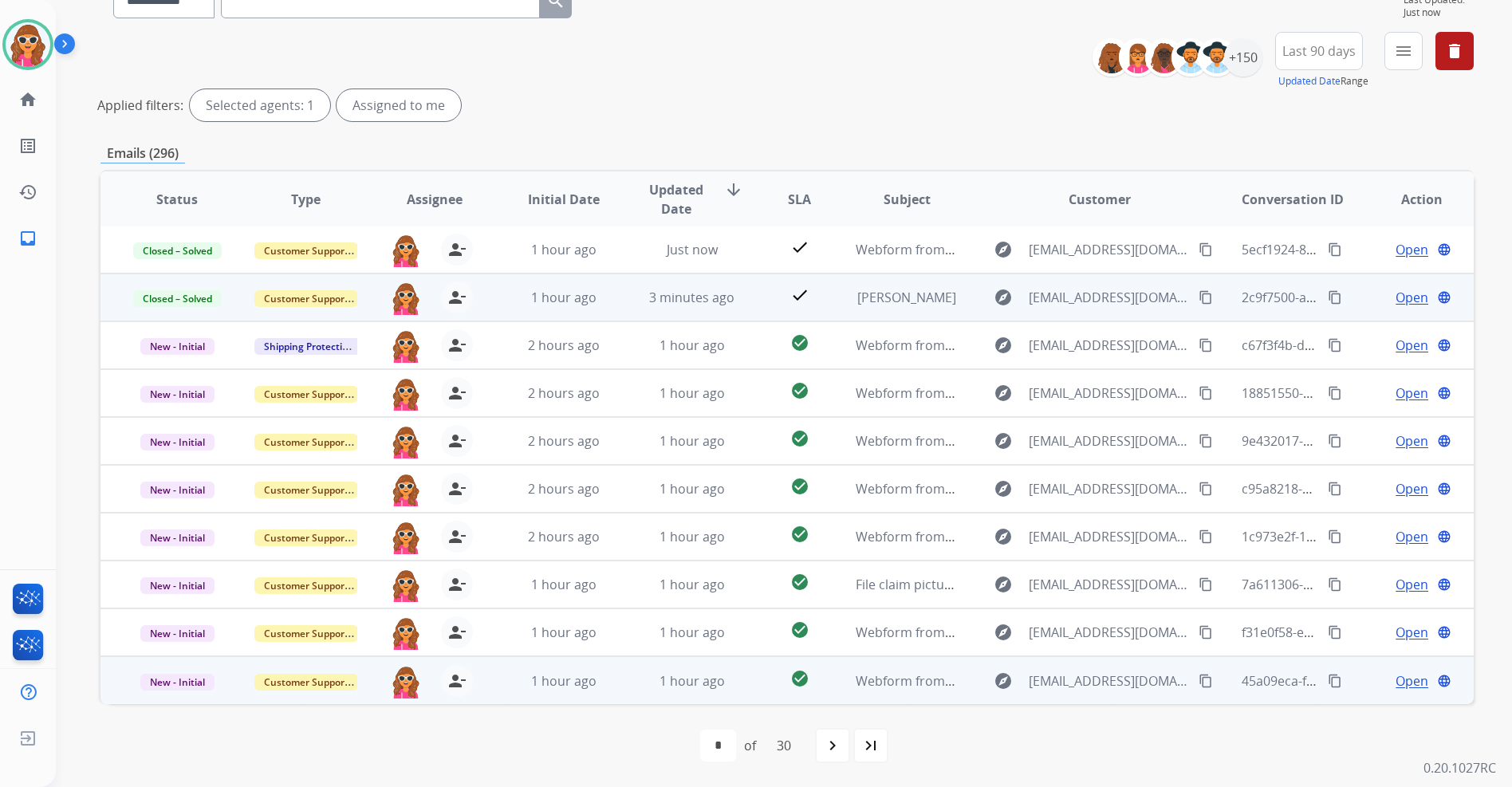
click at [1404, 685] on span "Open" at bounding box center [1413, 680] width 33 height 19
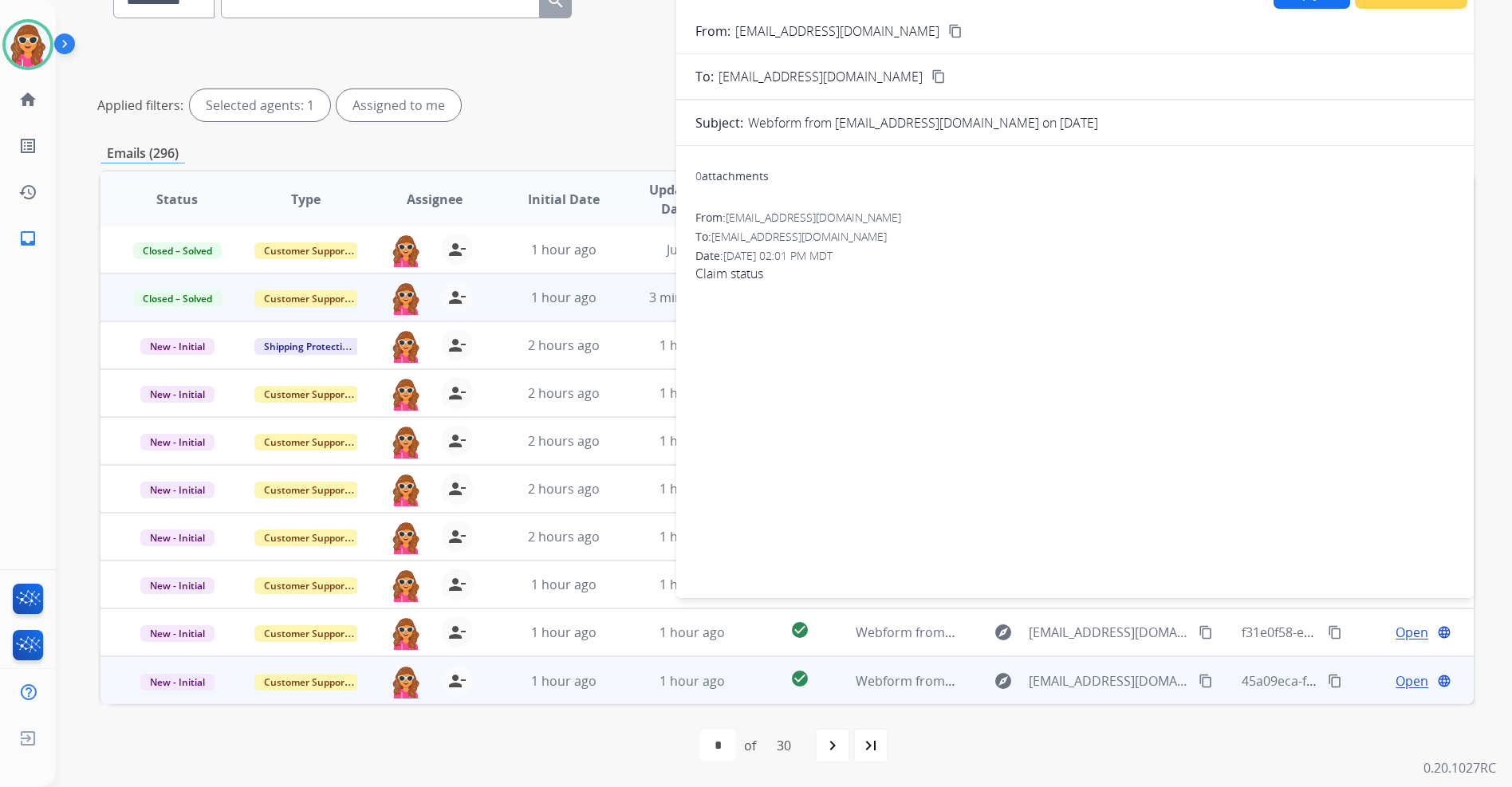
click at [948, 27] on mat-icon "content_copy" at bounding box center [956, 31] width 15 height 15
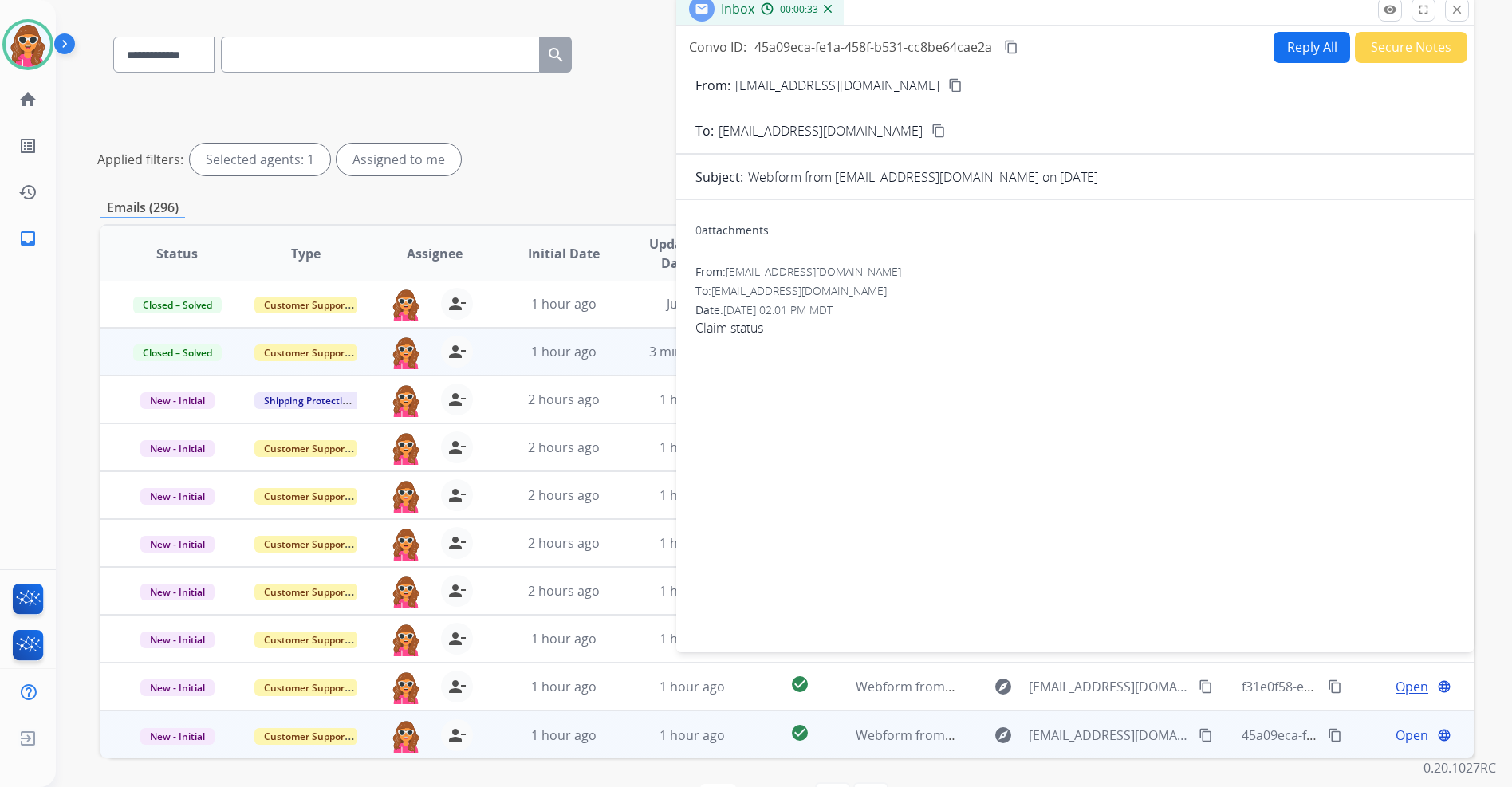
scroll to position [0, 0]
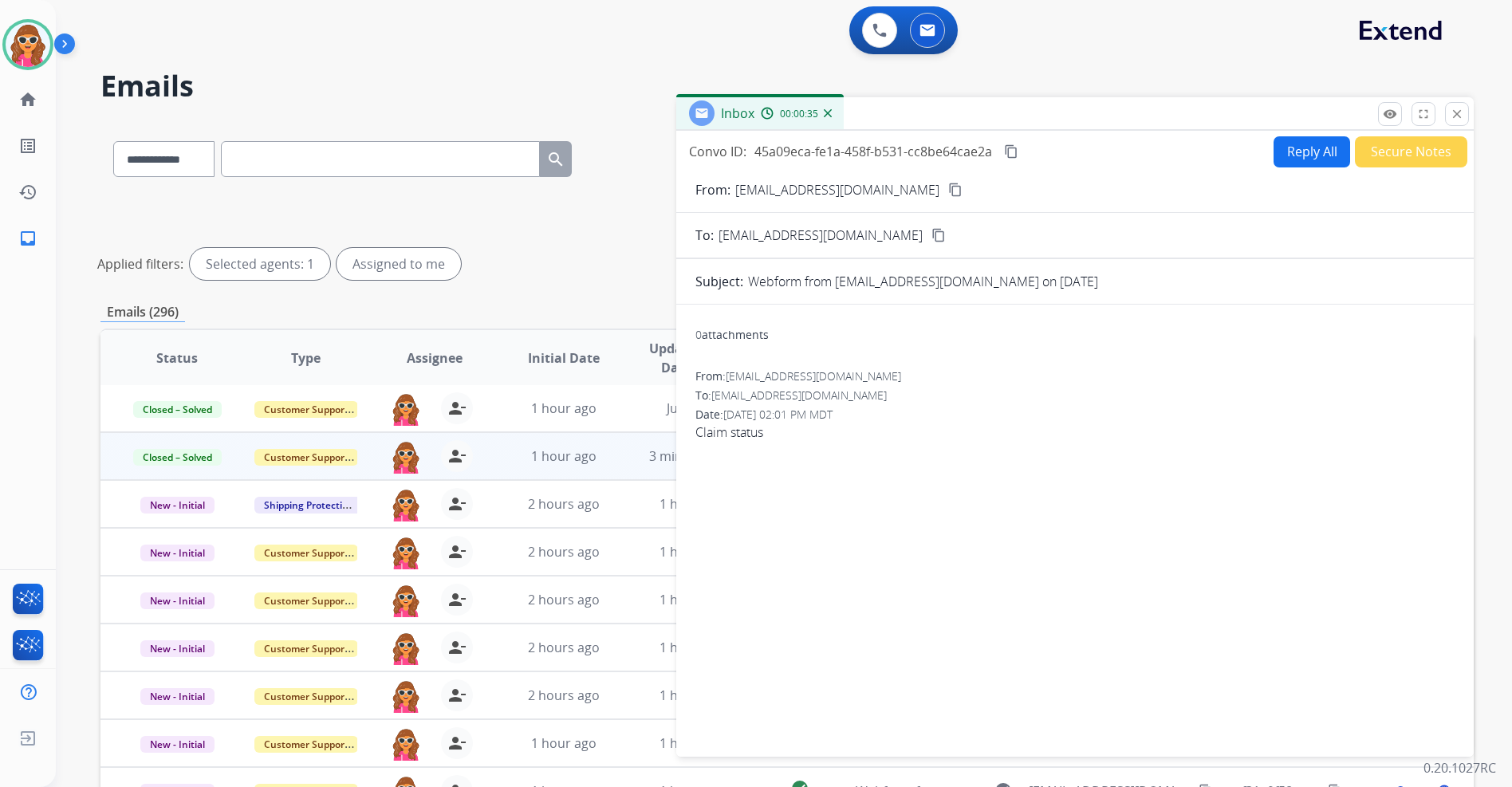
click at [1292, 161] on button "Reply All" at bounding box center [1312, 152] width 76 height 31
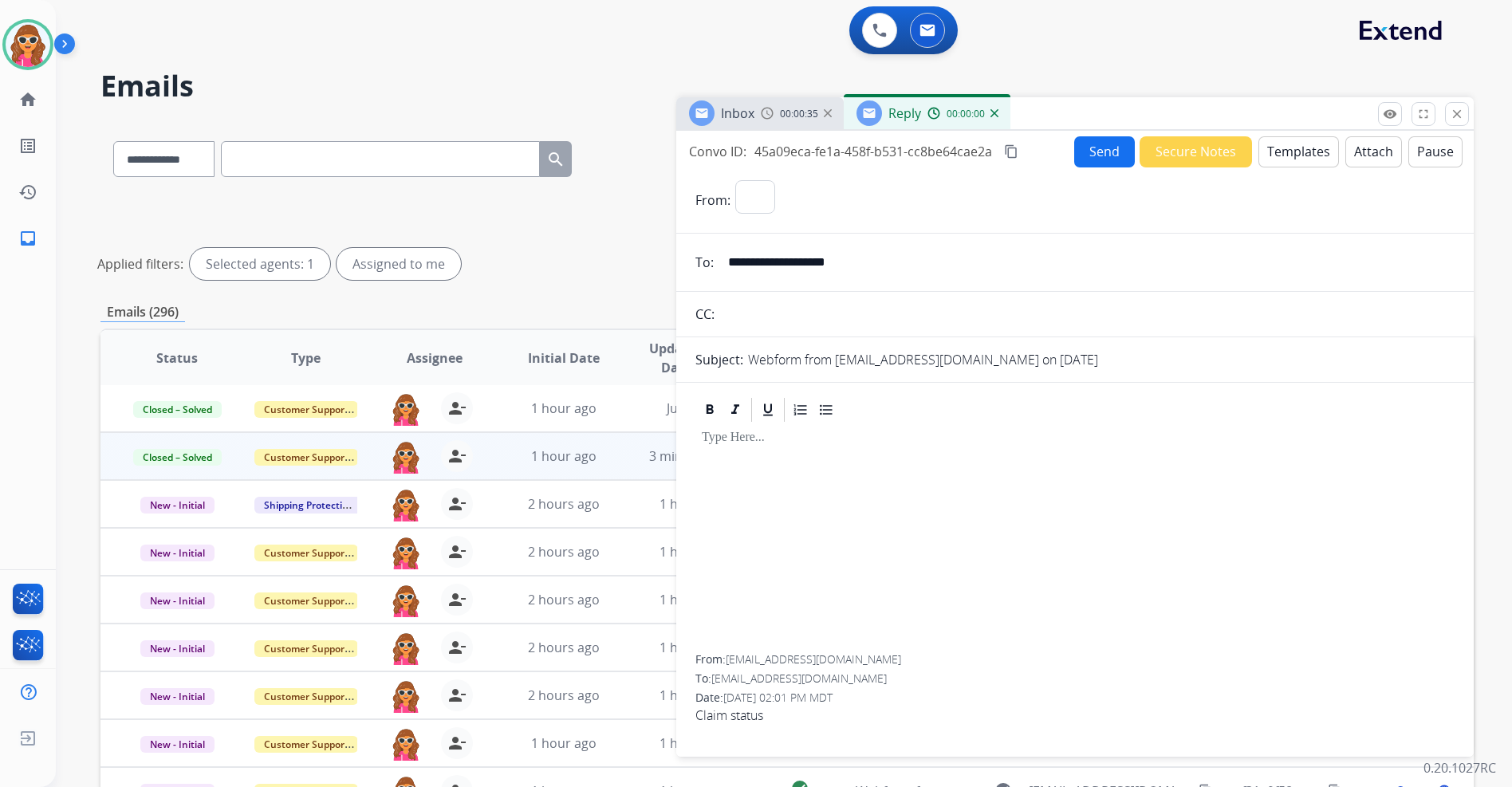
select select "**********"
click at [1313, 148] on button "Templates" at bounding box center [1300, 152] width 81 height 31
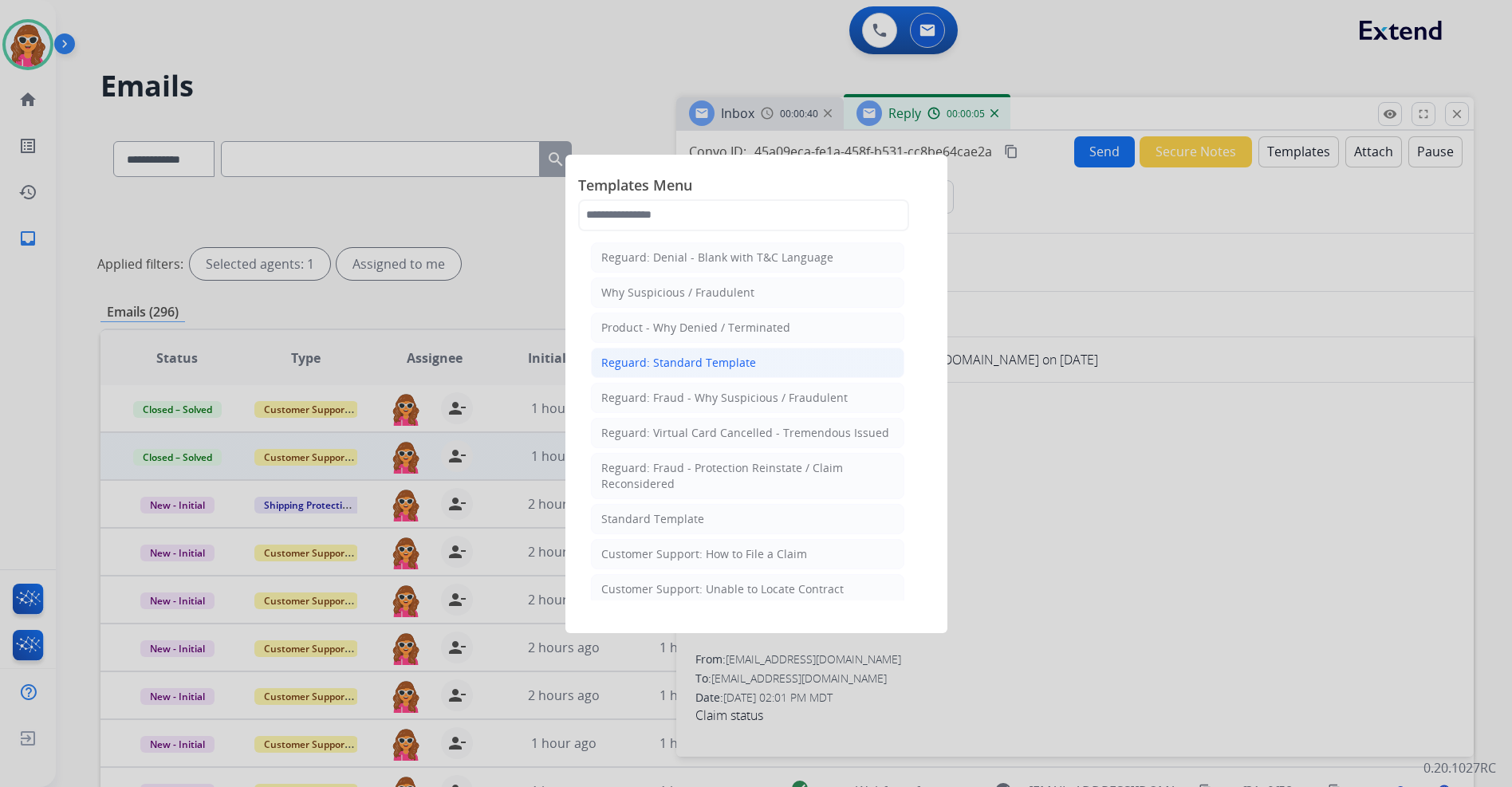
click at [670, 371] on li "Reguard: Standard Template" at bounding box center [748, 362] width 314 height 30
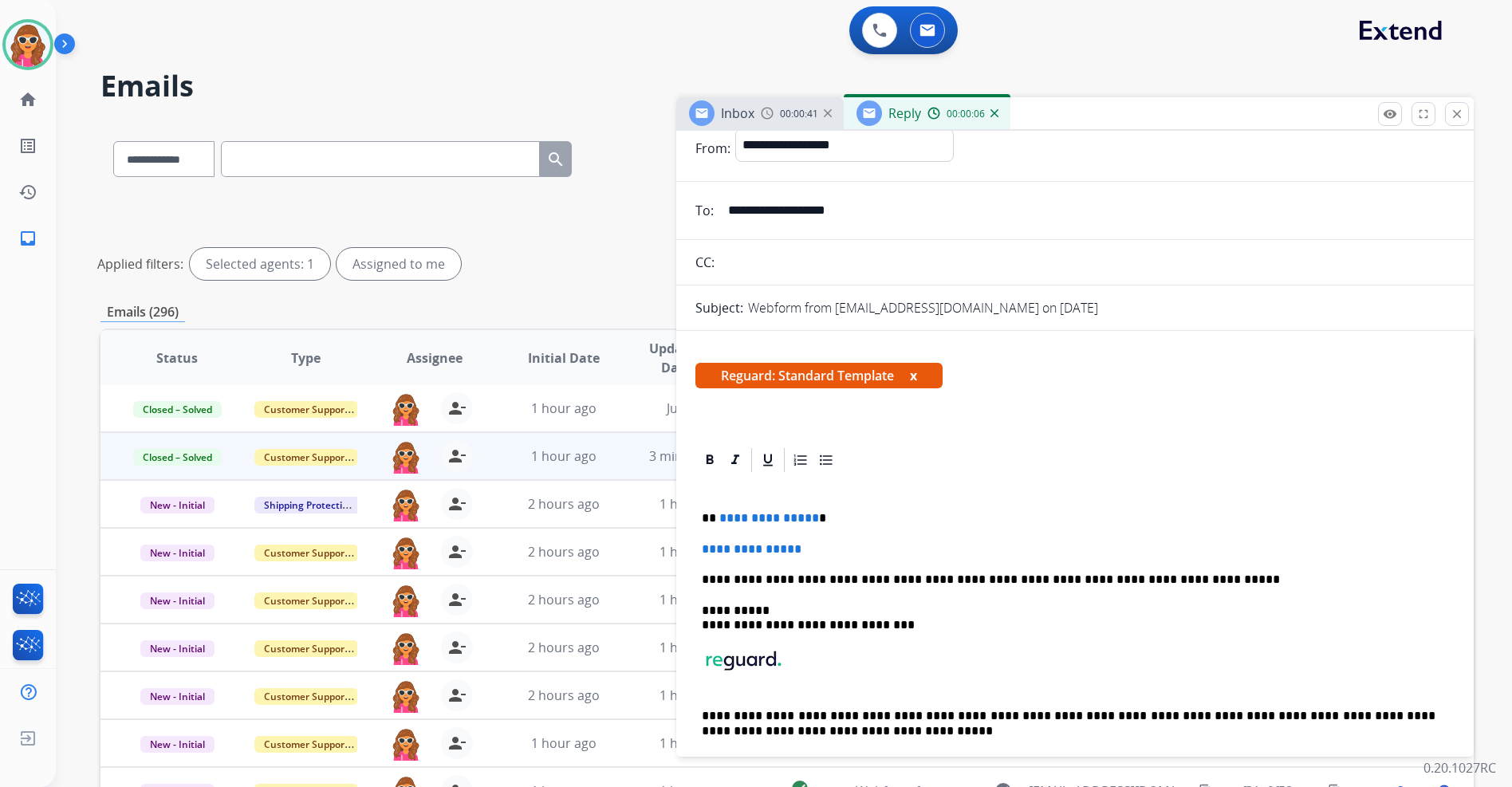
scroll to position [80, 0]
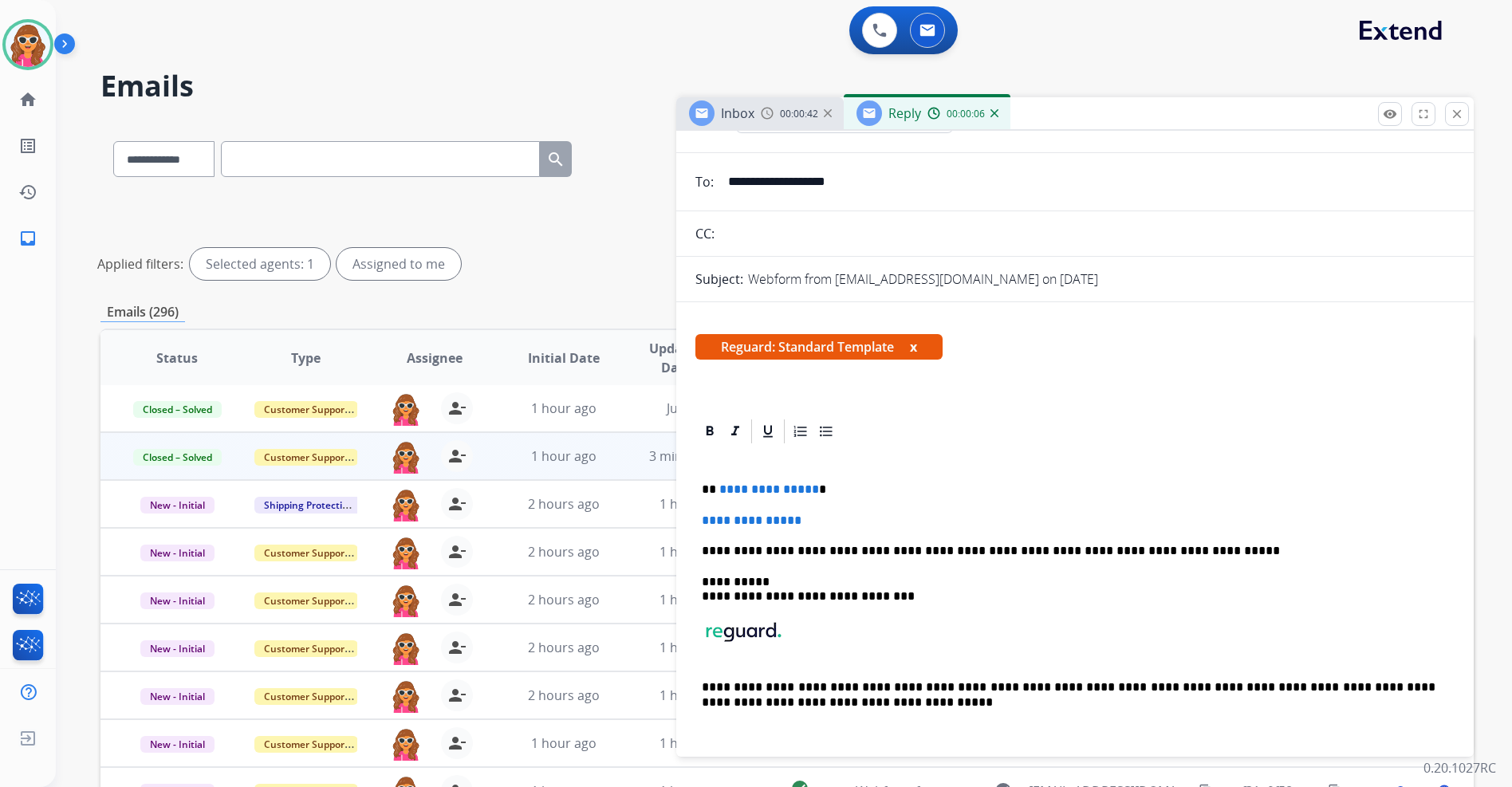
click at [839, 519] on p "**********" at bounding box center [1075, 521] width 747 height 15
drag, startPoint x: 838, startPoint y: 519, endPoint x: 706, endPoint y: 483, distance: 136.8
click at [709, 486] on div "**********" at bounding box center [1075, 603] width 760 height 315
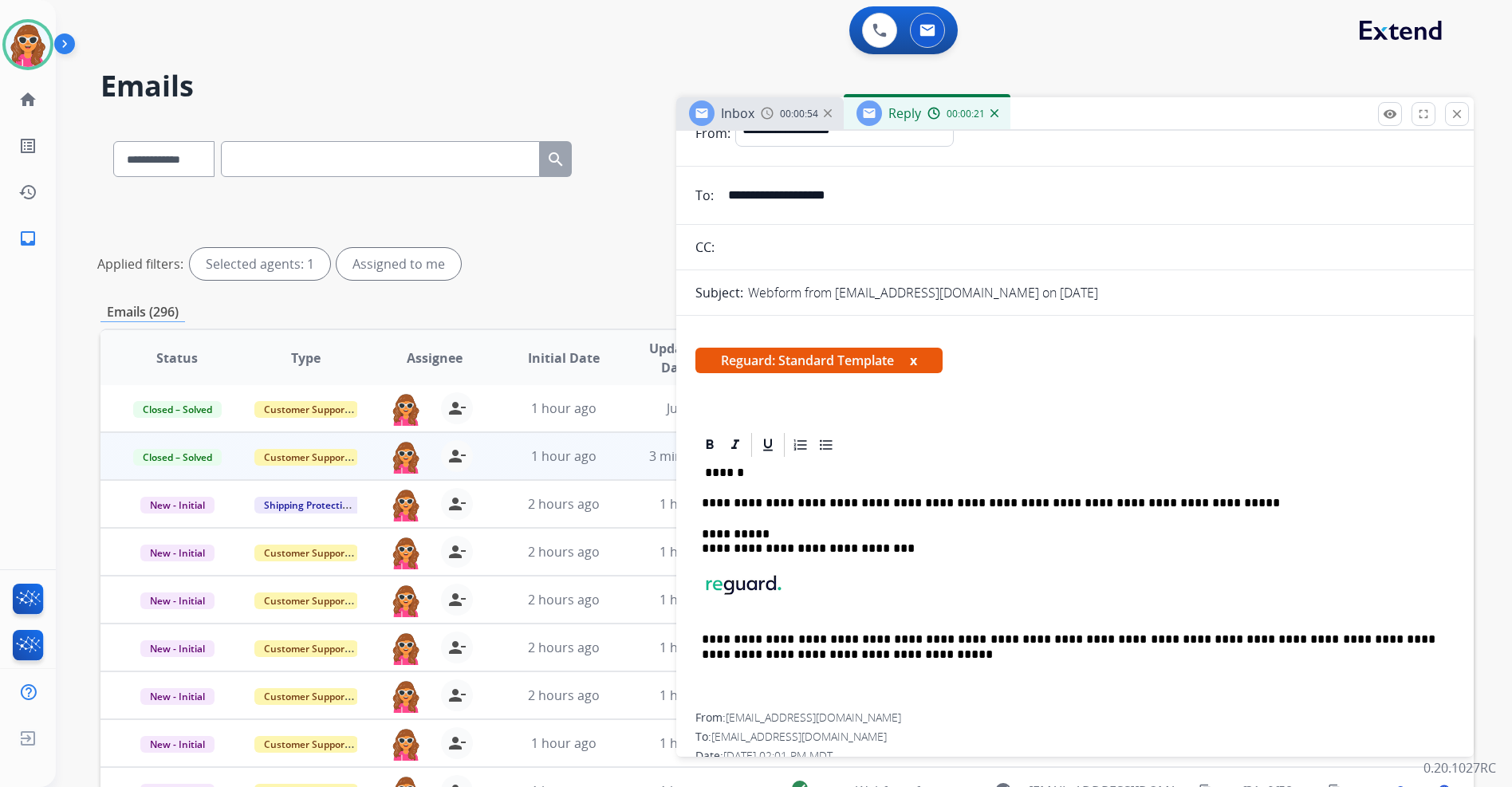
scroll to position [0, 0]
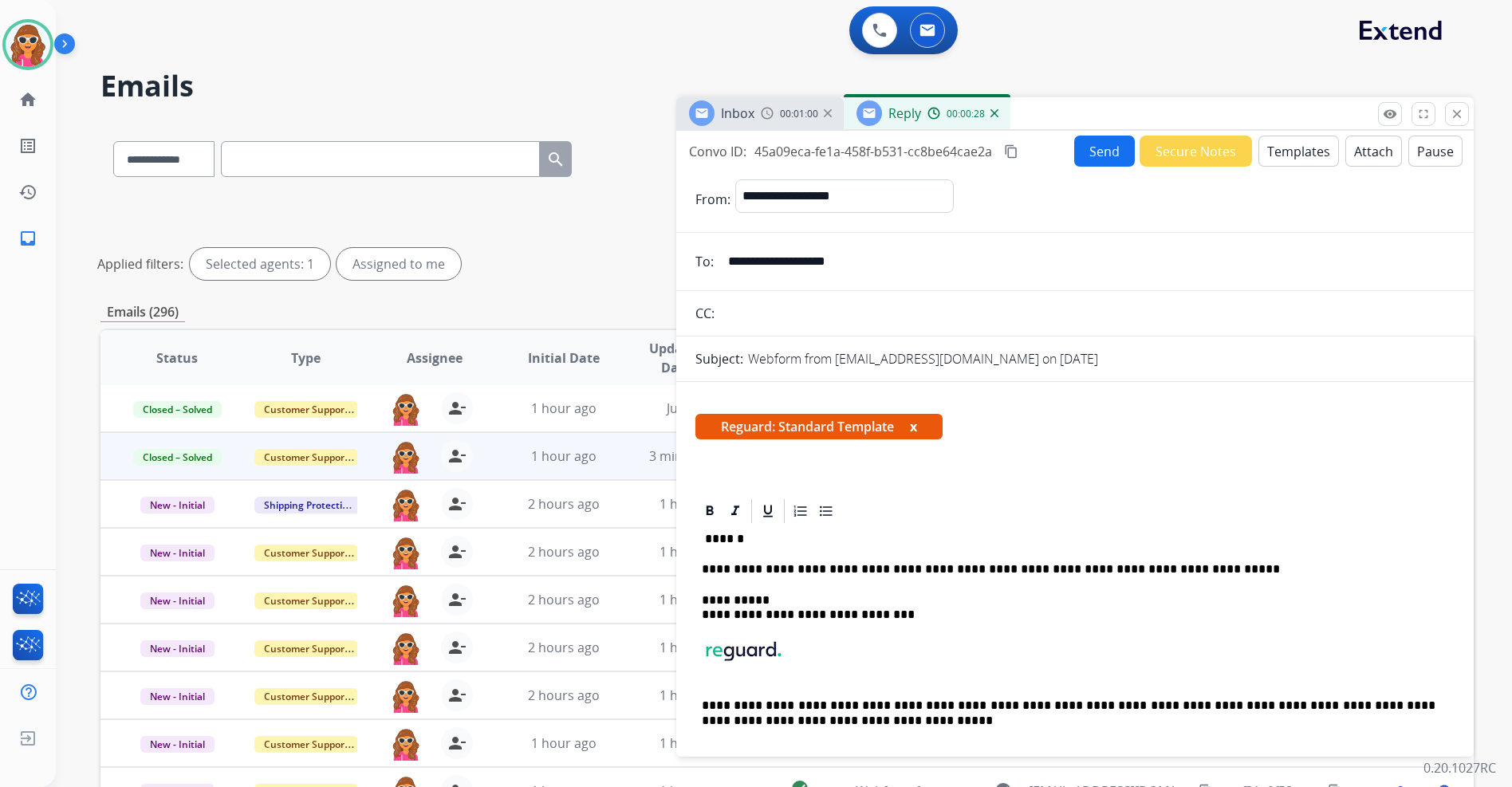
click at [766, 535] on p "******" at bounding box center [1069, 539] width 734 height 15
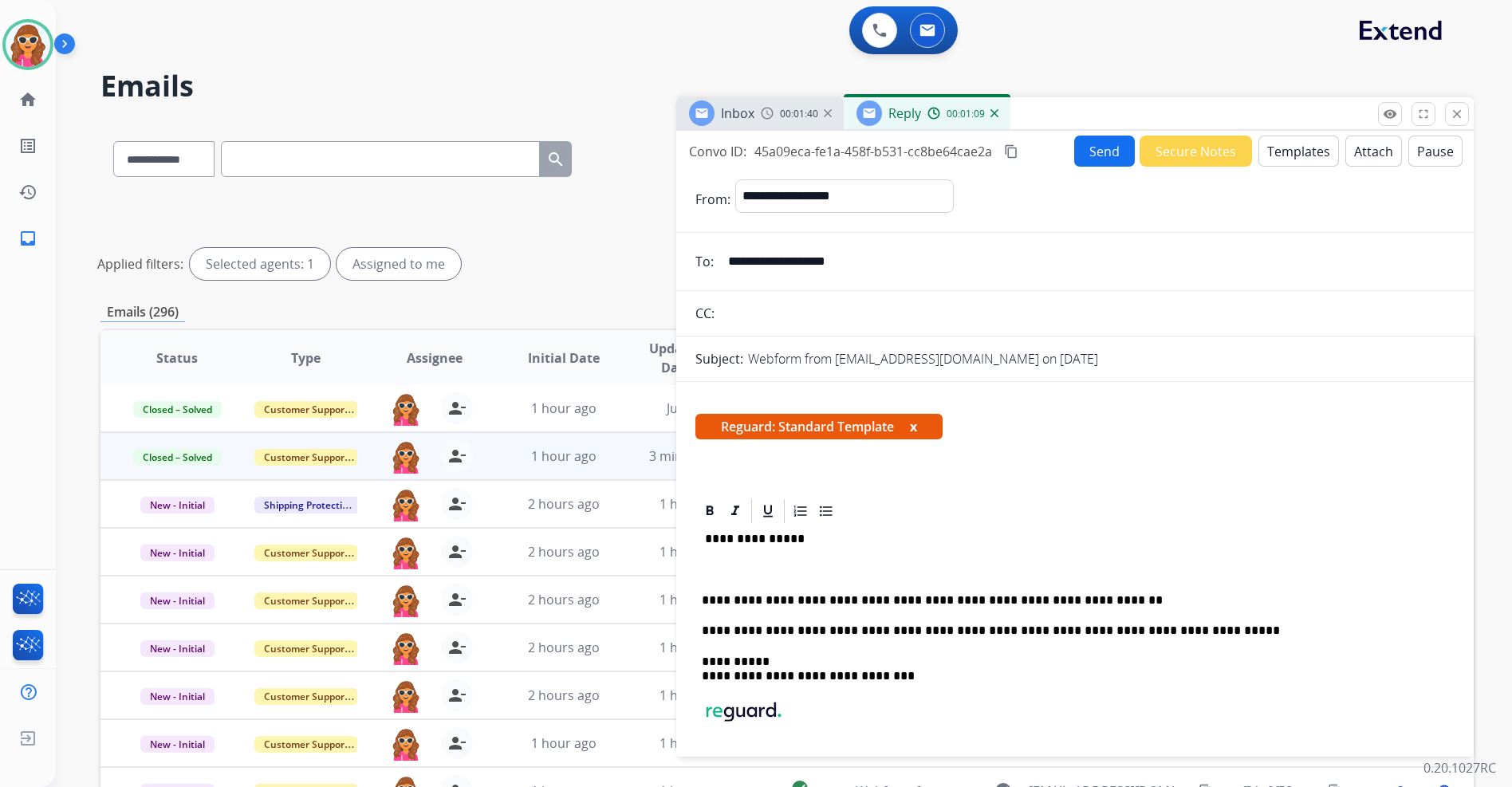
click at [1085, 149] on button "Send" at bounding box center [1105, 151] width 61 height 31
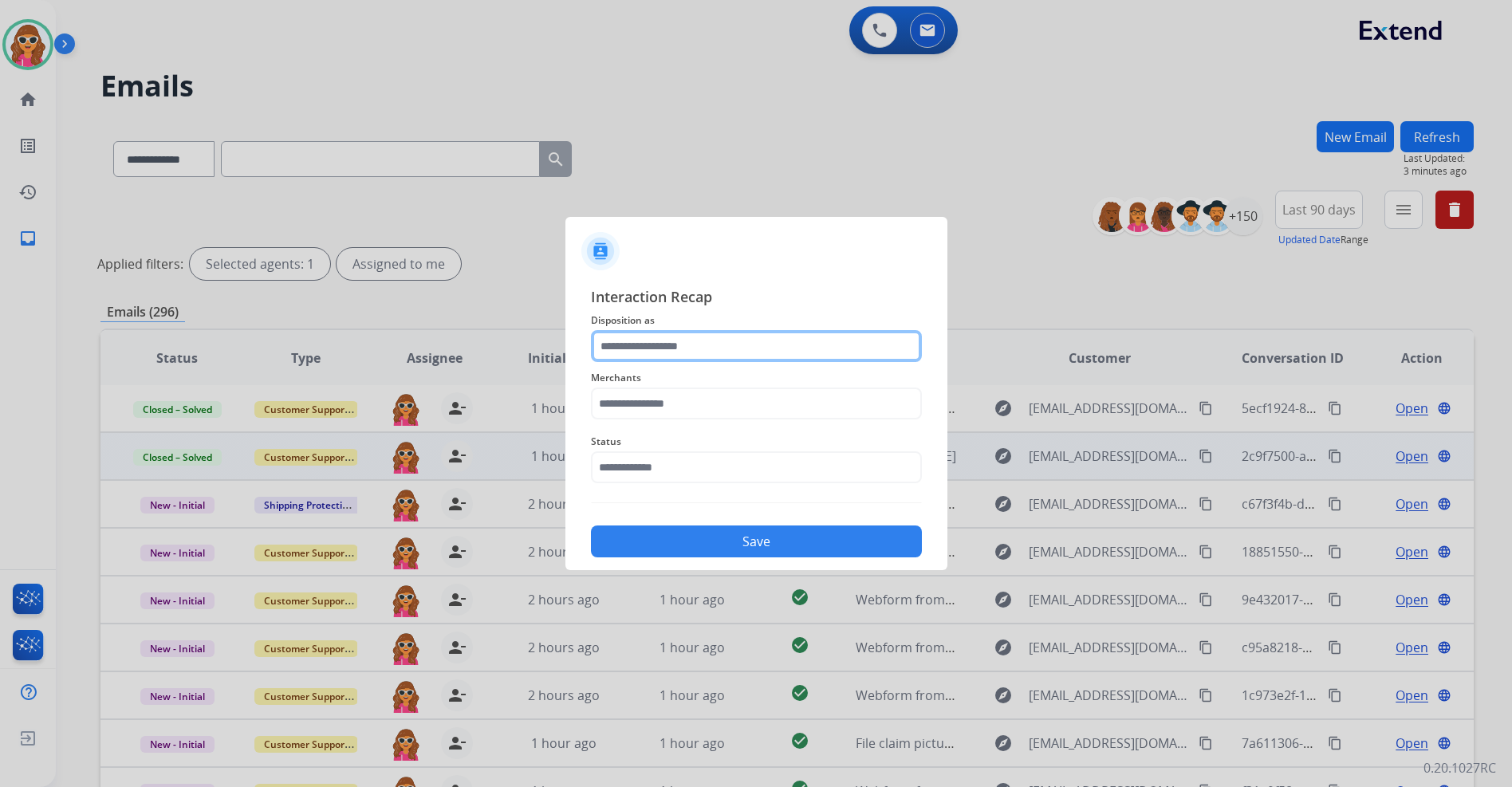
click at [671, 354] on input "text" at bounding box center [757, 346] width 331 height 32
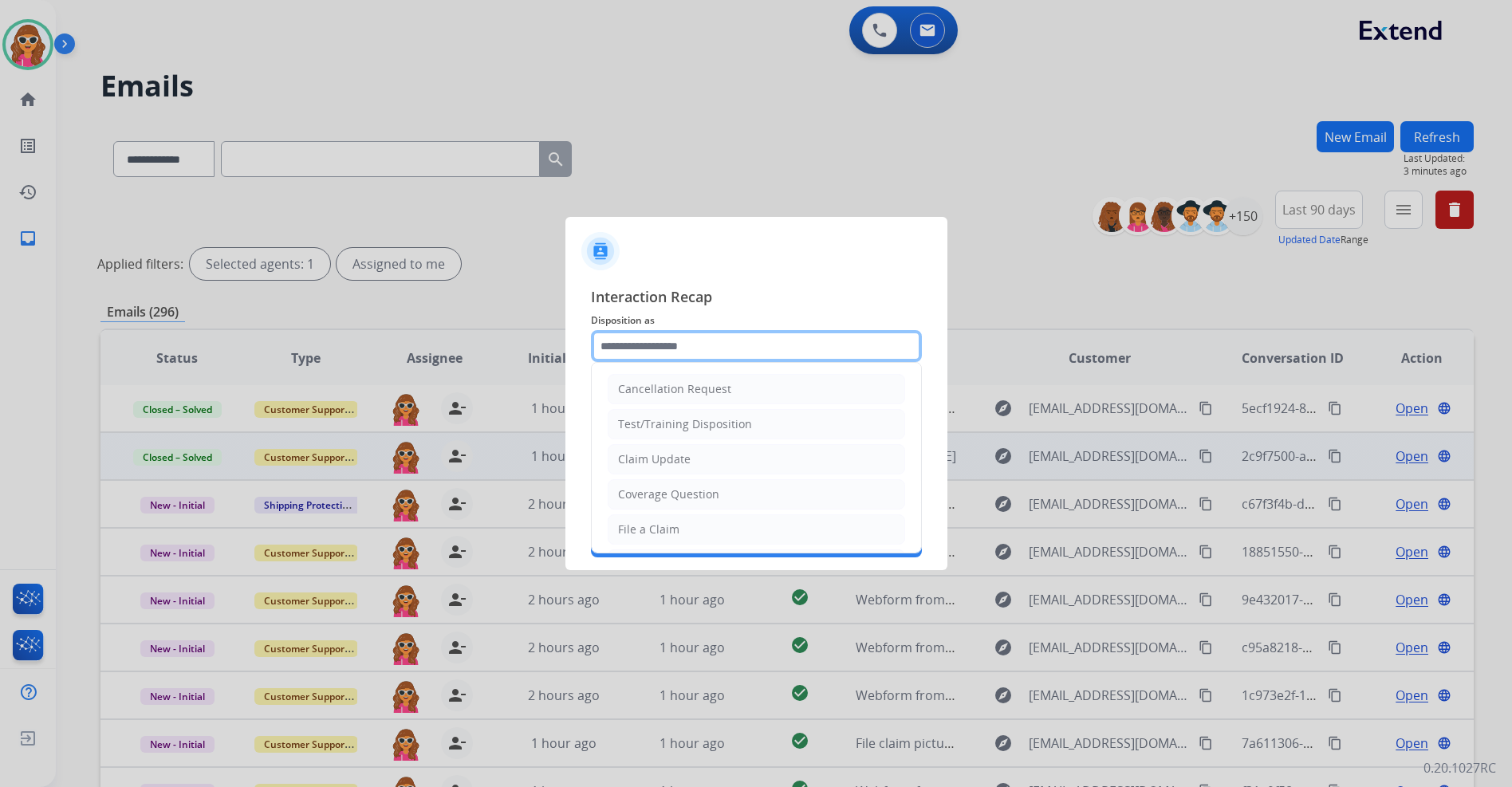
type input "**********"
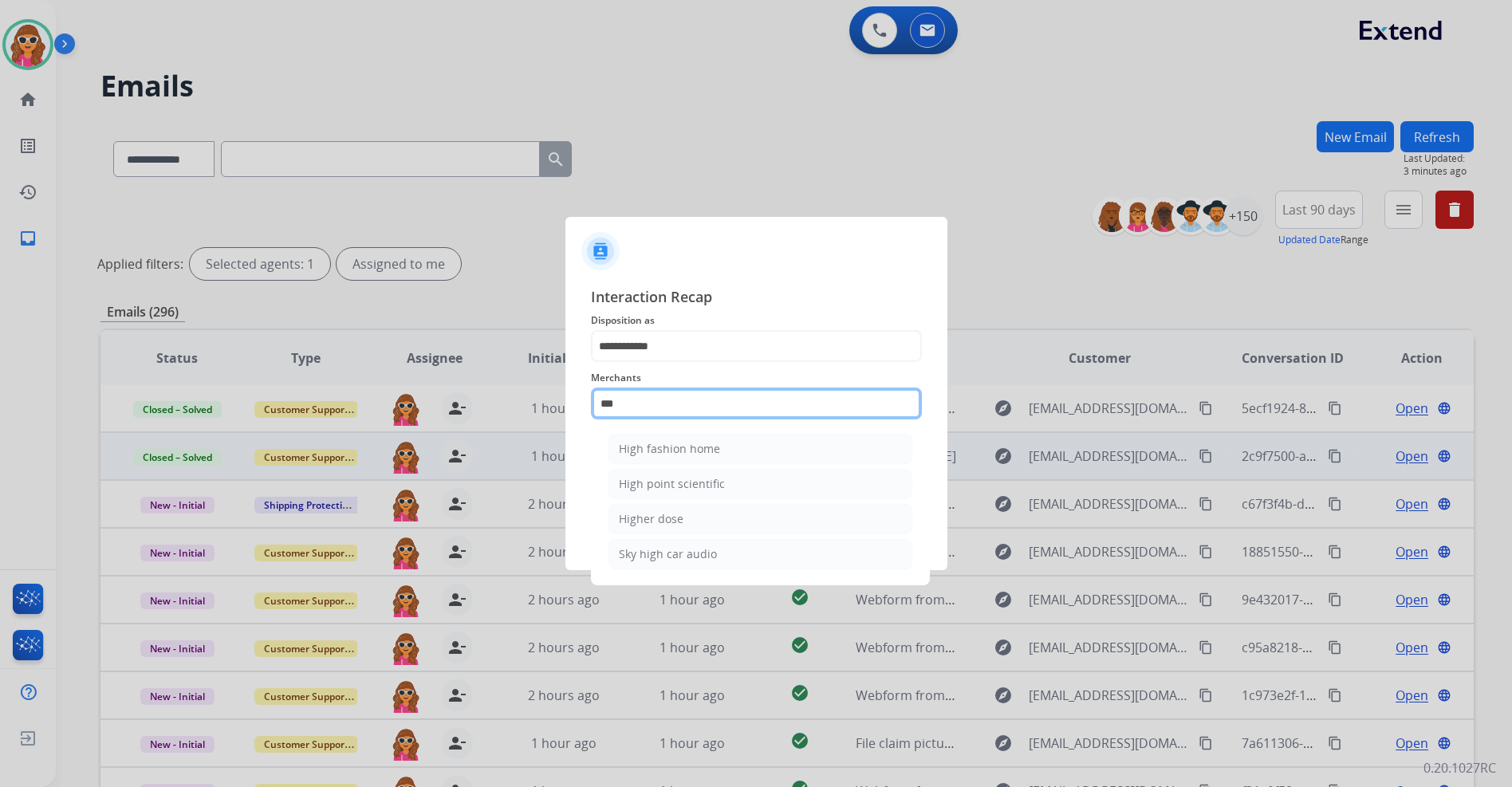
drag, startPoint x: 668, startPoint y: 409, endPoint x: 588, endPoint y: 405, distance: 80.1
click at [591, 405] on input "***" at bounding box center [757, 403] width 331 height 32
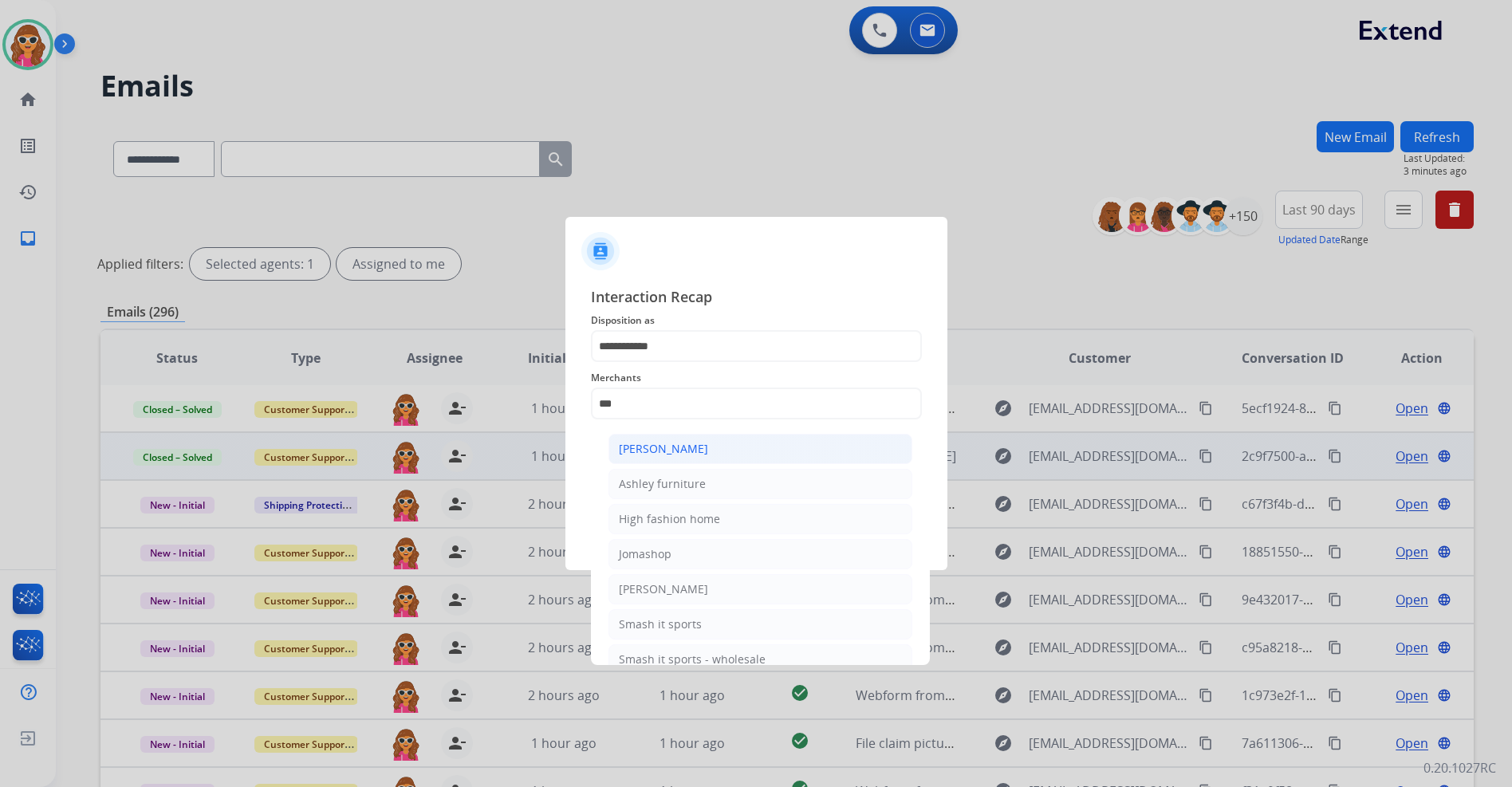
click at [613, 453] on li "[PERSON_NAME]" at bounding box center [761, 449] width 304 height 30
type input "**********"
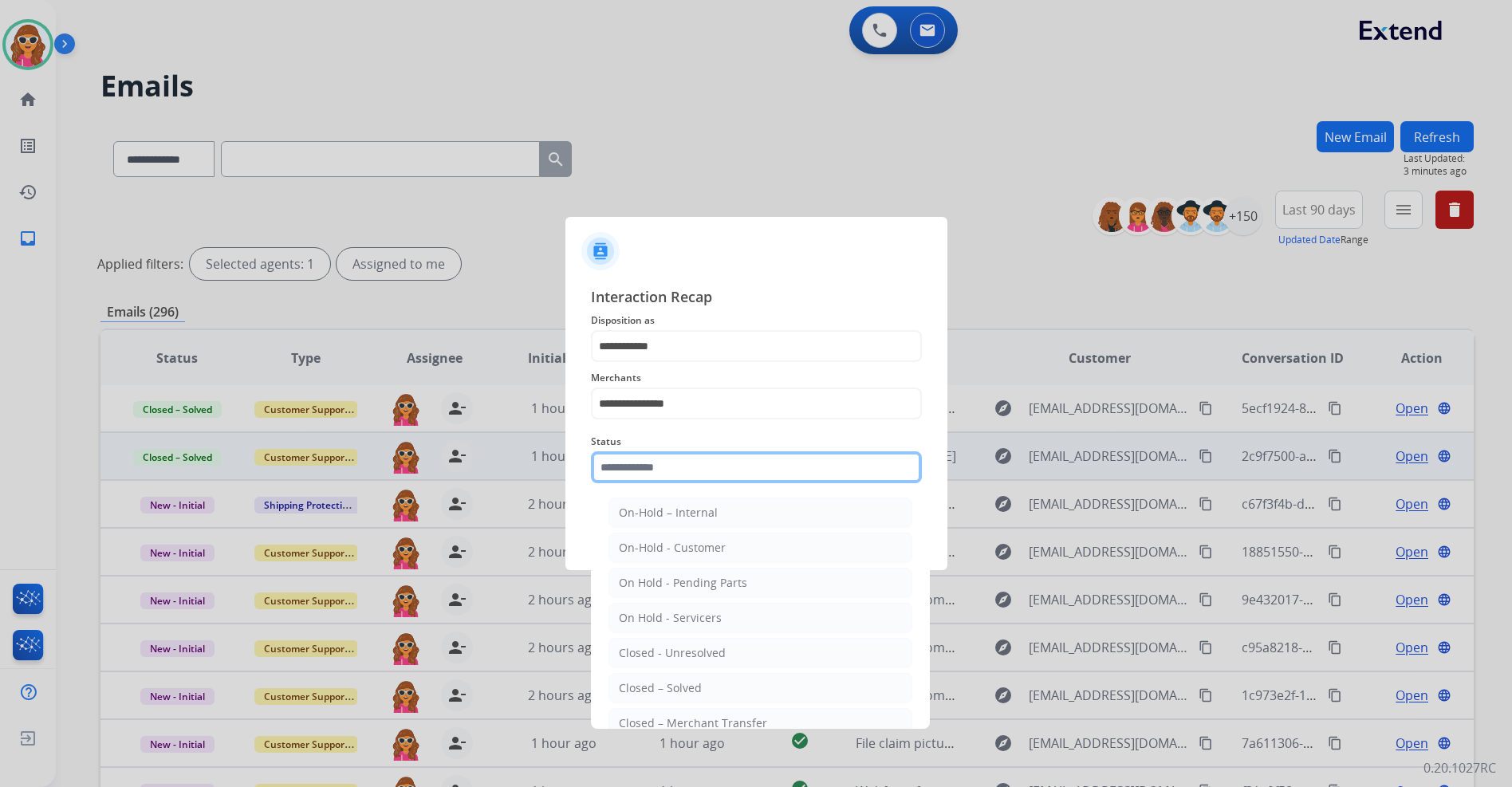
click at [652, 472] on input "text" at bounding box center [757, 467] width 331 height 32
click at [670, 684] on div "Closed – Solved" at bounding box center [660, 688] width 83 height 16
type input "**********"
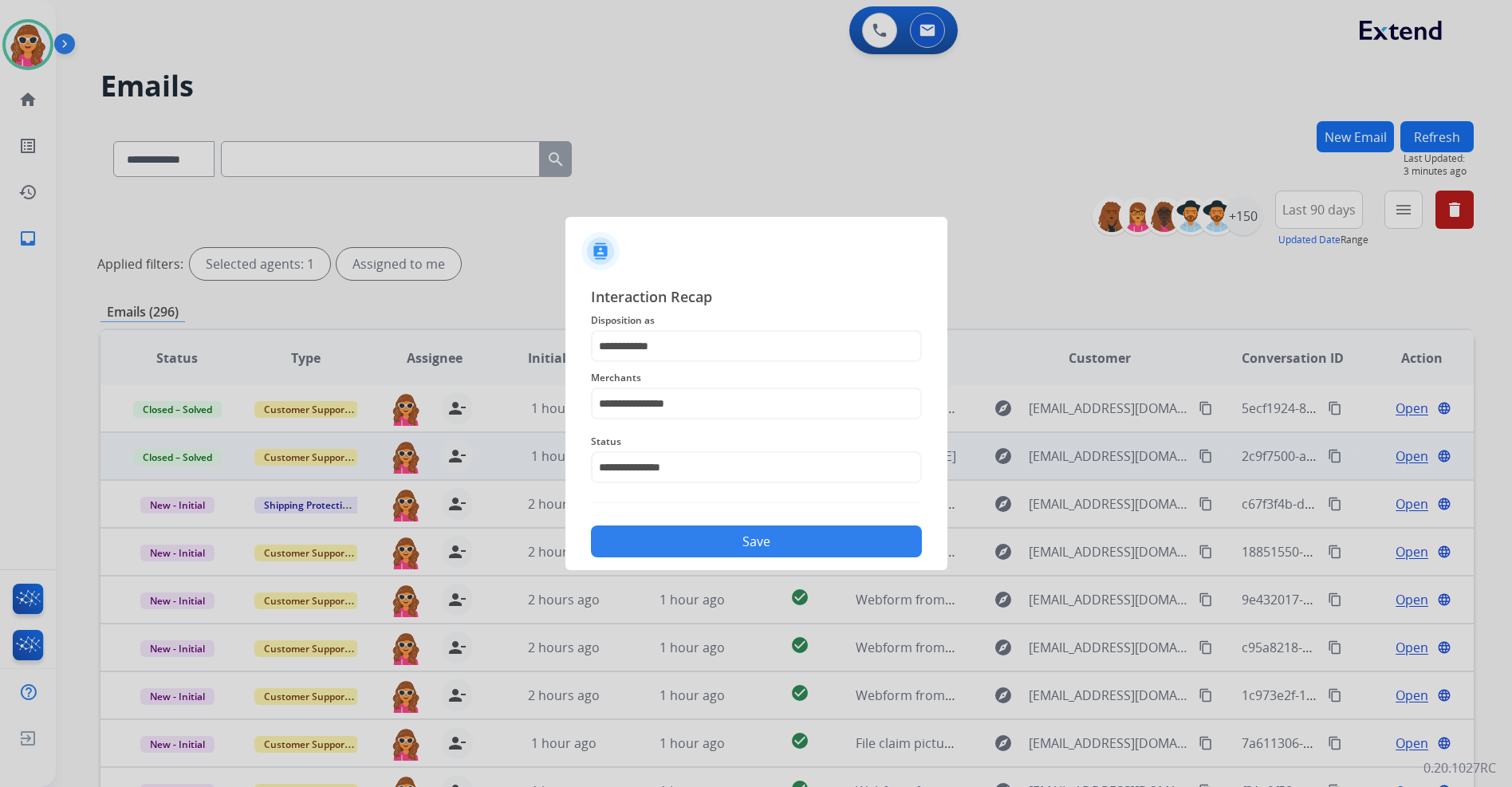
drag, startPoint x: 872, startPoint y: 542, endPoint x: 898, endPoint y: 530, distance: 28.6
click at [870, 542] on button "Save" at bounding box center [757, 542] width 331 height 32
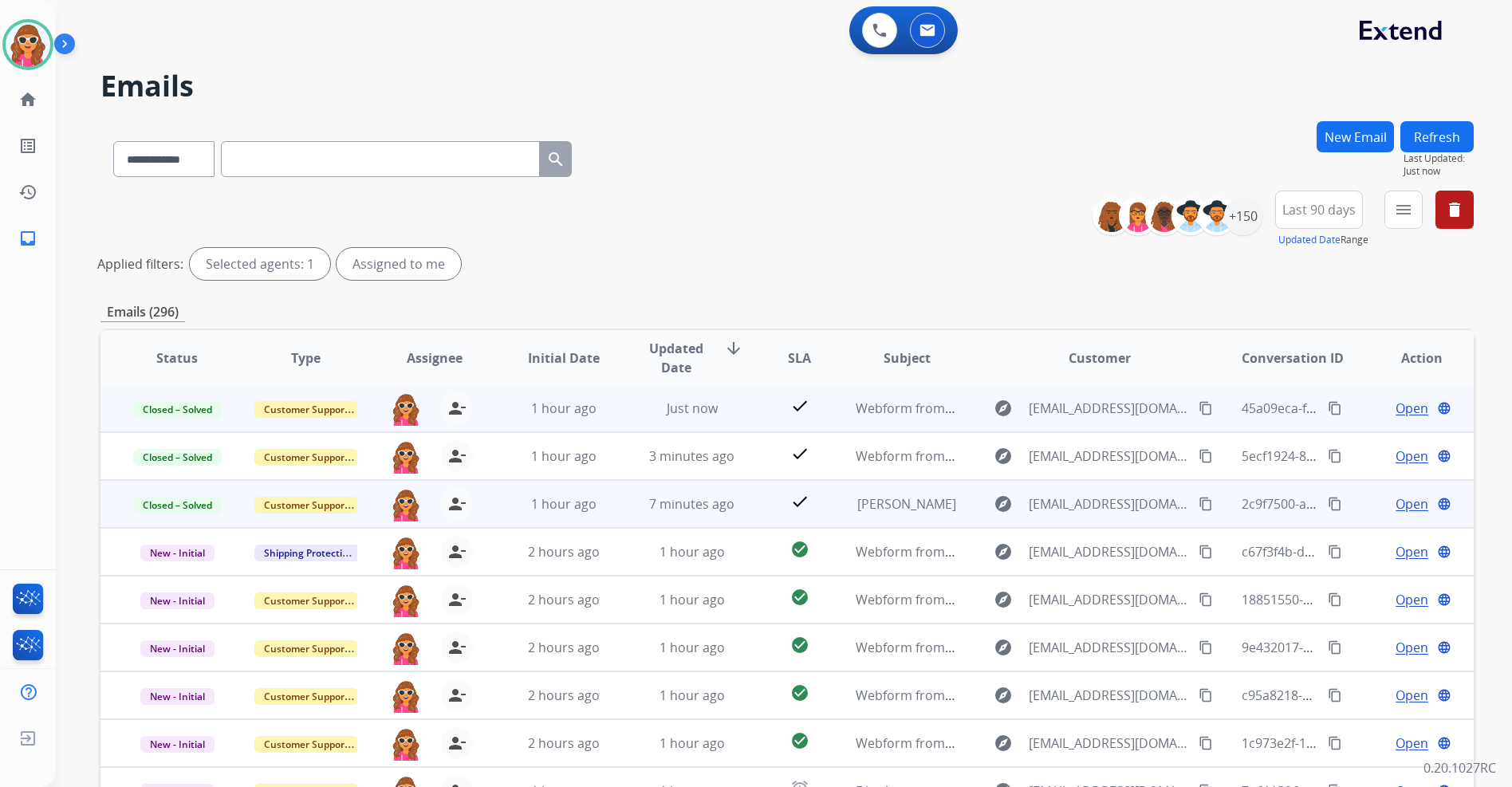
click at [1328, 414] on mat-icon "content_copy" at bounding box center [1335, 408] width 15 height 15
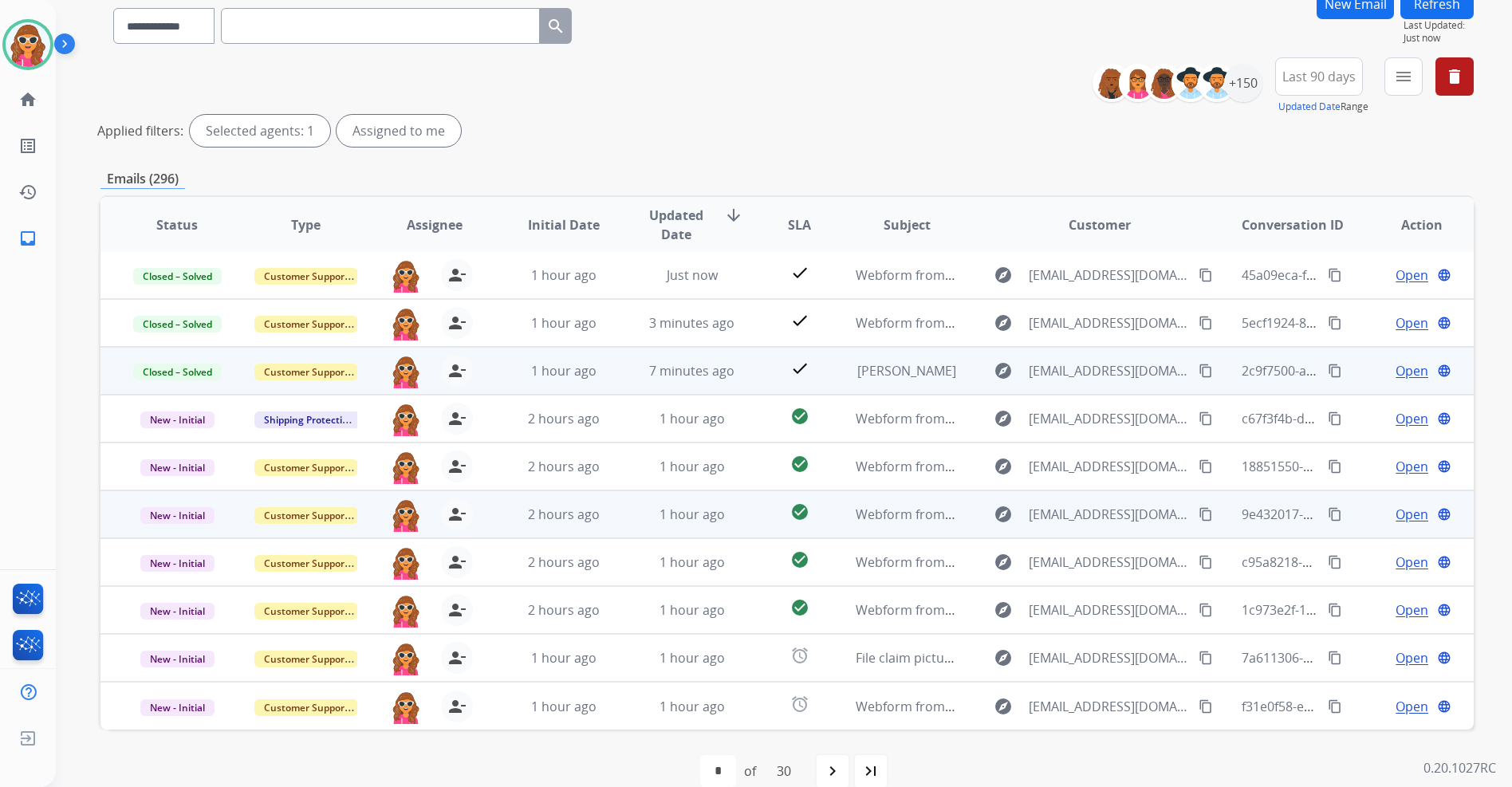
scroll to position [159, 0]
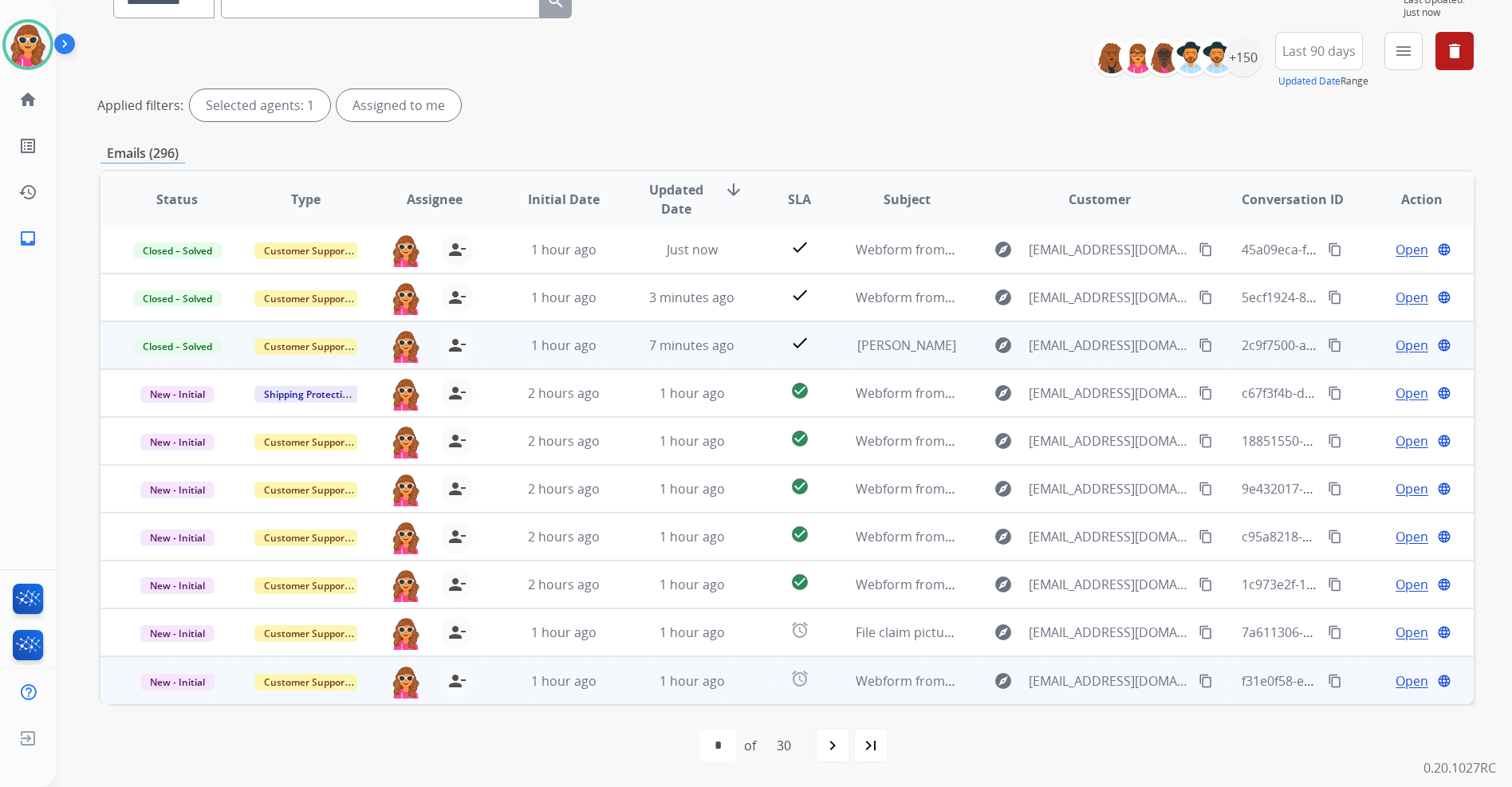
click at [1396, 682] on span "Open" at bounding box center [1413, 680] width 33 height 19
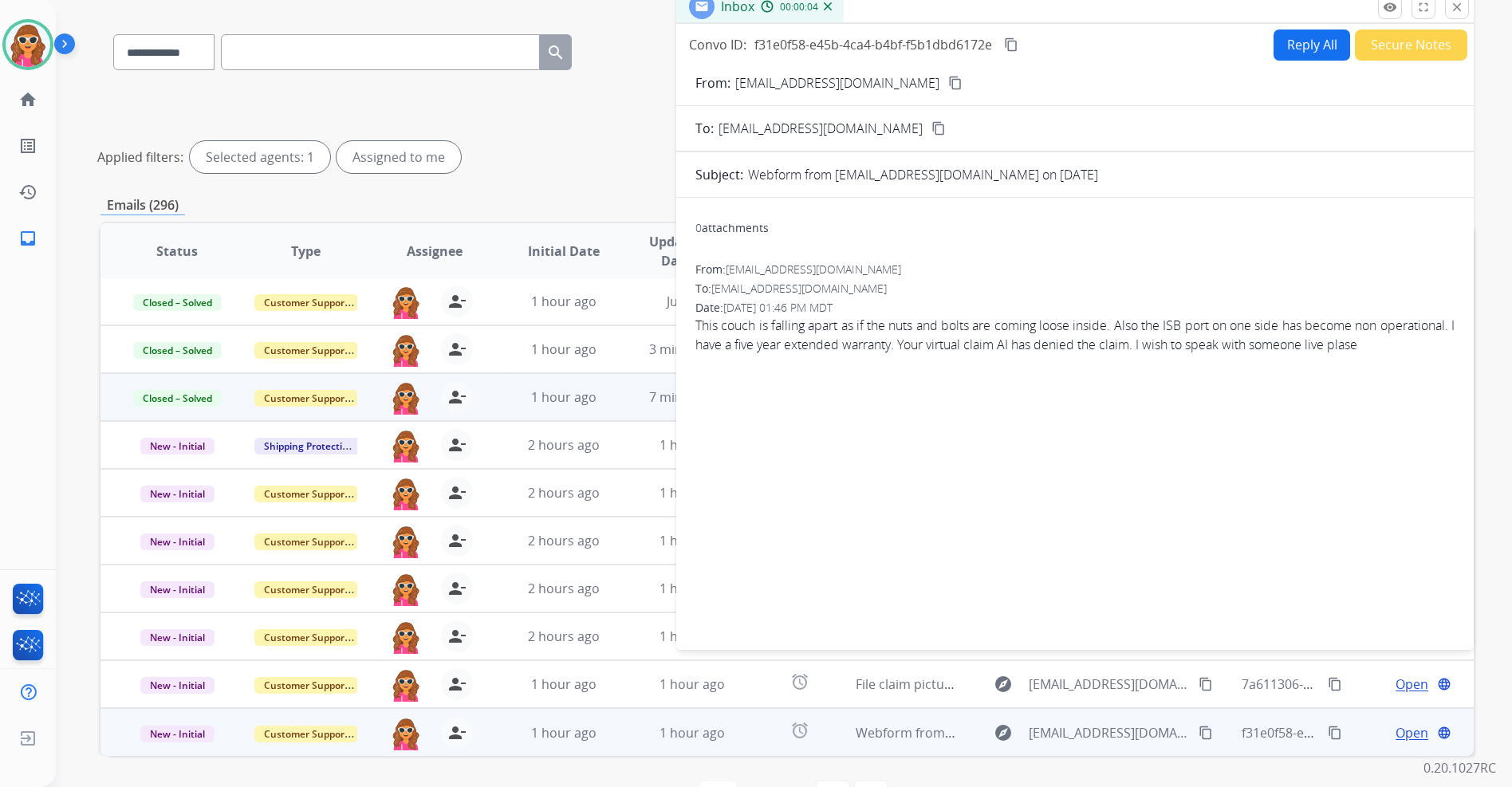
scroll to position [79, 0]
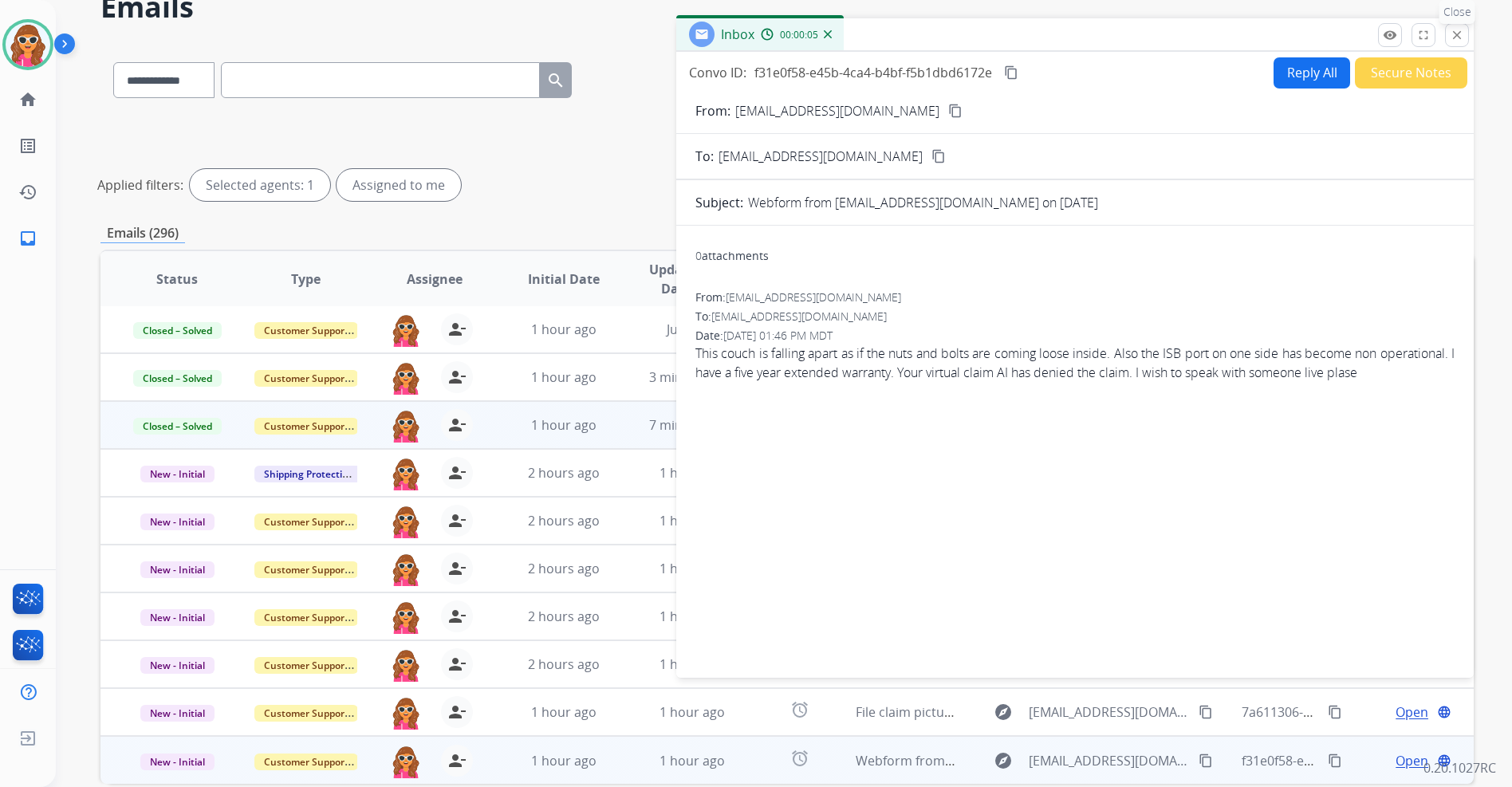
click at [1464, 39] on button "close Close" at bounding box center [1458, 35] width 24 height 24
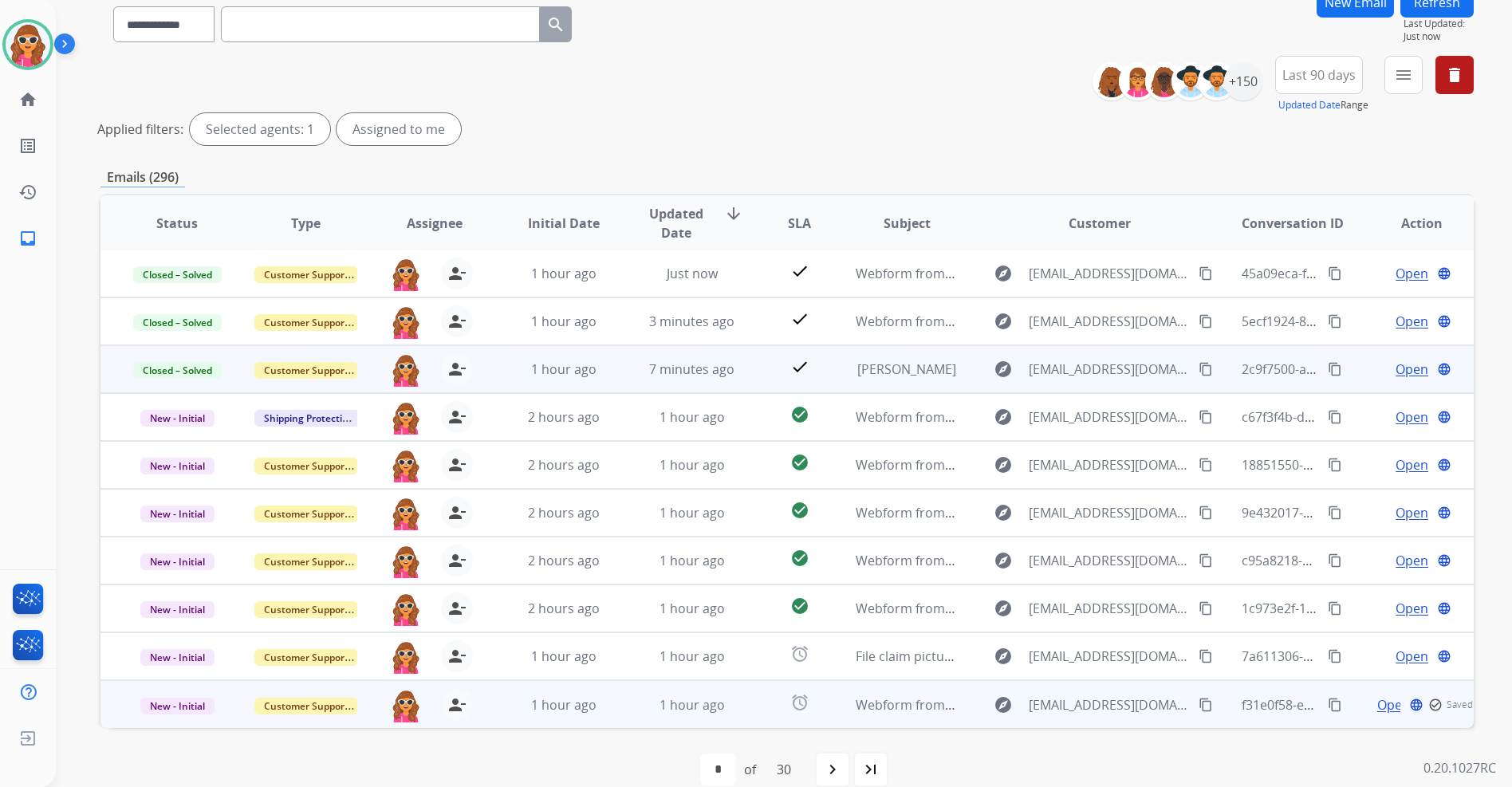
scroll to position [159, 0]
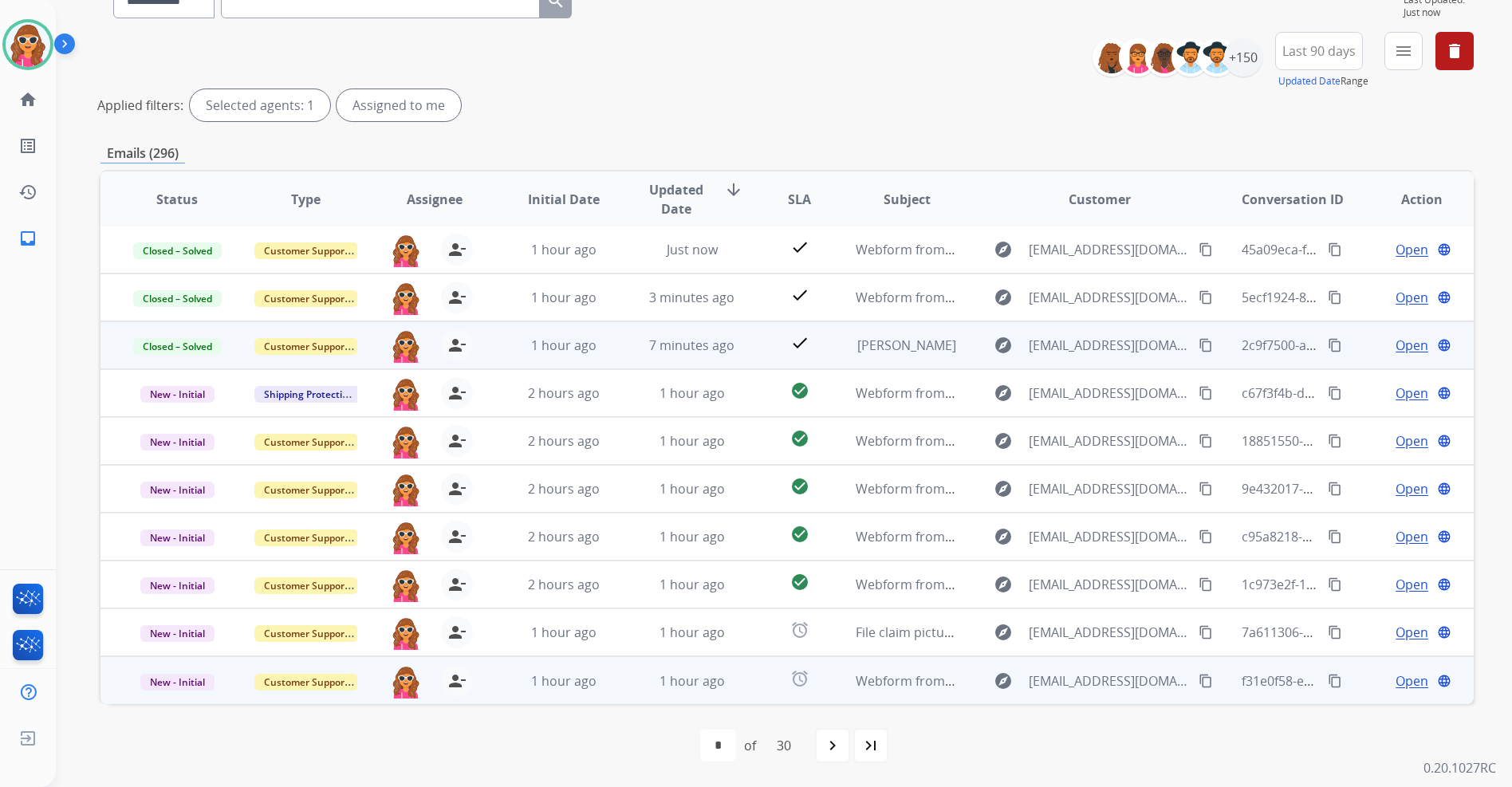
click at [1405, 687] on span "Open" at bounding box center [1413, 680] width 33 height 19
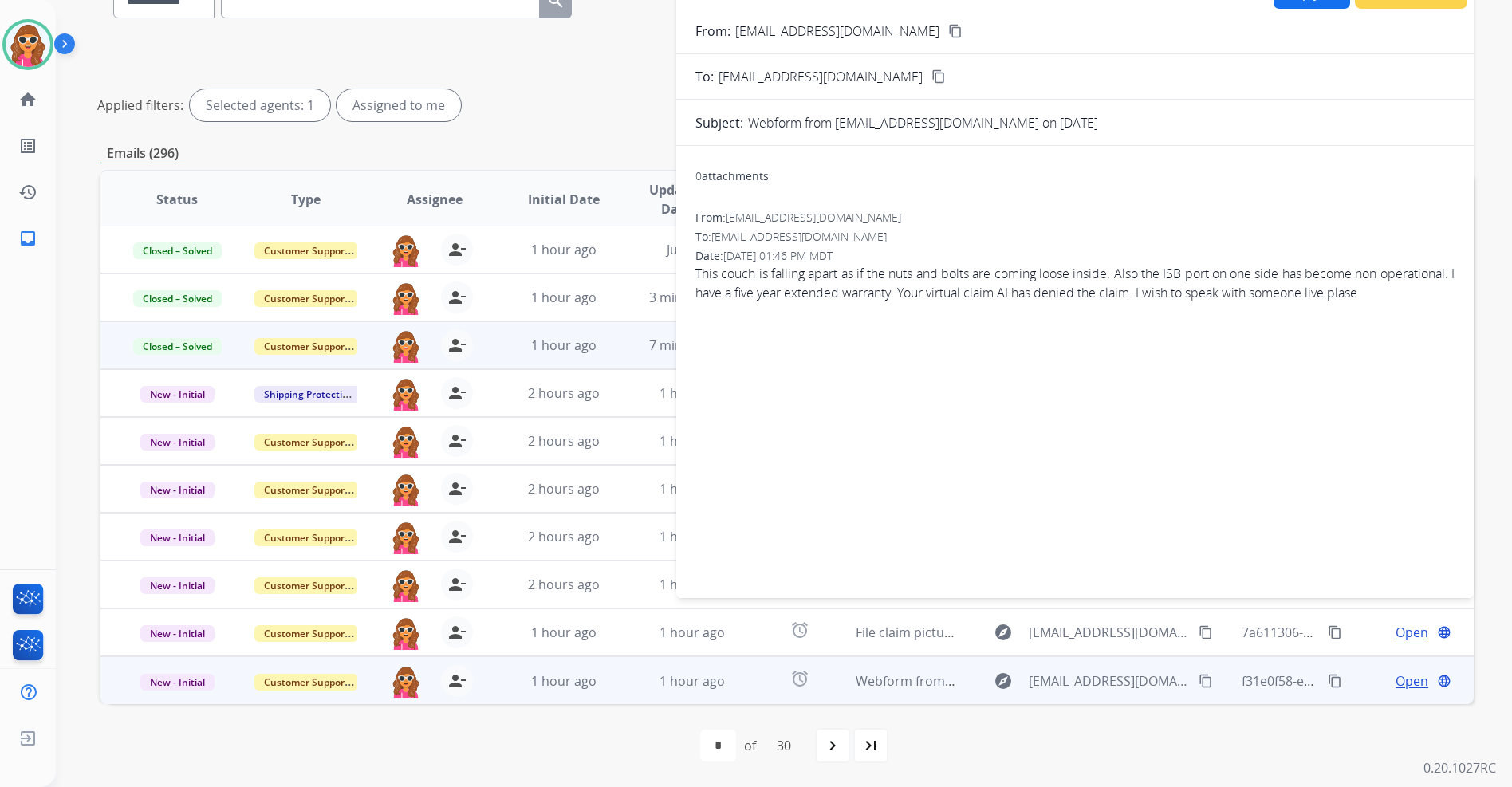
click at [948, 31] on mat-icon "content_copy" at bounding box center [956, 31] width 15 height 15
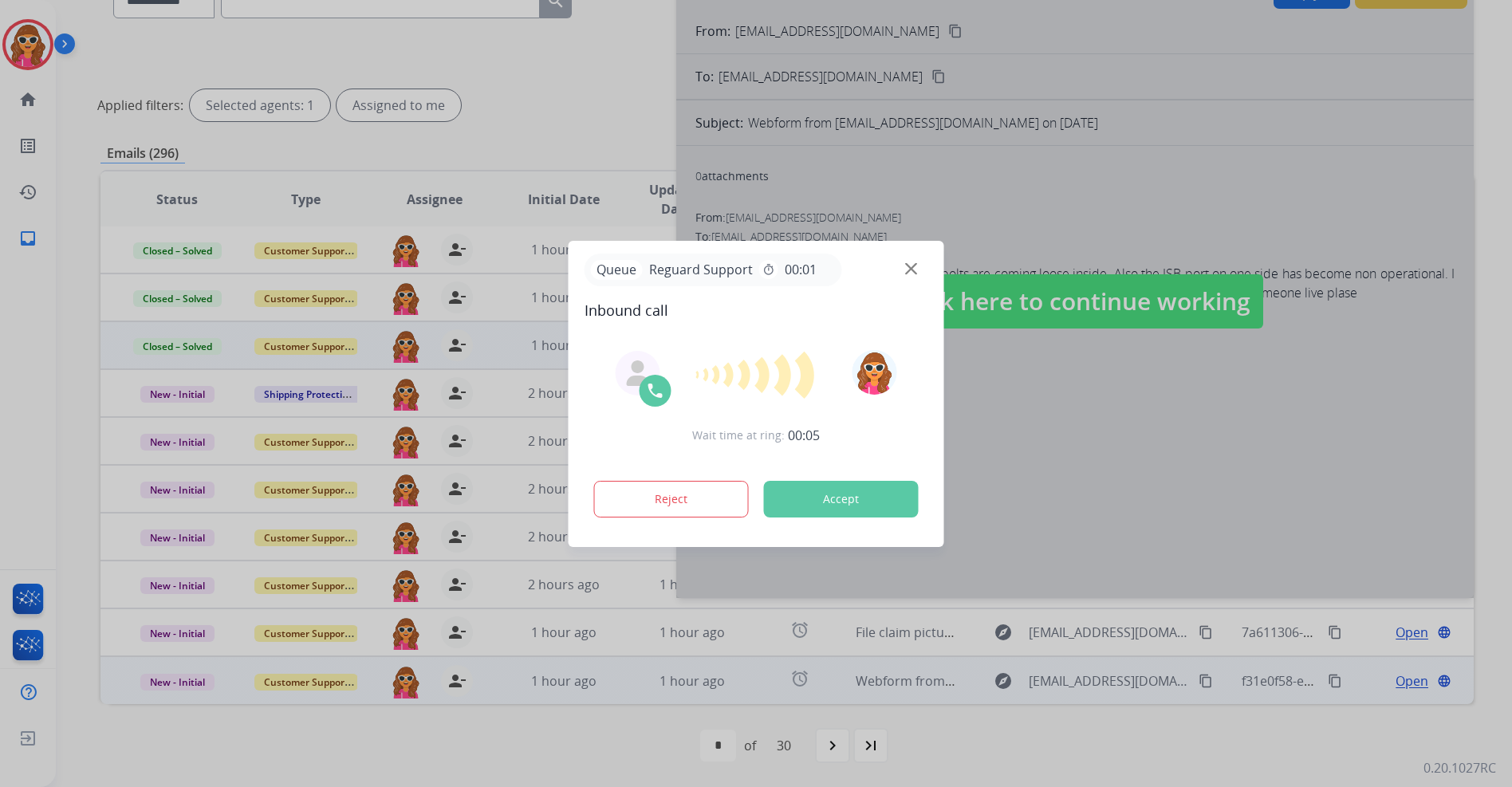
click at [839, 507] on button "Accept" at bounding box center [842, 499] width 155 height 37
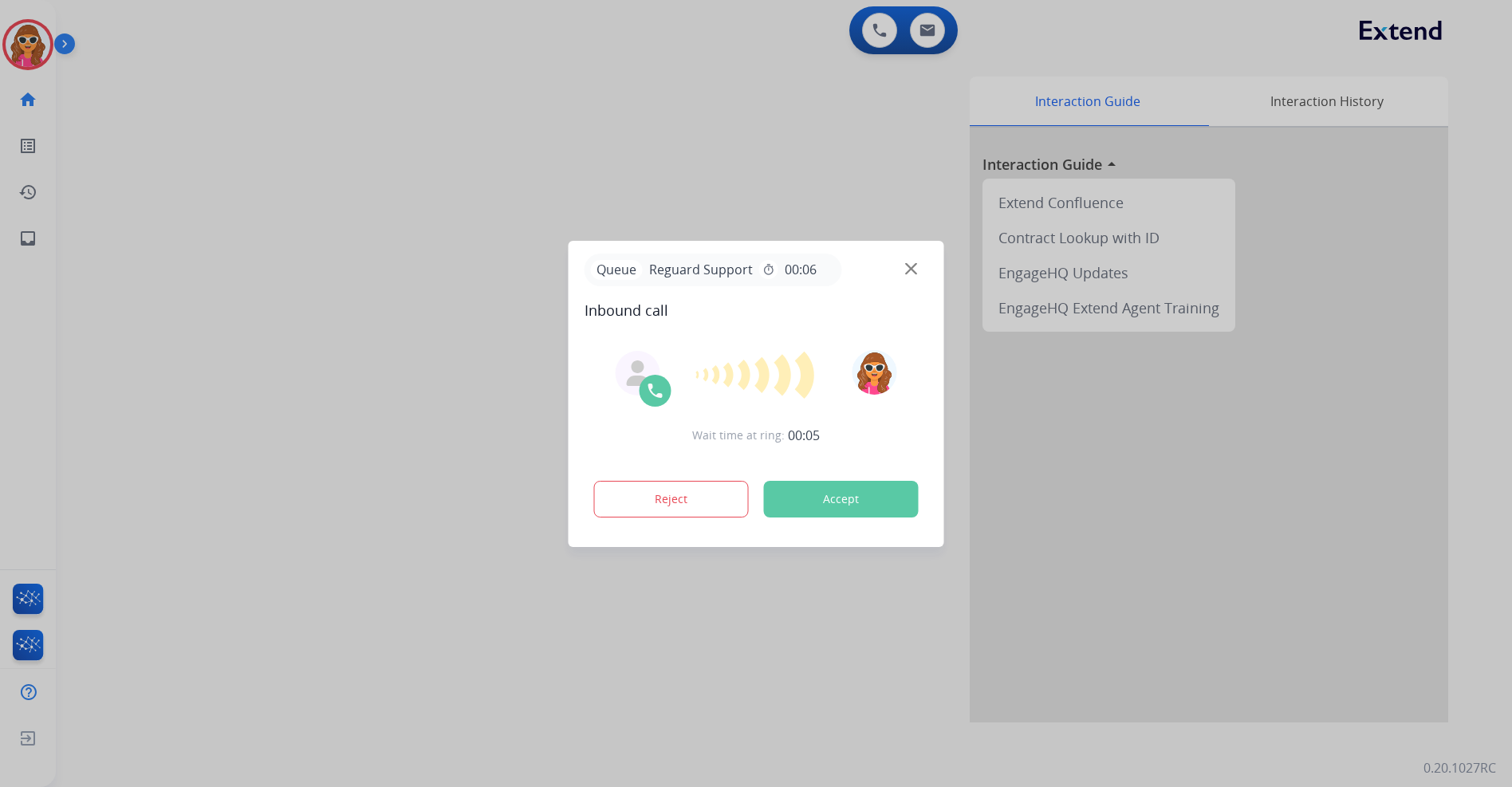
click at [840, 496] on button "Accept" at bounding box center [842, 499] width 155 height 37
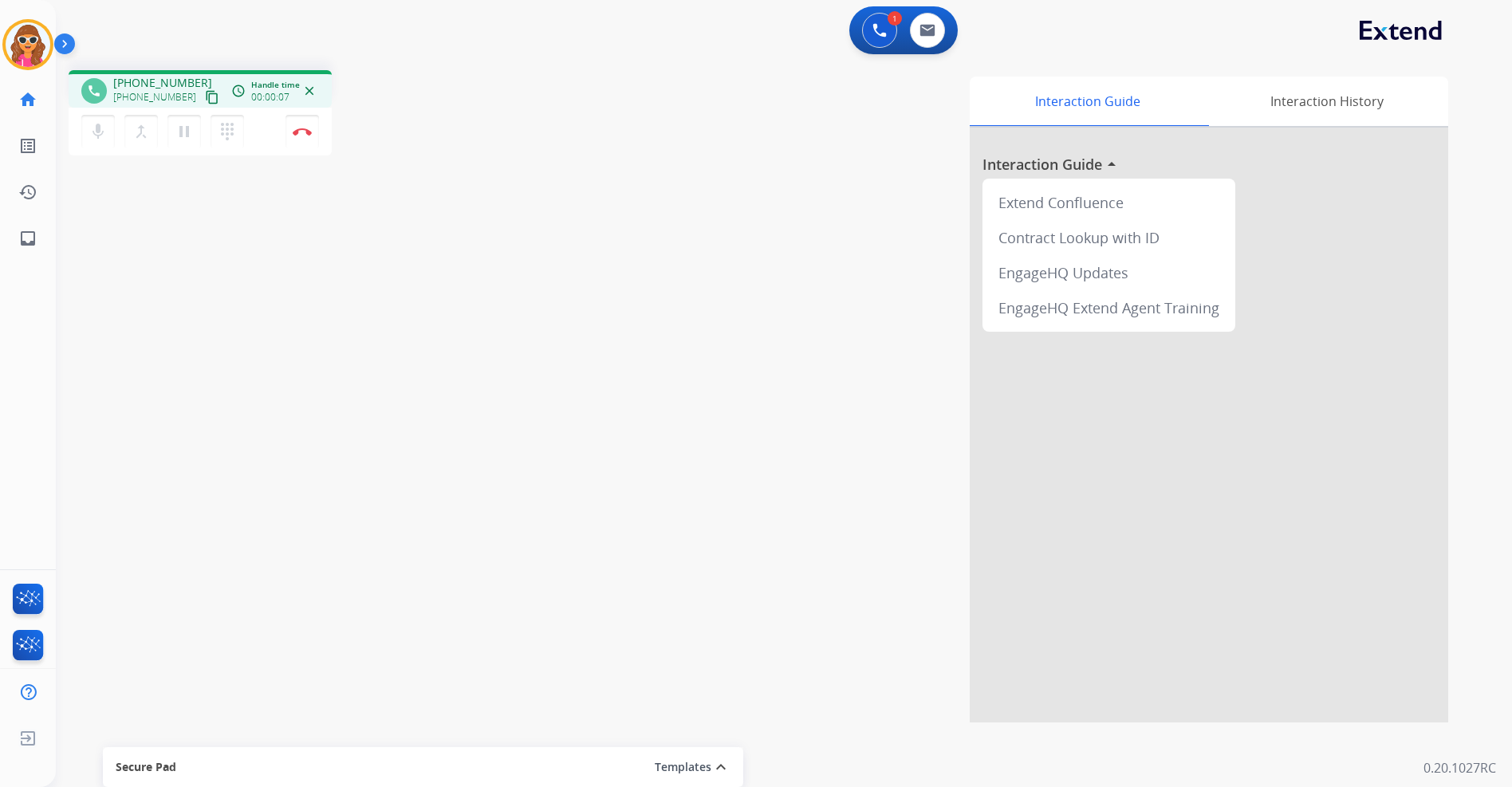
click at [205, 93] on mat-icon "content_copy" at bounding box center [212, 97] width 15 height 15
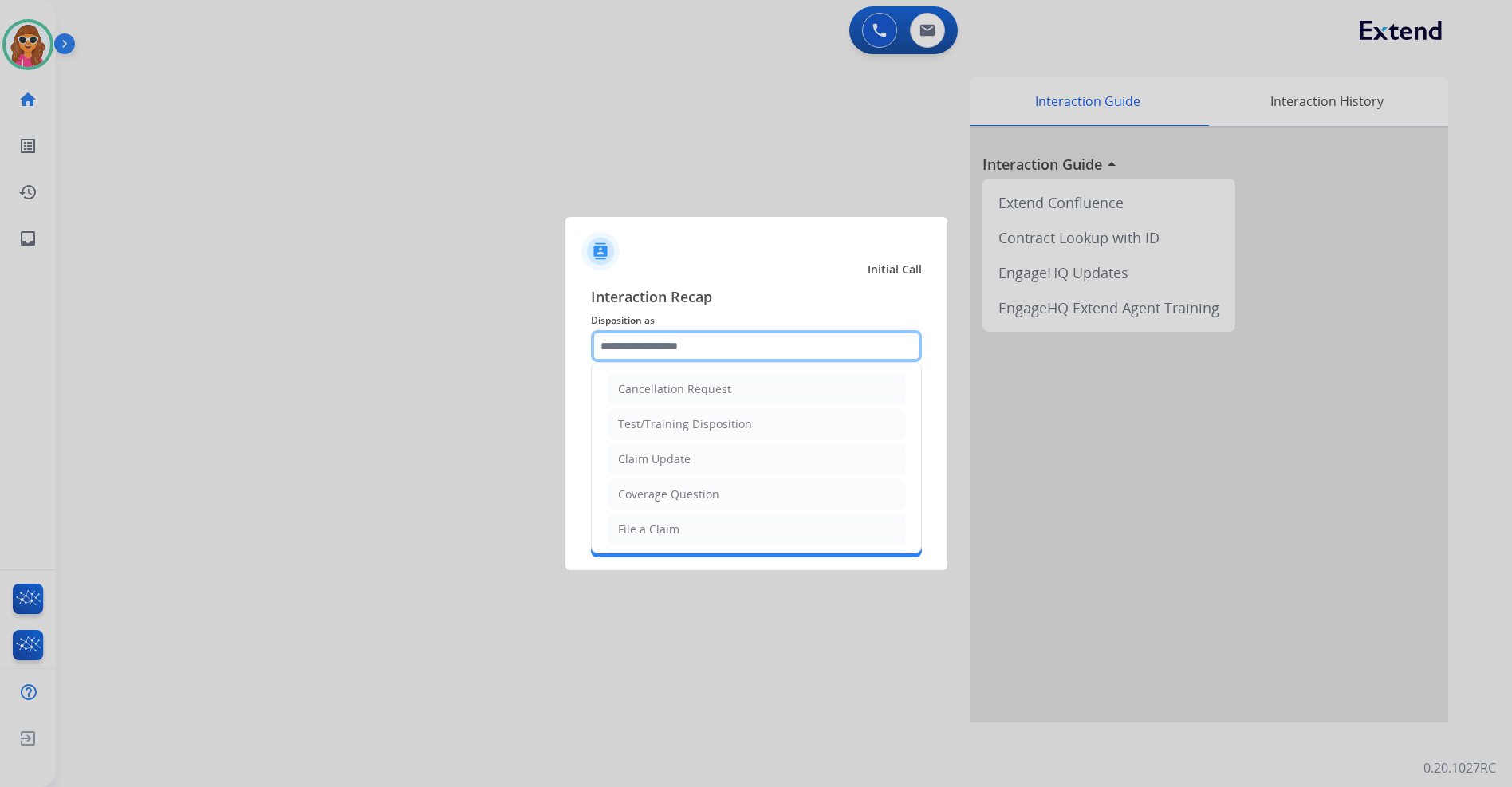
click at [694, 332] on input "text" at bounding box center [757, 346] width 331 height 32
click at [671, 459] on div "Claim Update" at bounding box center [654, 459] width 73 height 16
type input "**********"
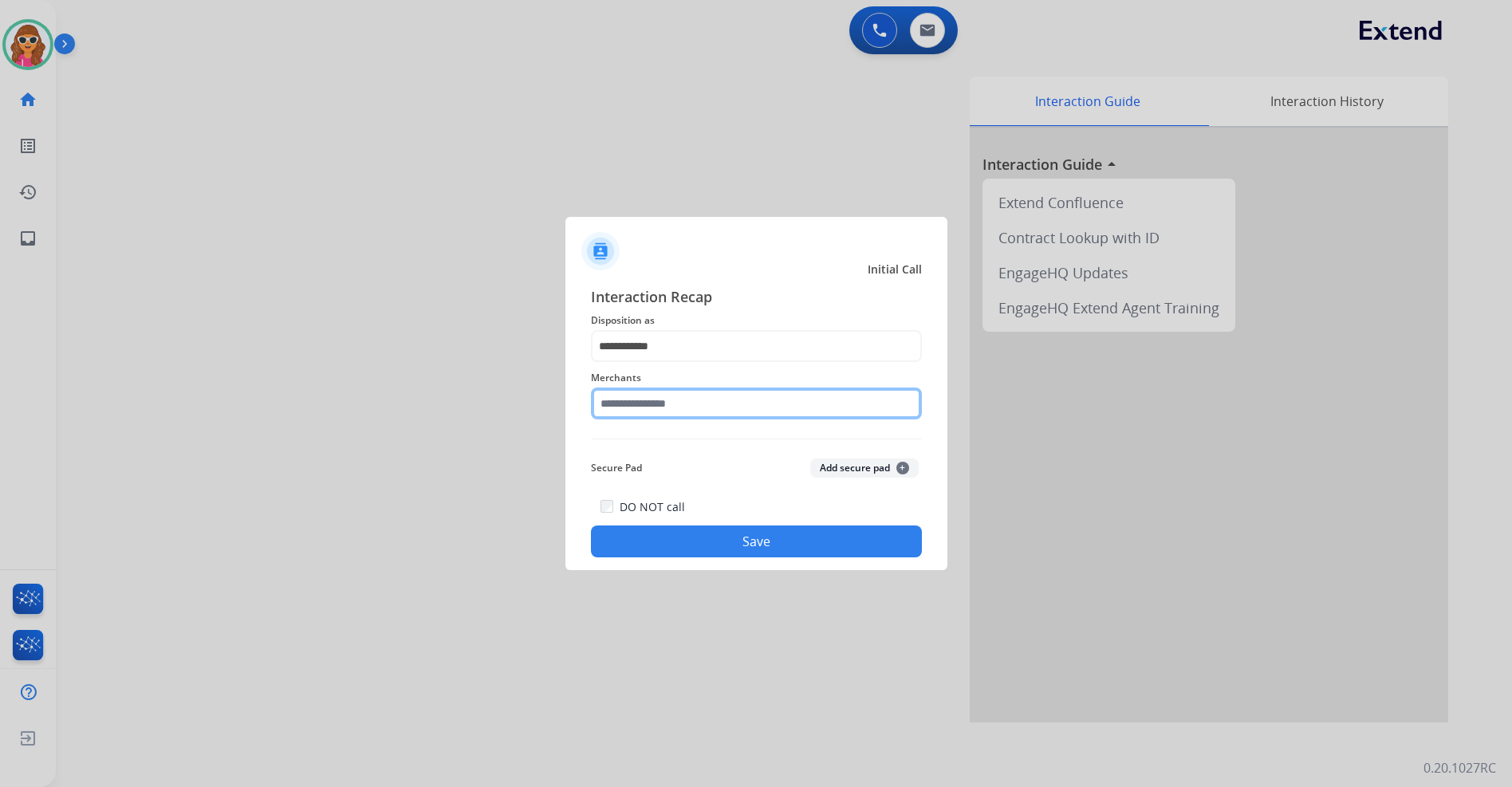
click at [680, 403] on input "text" at bounding box center [757, 403] width 331 height 32
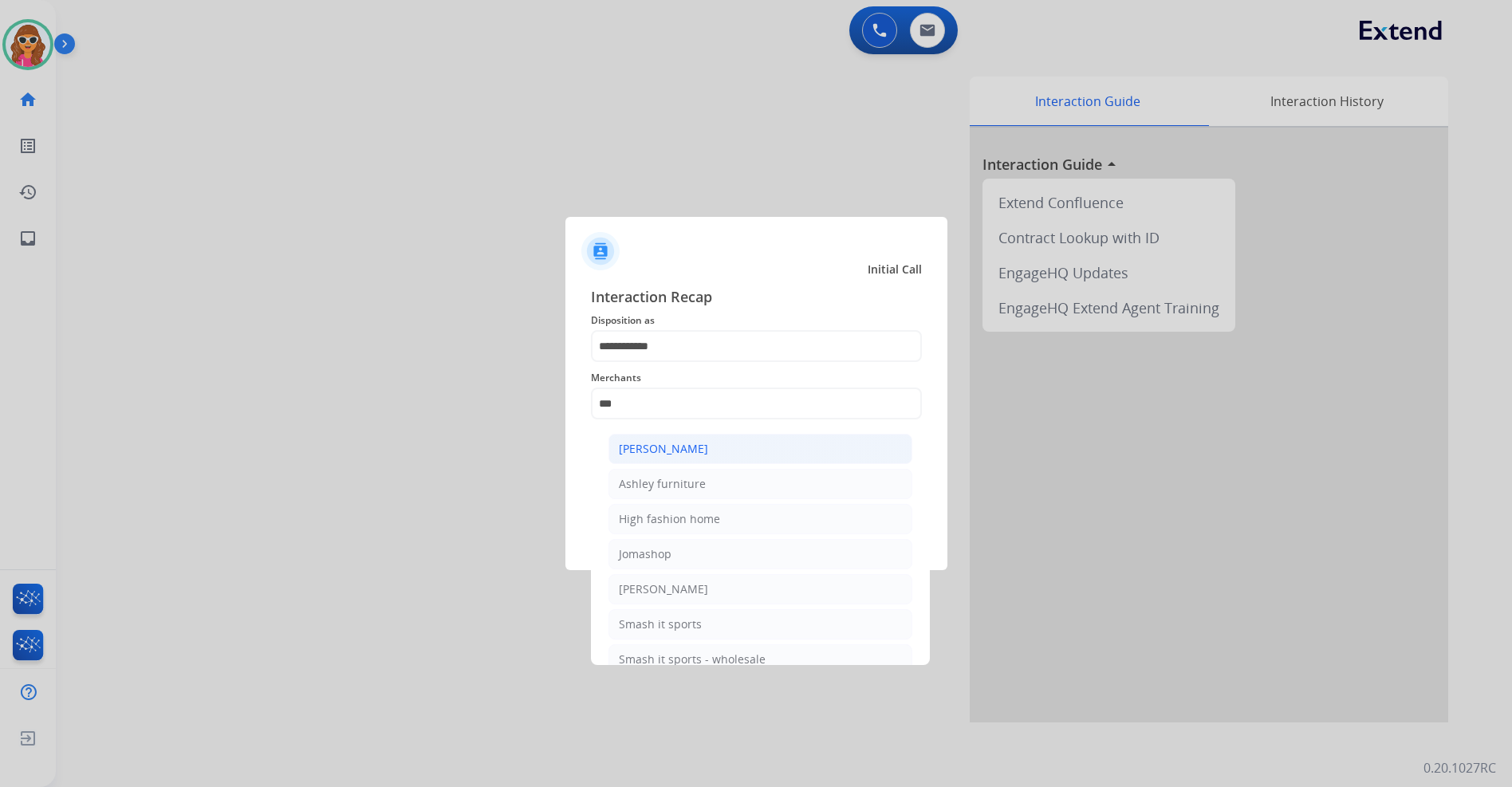
click at [655, 453] on div "[PERSON_NAME]" at bounding box center [663, 449] width 89 height 16
type input "**********"
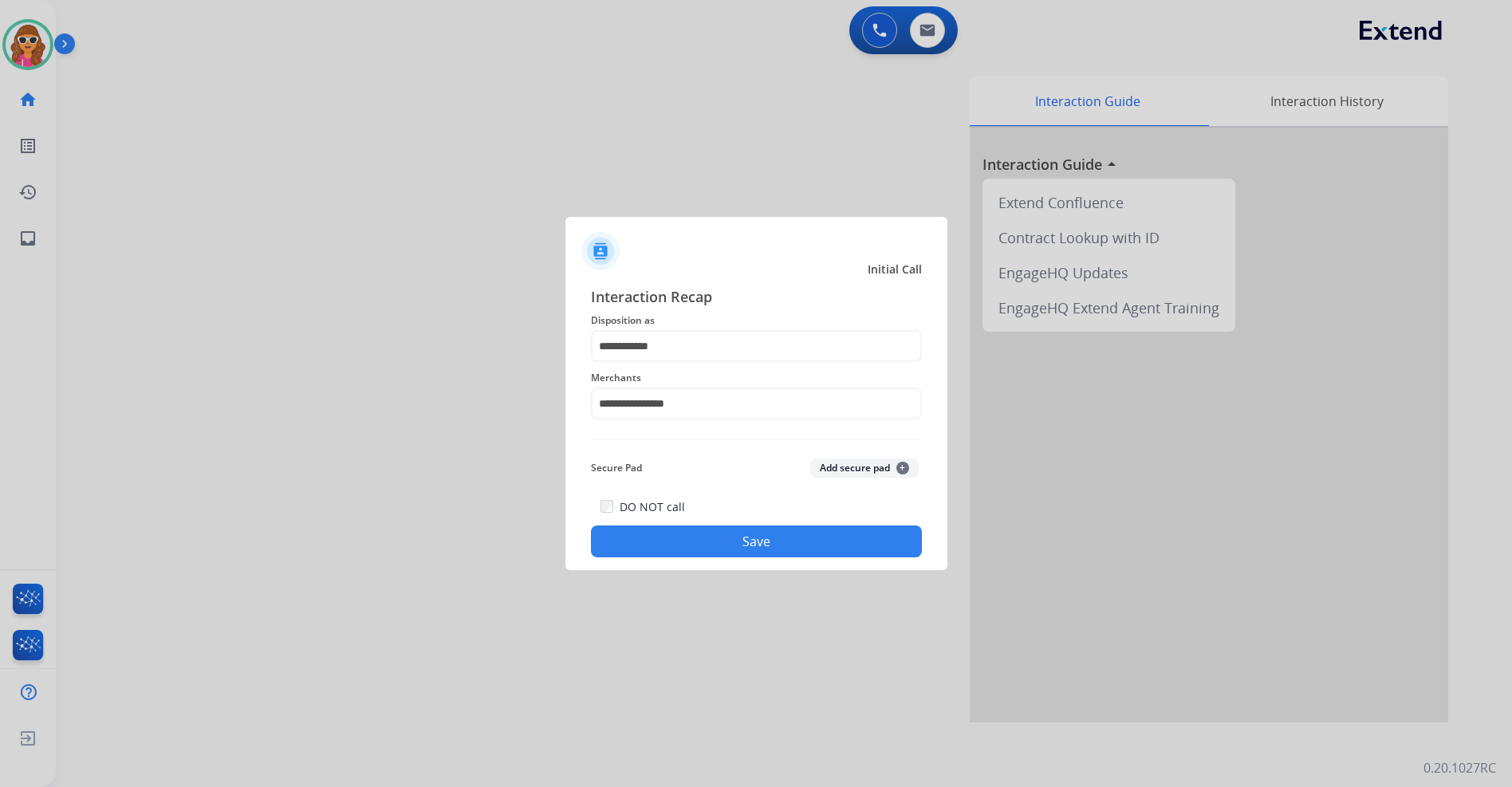
click at [724, 541] on button "Save" at bounding box center [757, 542] width 331 height 32
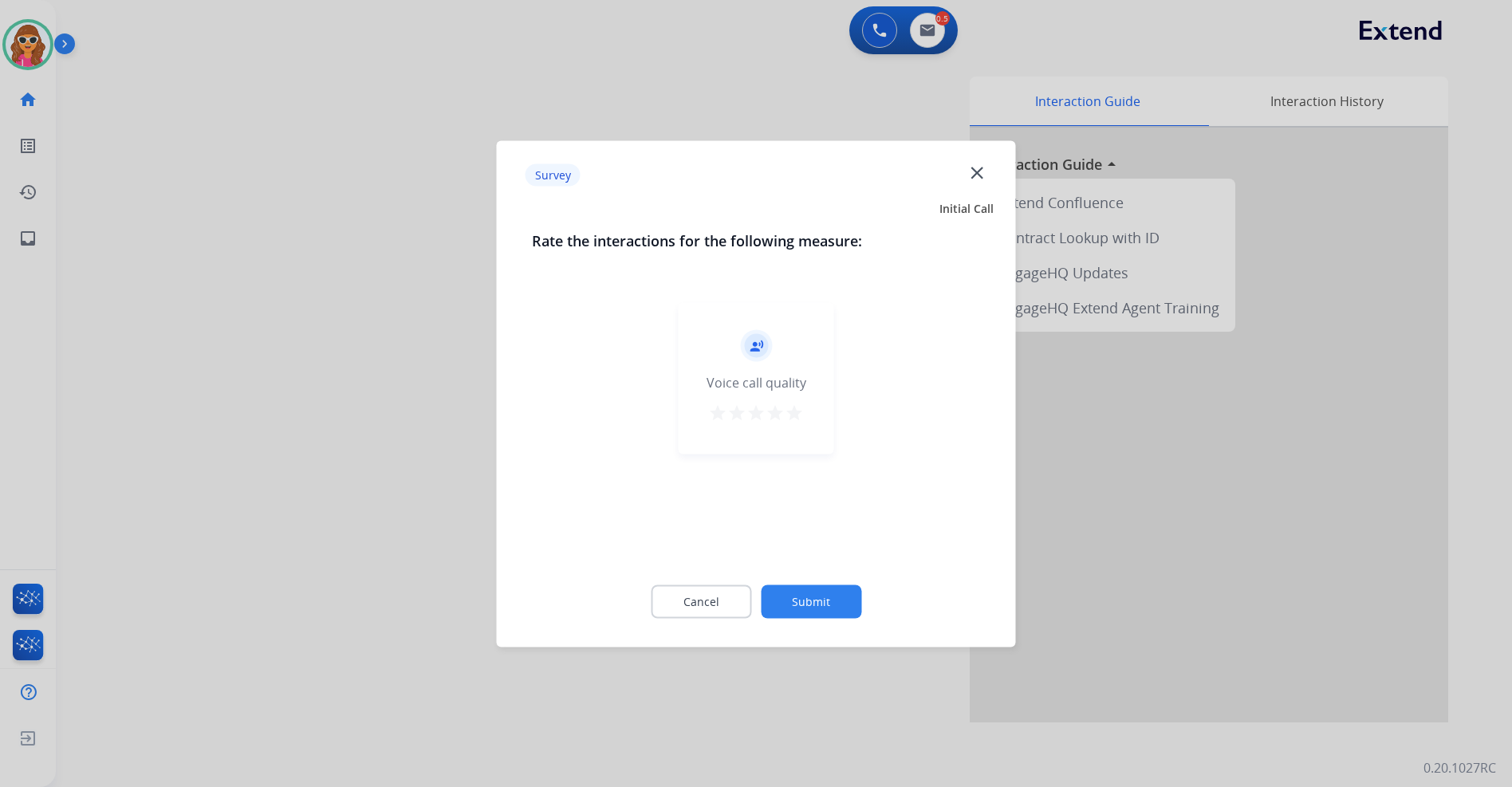
click at [789, 417] on mat-icon "star" at bounding box center [794, 412] width 19 height 19
click at [829, 599] on button "Submit" at bounding box center [810, 601] width 100 height 33
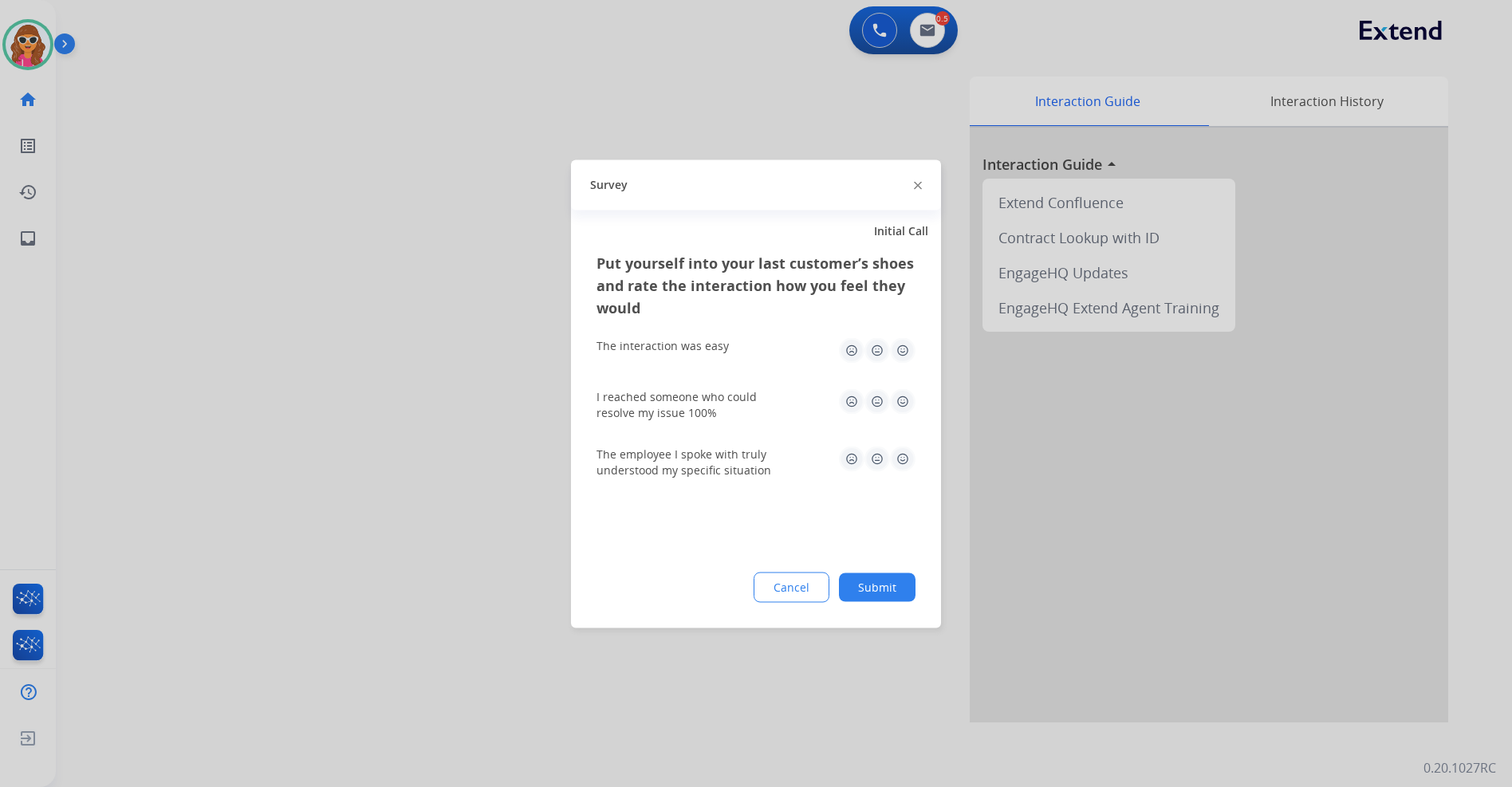
click at [899, 358] on img at bounding box center [903, 350] width 26 height 26
click at [899, 406] on img at bounding box center [903, 401] width 26 height 26
drag, startPoint x: 905, startPoint y: 461, endPoint x: 900, endPoint y: 493, distance: 32.4
click at [905, 463] on img at bounding box center [903, 459] width 26 height 26
drag, startPoint x: 886, startPoint y: 579, endPoint x: 760, endPoint y: 315, distance: 292.5
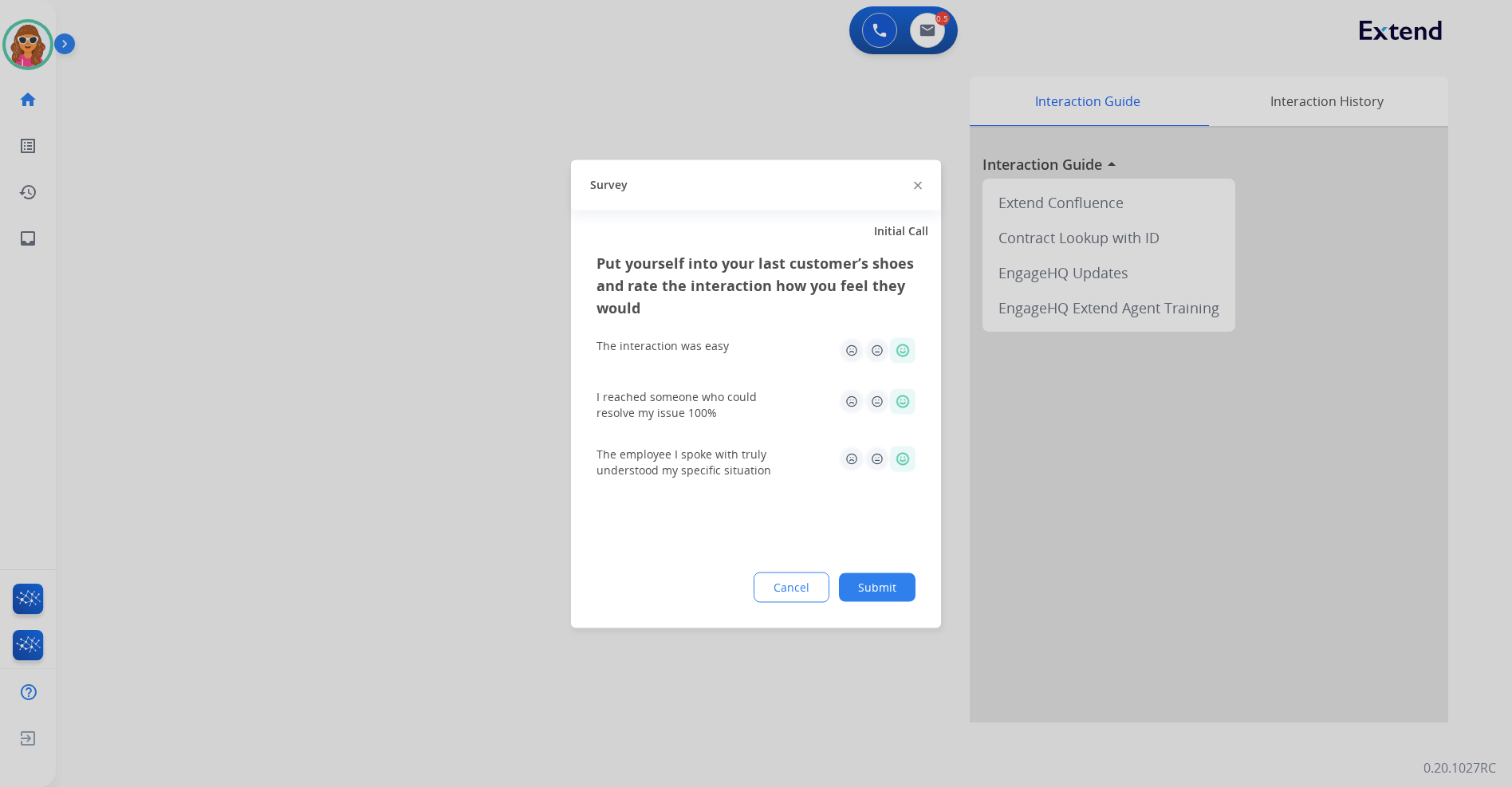
click at [886, 580] on button "Submit" at bounding box center [876, 587] width 76 height 29
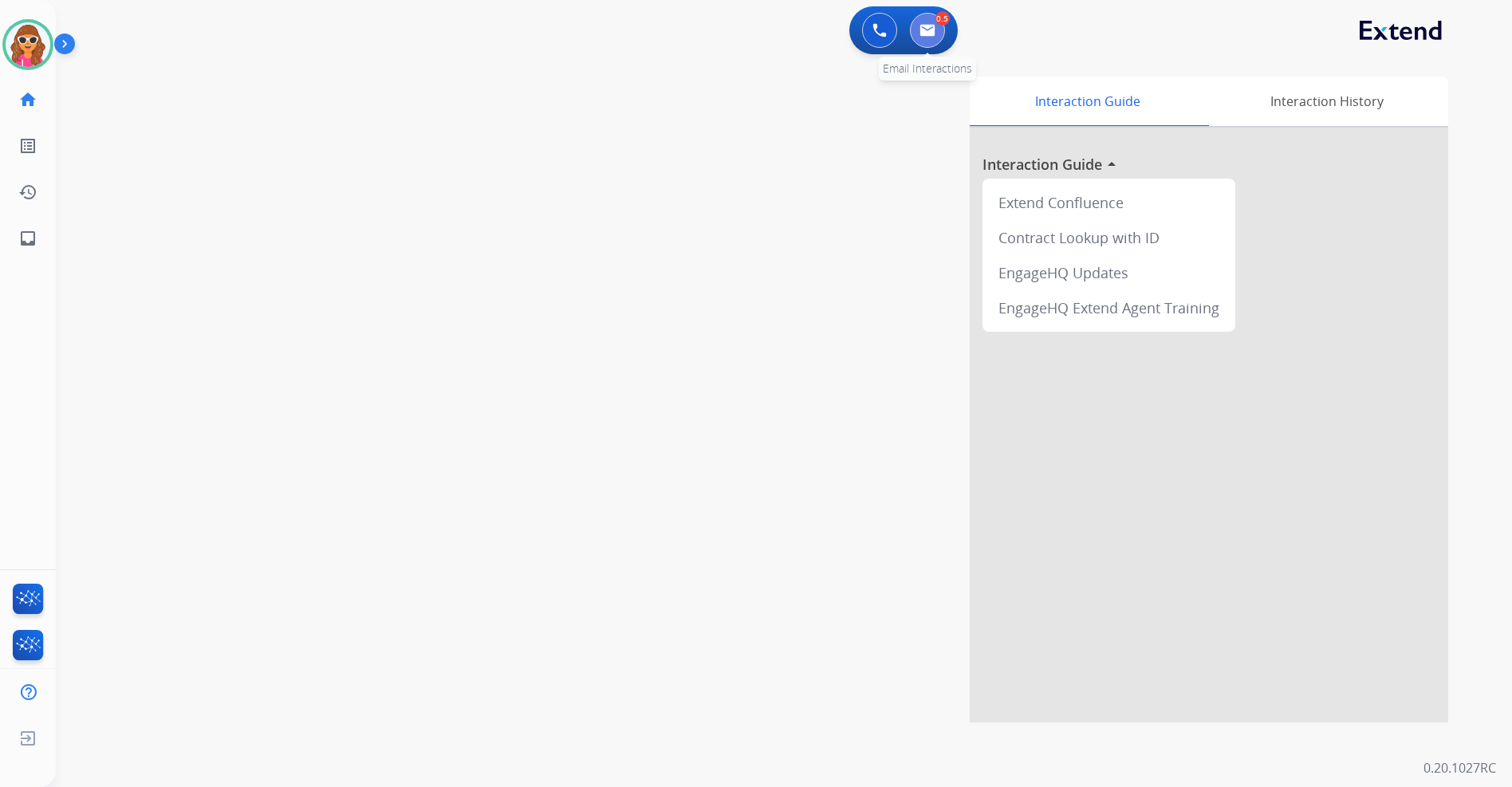
click at [922, 31] on img at bounding box center [927, 30] width 16 height 13
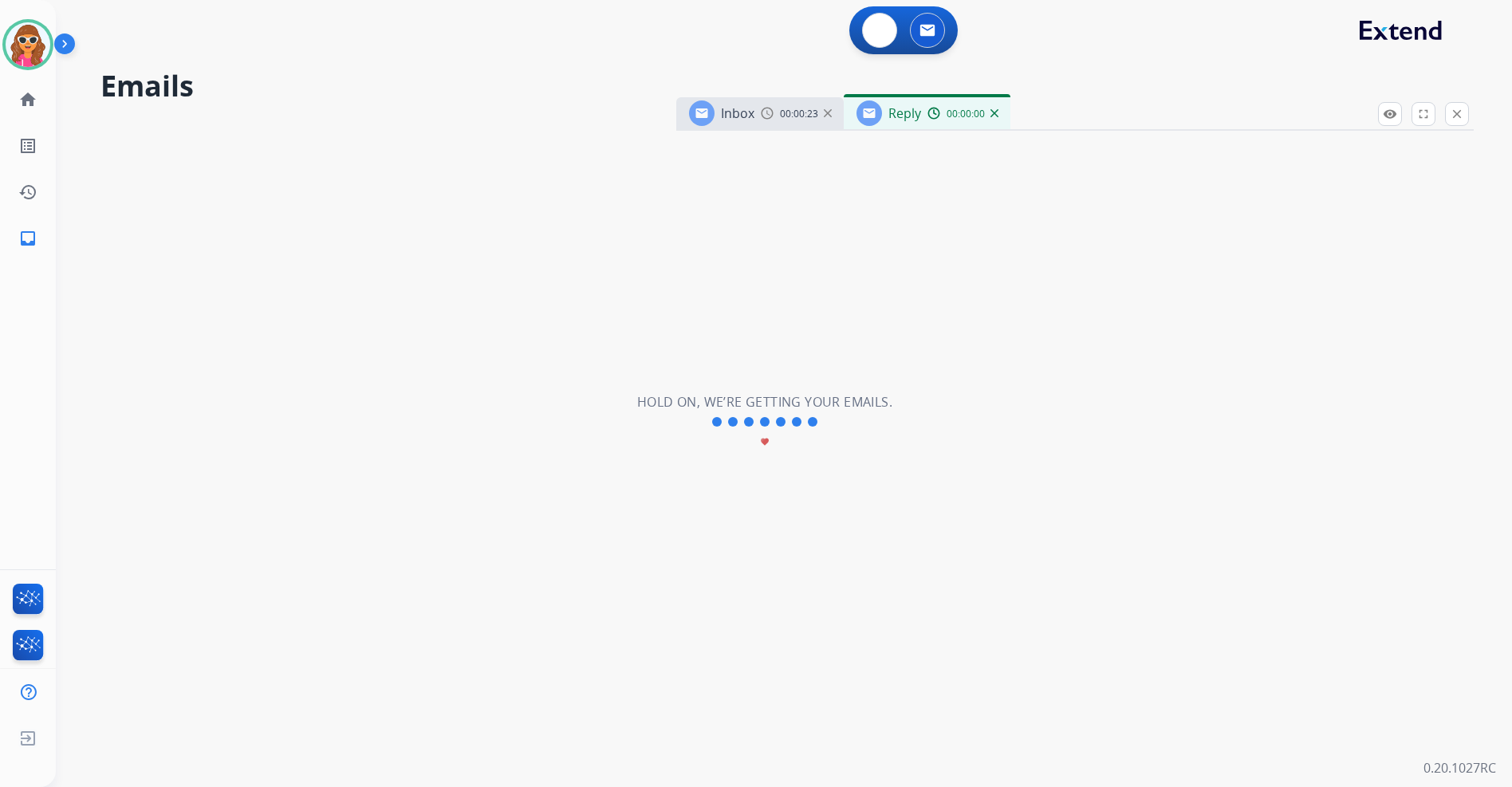
select select "**********"
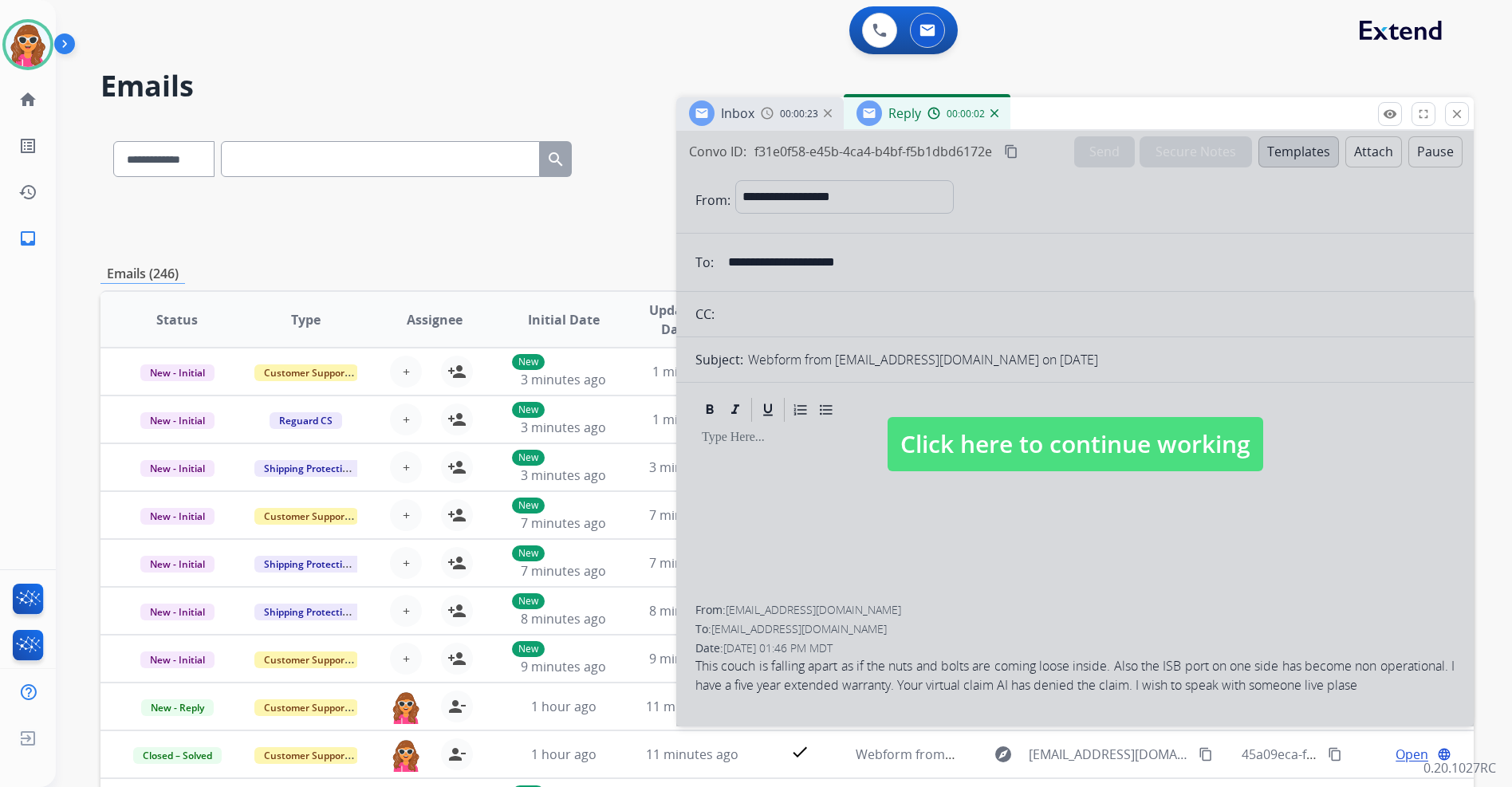
click at [1025, 456] on span "Click here to continue working" at bounding box center [1075, 444] width 375 height 54
select select
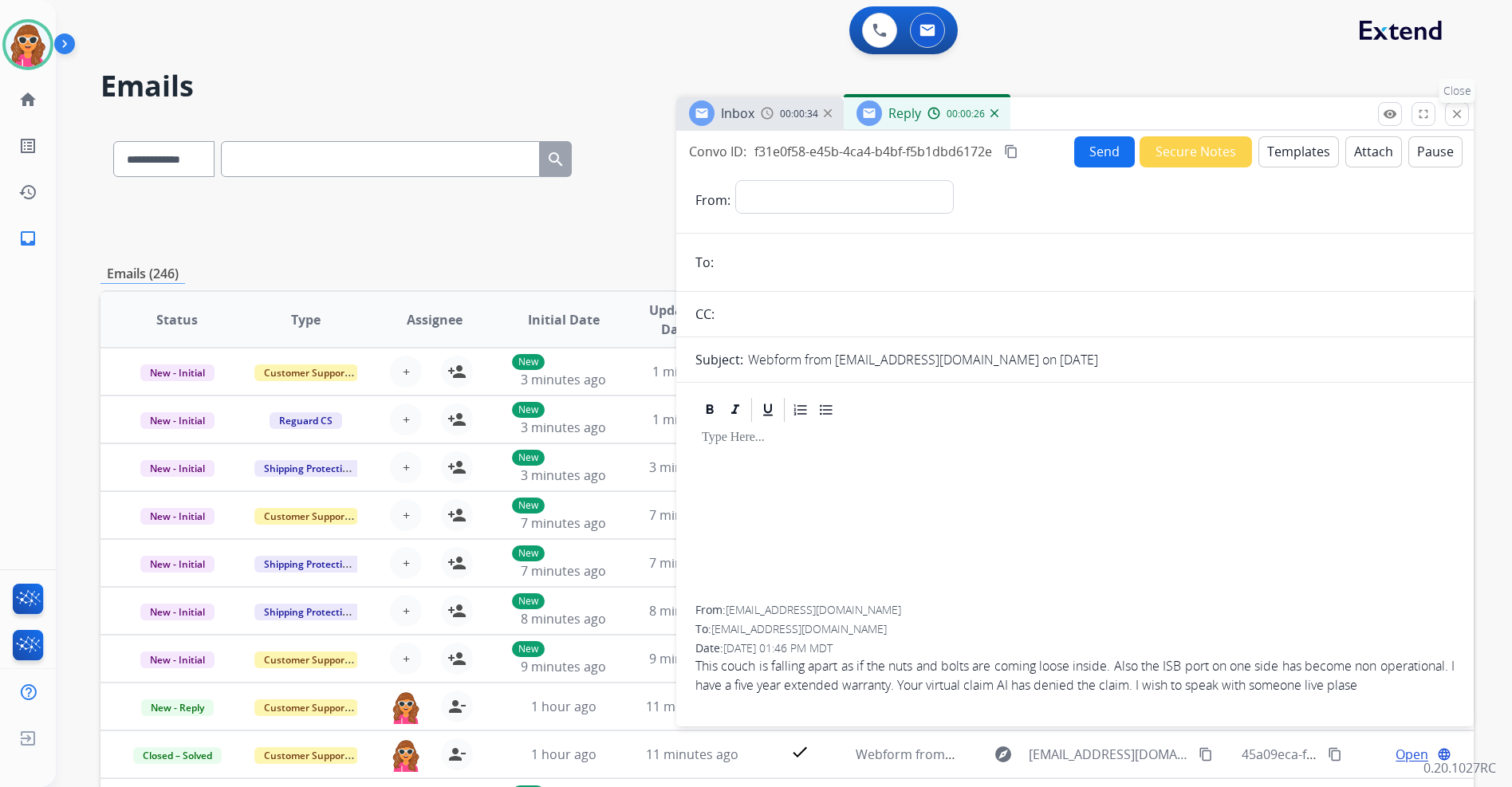
click at [1451, 123] on button "close Close" at bounding box center [1458, 114] width 24 height 24
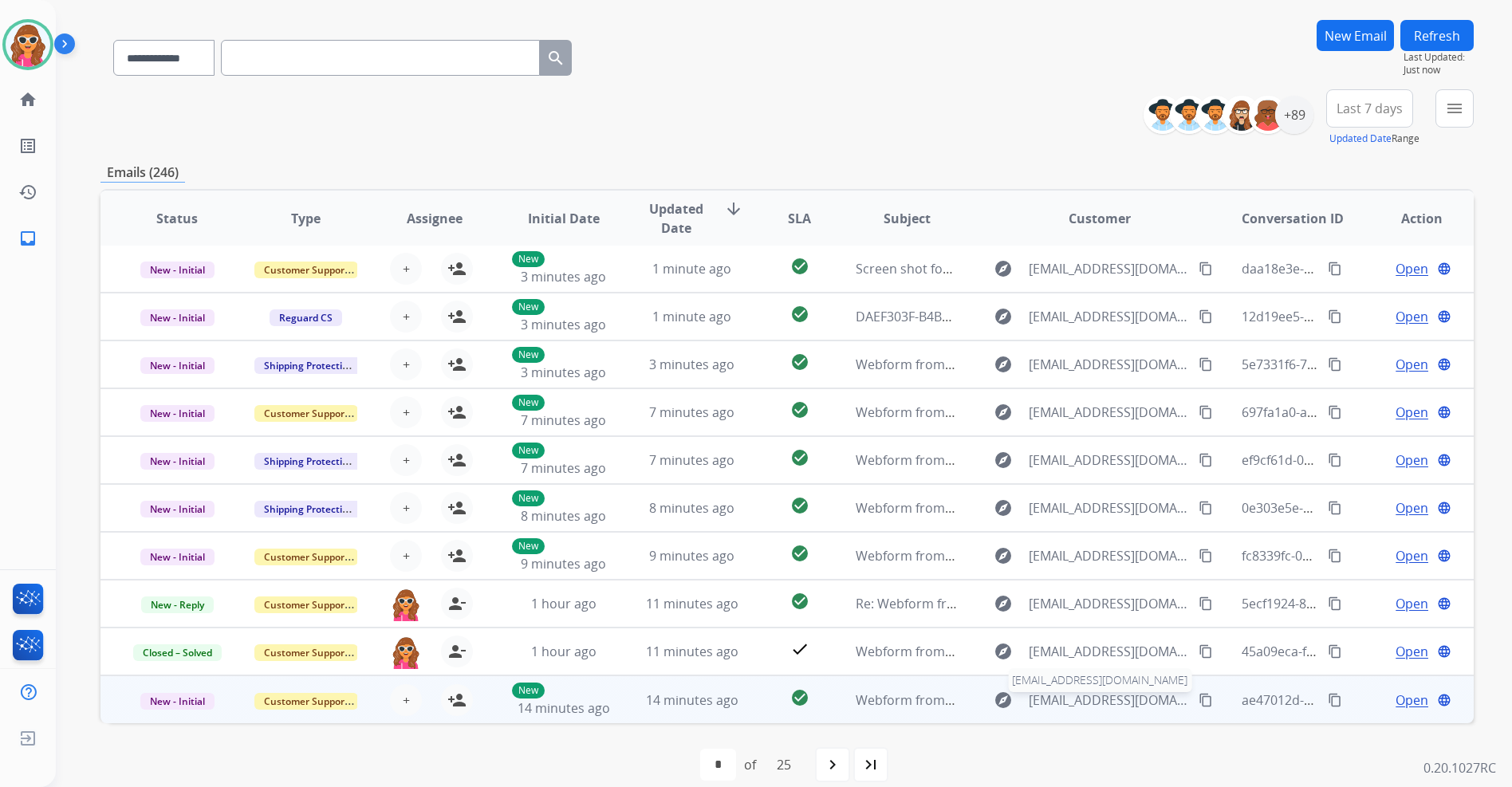
scroll to position [120, 0]
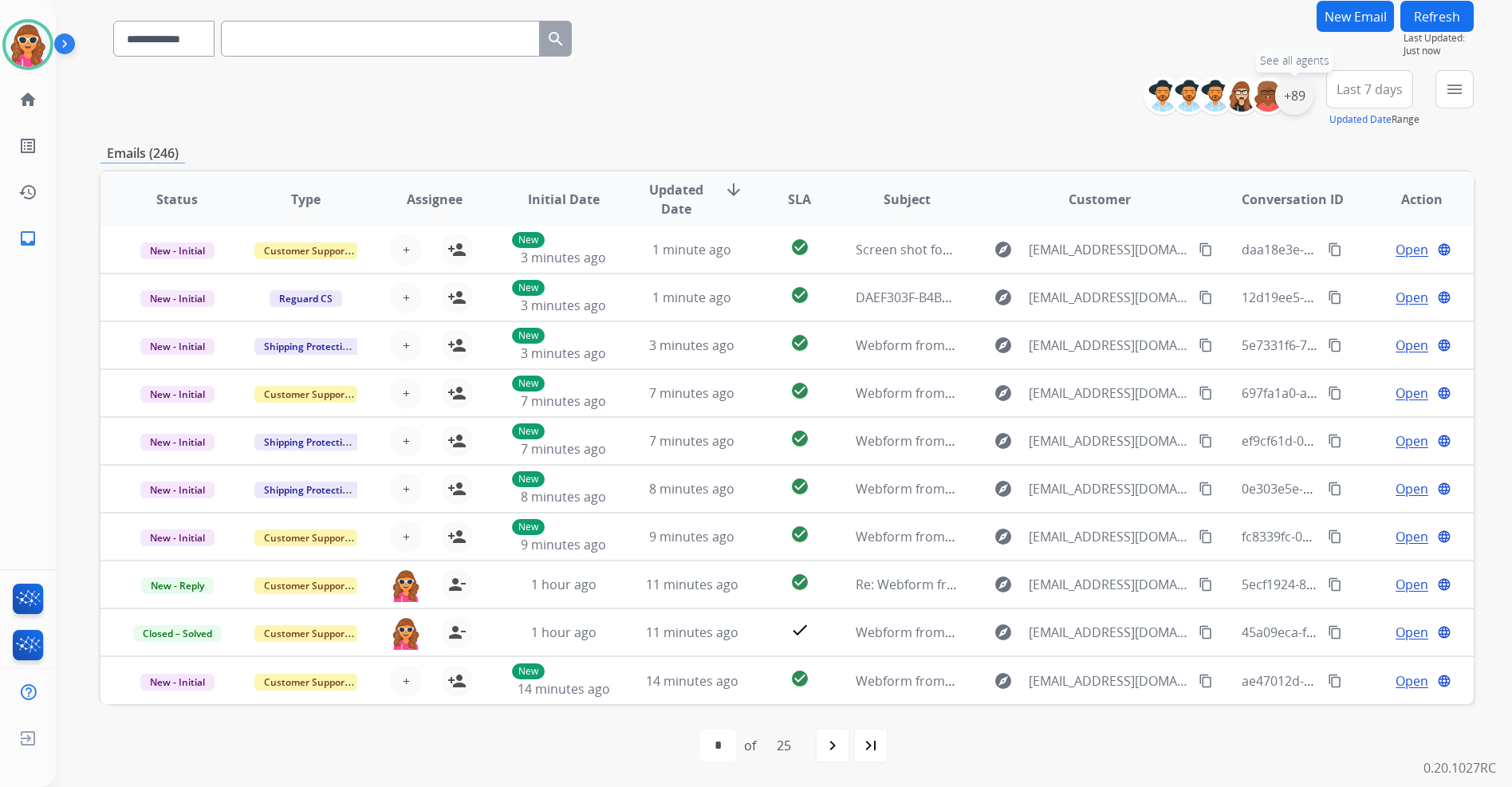
click at [1301, 100] on div "+89" at bounding box center [1295, 96] width 39 height 39
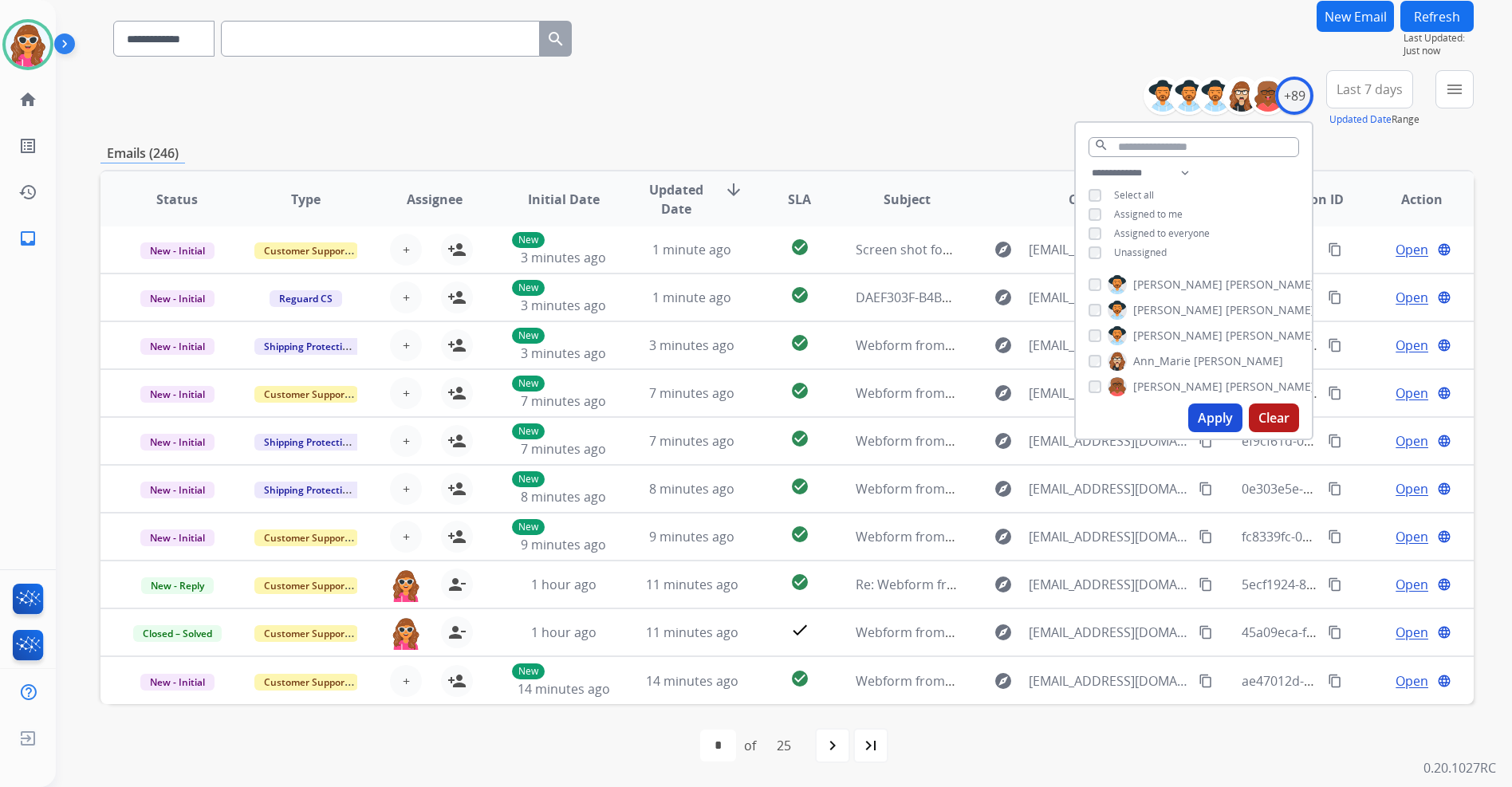
click at [1138, 255] on span "Unassigned" at bounding box center [1140, 252] width 52 height 14
click at [1217, 418] on button "Apply" at bounding box center [1215, 417] width 54 height 29
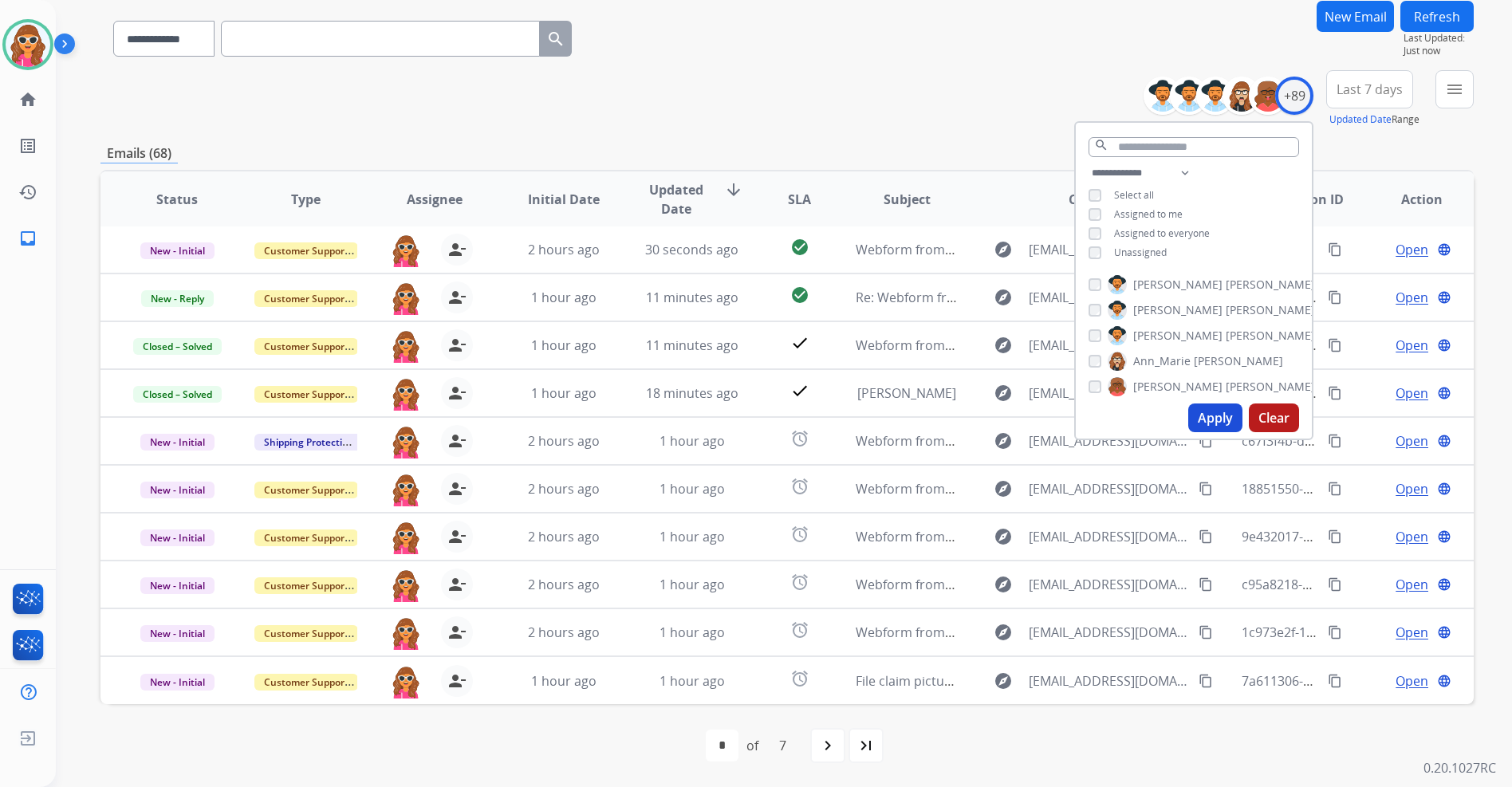
click at [991, 128] on div "**********" at bounding box center [786, 394] width 1373 height 786
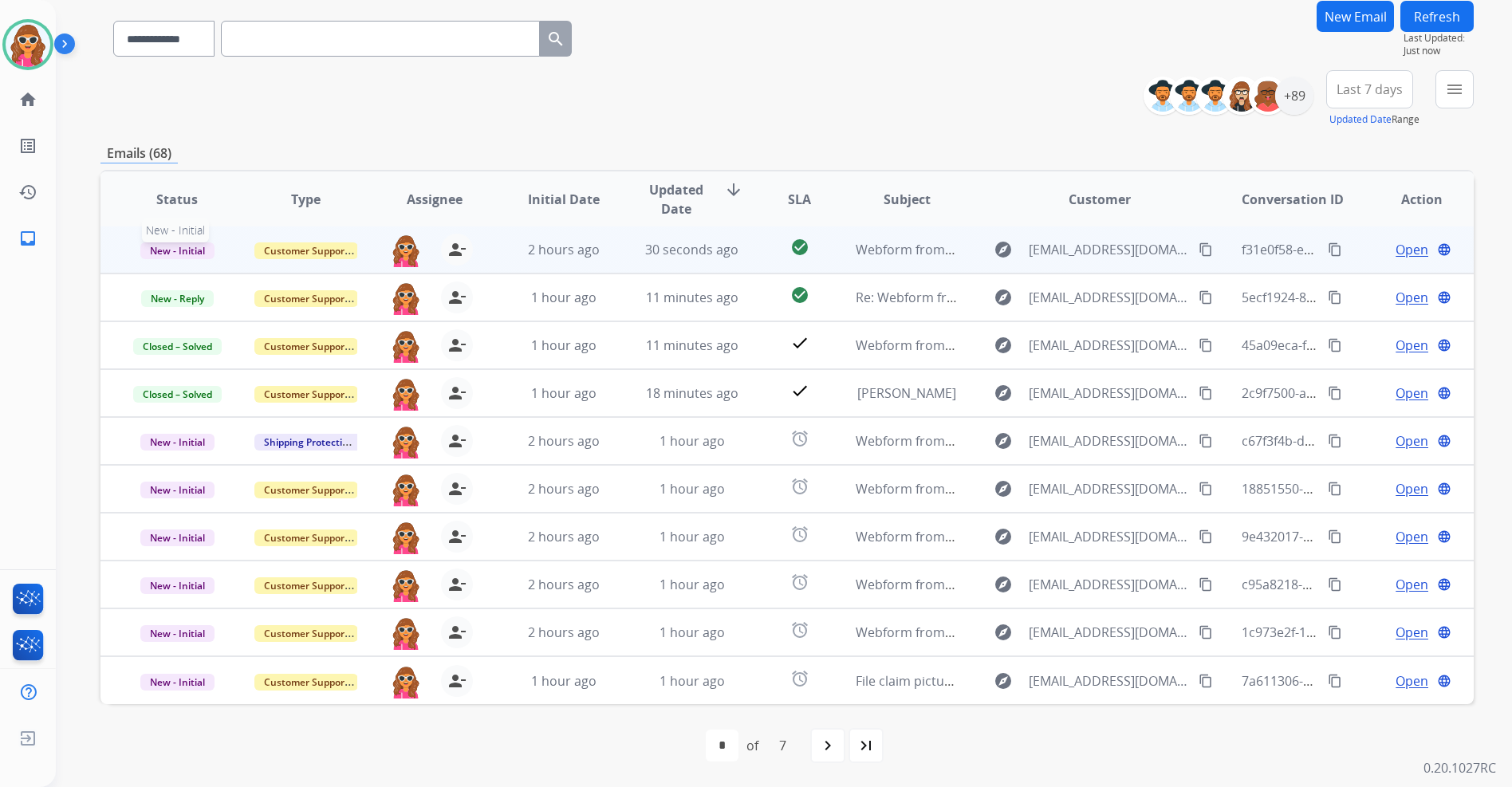
click at [187, 251] on span "New - Initial" at bounding box center [178, 251] width 74 height 17
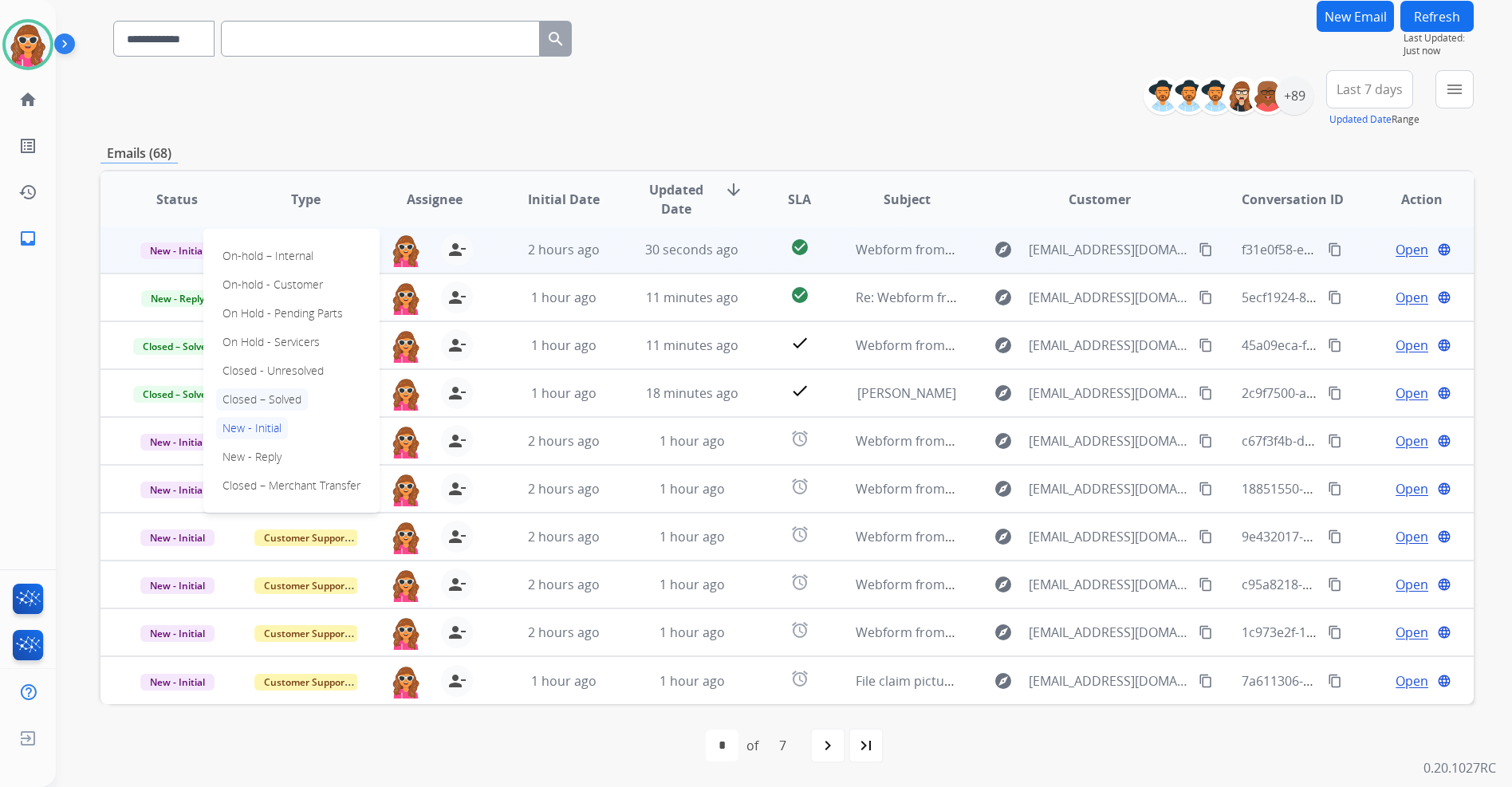
click at [283, 404] on p "Closed – Solved" at bounding box center [262, 399] width 92 height 22
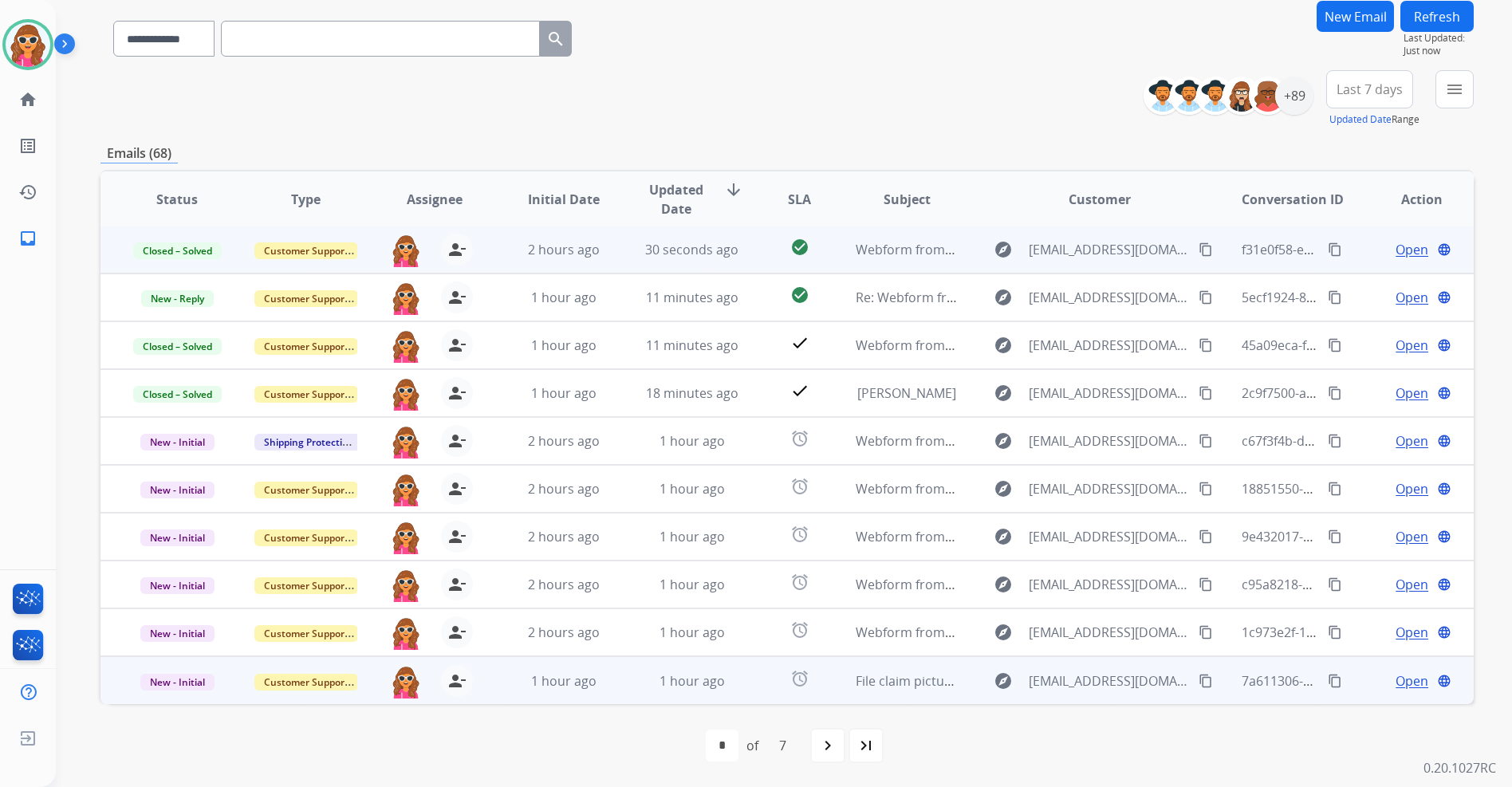
click at [1397, 668] on td "Open language" at bounding box center [1410, 680] width 129 height 48
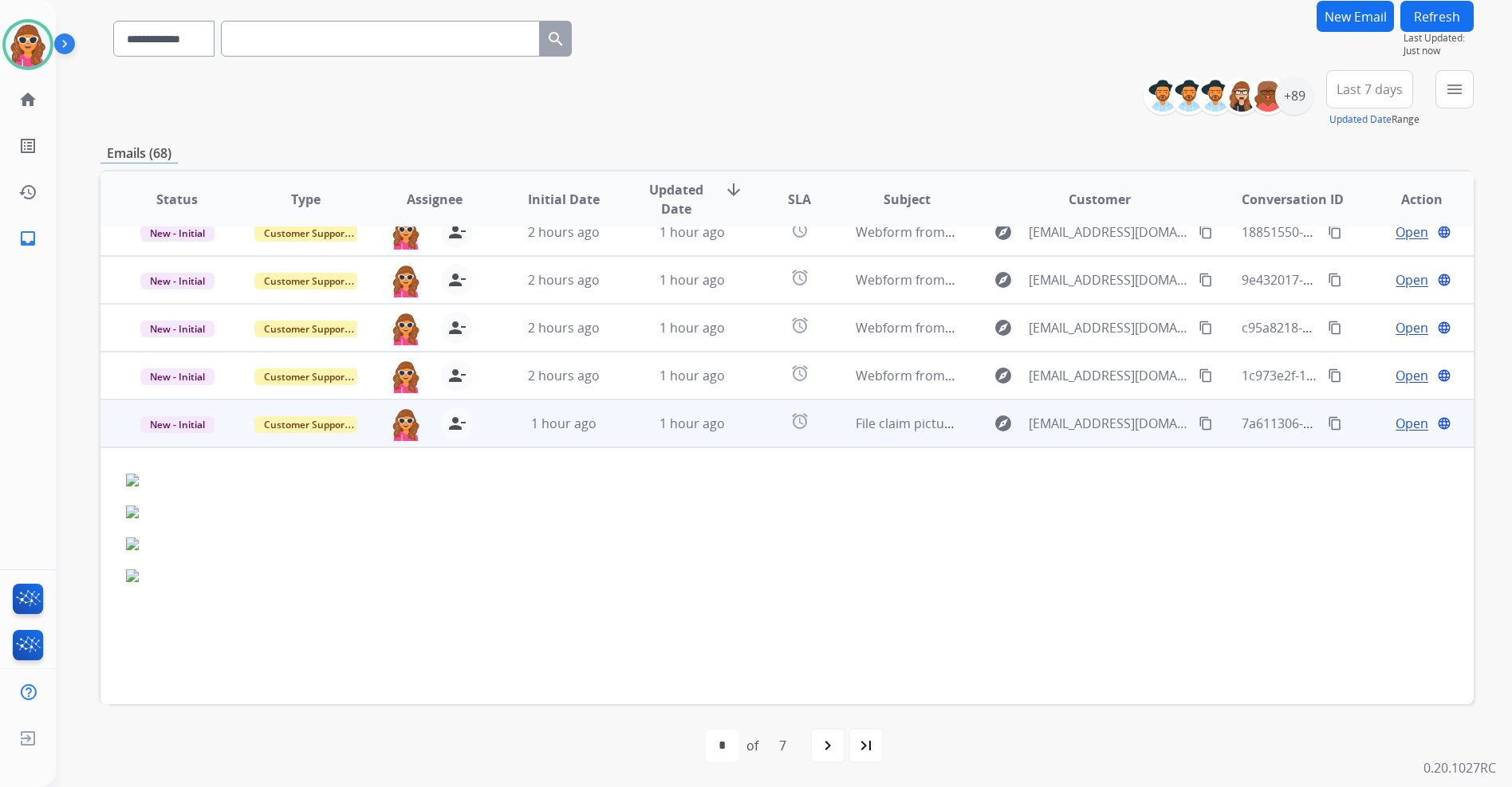
scroll to position [315, 0]
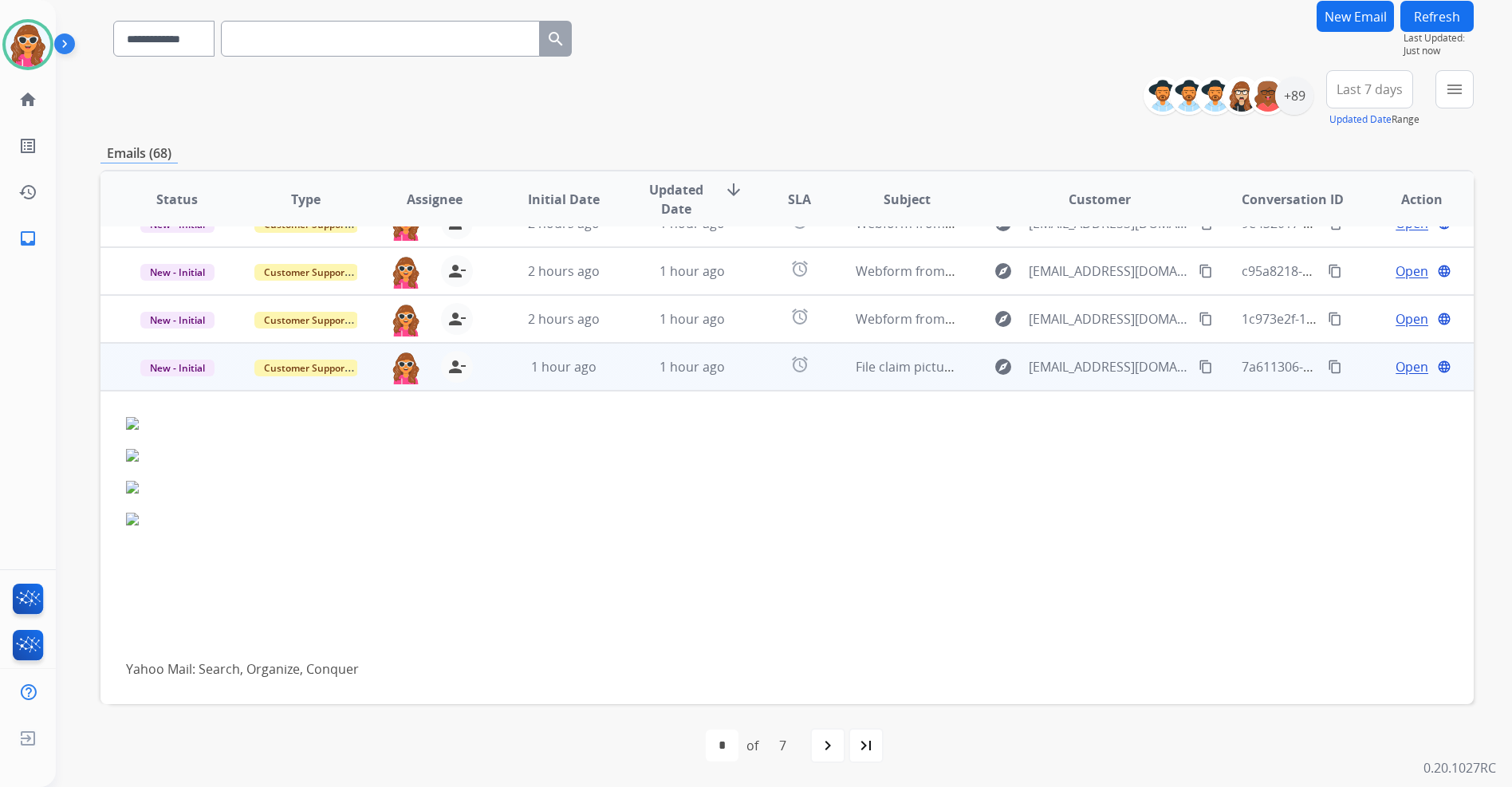
click at [1403, 366] on span "Open" at bounding box center [1413, 367] width 33 height 19
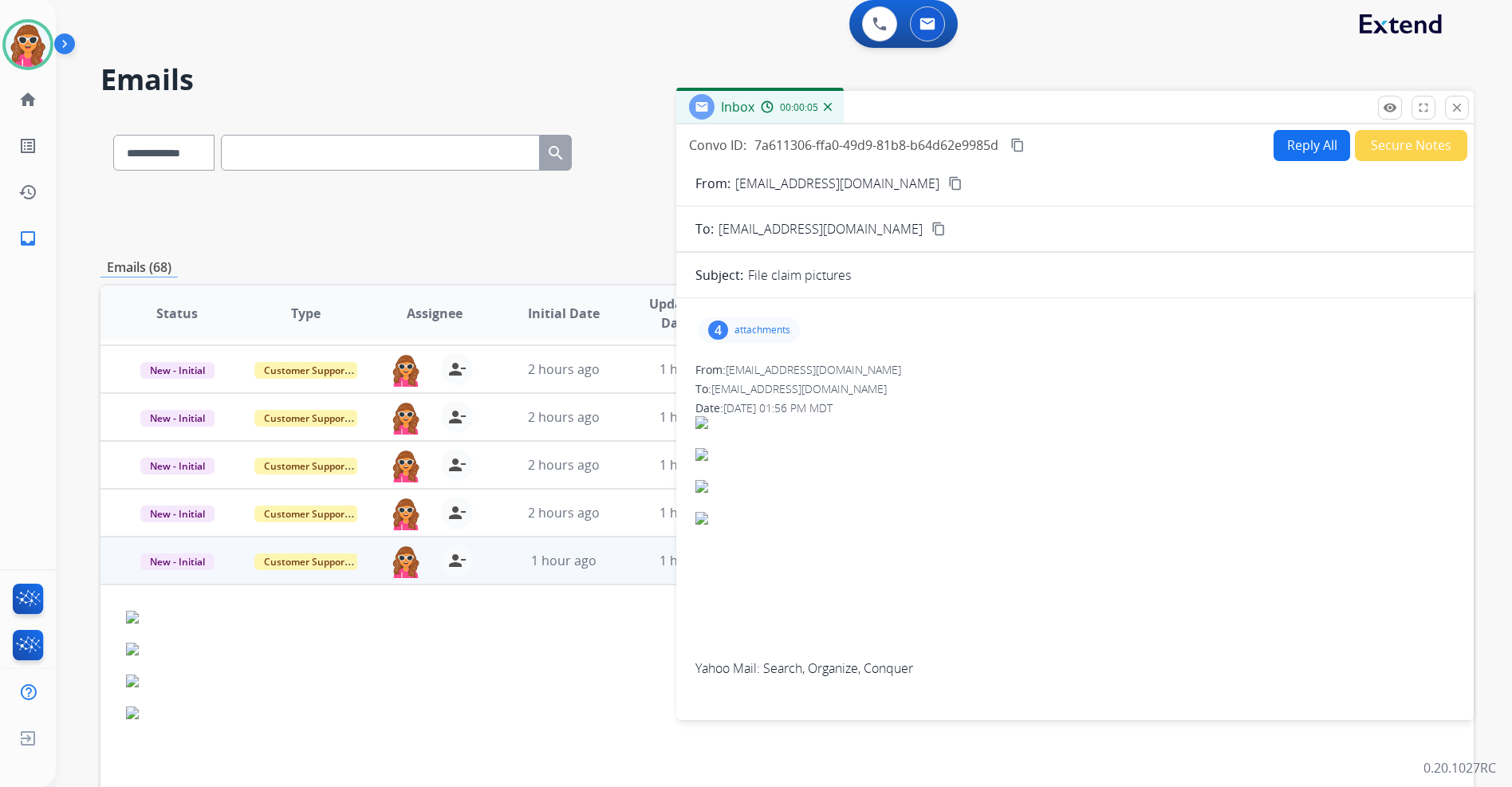
scroll to position [0, 0]
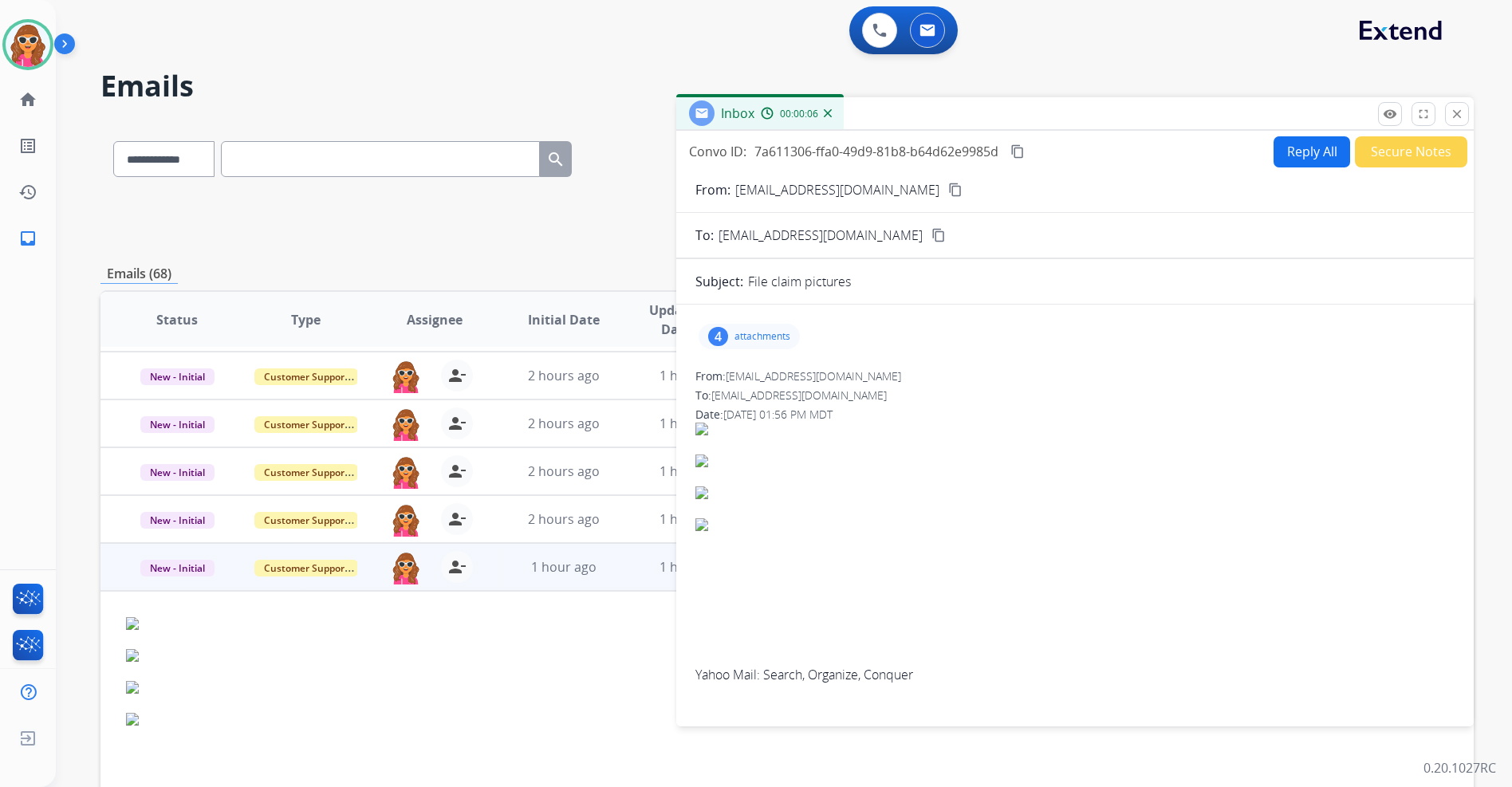
click at [948, 190] on mat-icon "content_copy" at bounding box center [956, 190] width 15 height 15
click at [768, 339] on p "attachments" at bounding box center [762, 336] width 56 height 13
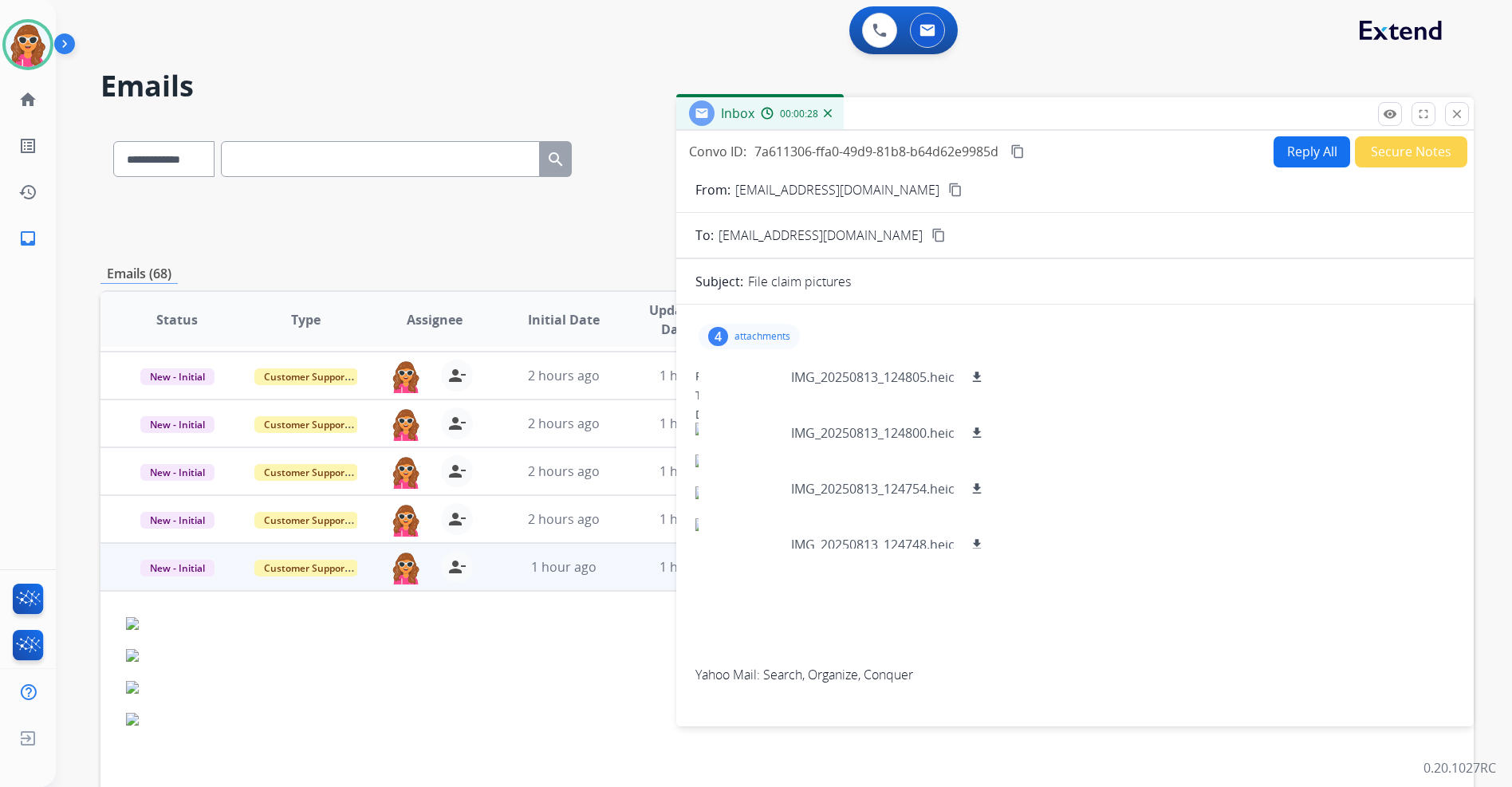
drag, startPoint x: 1298, startPoint y: 119, endPoint x: 1150, endPoint y: 393, distance: 311.4
click at [1240, 382] on div "From: [EMAIL_ADDRESS][DOMAIN_NAME]" at bounding box center [1075, 376] width 760 height 16
click at [981, 377] on mat-icon "download" at bounding box center [978, 377] width 15 height 15
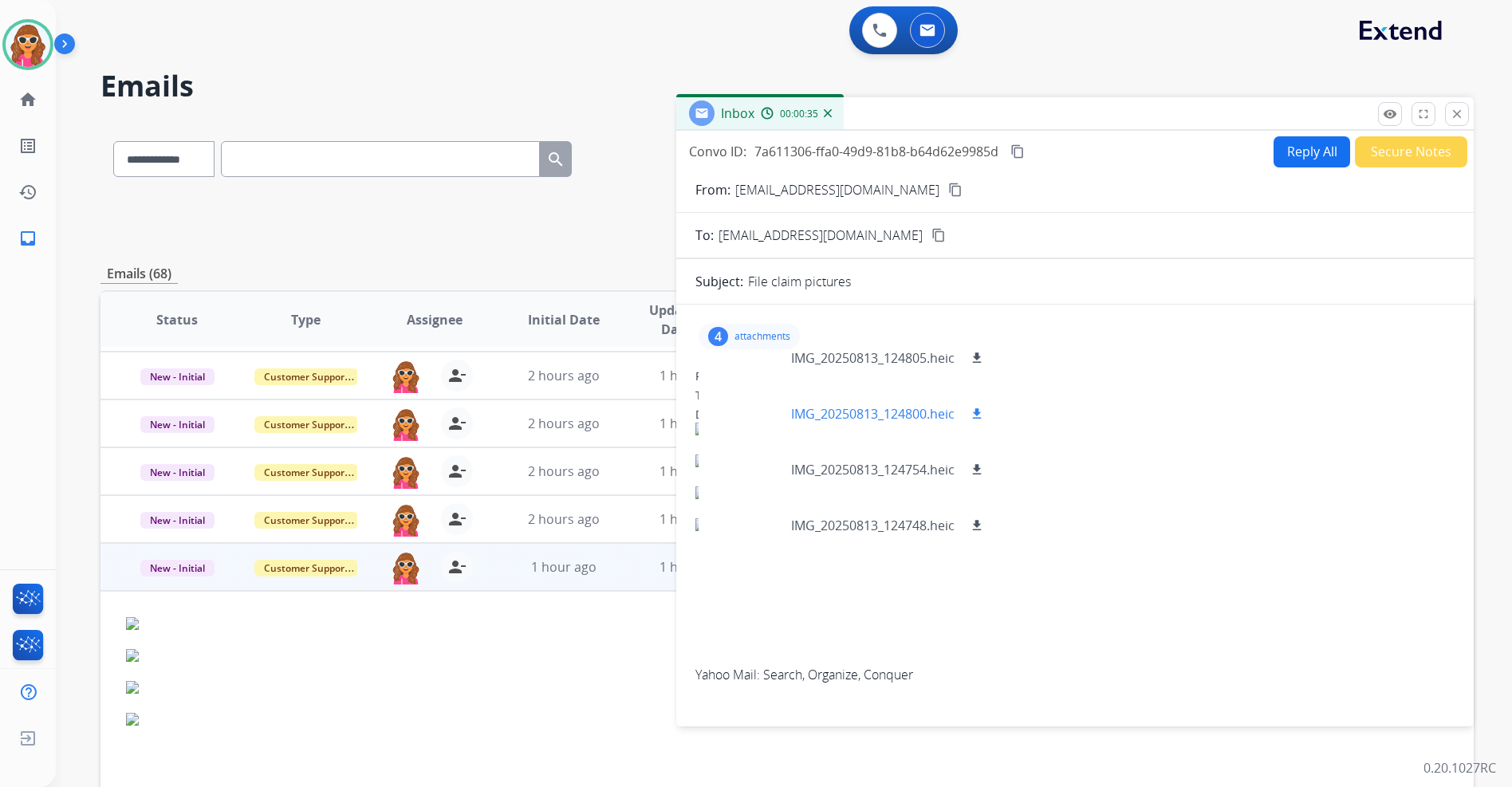
scroll to position [24, 0]
click at [977, 410] on mat-icon "download" at bounding box center [978, 409] width 15 height 15
click at [984, 451] on div "IMG_20250813_124754.heic download" at bounding box center [849, 464] width 301 height 56
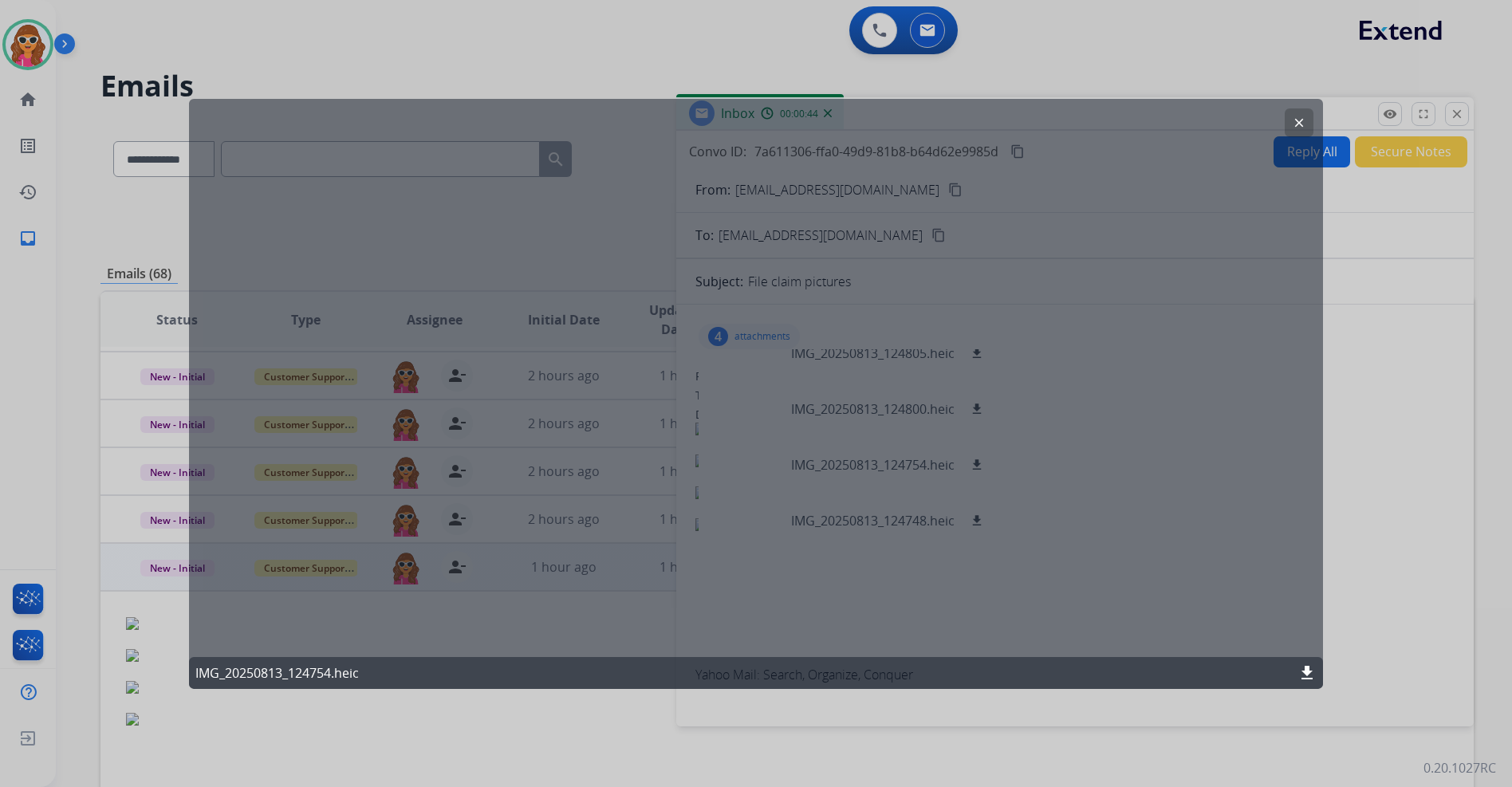
click at [1295, 113] on button "clear" at bounding box center [1299, 121] width 29 height 29
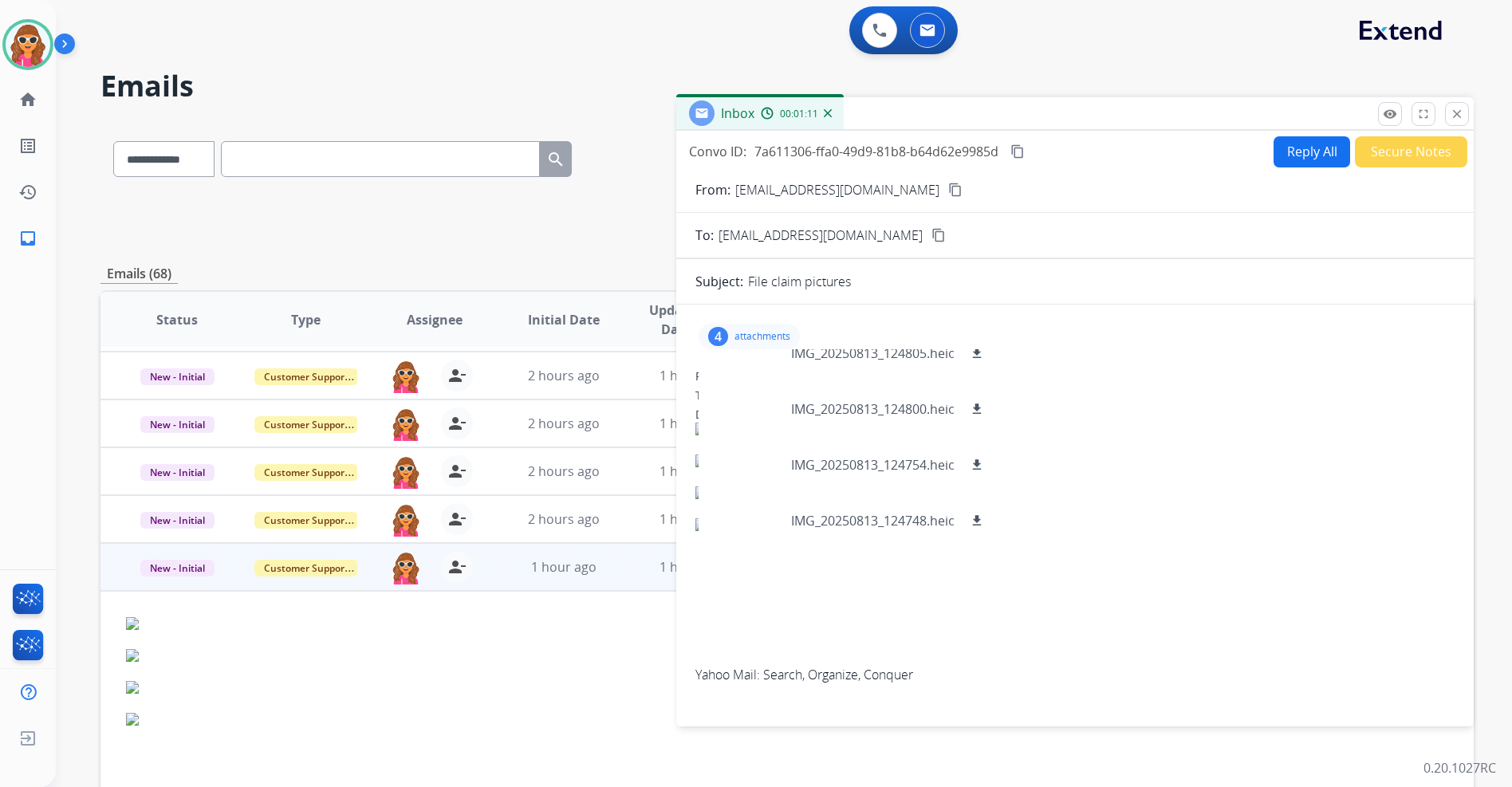
click at [1313, 154] on button "Reply All" at bounding box center [1312, 152] width 76 height 31
select select "**********"
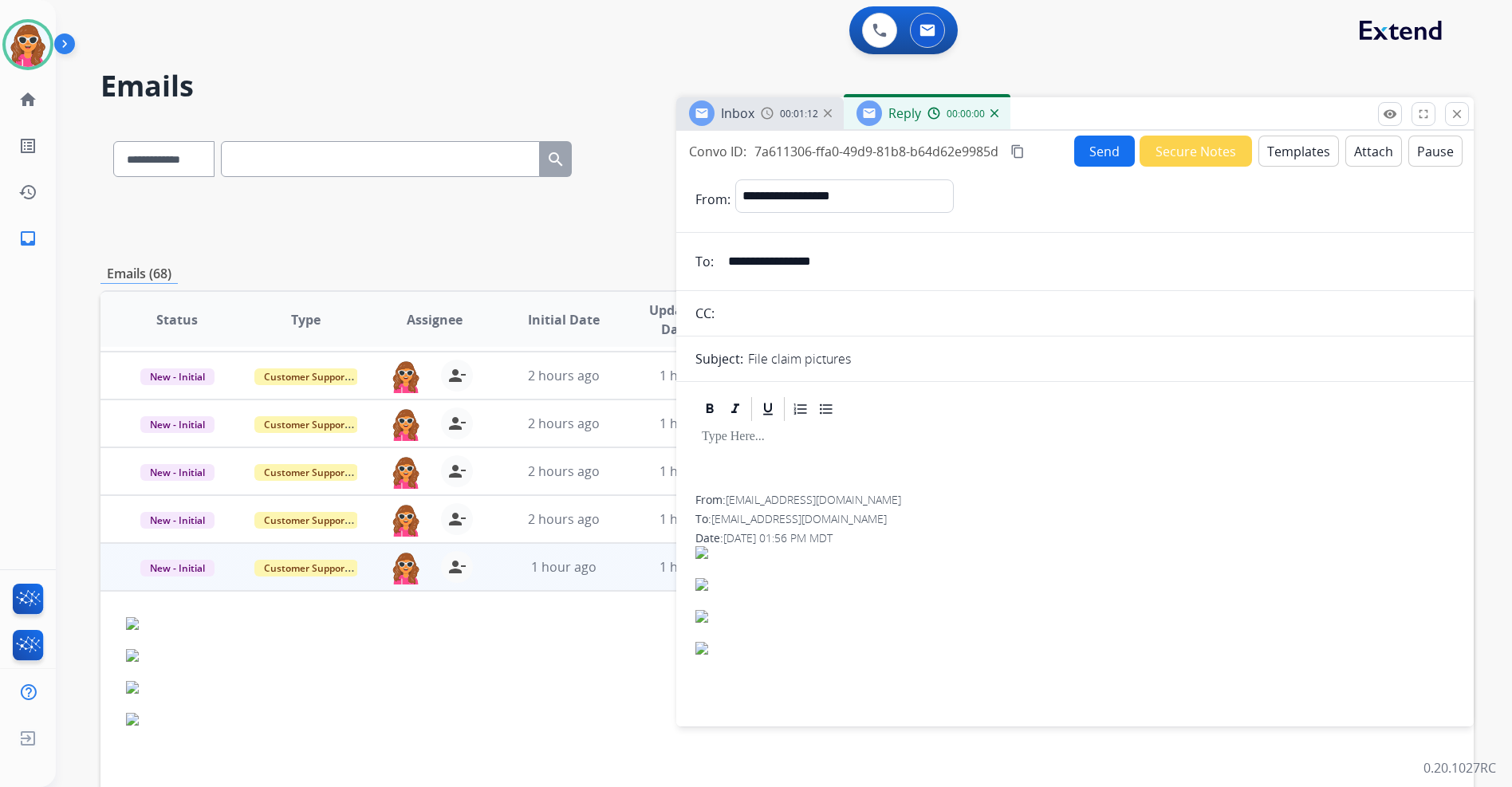
click at [1286, 154] on button "Templates" at bounding box center [1300, 151] width 81 height 31
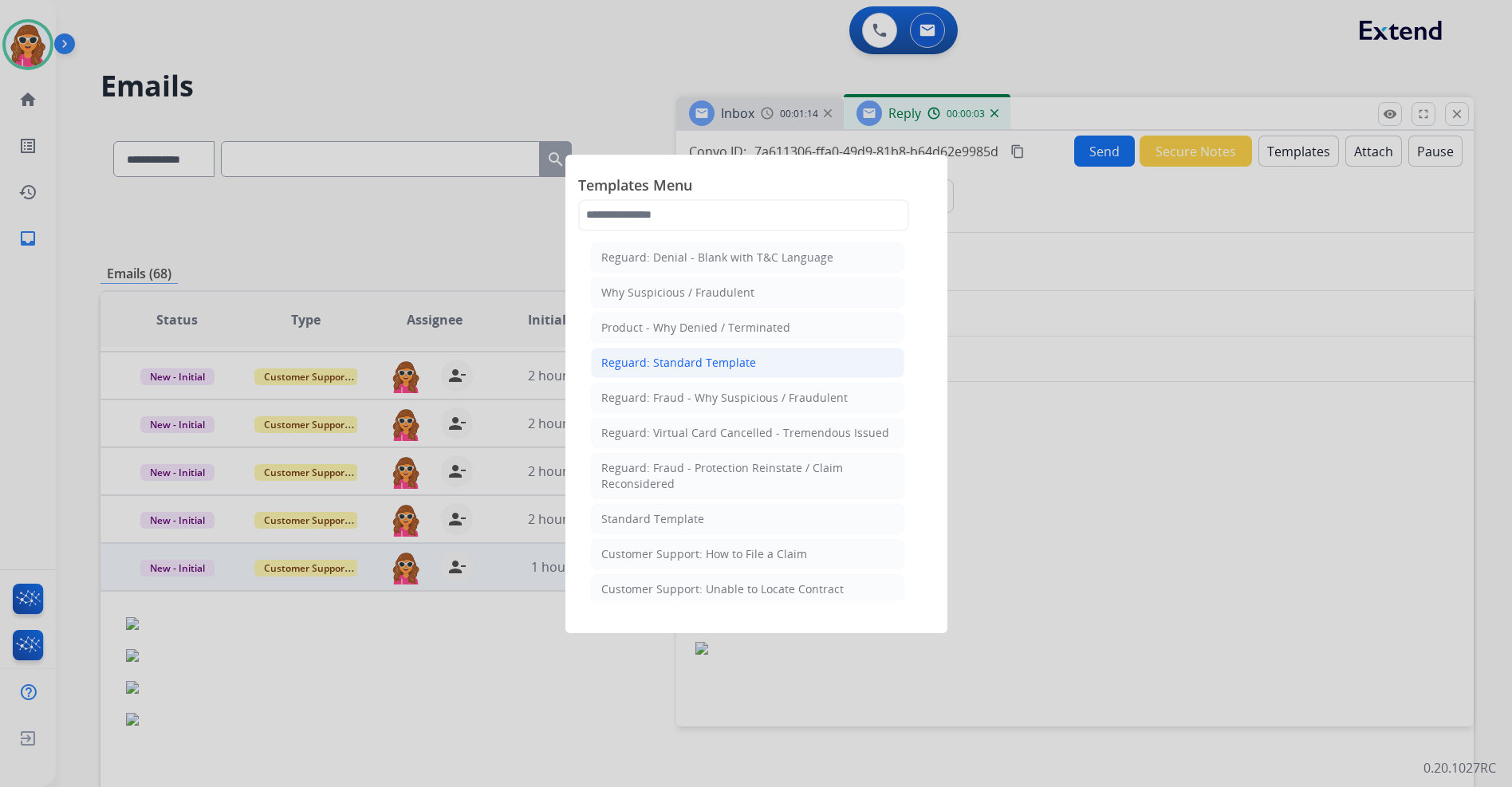
click at [706, 363] on div "Reguard: Standard Template" at bounding box center [679, 362] width 155 height 16
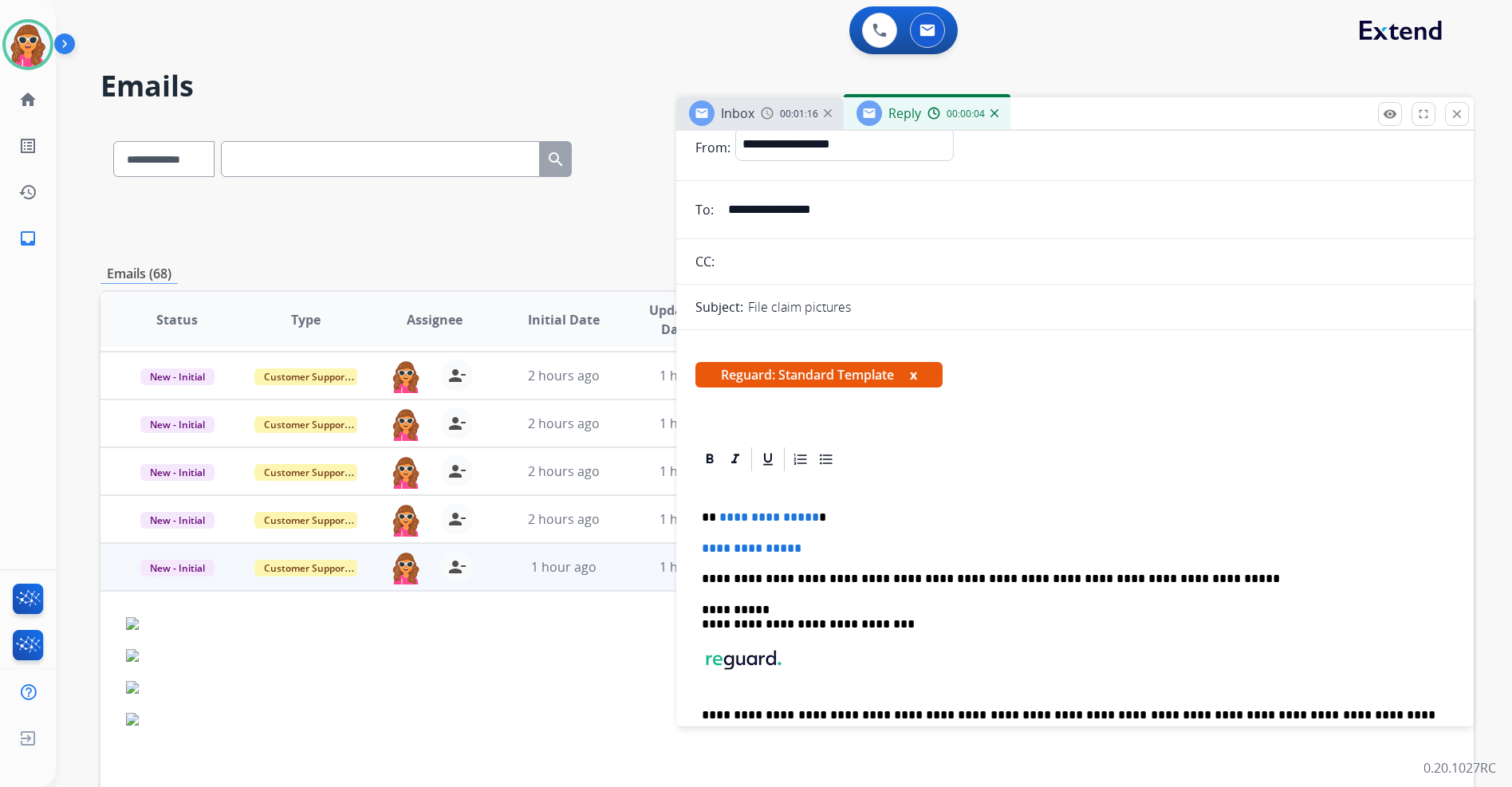
scroll to position [80, 0]
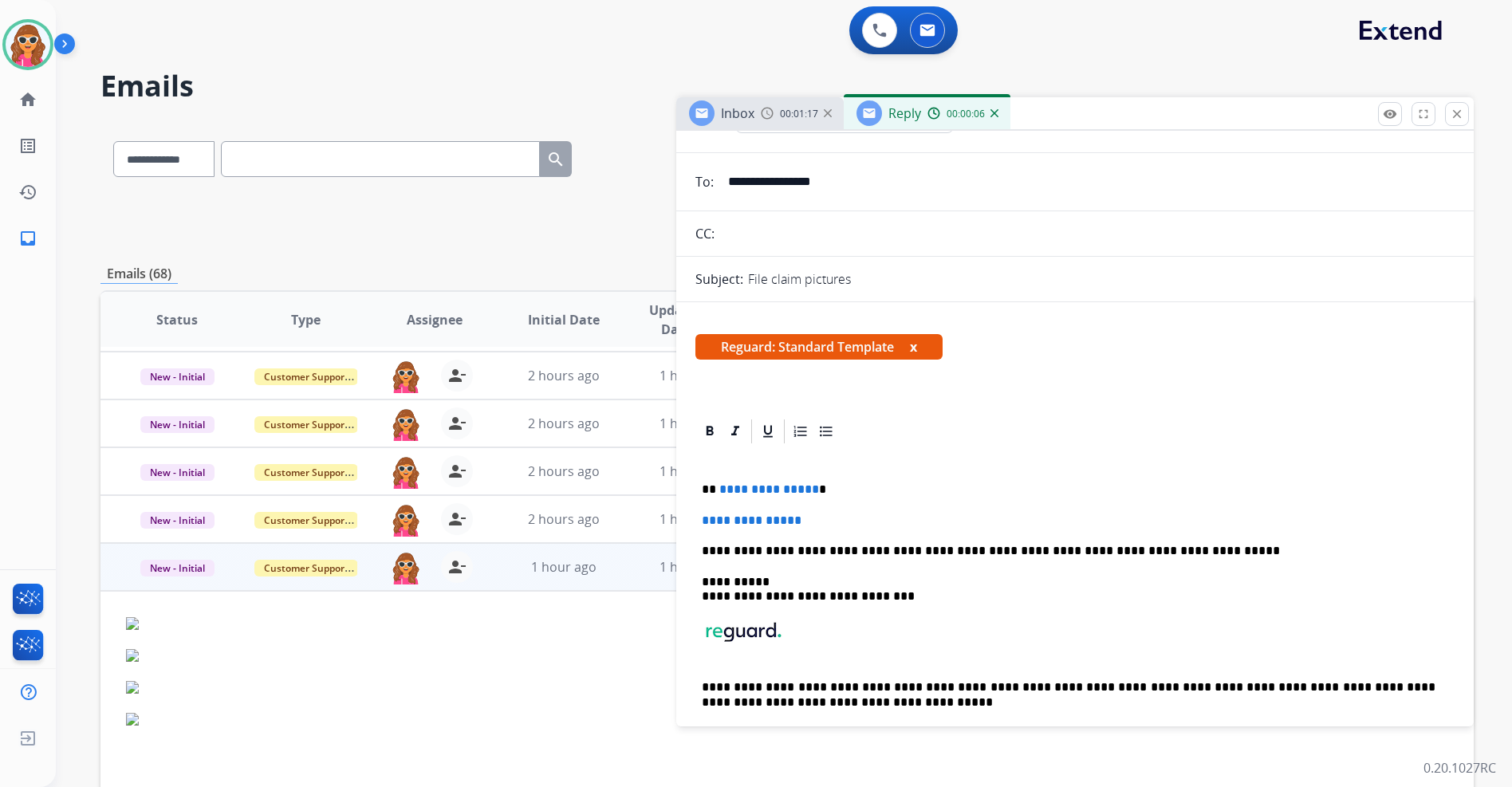
click at [846, 530] on div "**********" at bounding box center [1075, 603] width 760 height 315
drag, startPoint x: 833, startPoint y: 514, endPoint x: 716, endPoint y: 479, distance: 122.1
click at [716, 482] on div "**********" at bounding box center [1075, 603] width 760 height 315
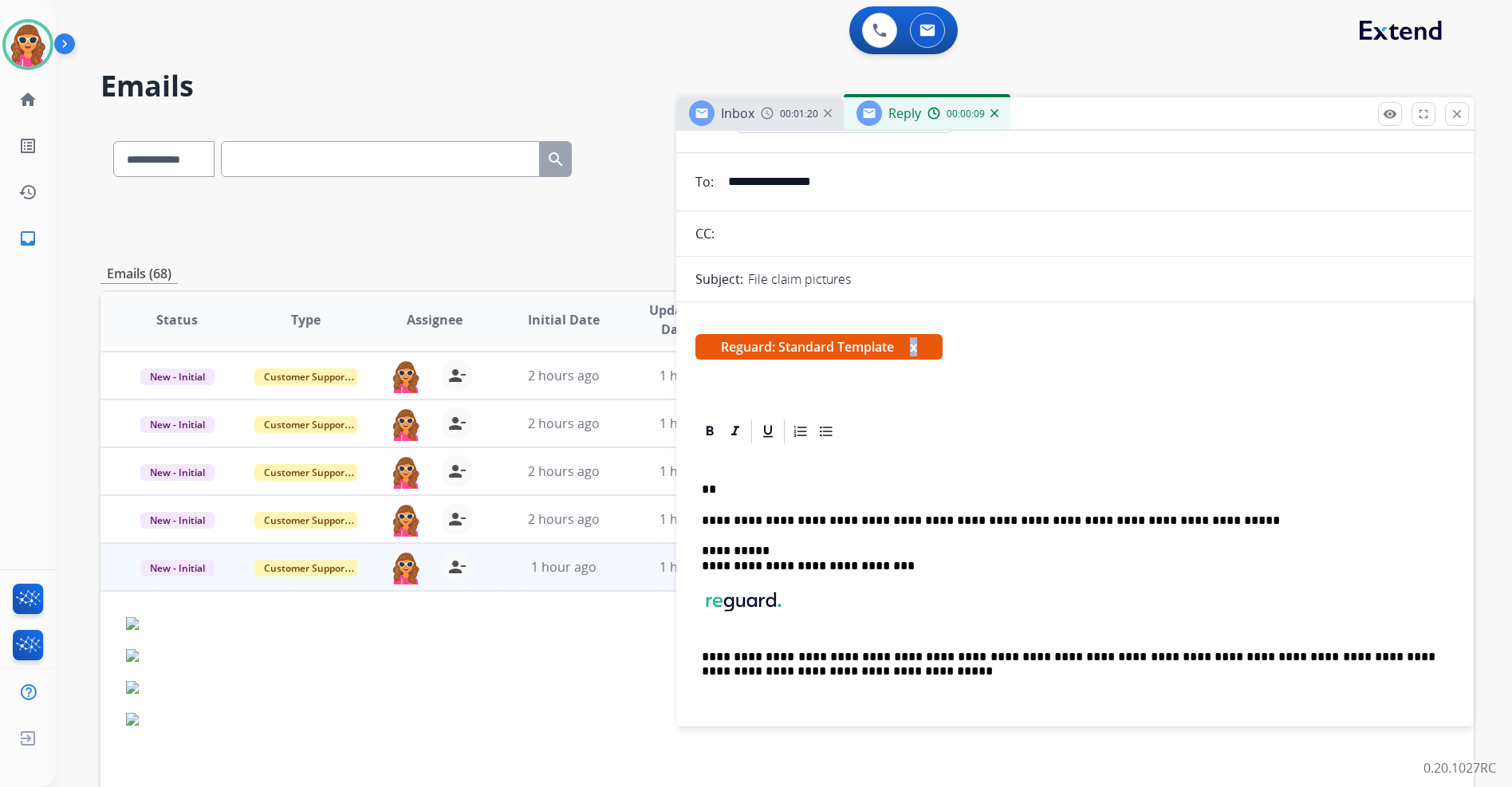
drag, startPoint x: 803, startPoint y: 457, endPoint x: 818, endPoint y: 515, distance: 59.9
click at [818, 515] on div "**********" at bounding box center [1074, 685] width 797 height 766
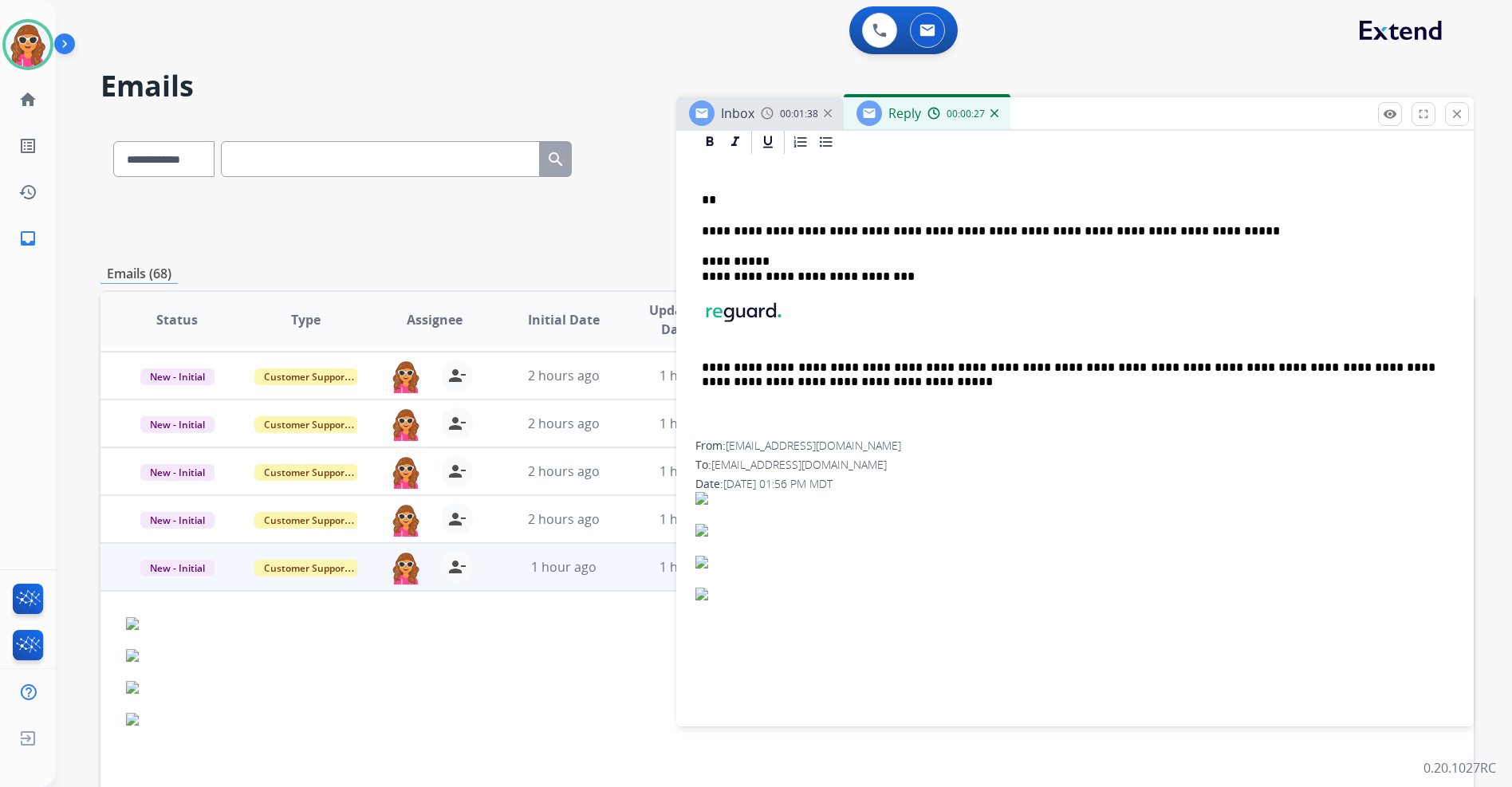
scroll to position [341, 0]
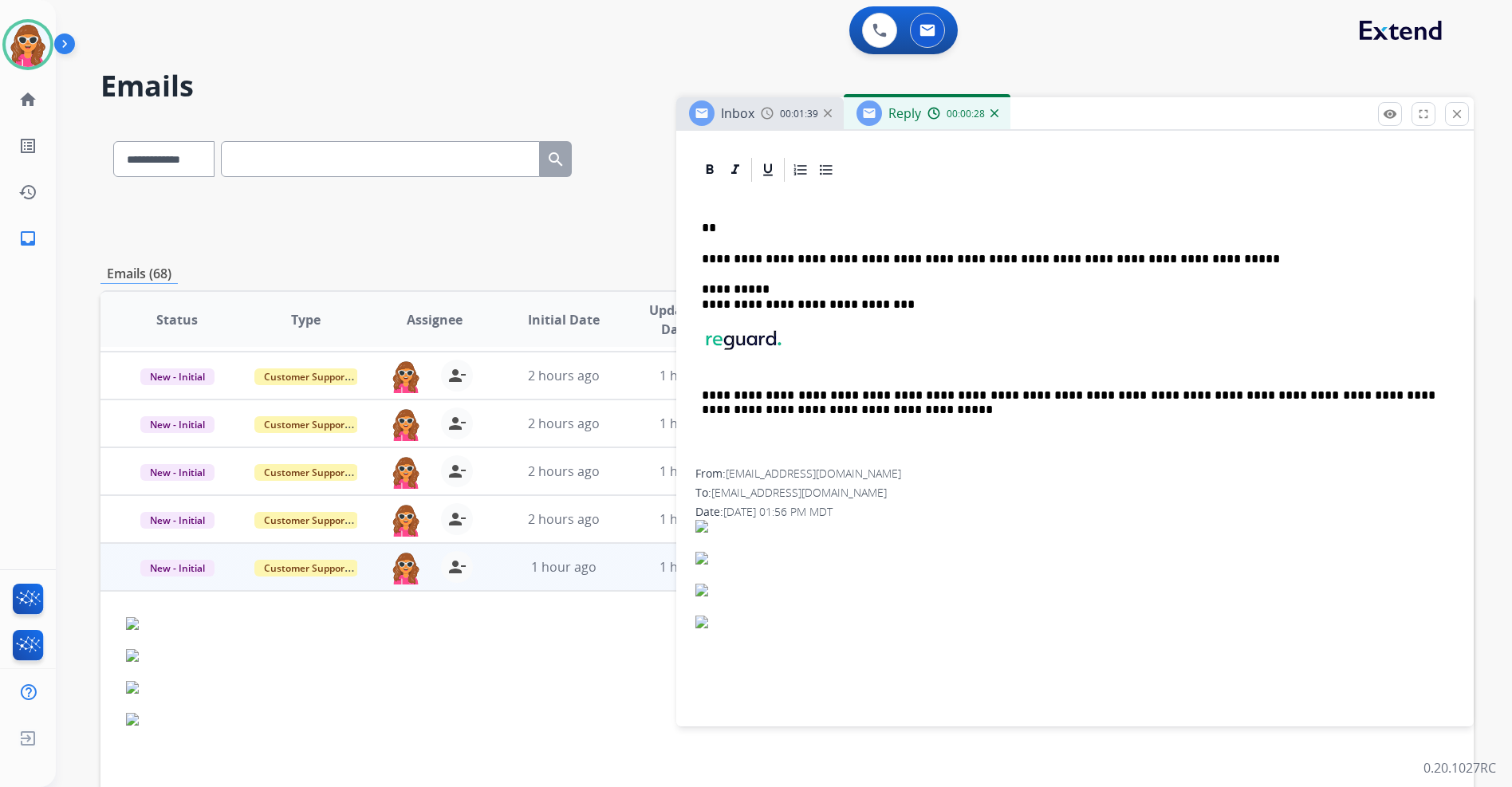
click at [776, 232] on p "**" at bounding box center [1069, 228] width 734 height 15
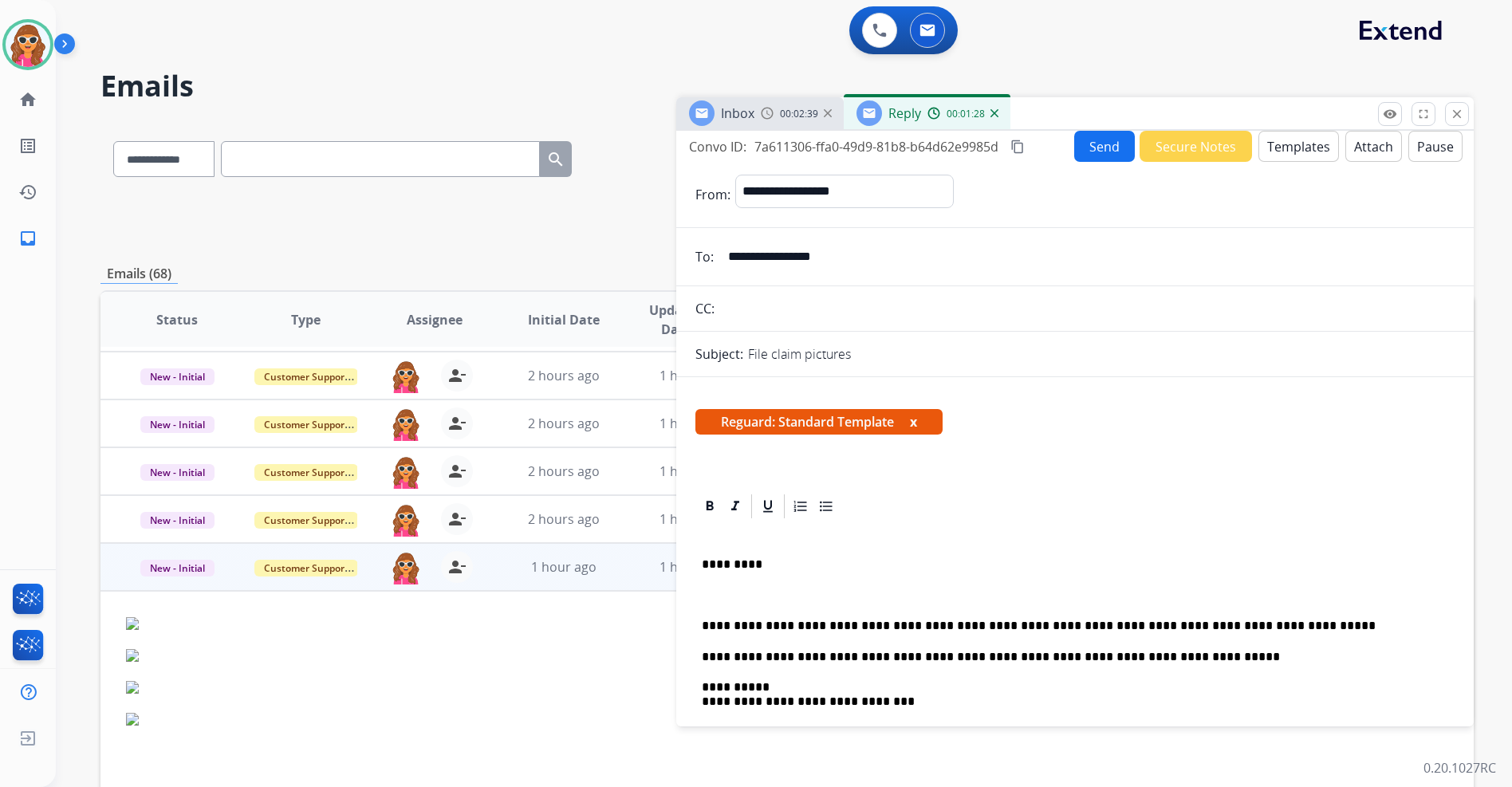
scroll to position [0, 0]
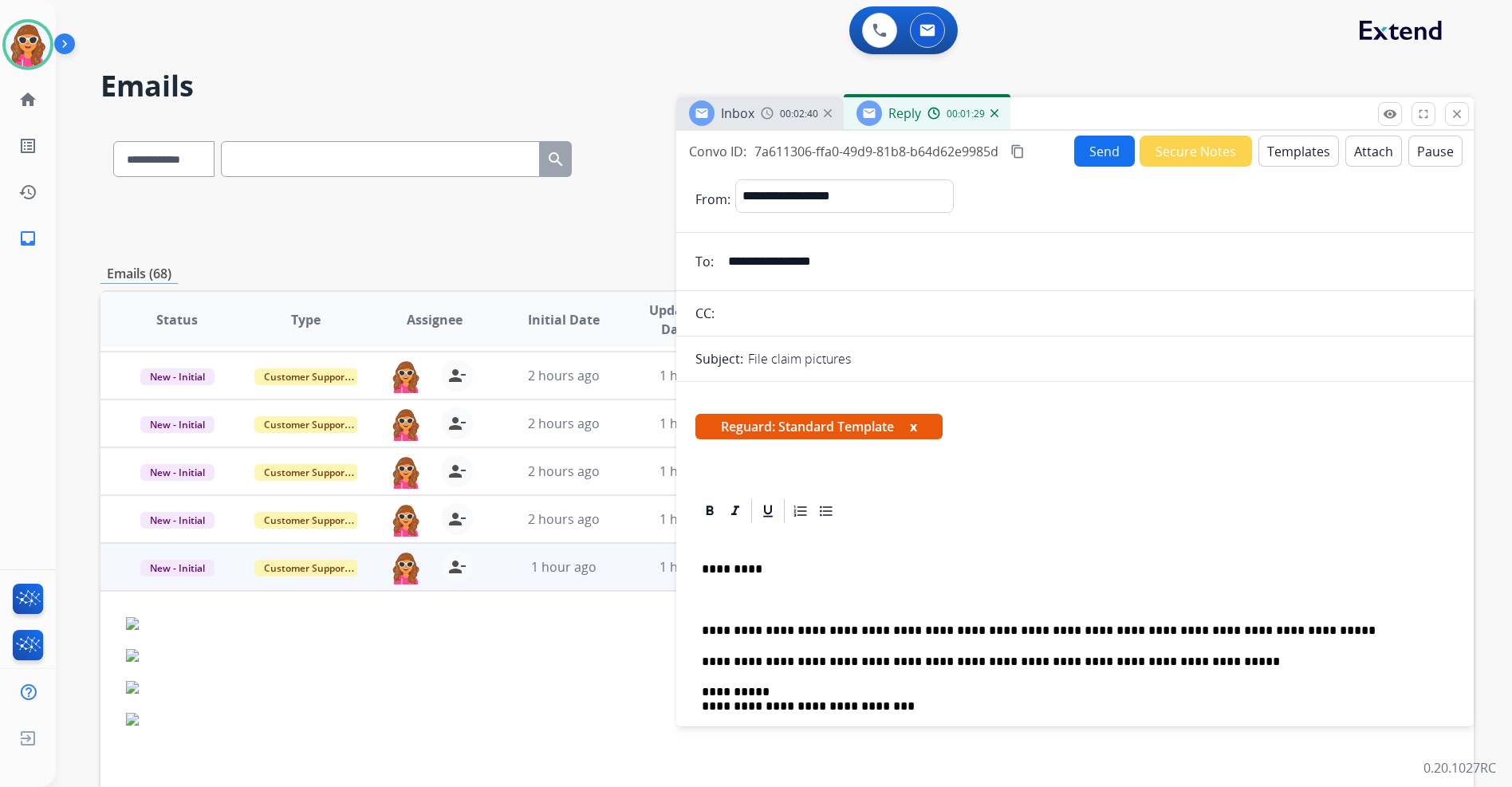
click at [1103, 147] on button "Send" at bounding box center [1105, 151] width 61 height 31
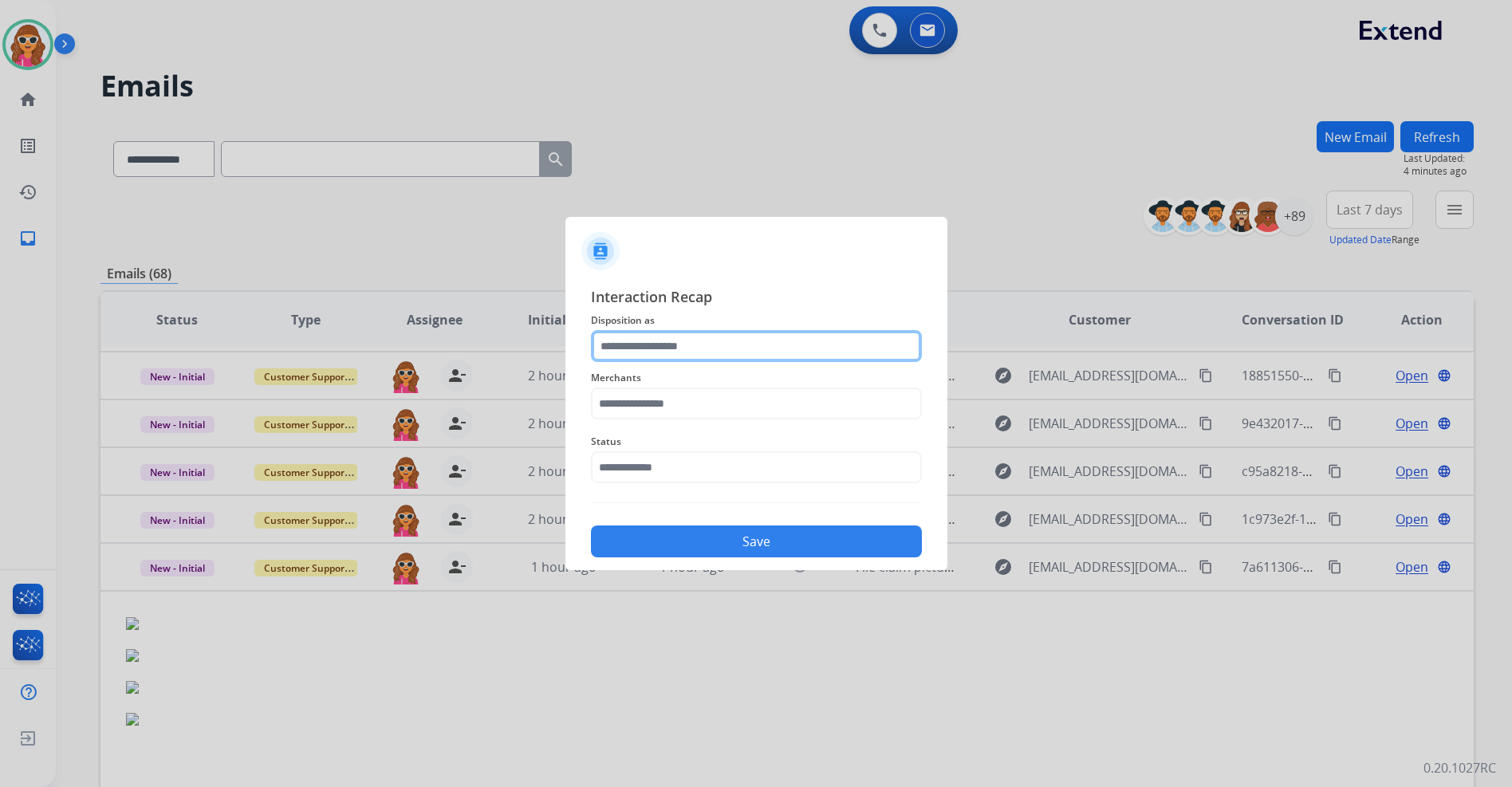
click at [707, 347] on input "text" at bounding box center [757, 346] width 331 height 32
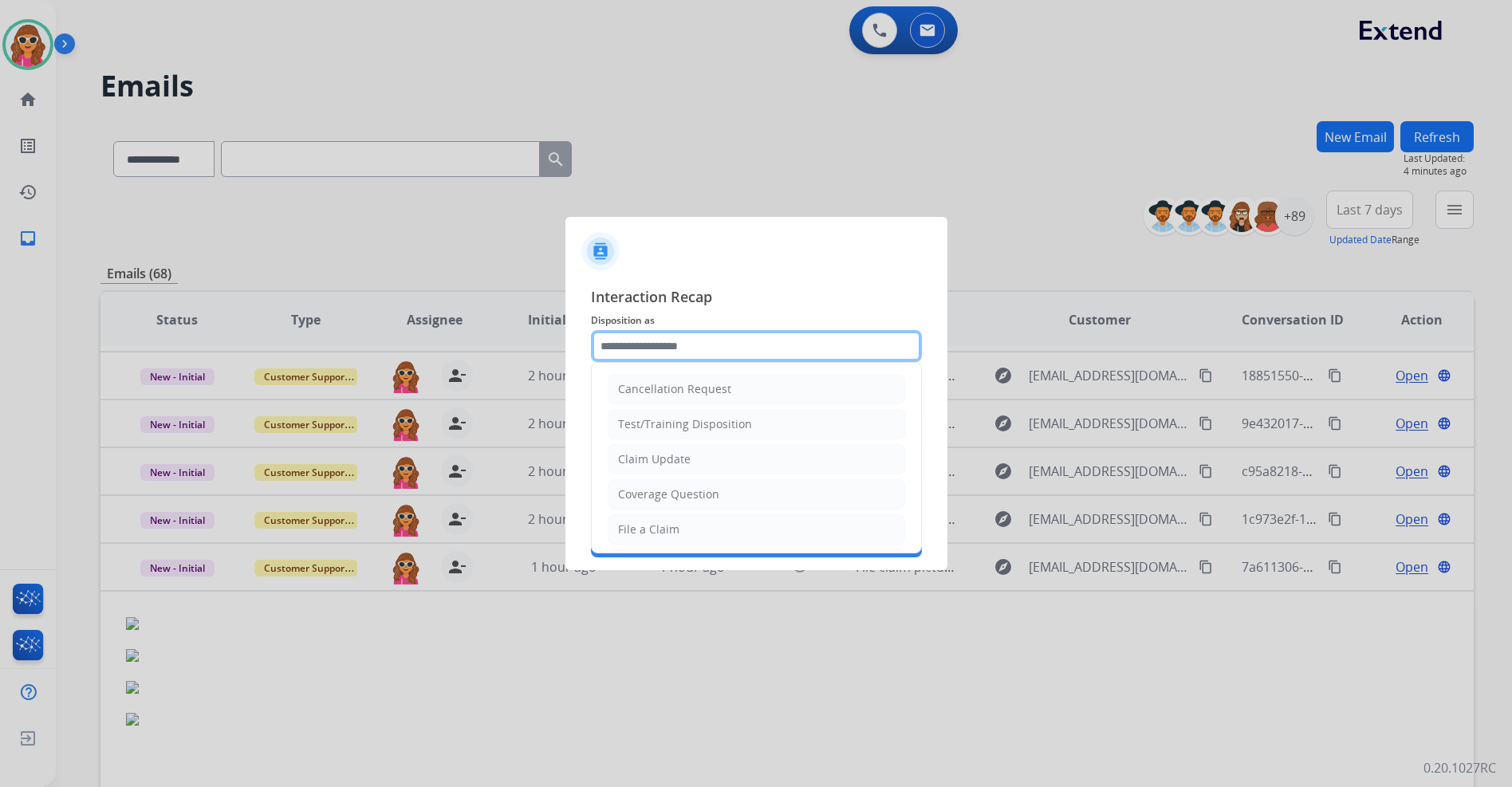
type input "**********"
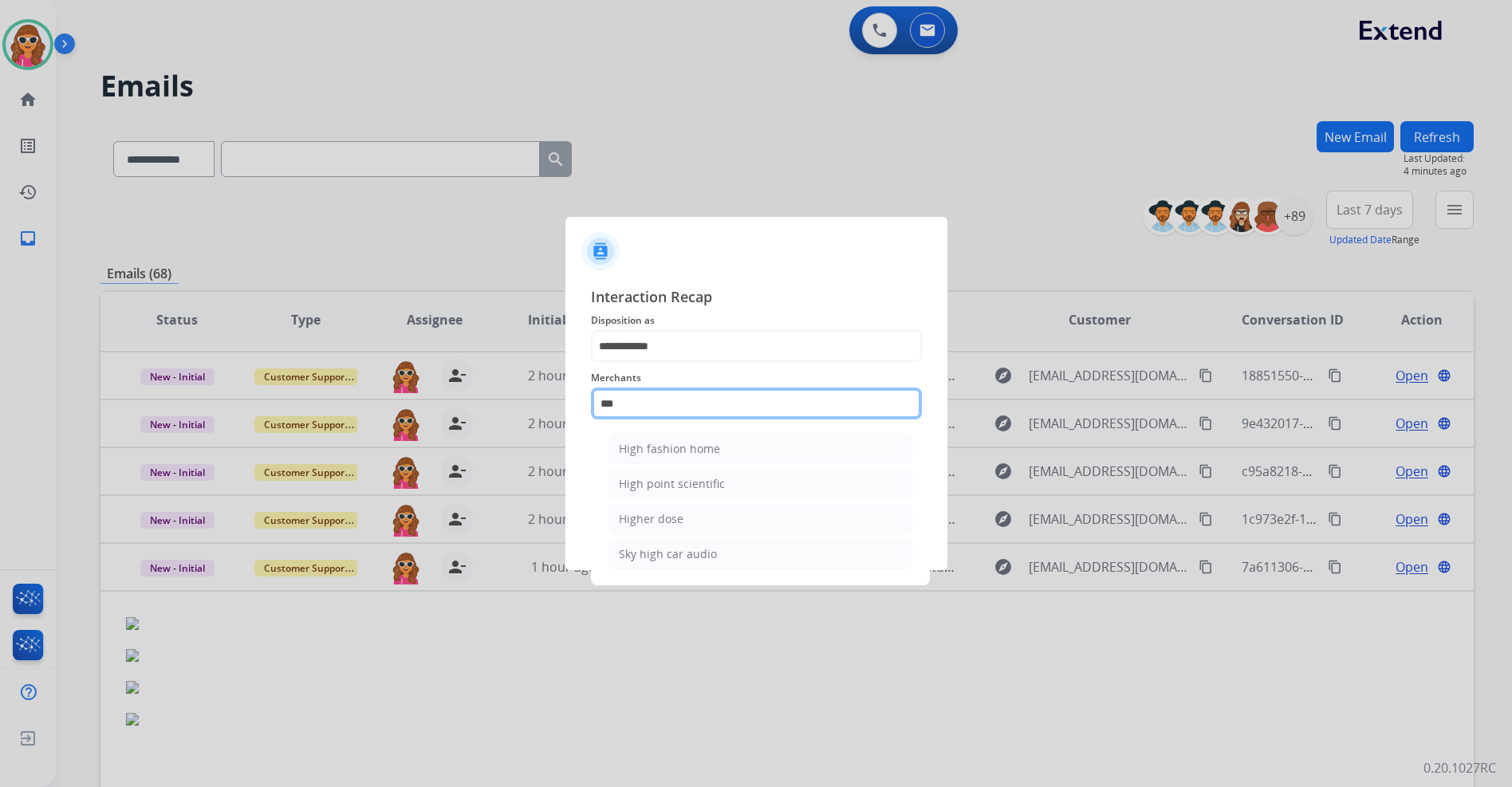
click at [662, 408] on input "***" at bounding box center [757, 403] width 331 height 32
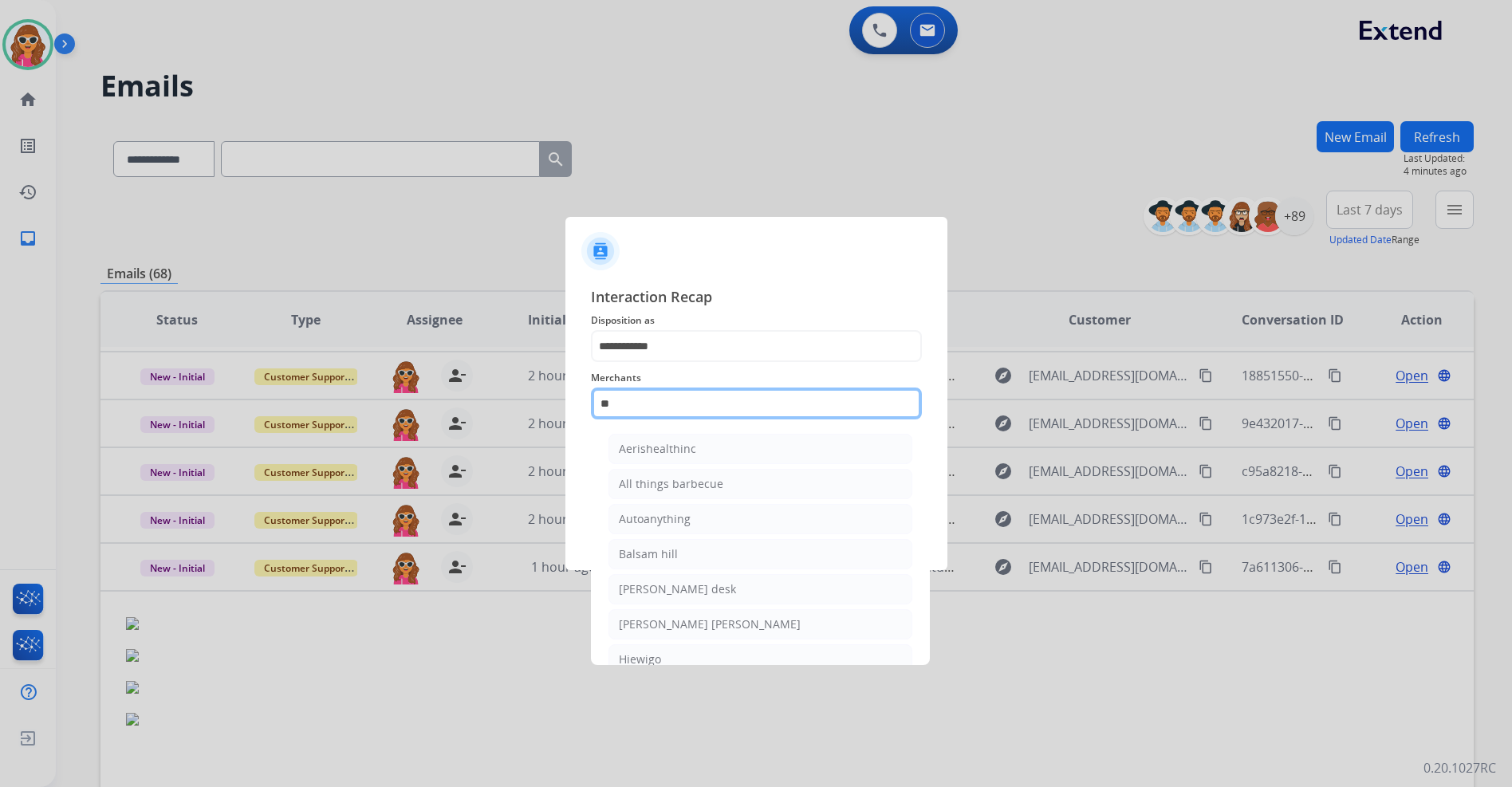
type input "*"
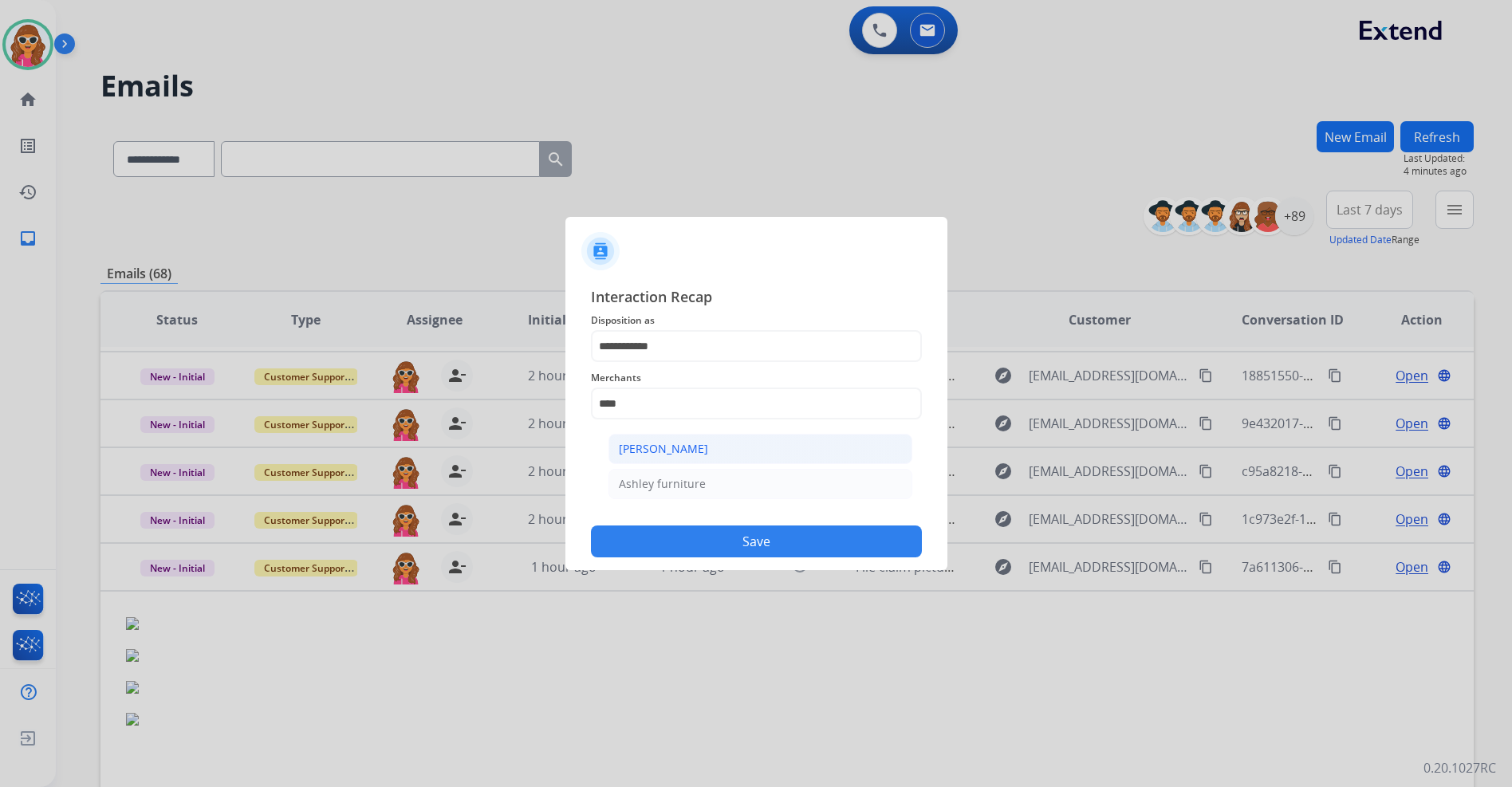
click at [659, 448] on div "[PERSON_NAME]" at bounding box center [663, 449] width 89 height 16
type input "**********"
click at [692, 471] on input "text" at bounding box center [757, 467] width 331 height 32
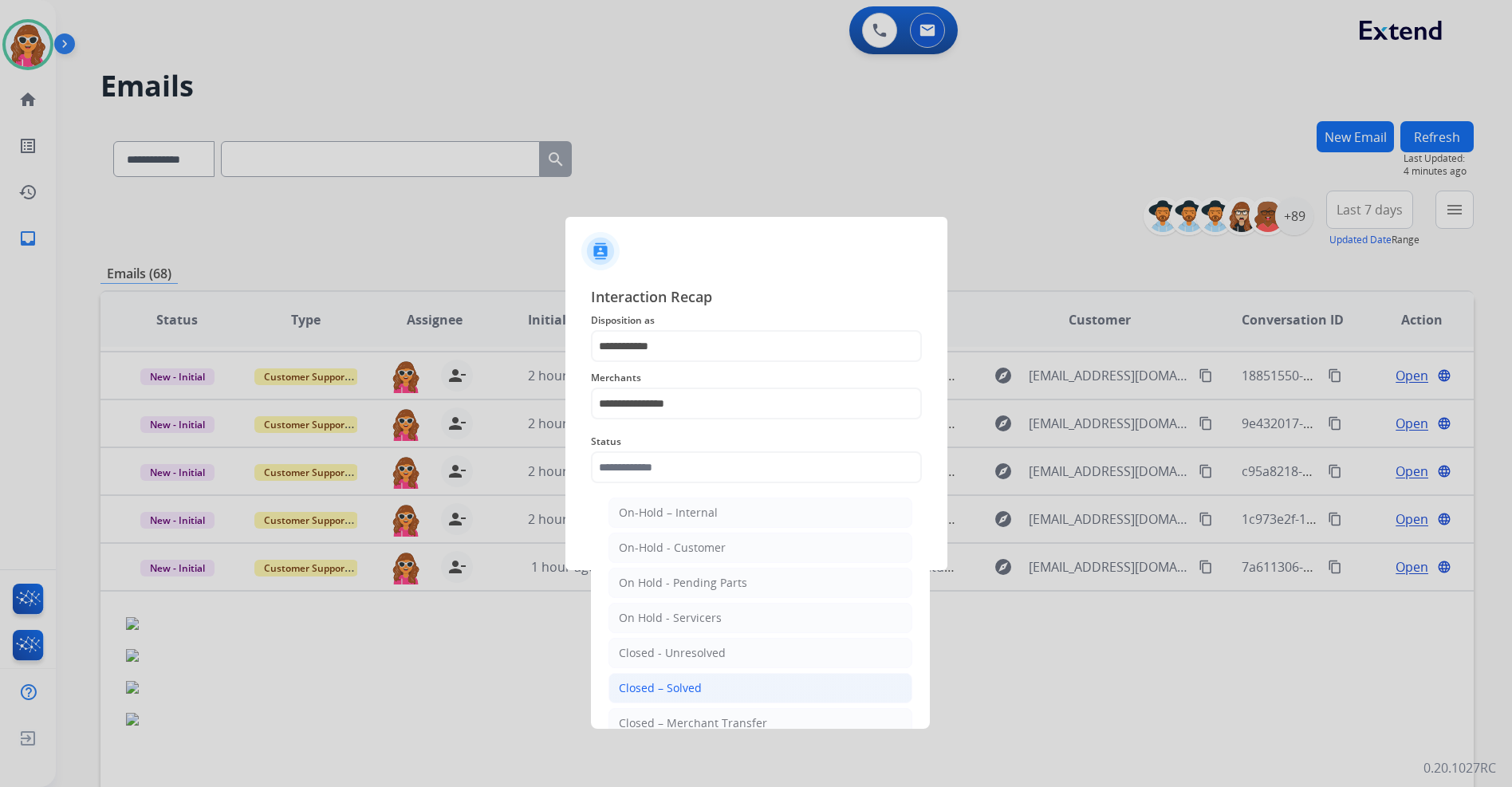
click at [682, 682] on div "Closed – Solved" at bounding box center [660, 688] width 83 height 16
type input "**********"
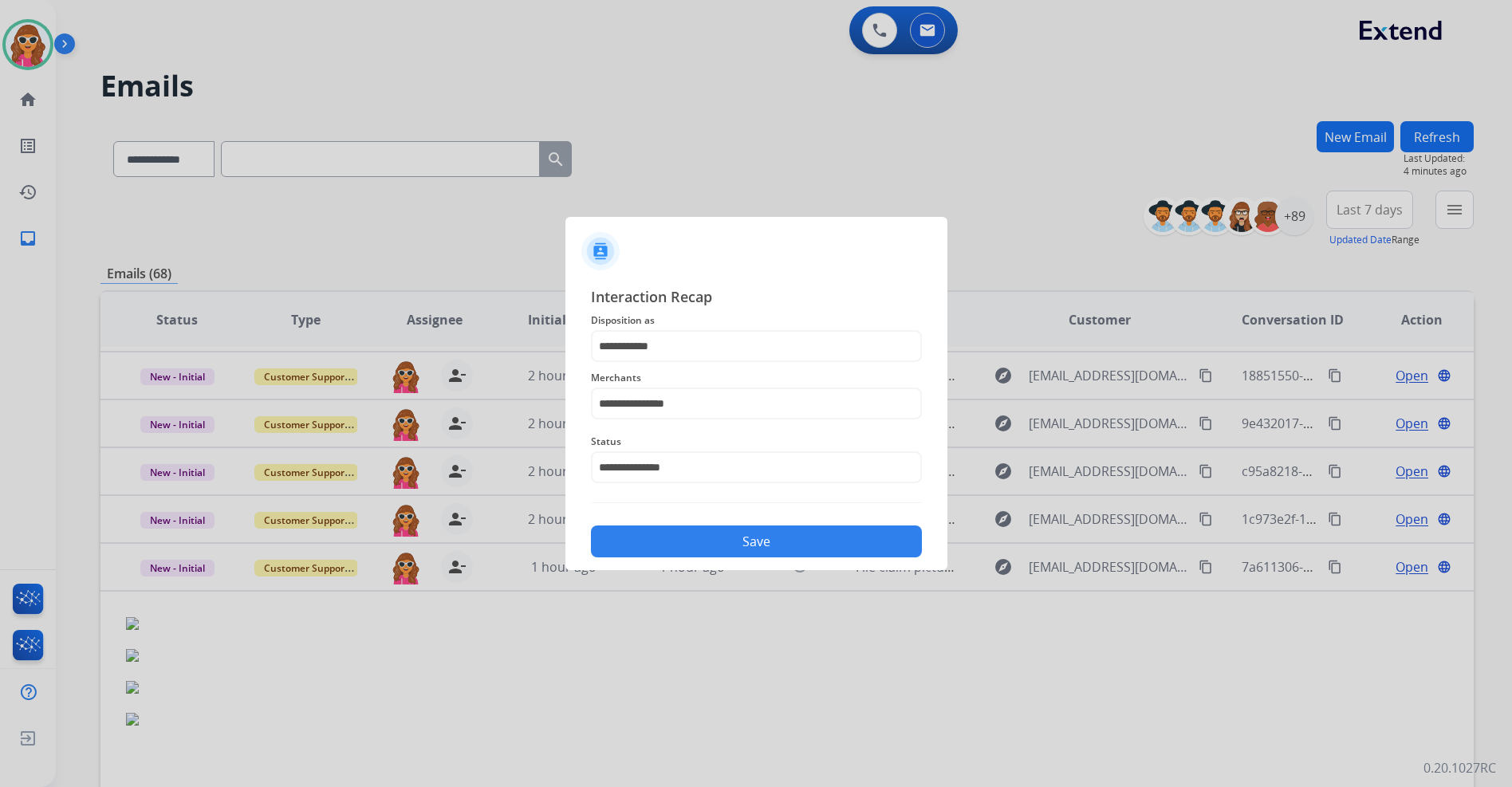
click at [816, 538] on button "Save" at bounding box center [757, 542] width 331 height 32
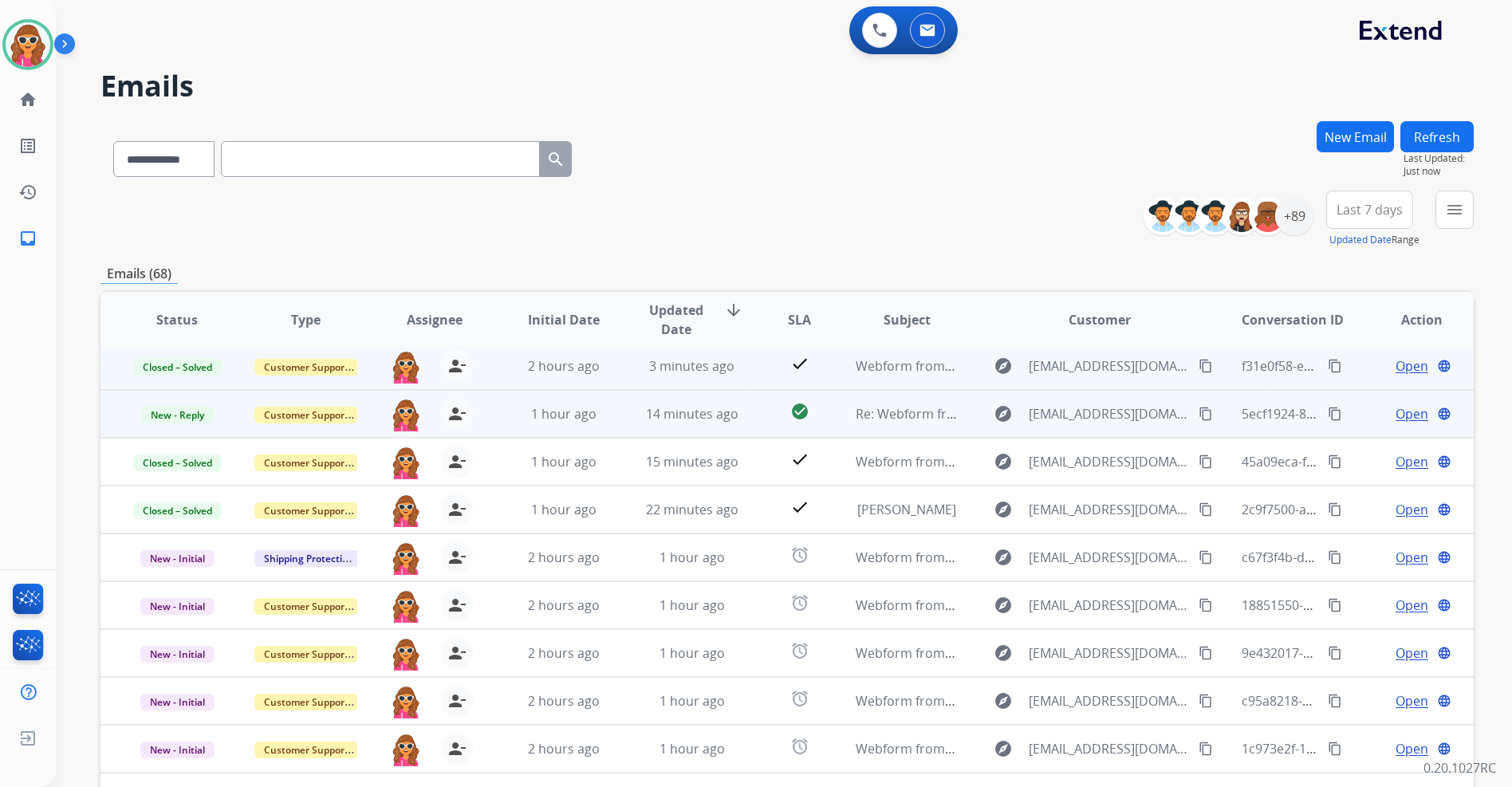
scroll to position [53, 0]
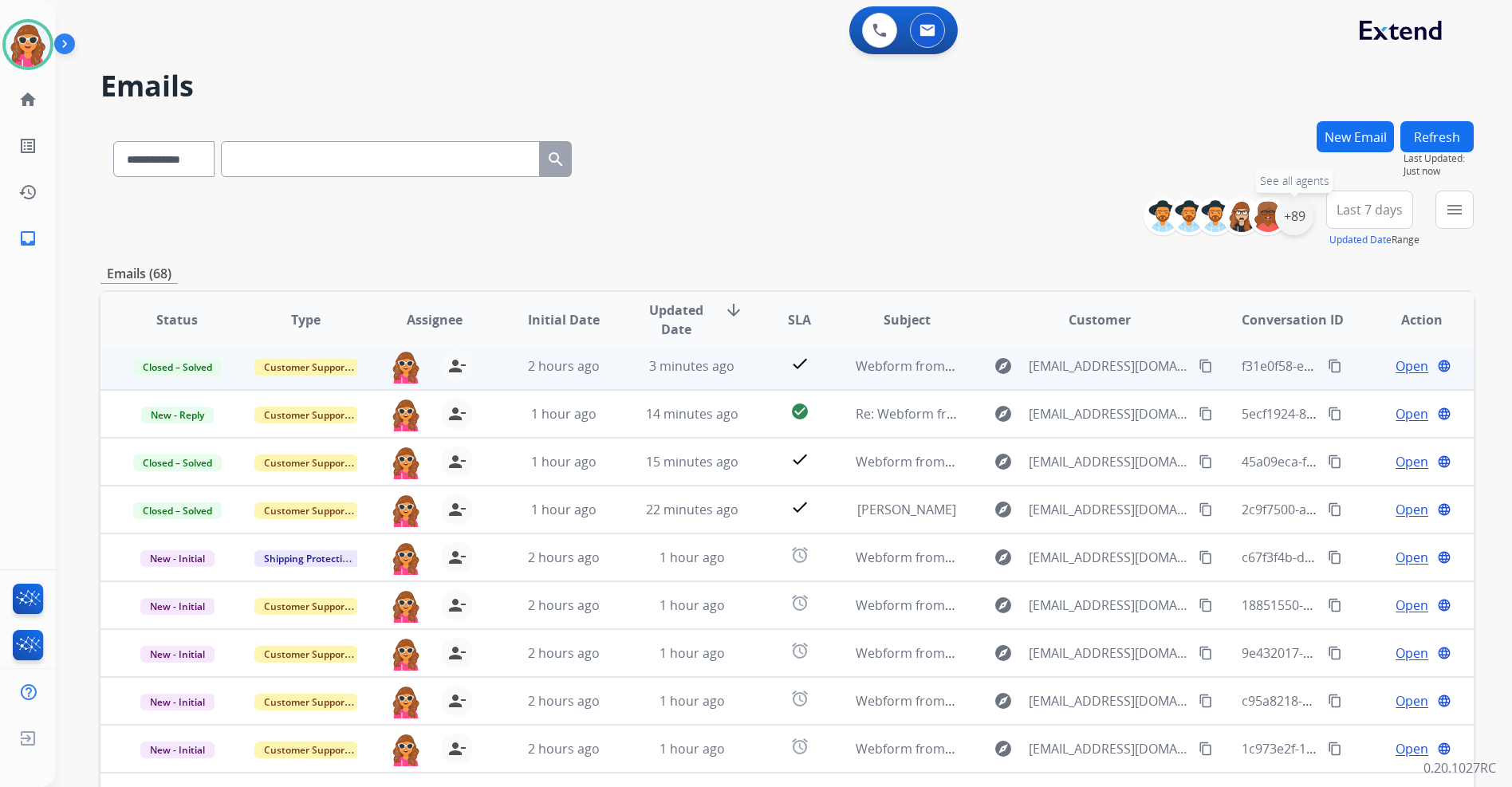
click at [1289, 217] on div "+89" at bounding box center [1295, 216] width 39 height 39
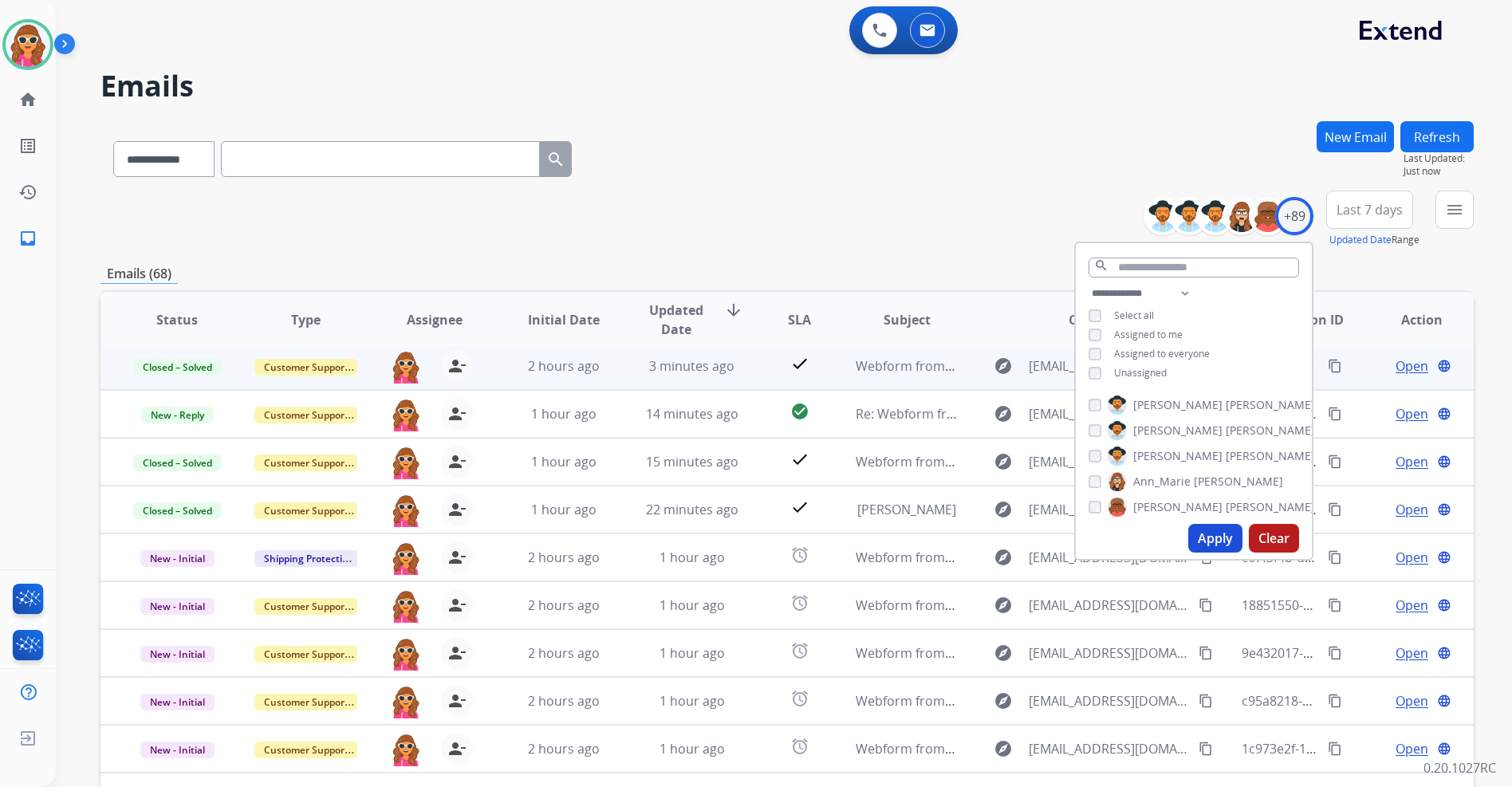
click at [1211, 543] on button "Apply" at bounding box center [1215, 538] width 54 height 29
click at [756, 222] on div "**********" at bounding box center [786, 219] width 1373 height 57
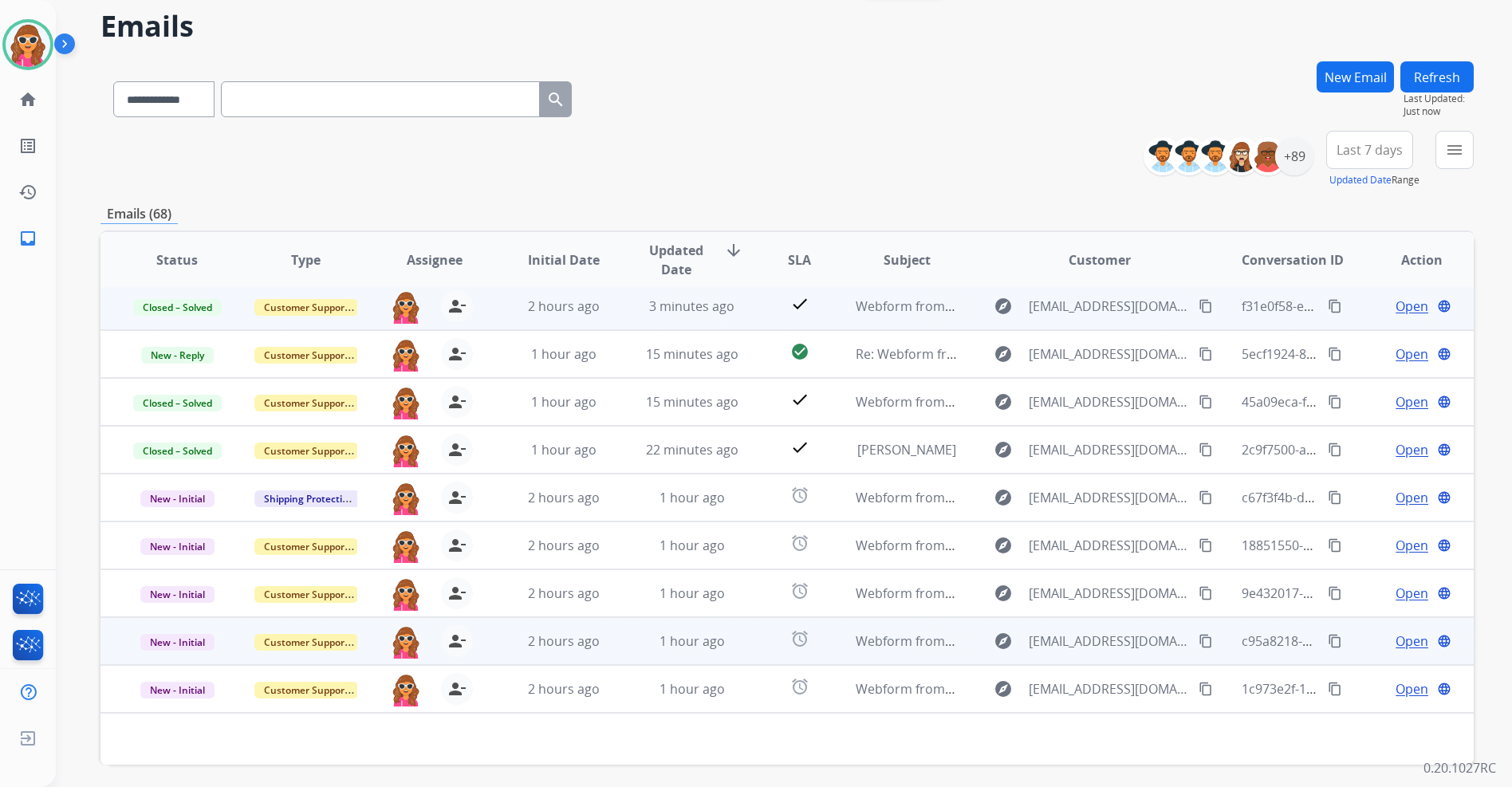
scroll to position [120, 0]
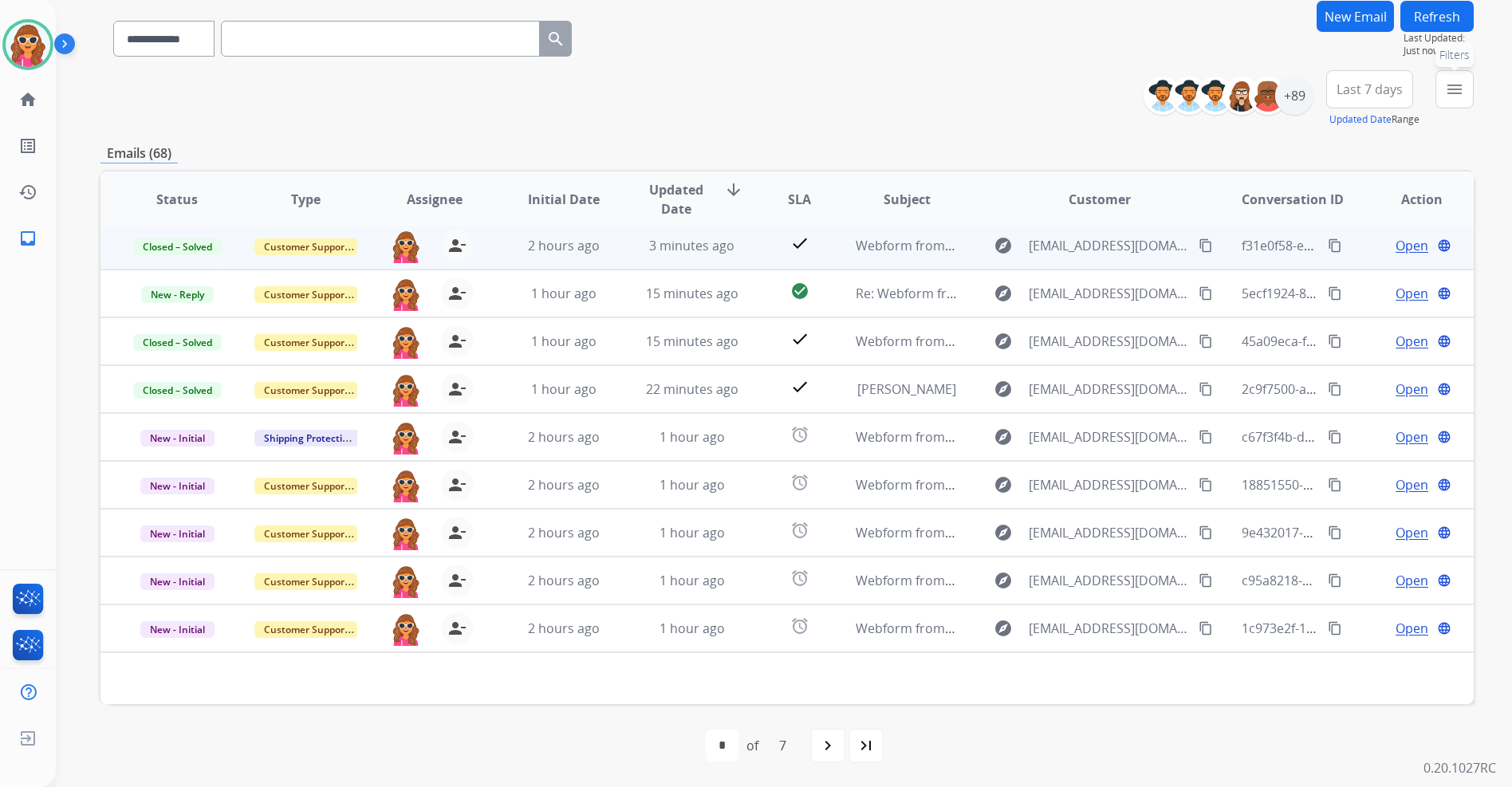
click at [1452, 88] on mat-icon "menu" at bounding box center [1455, 89] width 19 height 19
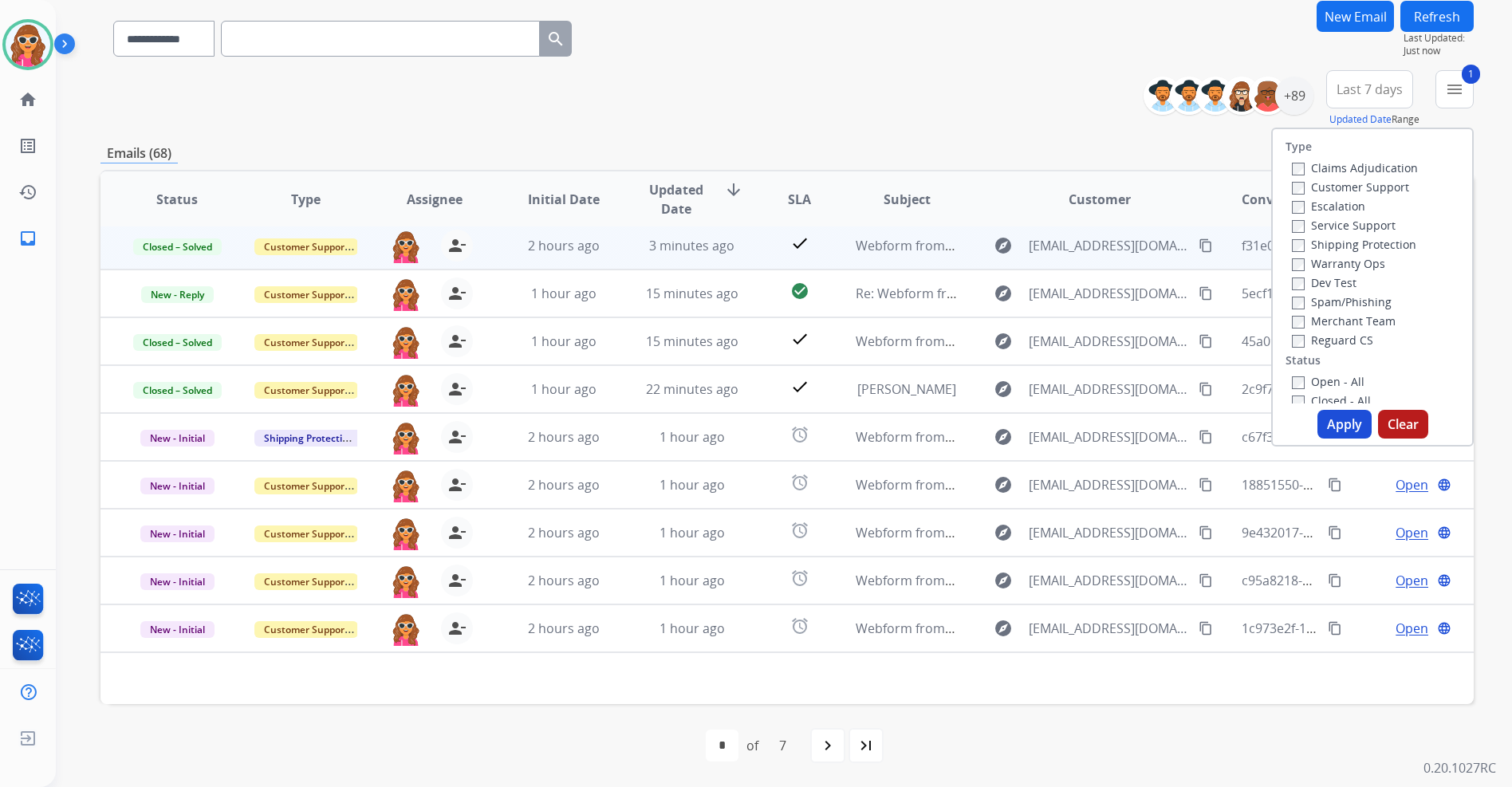
click at [1336, 426] on button "Apply" at bounding box center [1345, 424] width 54 height 29
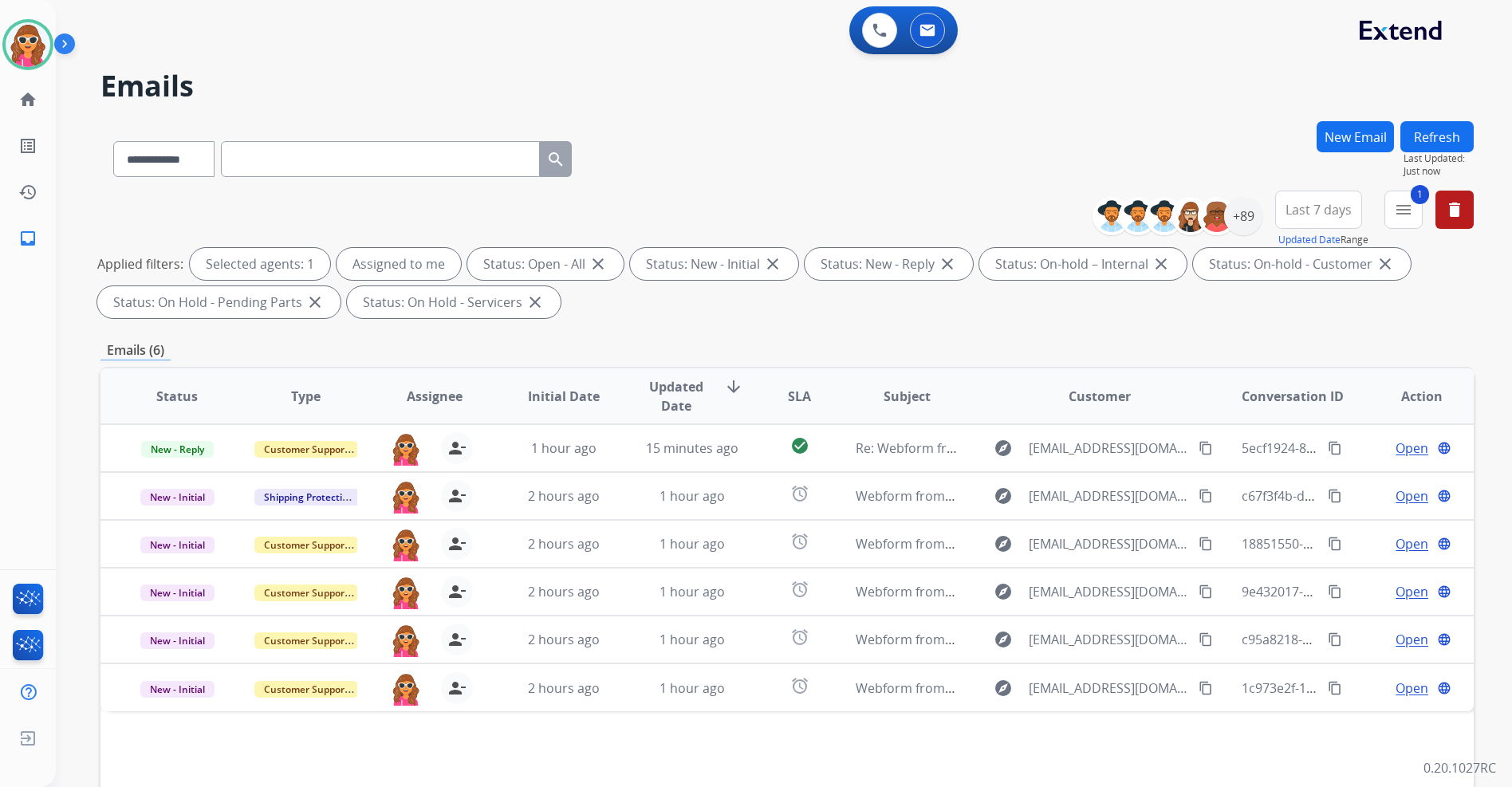
scroll to position [0, 0]
click at [1344, 207] on span "Last 7 days" at bounding box center [1319, 210] width 66 height 6
click at [1300, 403] on div "Last 90 days" at bounding box center [1313, 404] width 87 height 24
click at [1249, 219] on div "+89" at bounding box center [1243, 216] width 39 height 39
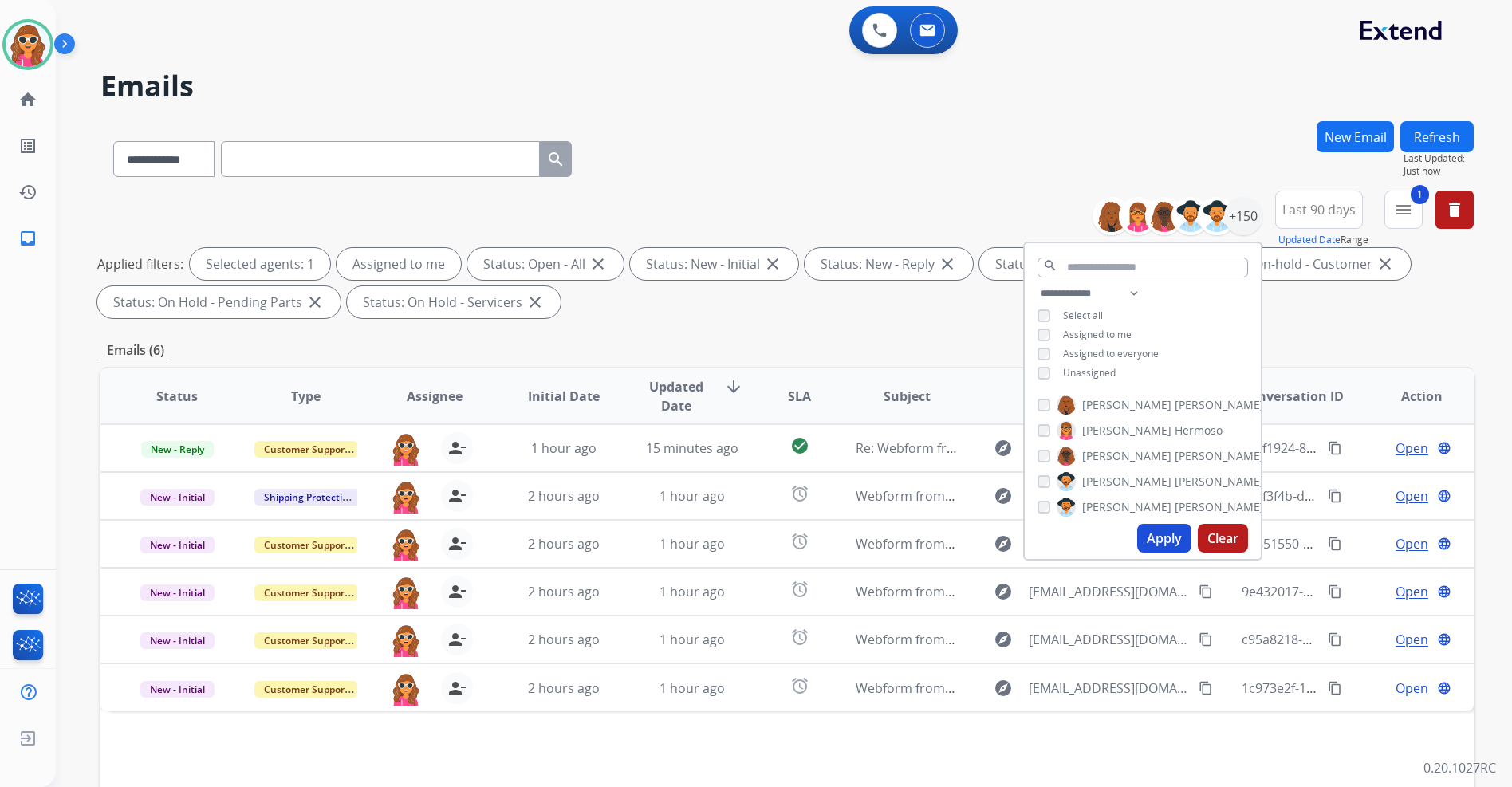
click at [1151, 535] on button "Apply" at bounding box center [1164, 538] width 54 height 29
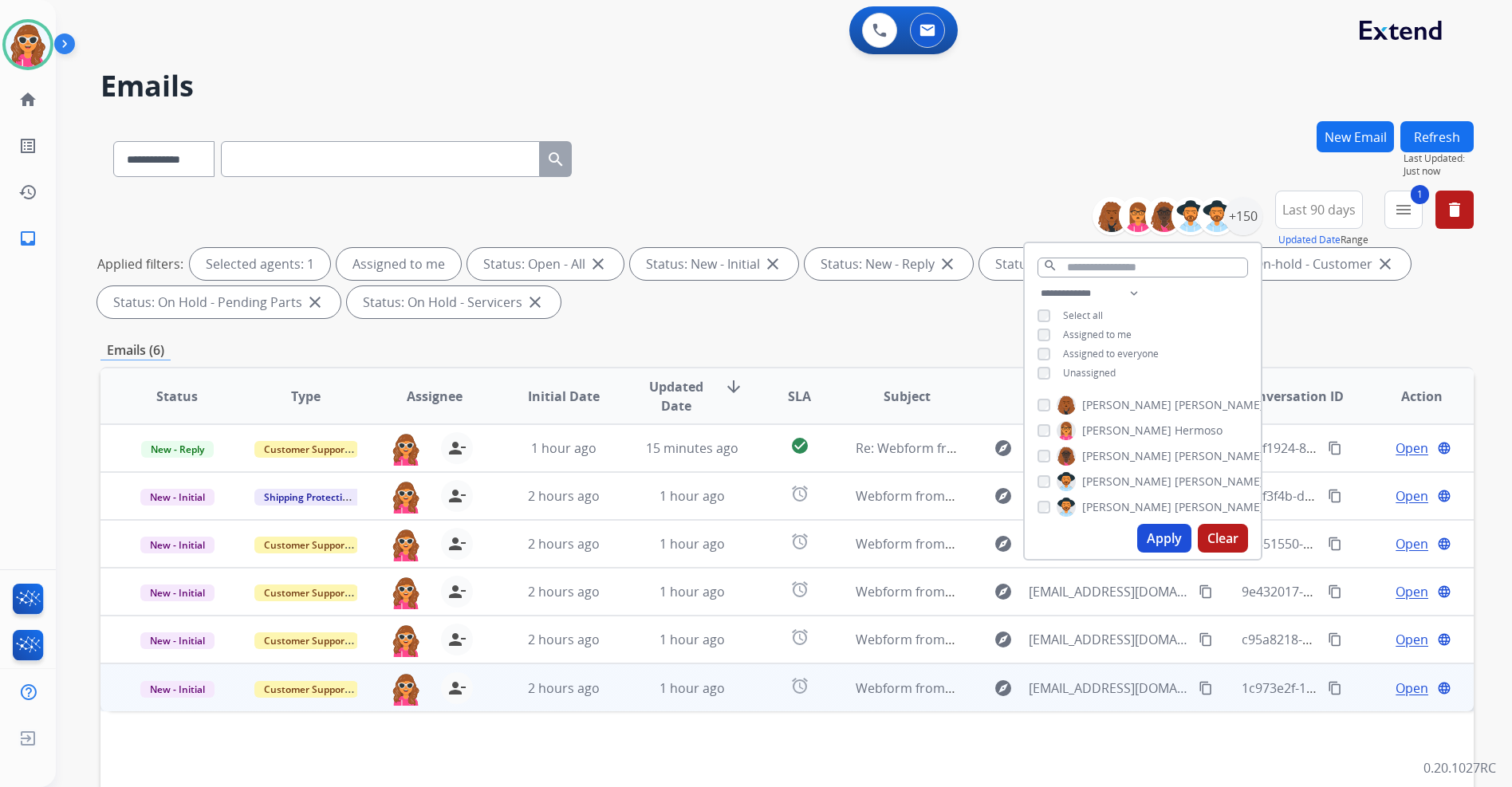
click at [1401, 690] on span "Open" at bounding box center [1413, 688] width 33 height 19
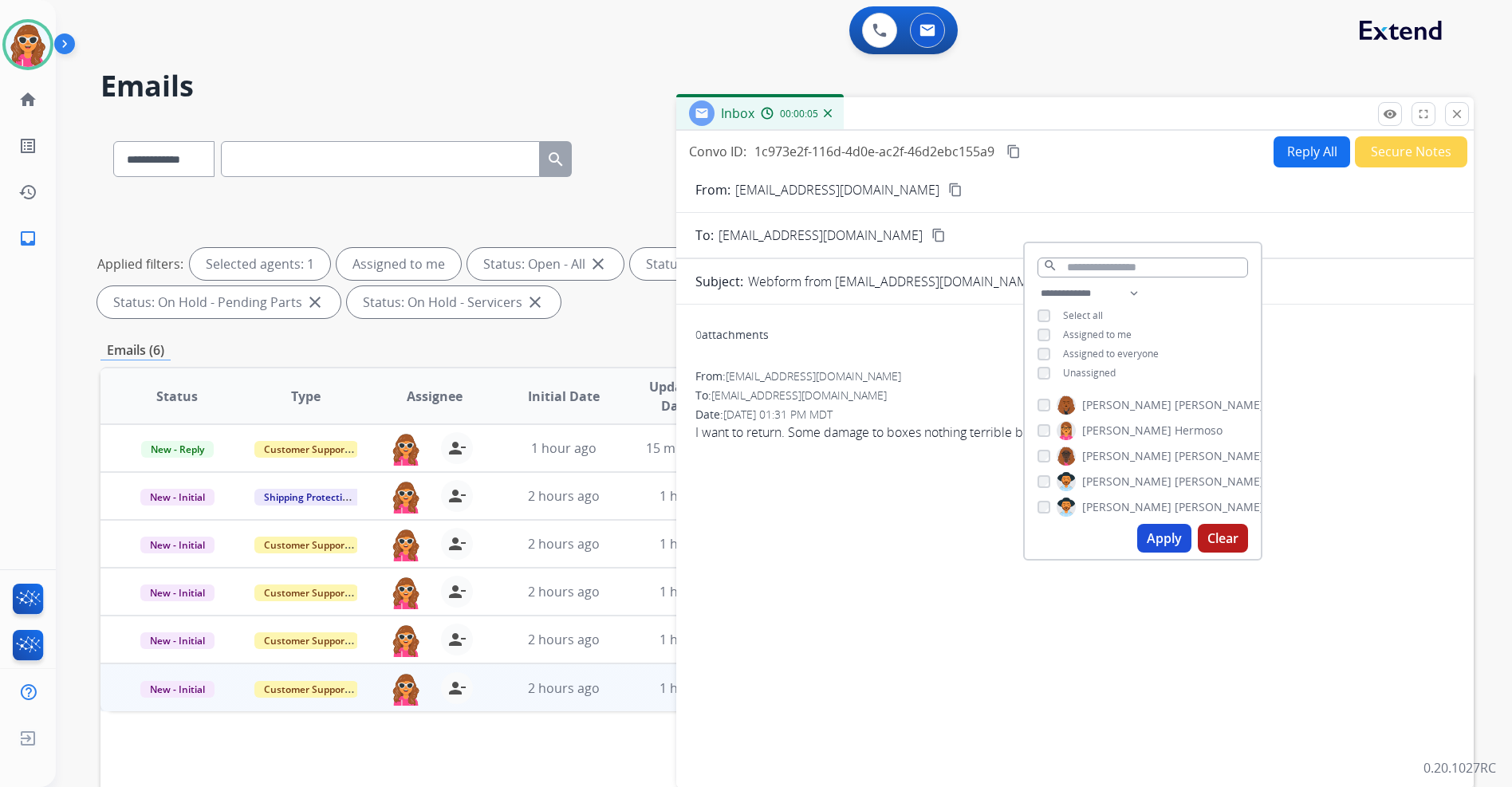
click at [1335, 424] on span "I want to return. Some damage to boxes nothing terrible but I found a different…" at bounding box center [1075, 432] width 760 height 19
click at [970, 552] on div "0 attachments From: [EMAIL_ADDRESS][DOMAIN_NAME] To: [EMAIL_ADDRESS][DOMAIN_NAM…" at bounding box center [1074, 542] width 797 height 451
drag, startPoint x: 880, startPoint y: 588, endPoint x: 888, endPoint y: 567, distance: 22.5
click at [888, 567] on div "0 attachments From: [EMAIL_ADDRESS][DOMAIN_NAME] To: [EMAIL_ADDRESS][DOMAIN_NAM…" at bounding box center [1074, 542] width 797 height 451
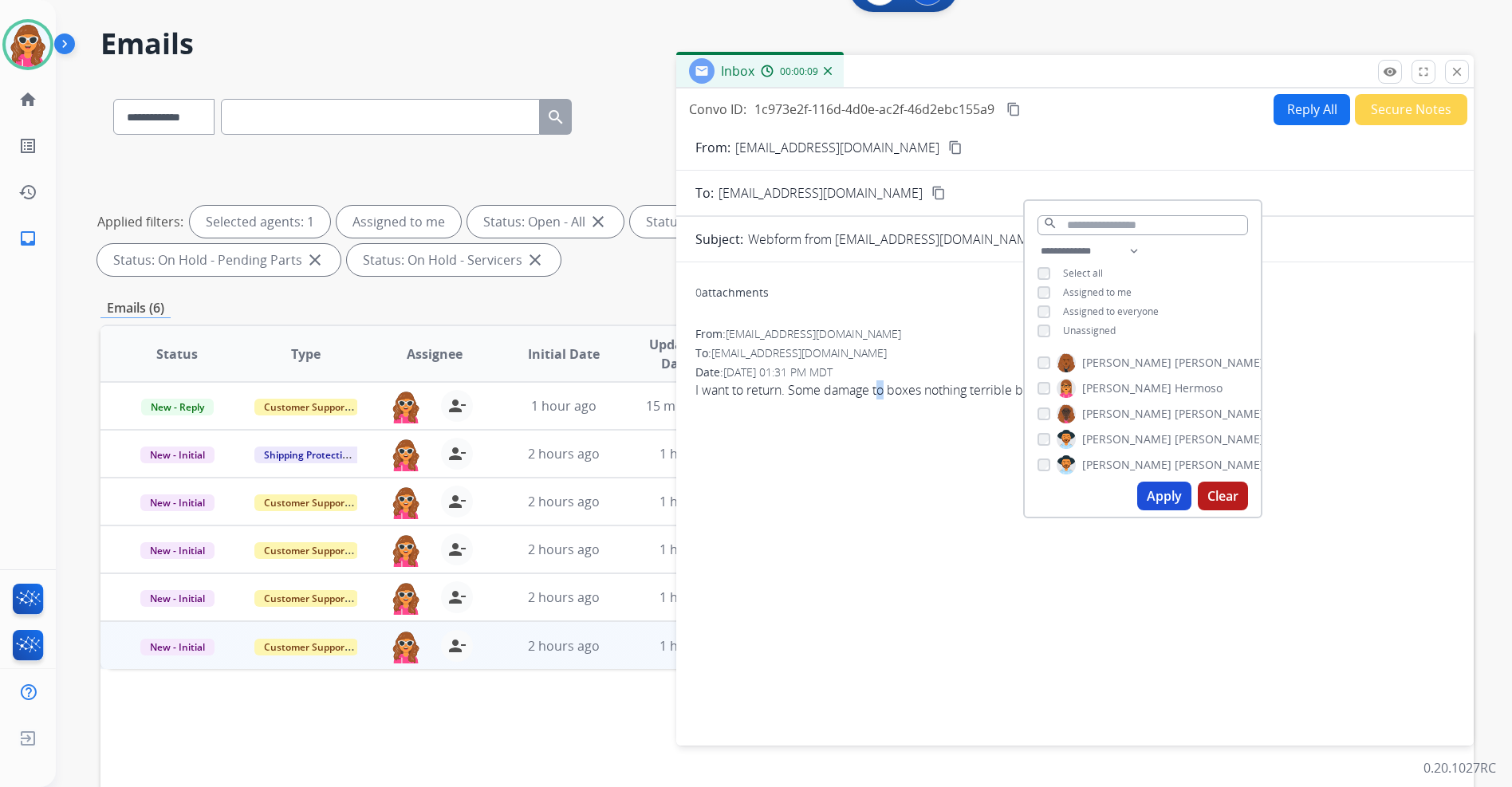
scroll to position [159, 0]
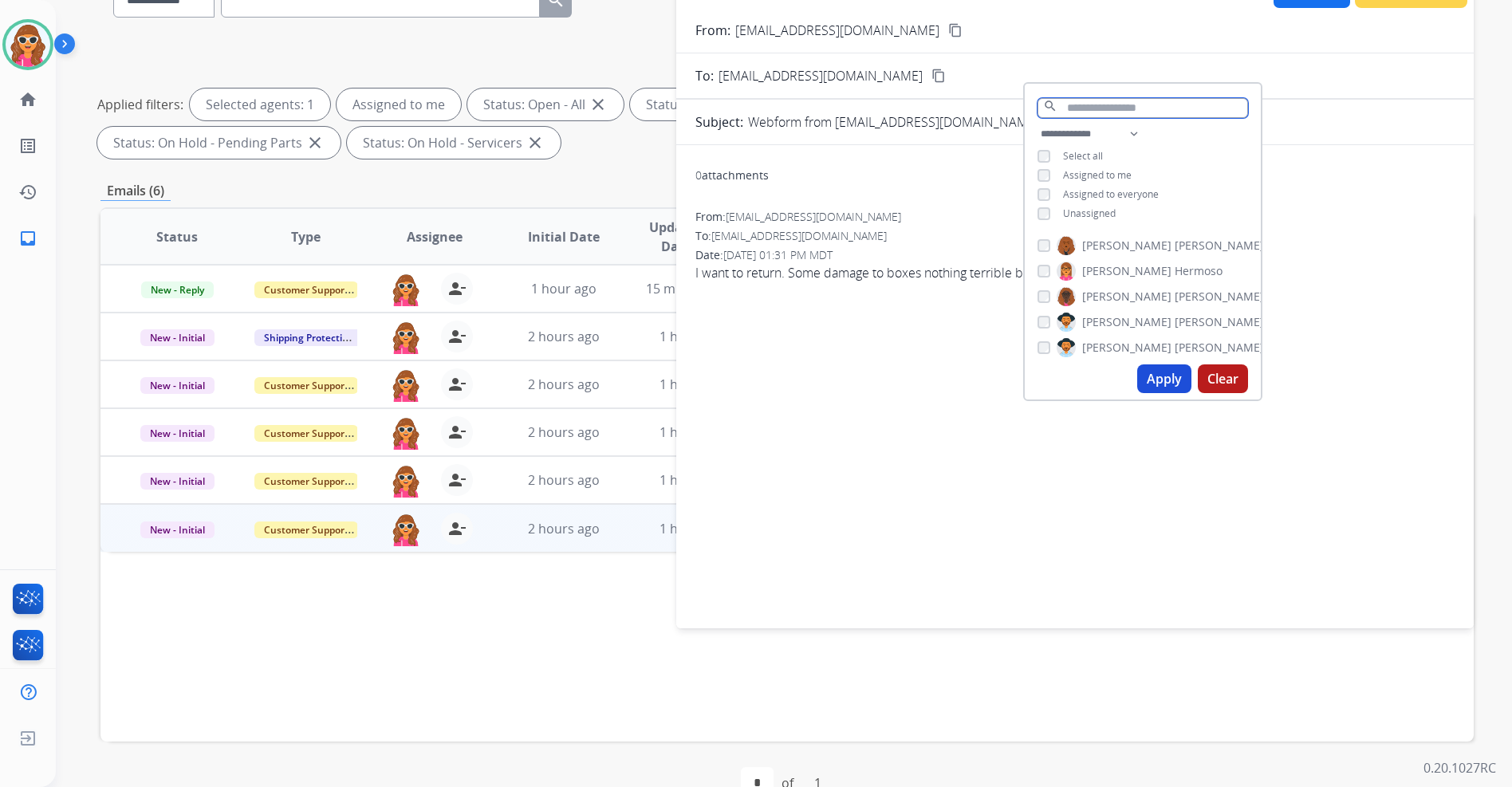
drag, startPoint x: 1157, startPoint y: 97, endPoint x: 1216, endPoint y: 125, distance: 65.3
click at [1216, 125] on div "**********" at bounding box center [1143, 241] width 239 height 319
drag, startPoint x: 1363, startPoint y: 199, endPoint x: 1342, endPoint y: 281, distance: 84.6
click at [1367, 214] on div "0 attachments From: [EMAIL_ADDRESS][DOMAIN_NAME] To: [EMAIL_ADDRESS][DOMAIN_NAM…" at bounding box center [1074, 383] width 797 height 451
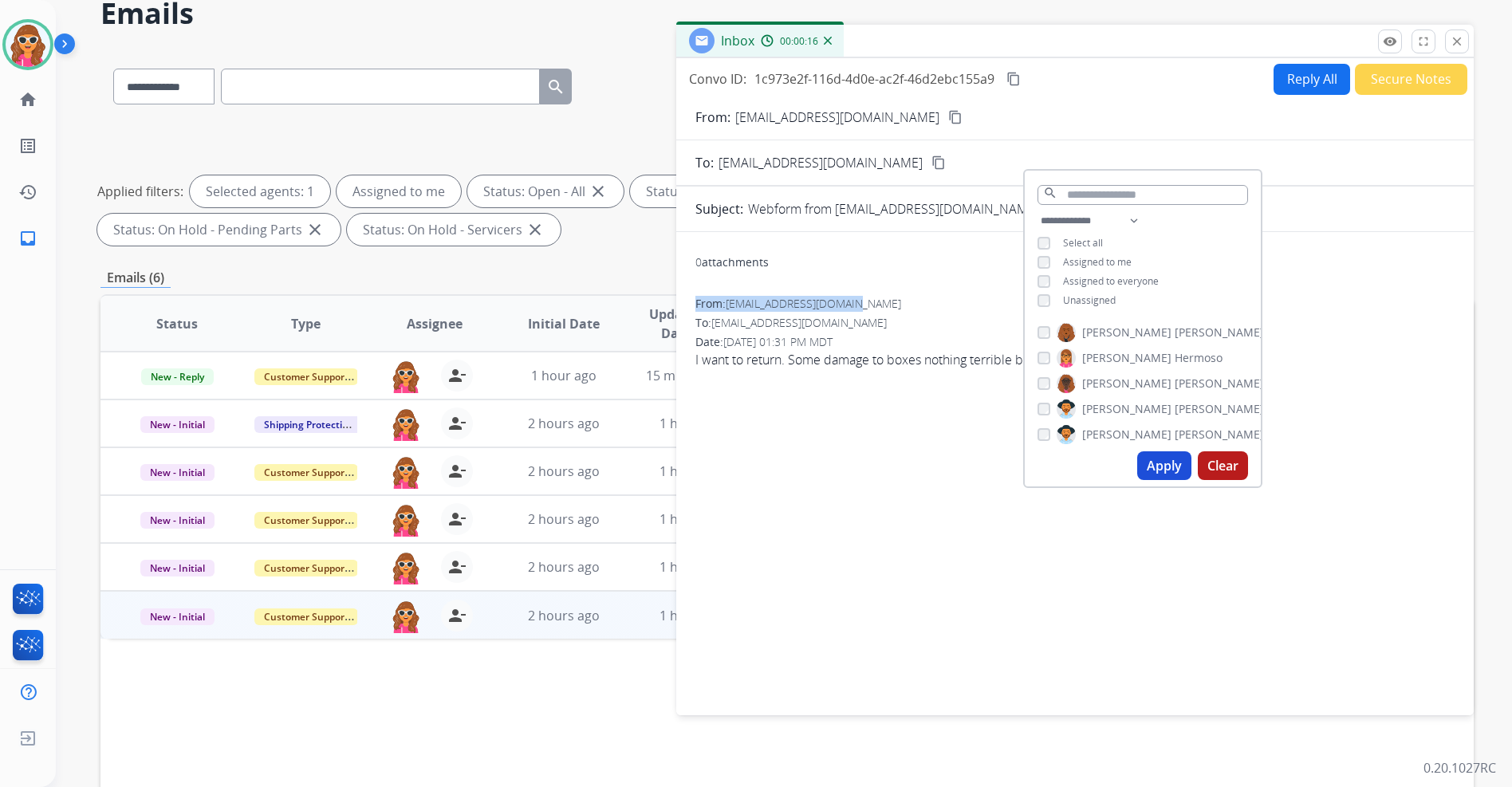
scroll to position [0, 0]
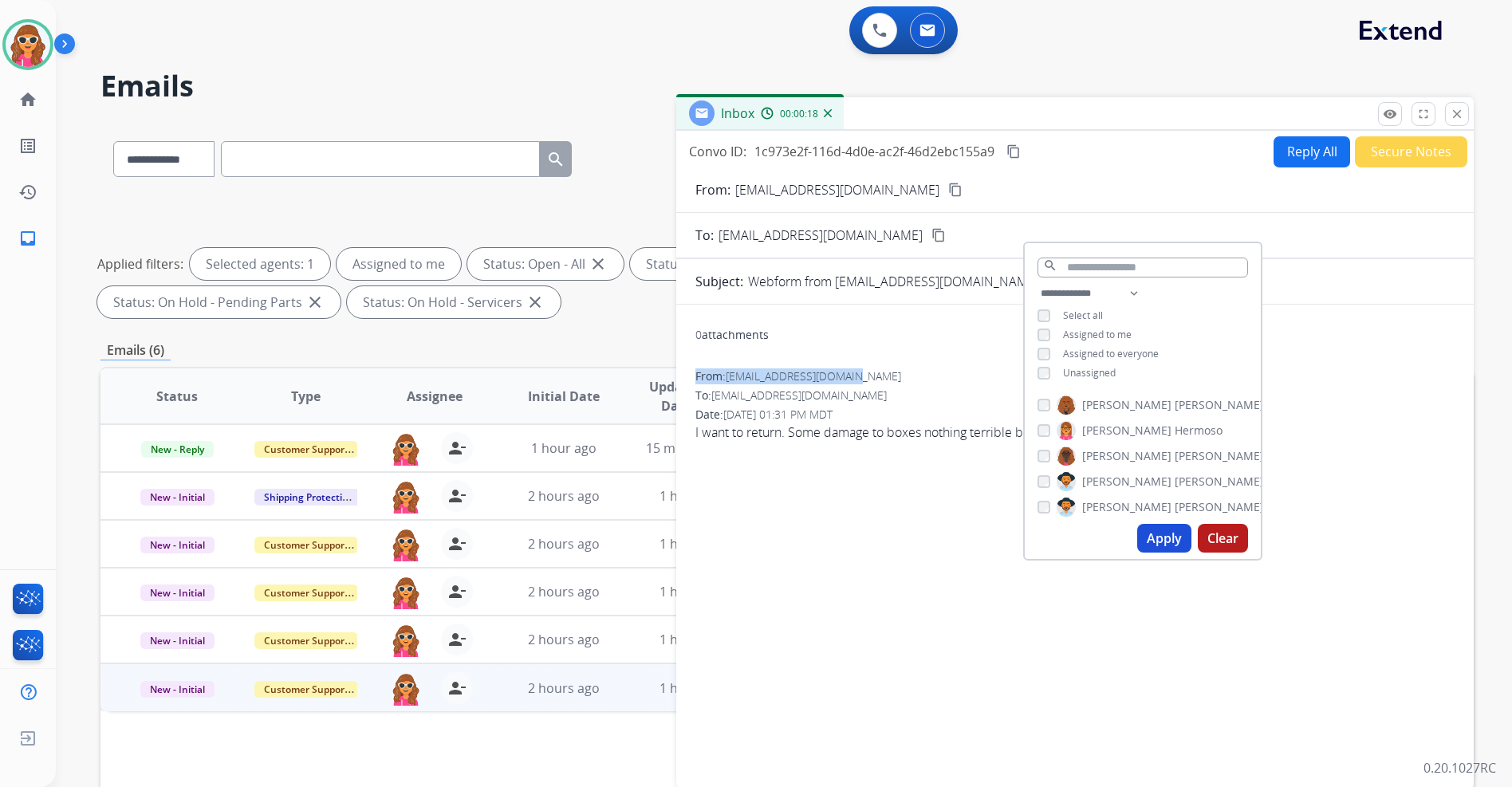
click at [948, 195] on mat-icon "content_copy" at bounding box center [956, 190] width 15 height 15
click at [1290, 160] on button "Reply All" at bounding box center [1312, 152] width 76 height 31
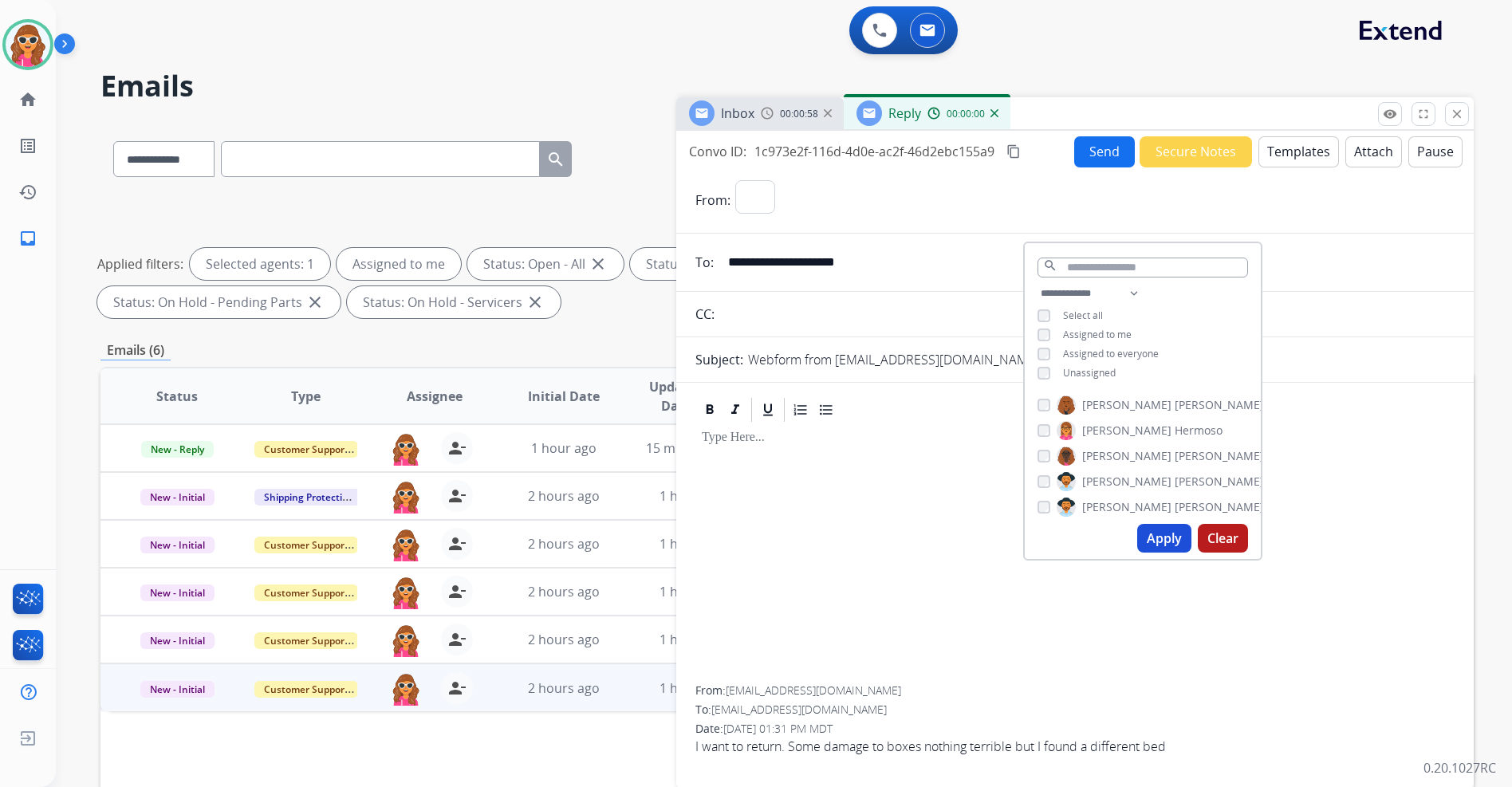
select select "**********"
click at [1451, 117] on mat-icon "close" at bounding box center [1458, 114] width 15 height 15
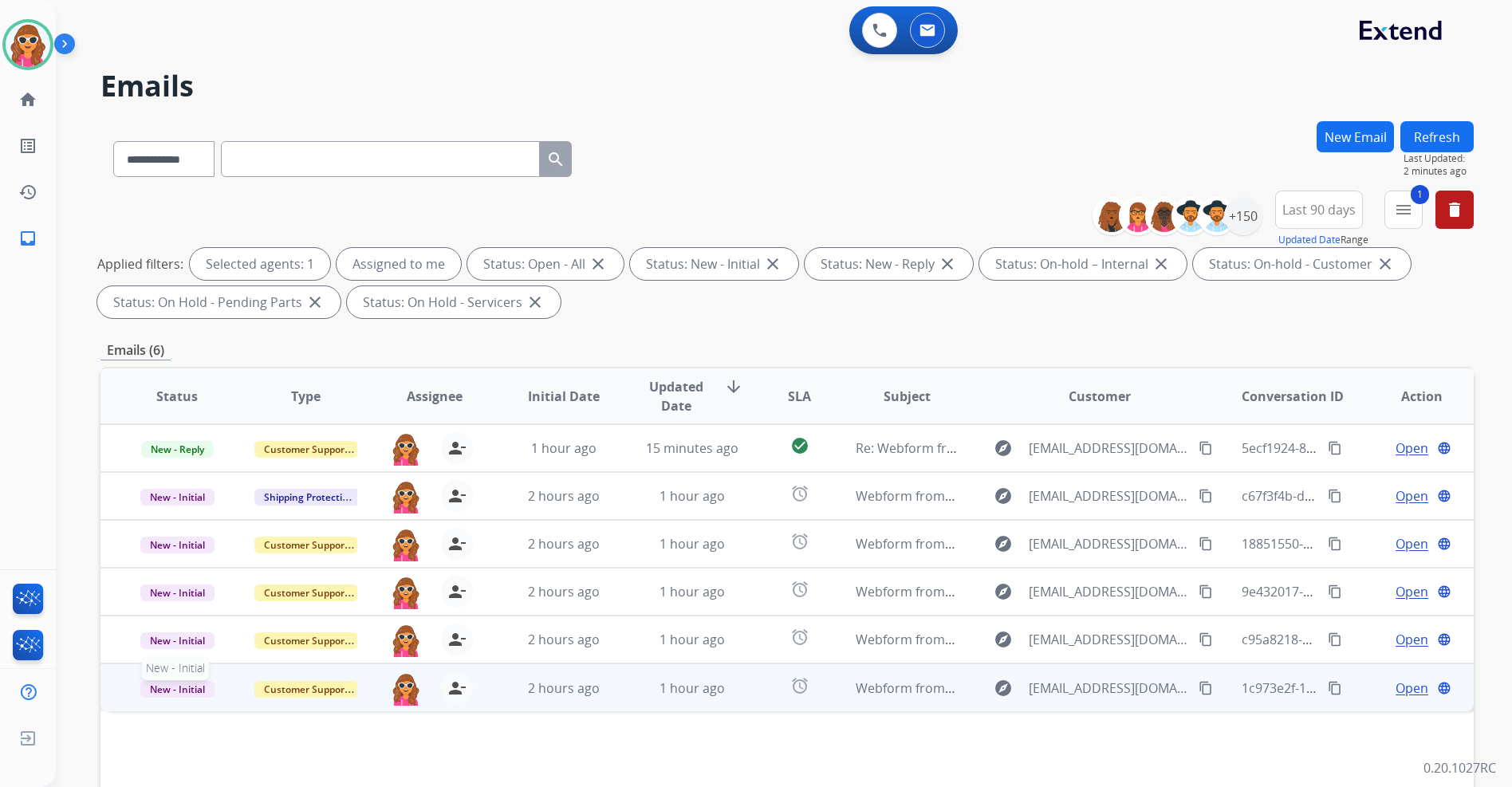
click at [195, 682] on span "New - Initial" at bounding box center [178, 690] width 74 height 17
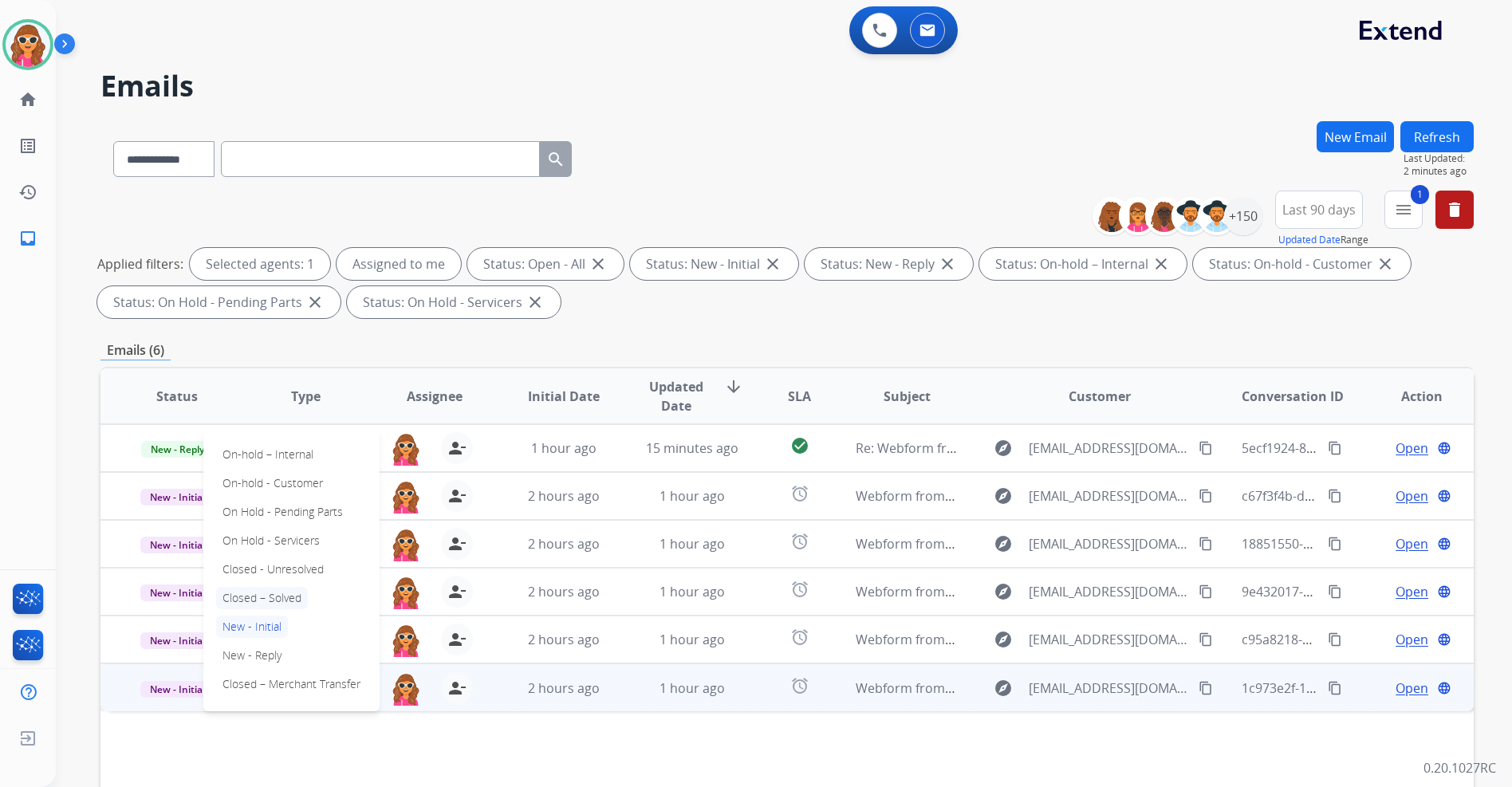
click at [269, 598] on p "Closed – Solved" at bounding box center [262, 598] width 92 height 22
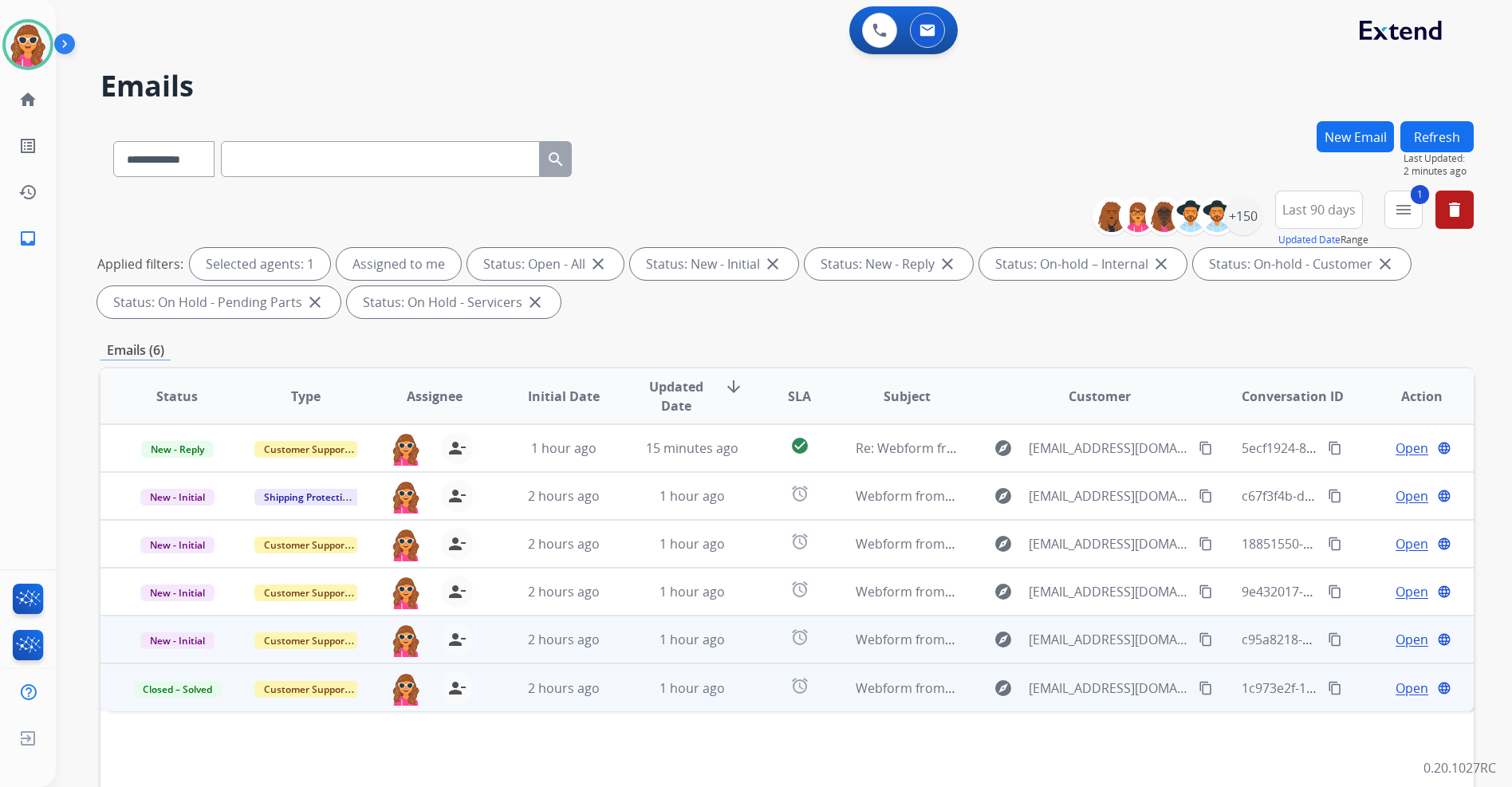
click at [1396, 639] on span "Open" at bounding box center [1413, 639] width 33 height 19
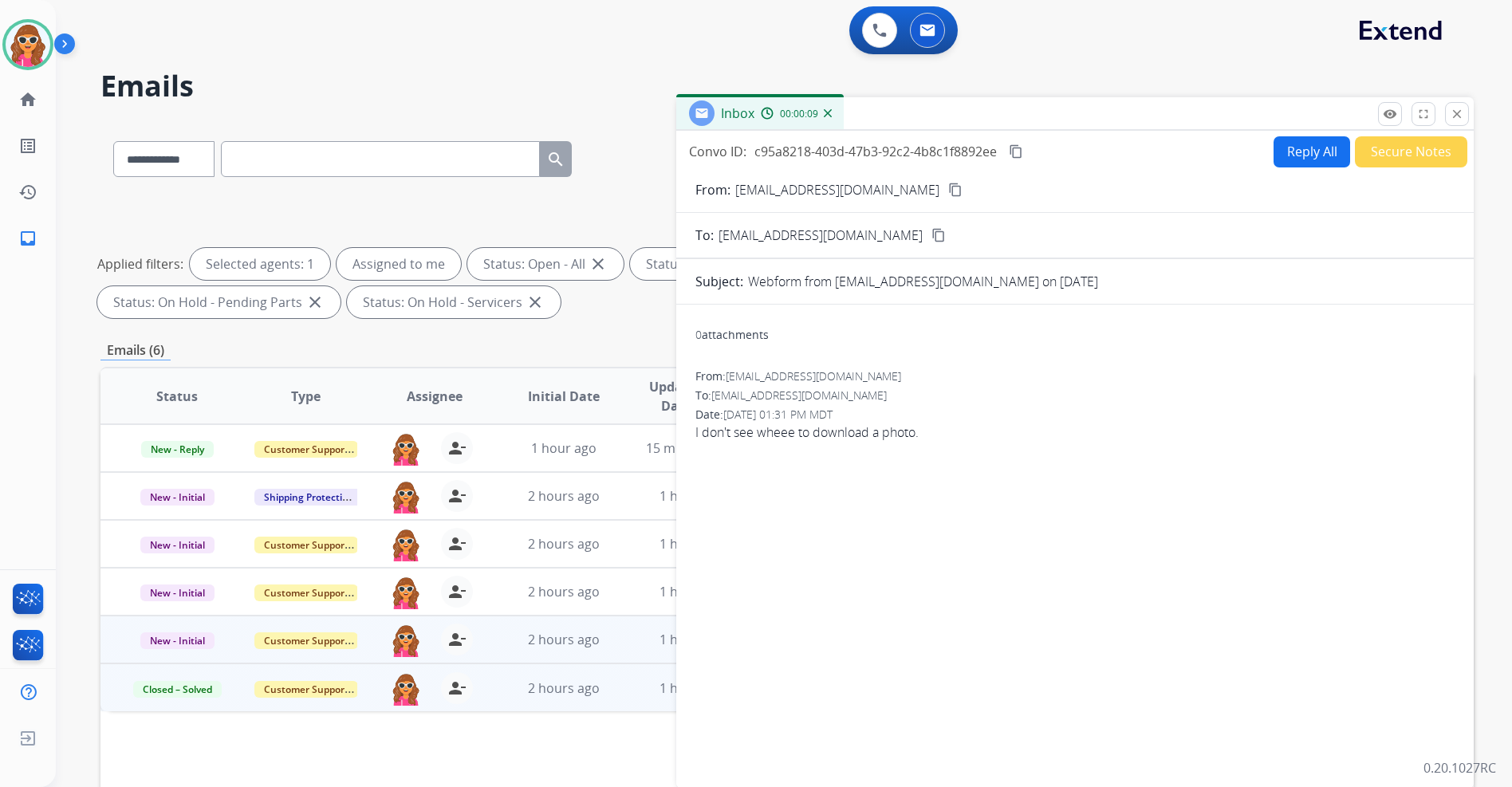
click at [948, 195] on mat-icon "content_copy" at bounding box center [956, 190] width 15 height 15
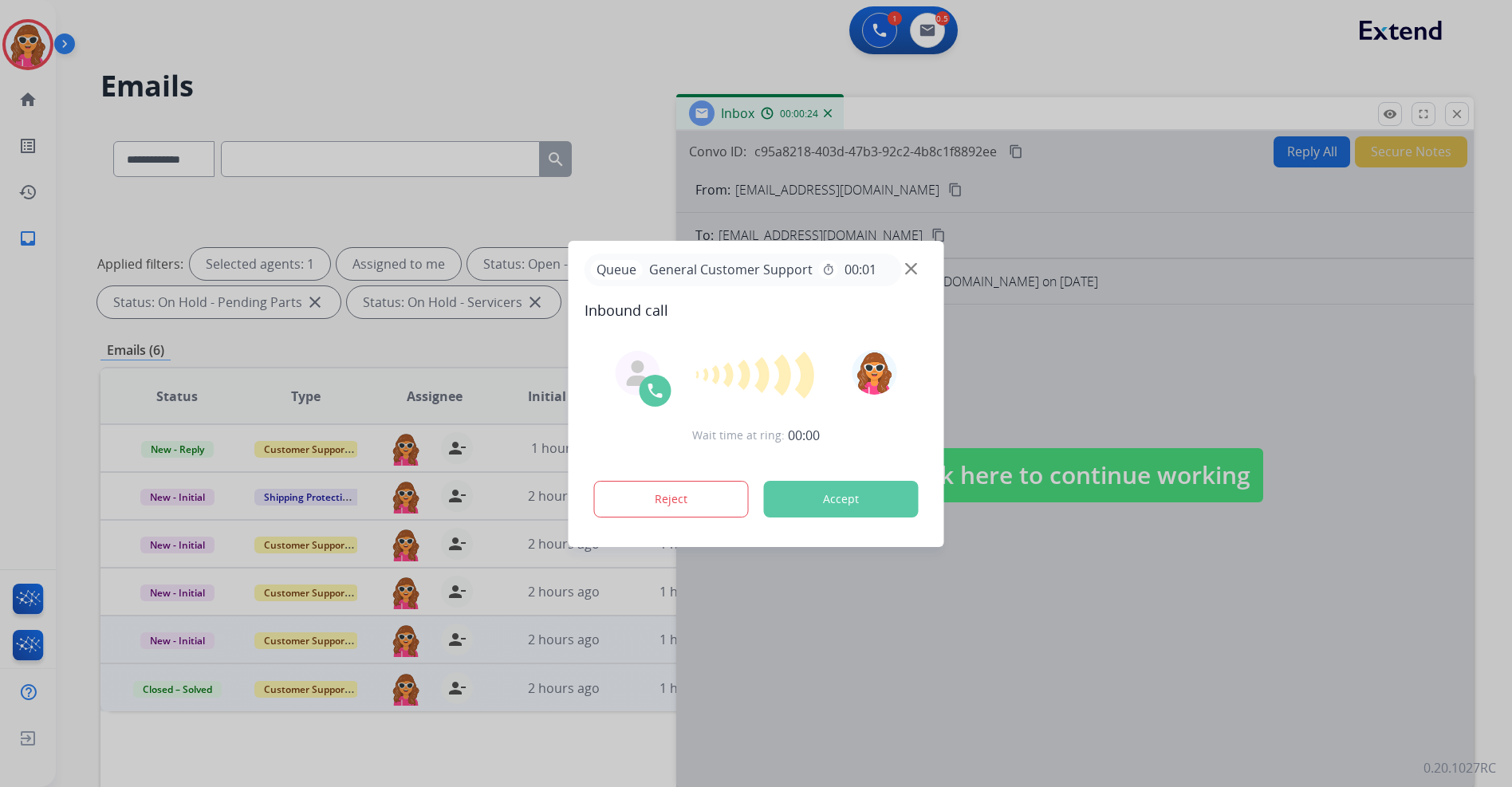
click at [920, 280] on div "Queue General Customer Support timer 00:01" at bounding box center [757, 270] width 344 height 33
click at [842, 492] on button "Accept" at bounding box center [842, 499] width 155 height 37
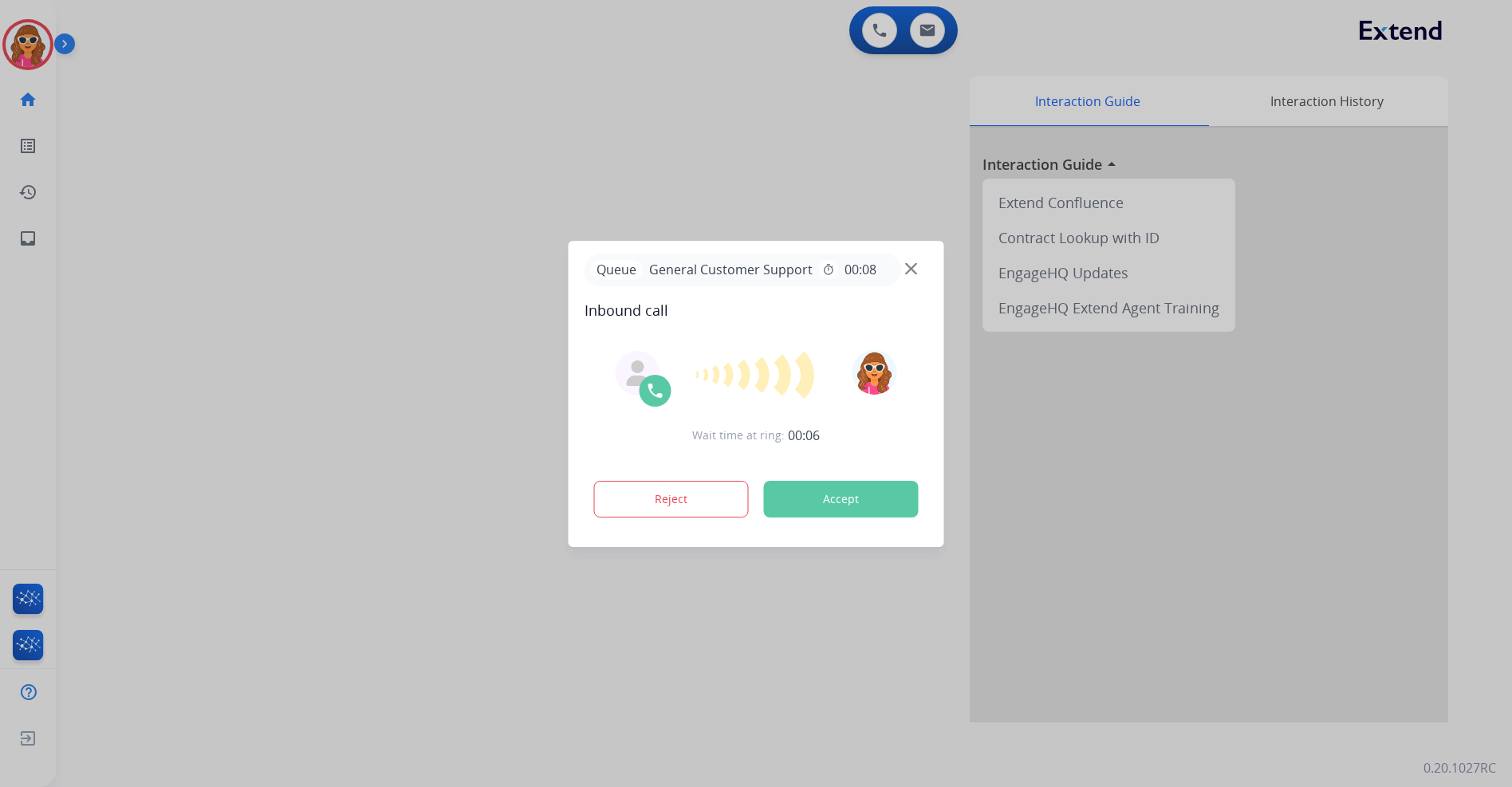
click at [876, 496] on button "Accept" at bounding box center [842, 499] width 155 height 37
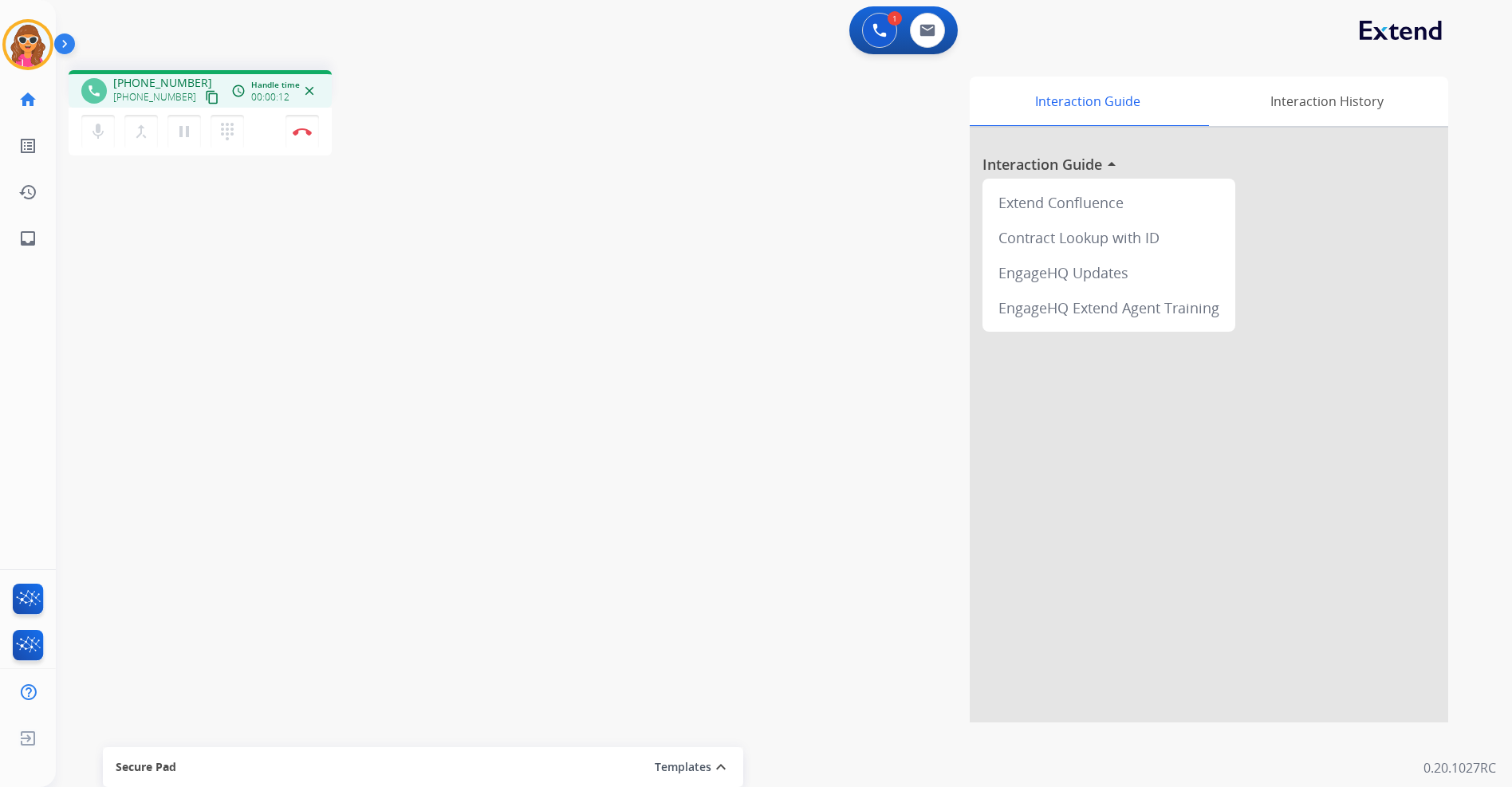
drag, startPoint x: 724, startPoint y: 146, endPoint x: 200, endPoint y: 99, distance: 526.1
click at [205, 99] on mat-icon "content_copy" at bounding box center [212, 97] width 15 height 15
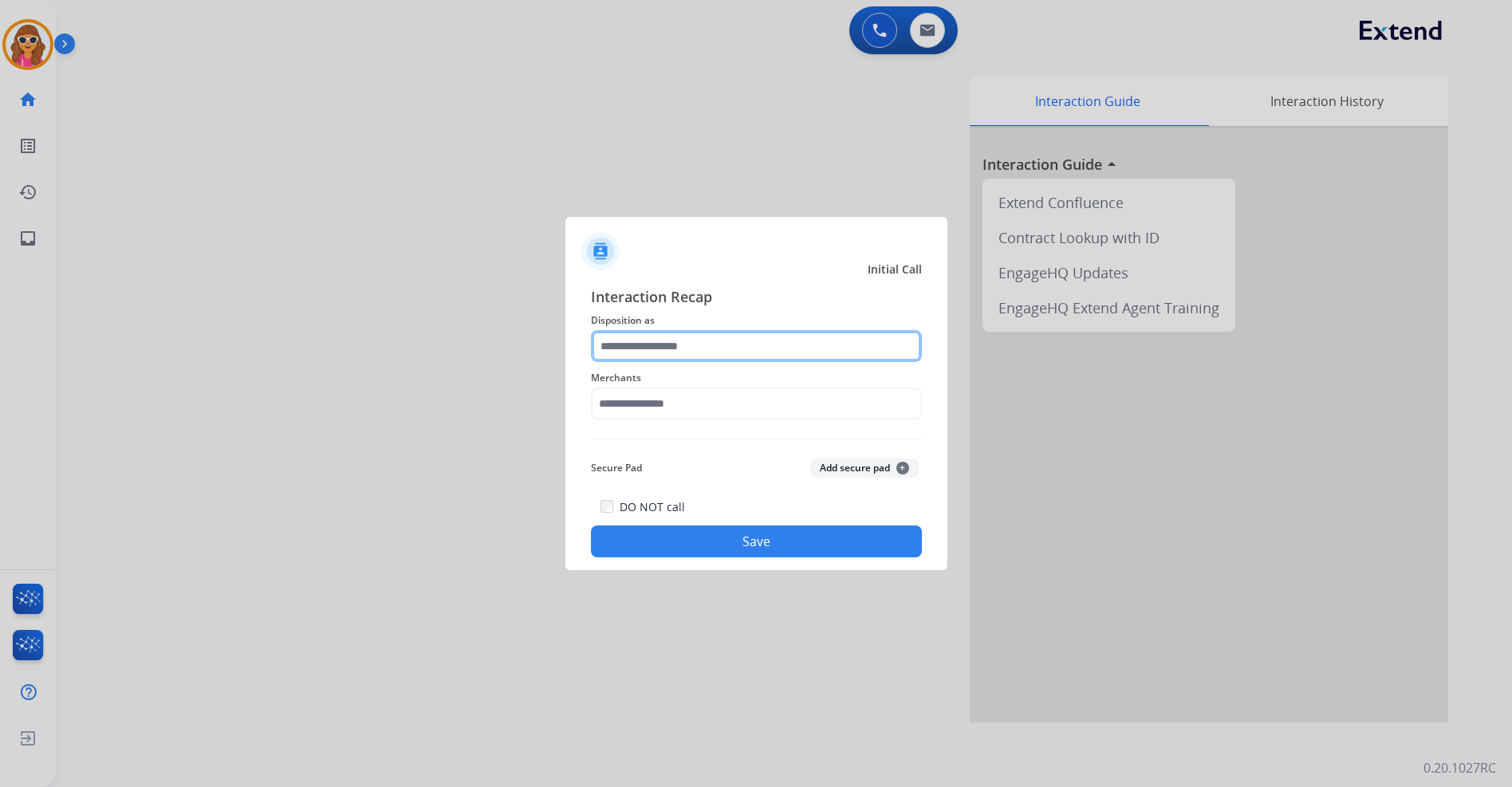
click at [716, 355] on input "text" at bounding box center [757, 346] width 331 height 32
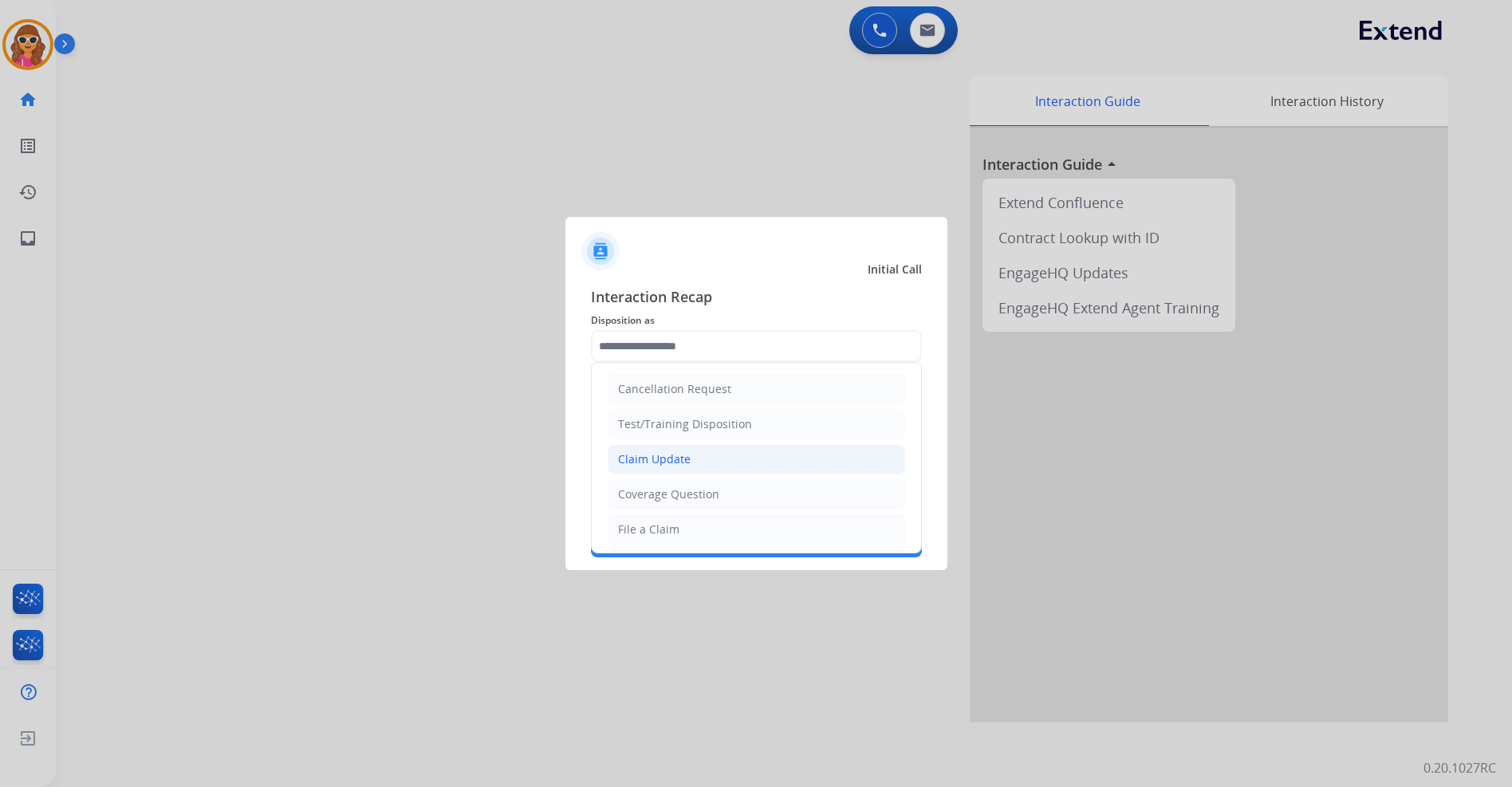
click at [681, 463] on div "Claim Update" at bounding box center [654, 459] width 73 height 16
type input "**********"
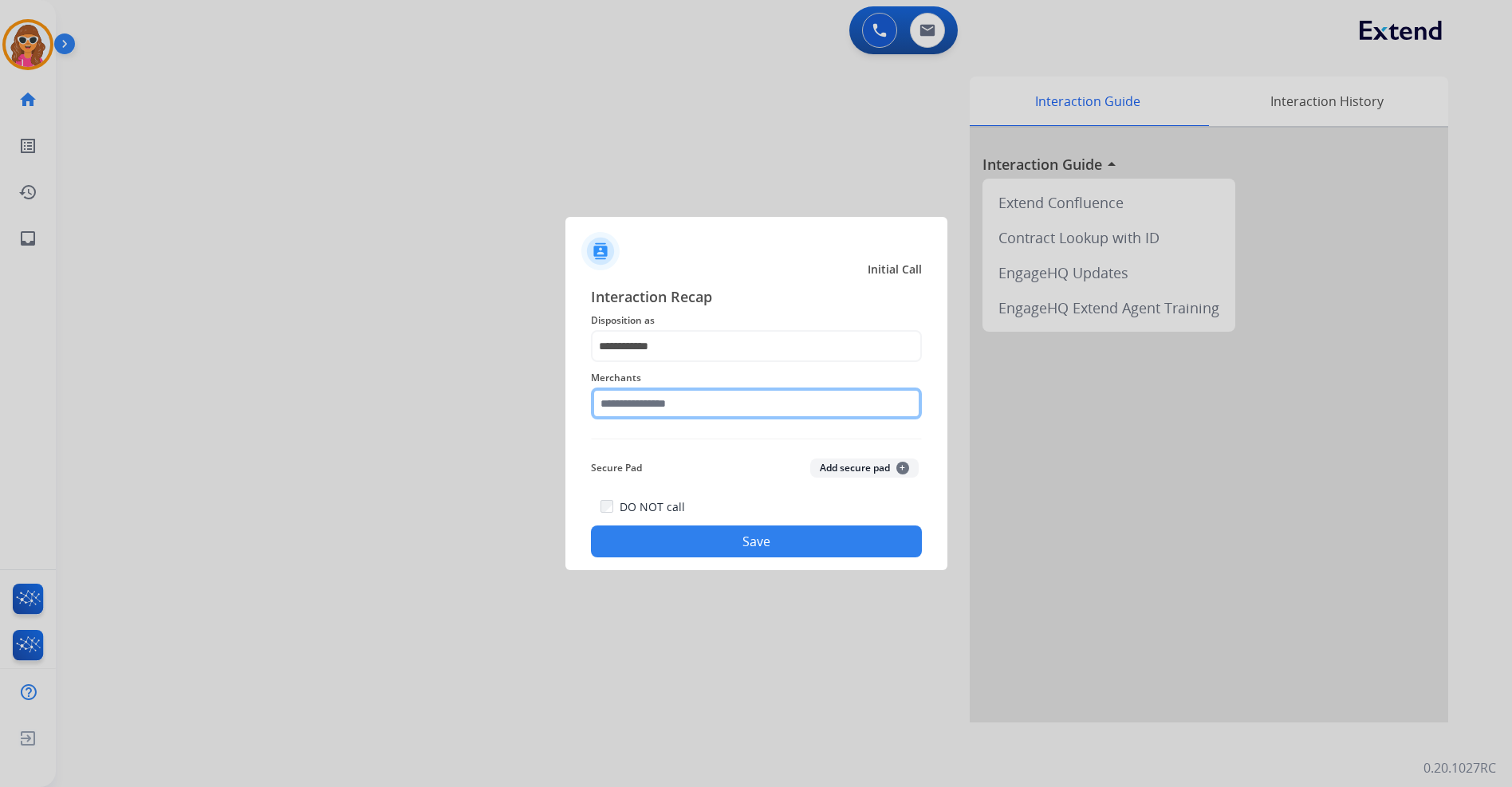
click at [690, 400] on input "text" at bounding box center [757, 403] width 331 height 32
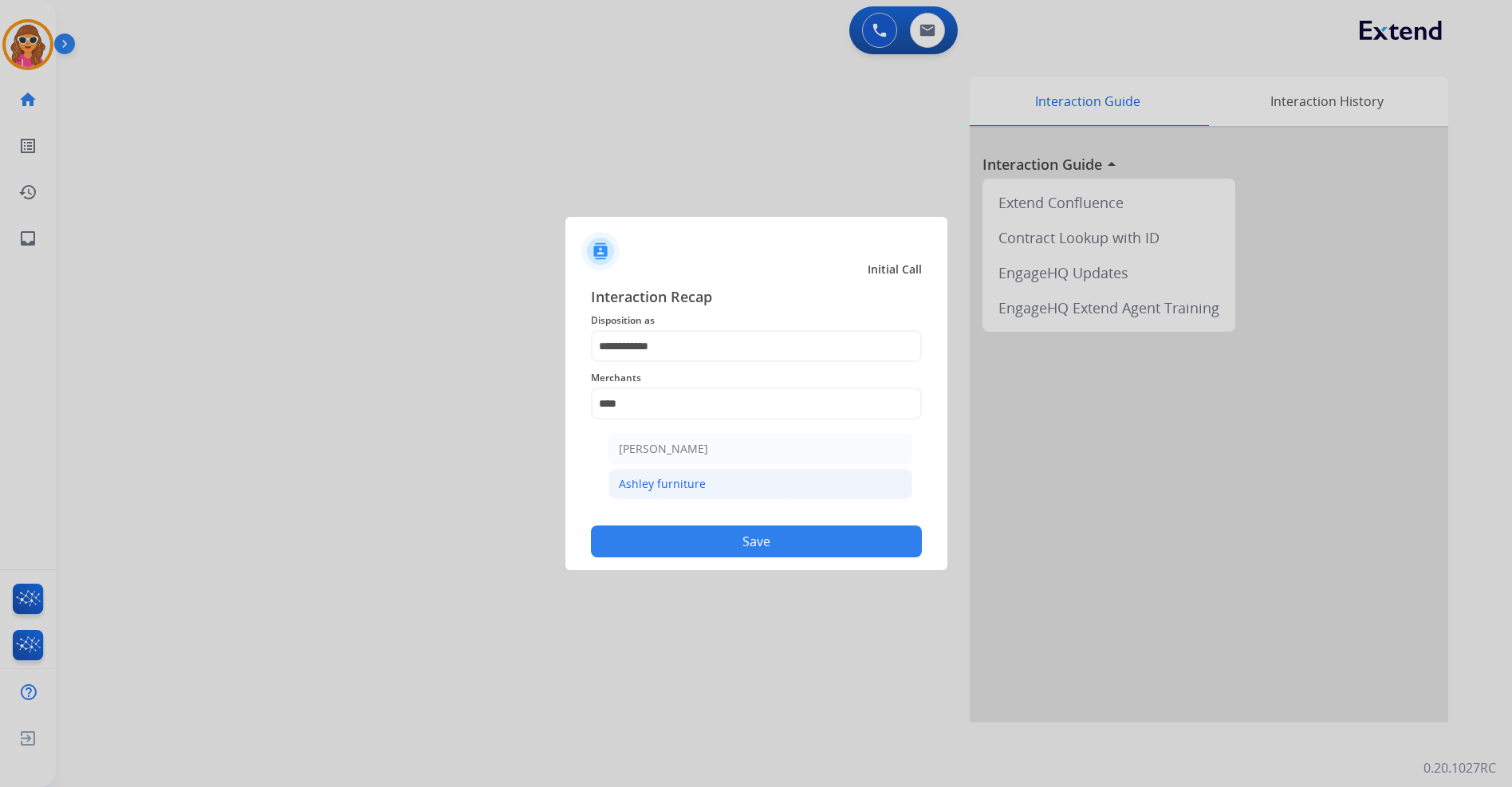
drag, startPoint x: 697, startPoint y: 485, endPoint x: 742, endPoint y: 545, distance: 75.0
click at [697, 486] on div "Ashley furniture" at bounding box center [662, 484] width 87 height 16
type input "**********"
click at [744, 547] on button "Save" at bounding box center [757, 542] width 331 height 32
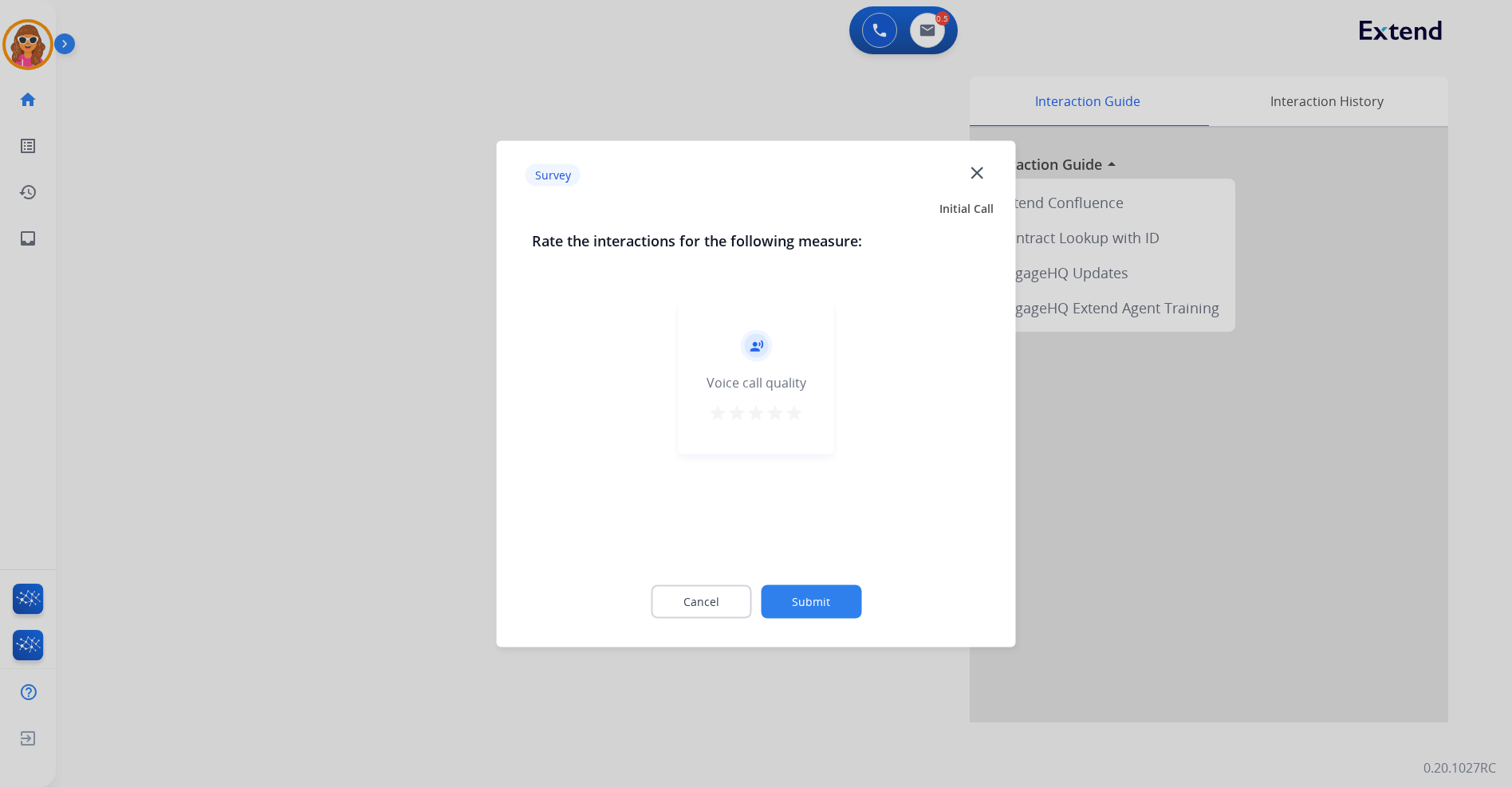
drag, startPoint x: 723, startPoint y: 415, endPoint x: 722, endPoint y: 439, distance: 24.0
click at [722, 415] on mat-icon "star" at bounding box center [717, 412] width 19 height 19
click at [823, 604] on button "Submit" at bounding box center [810, 601] width 100 height 33
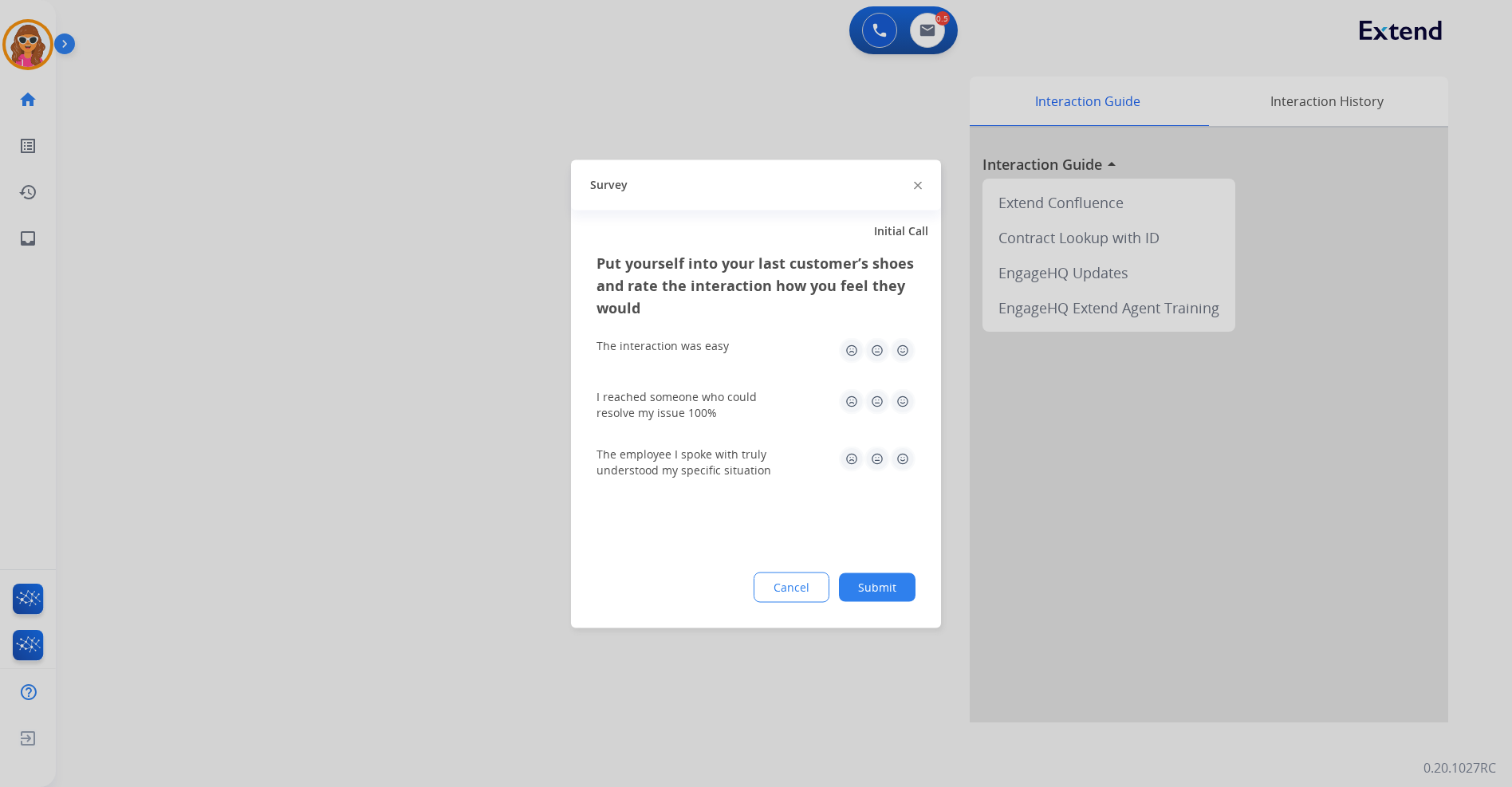
click at [853, 401] on img at bounding box center [852, 401] width 26 height 26
click at [852, 357] on img at bounding box center [852, 350] width 26 height 26
click at [851, 458] on img at bounding box center [852, 459] width 26 height 26
drag, startPoint x: 879, startPoint y: 588, endPoint x: 861, endPoint y: 562, distance: 31.6
click at [880, 589] on button "Submit" at bounding box center [876, 587] width 76 height 29
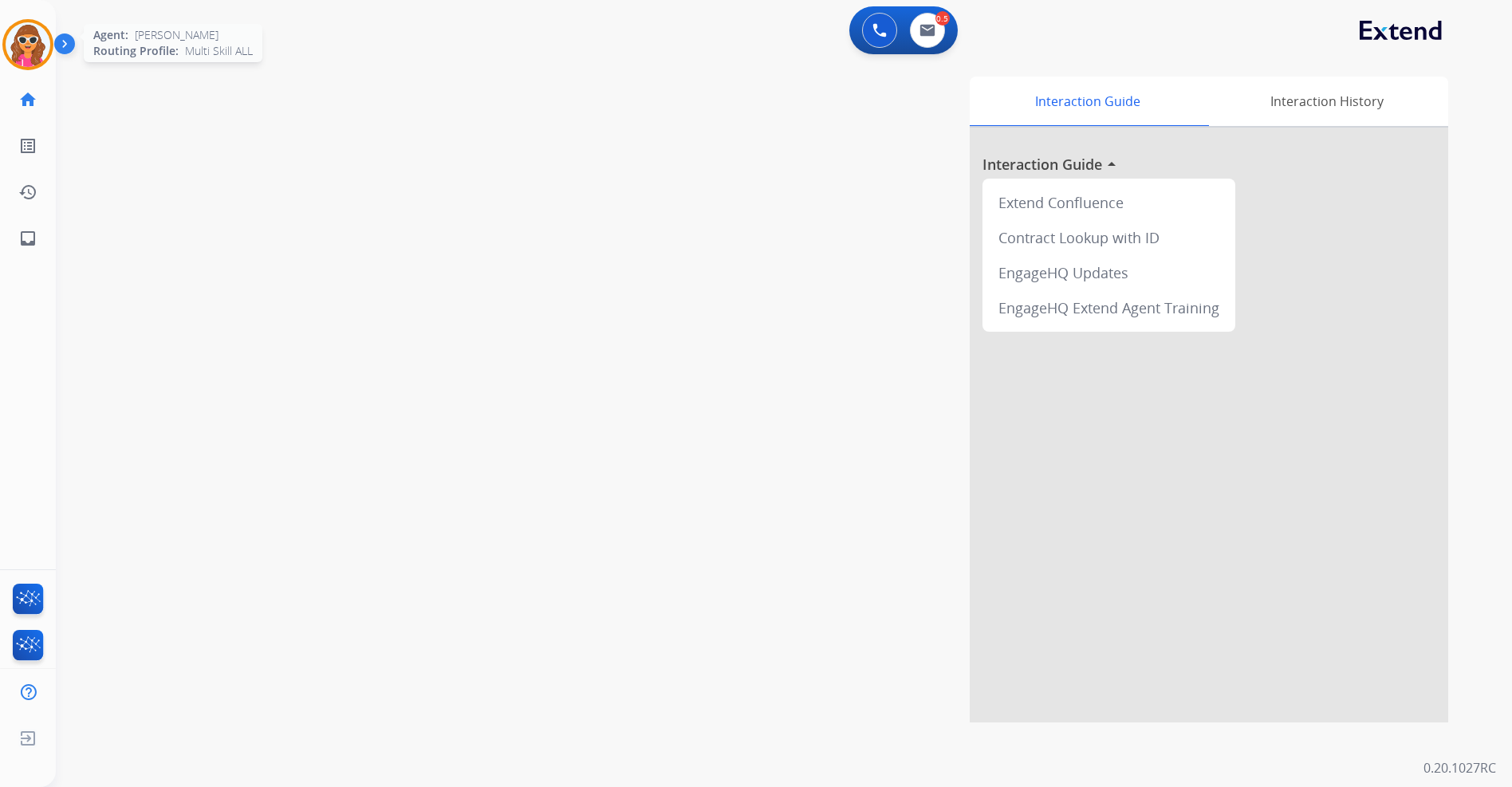
drag, startPoint x: 27, startPoint y: 30, endPoint x: 46, endPoint y: 33, distance: 19.2
click at [27, 32] on img at bounding box center [28, 44] width 45 height 45
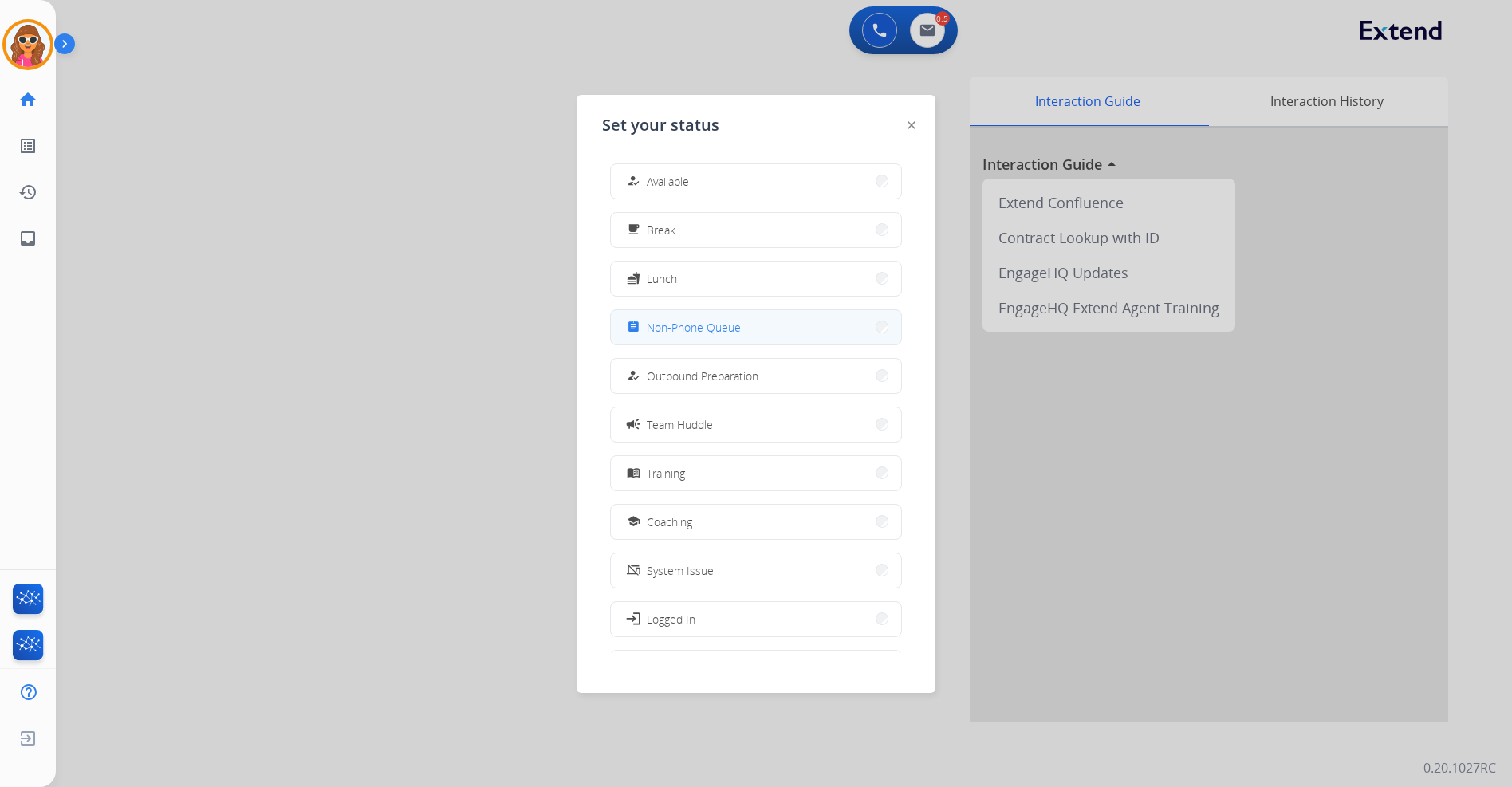
click at [725, 331] on span "Non-Phone Queue" at bounding box center [693, 327] width 94 height 17
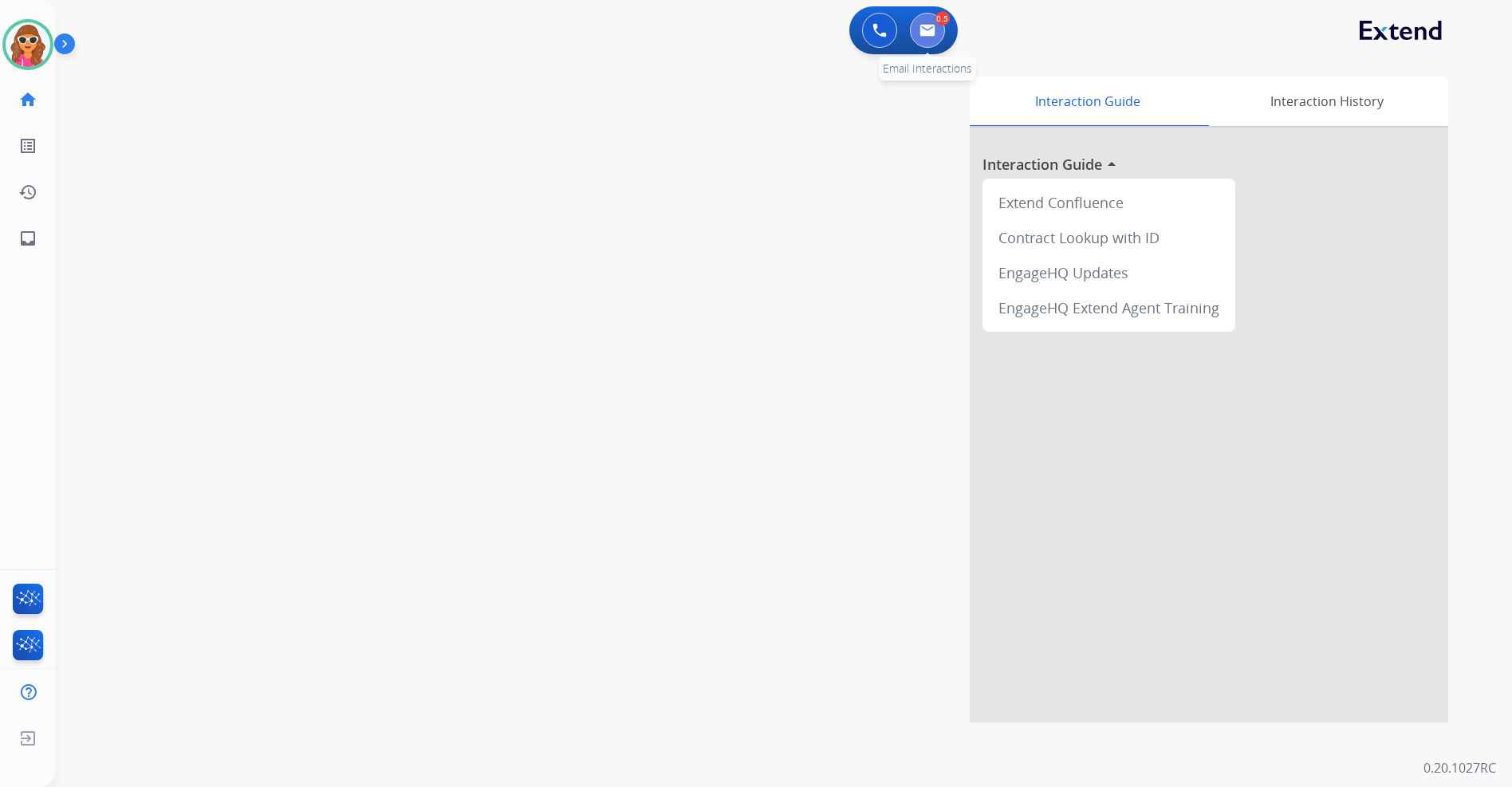
click at [929, 29] on img at bounding box center [927, 30] width 16 height 13
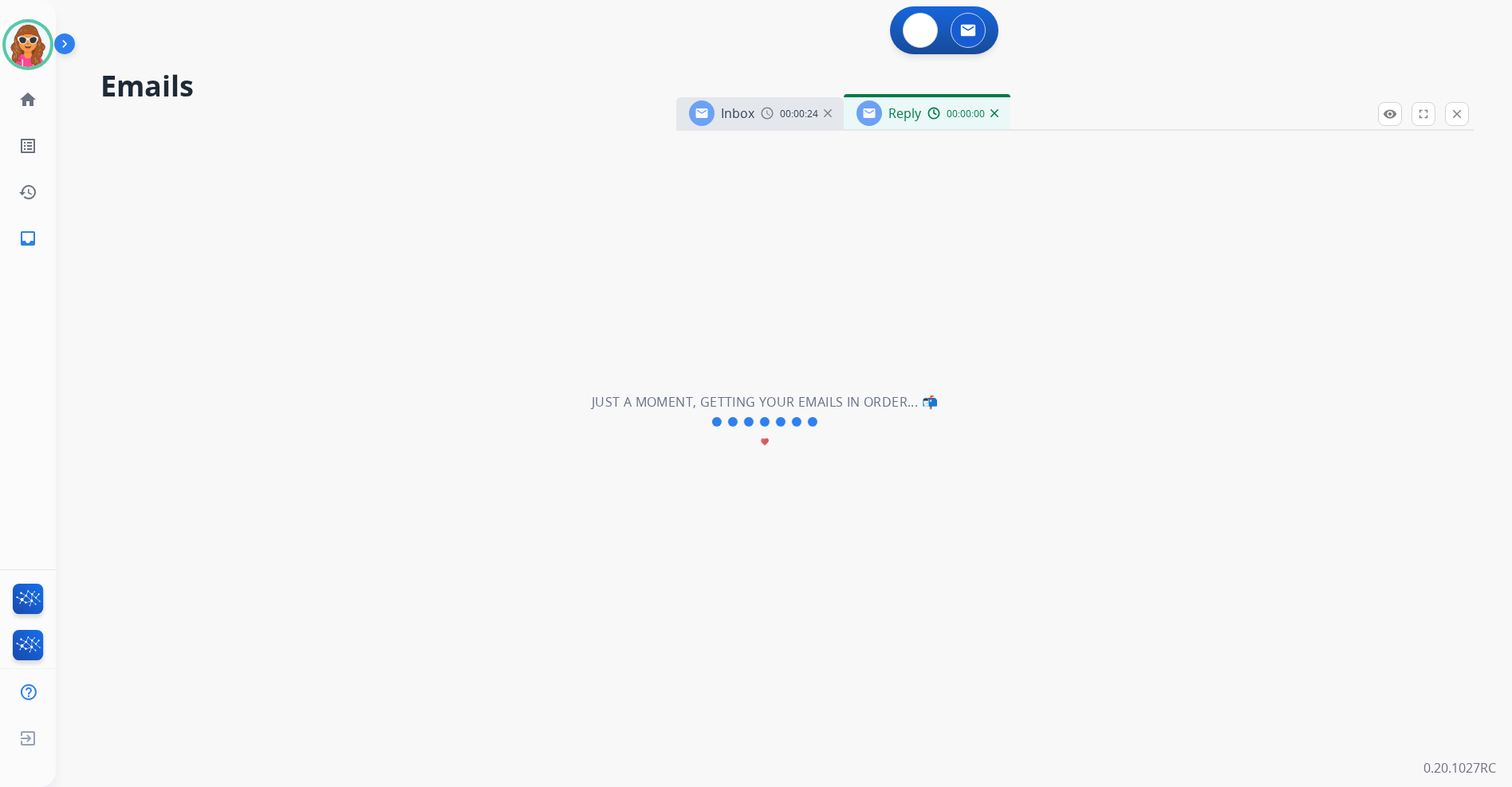
select select "**********"
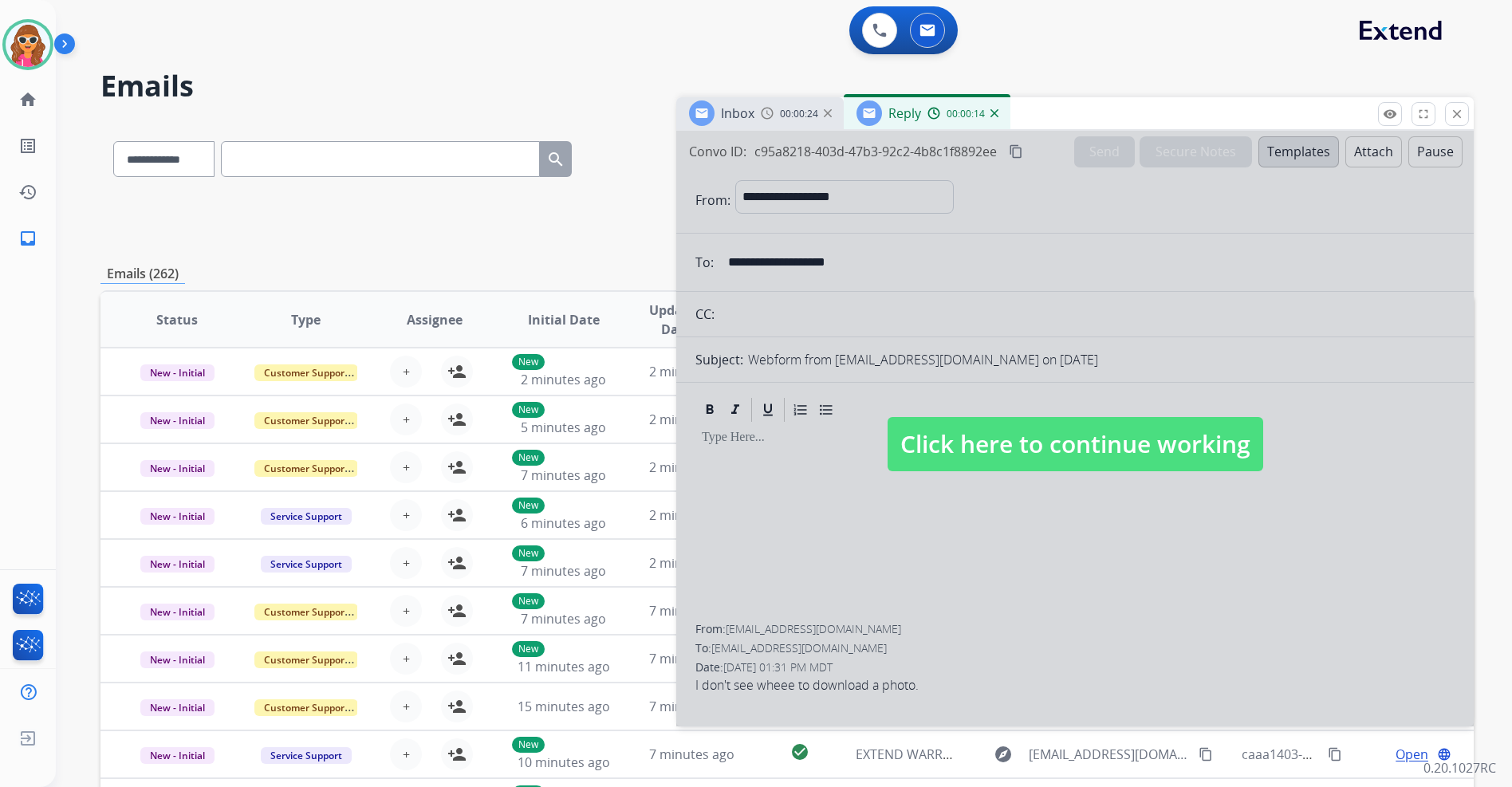
click at [1455, 123] on button "close Close" at bounding box center [1458, 114] width 24 height 24
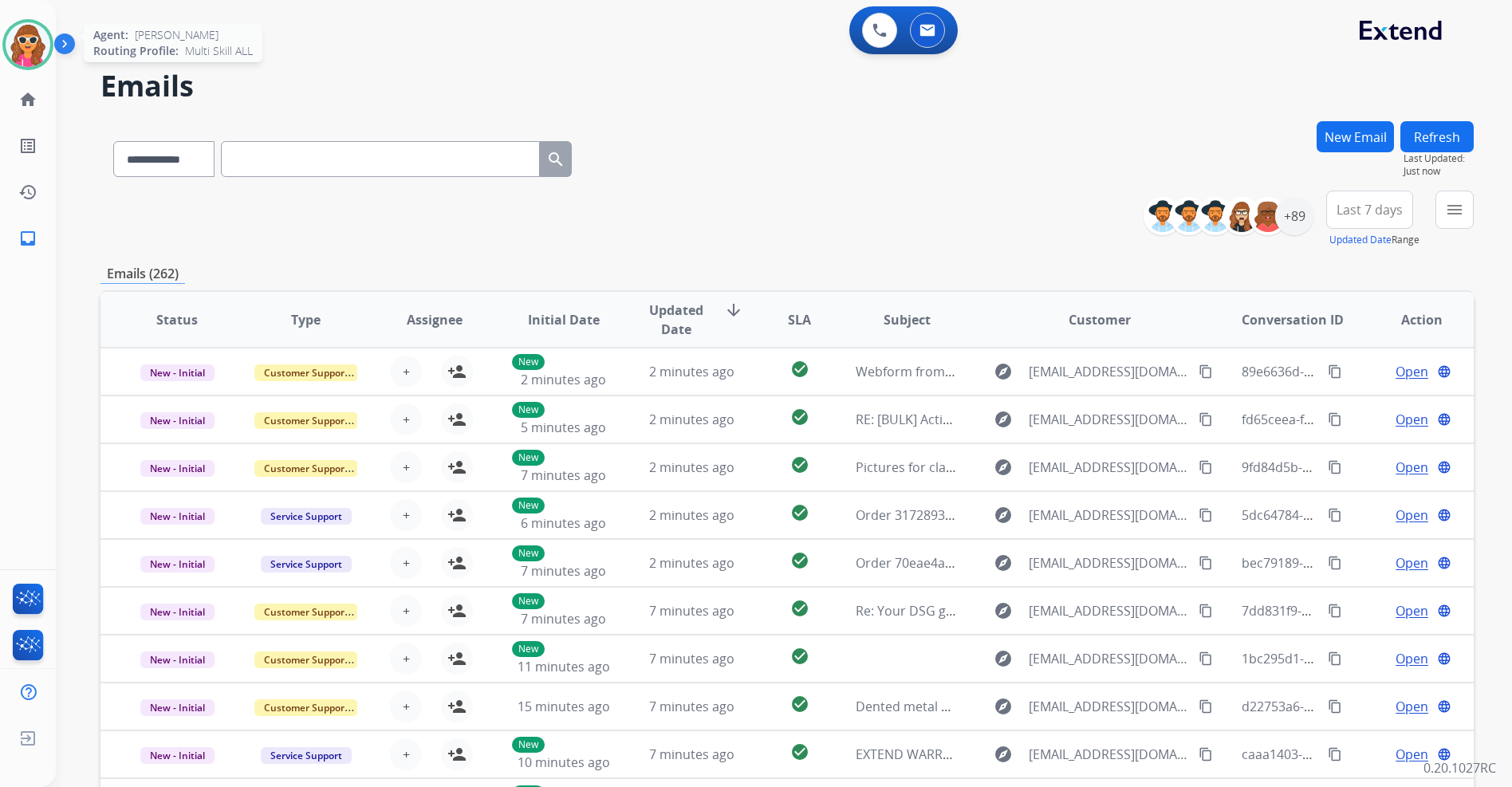
click at [39, 60] on img at bounding box center [28, 44] width 45 height 45
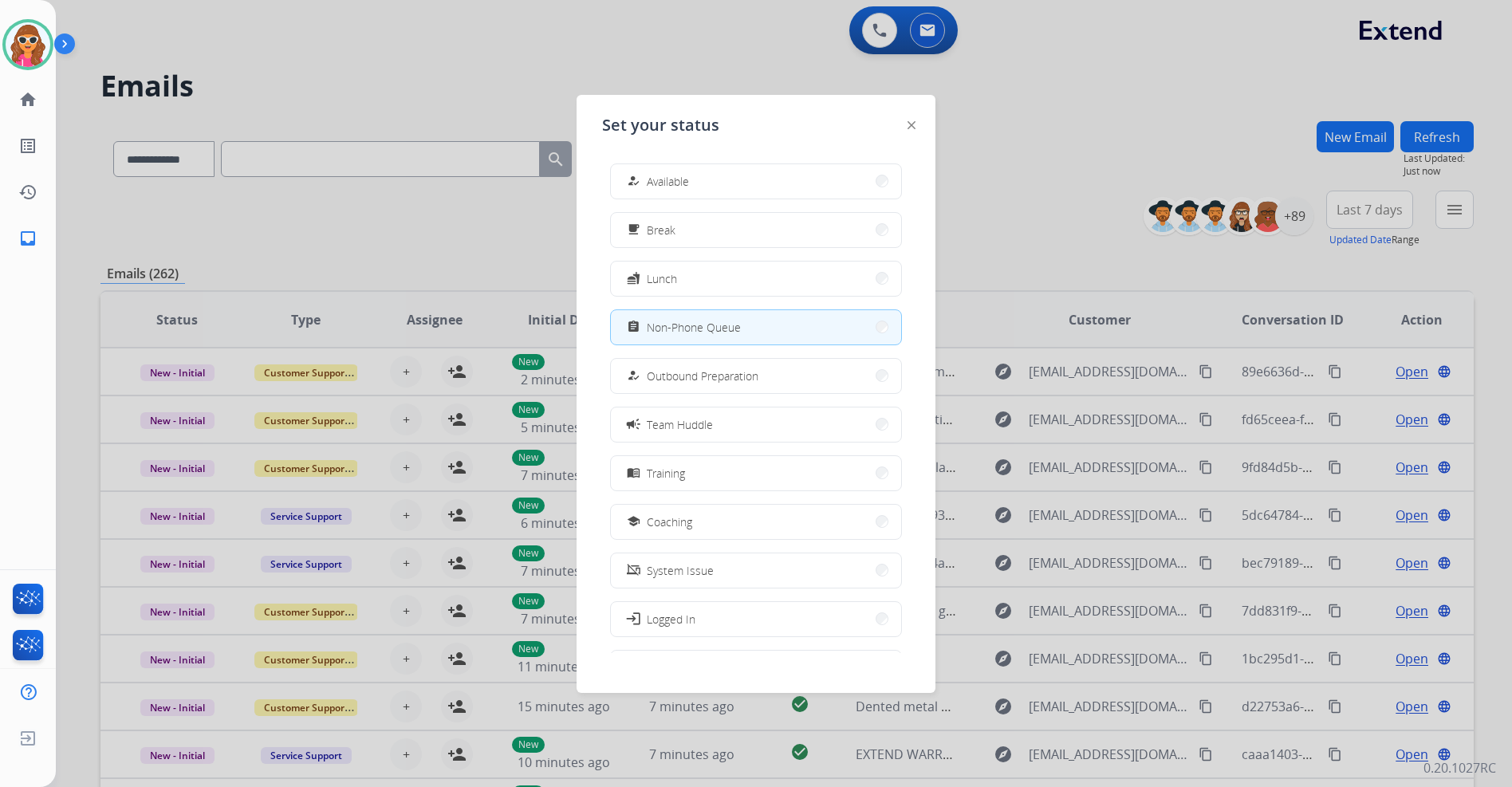
click at [1024, 158] on div at bounding box center [756, 394] width 1512 height 787
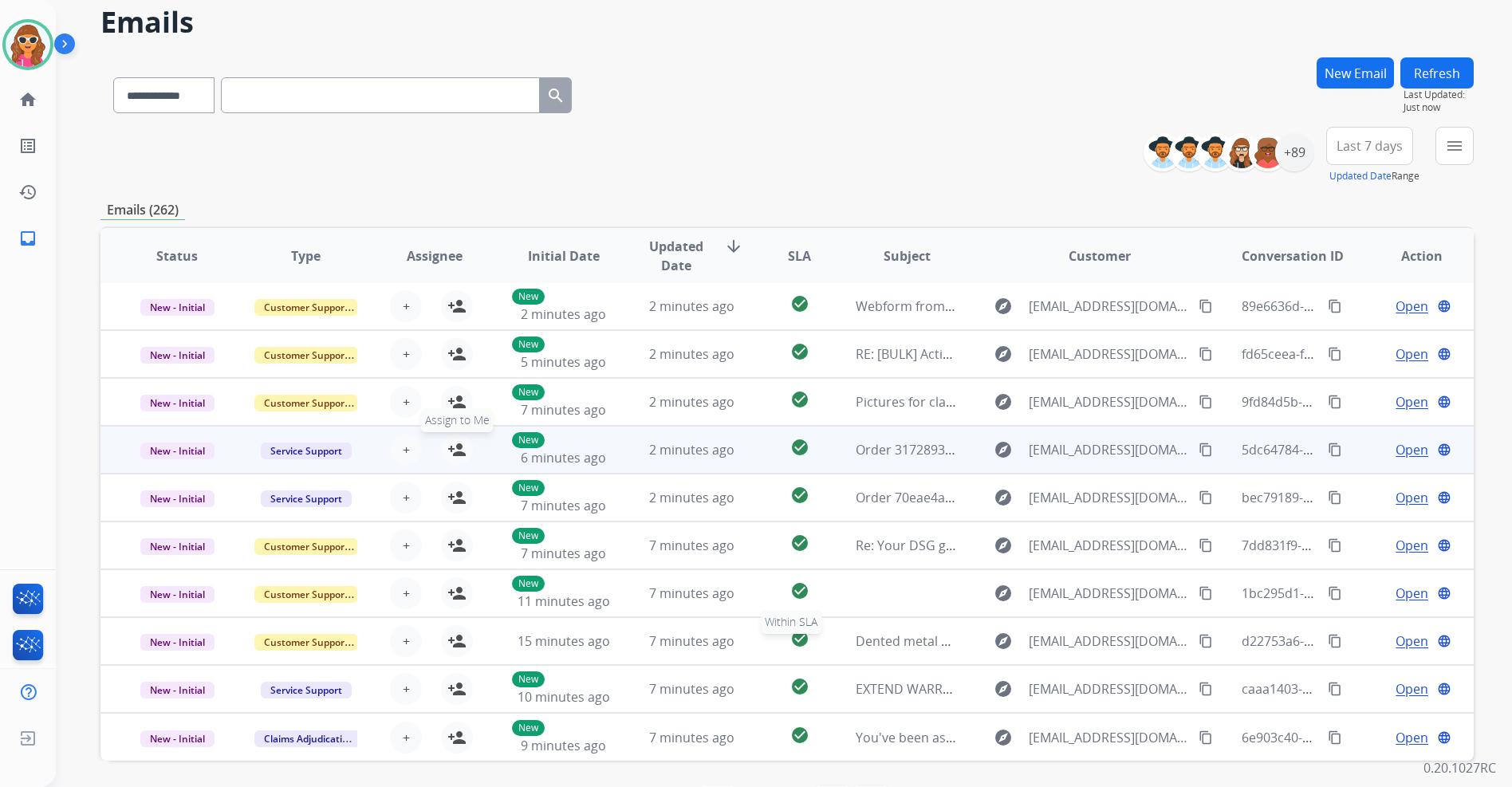
scroll to position [80, 0]
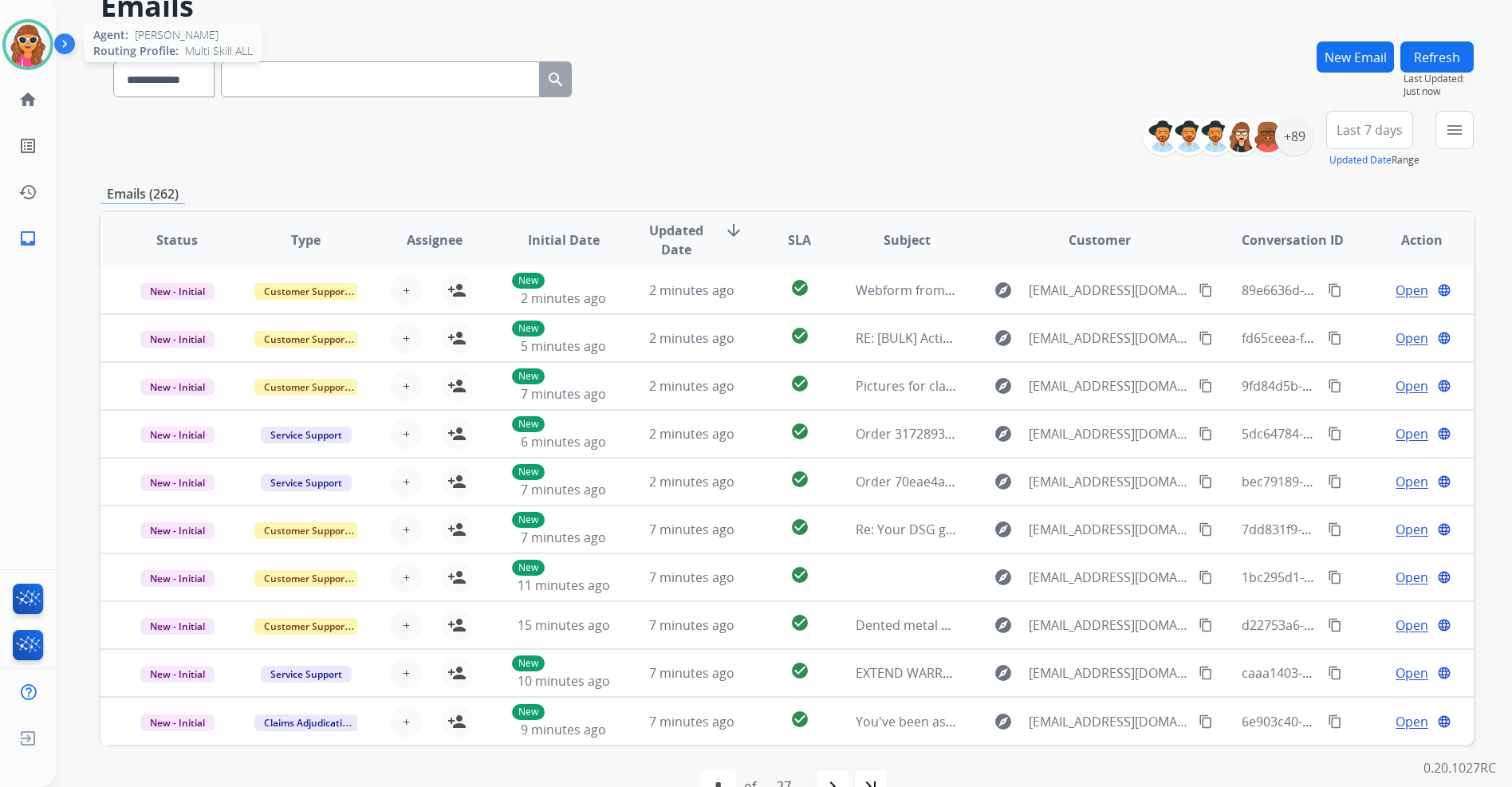
click at [28, 45] on img at bounding box center [28, 44] width 45 height 45
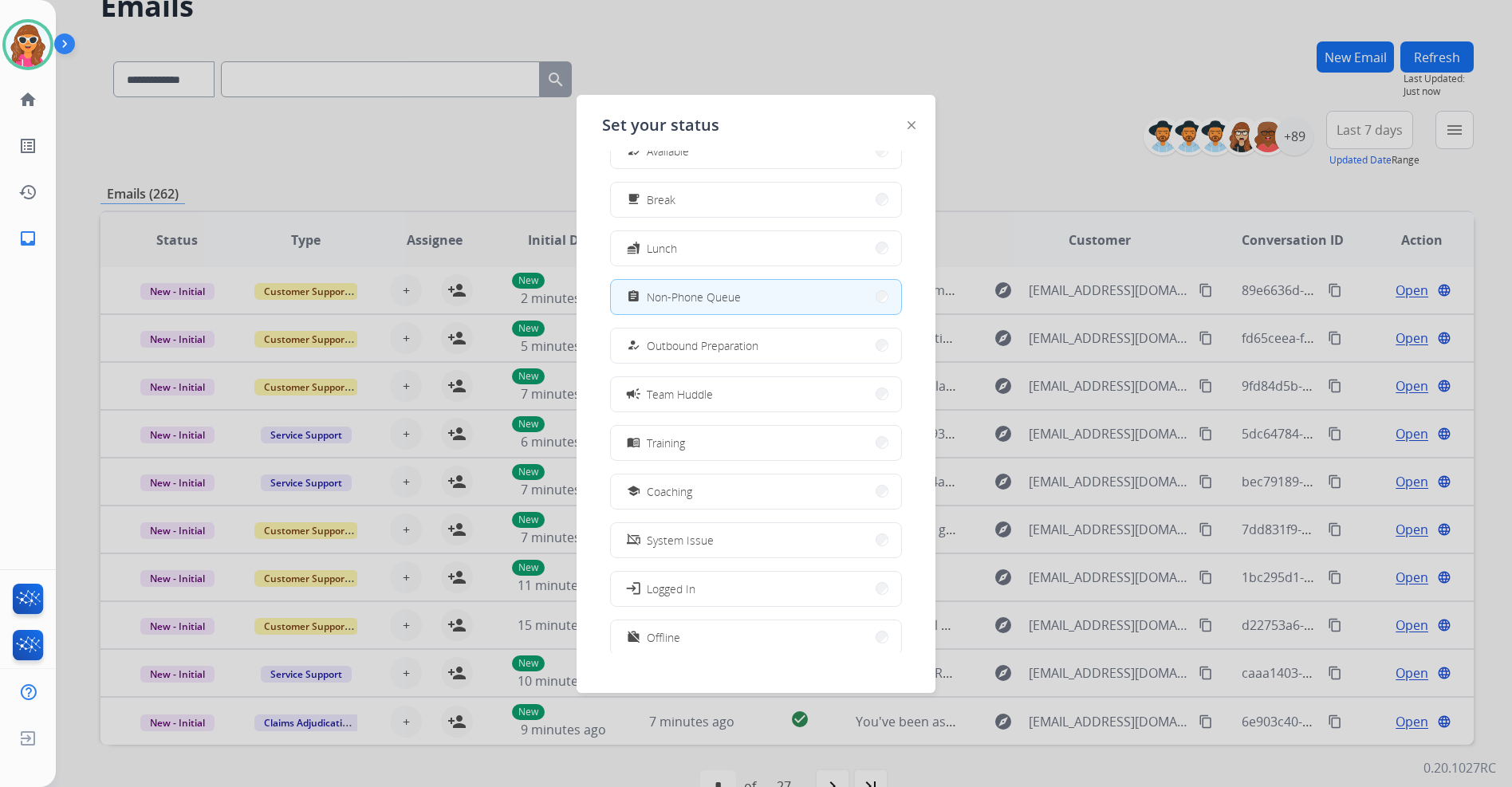
scroll to position [53, 0]
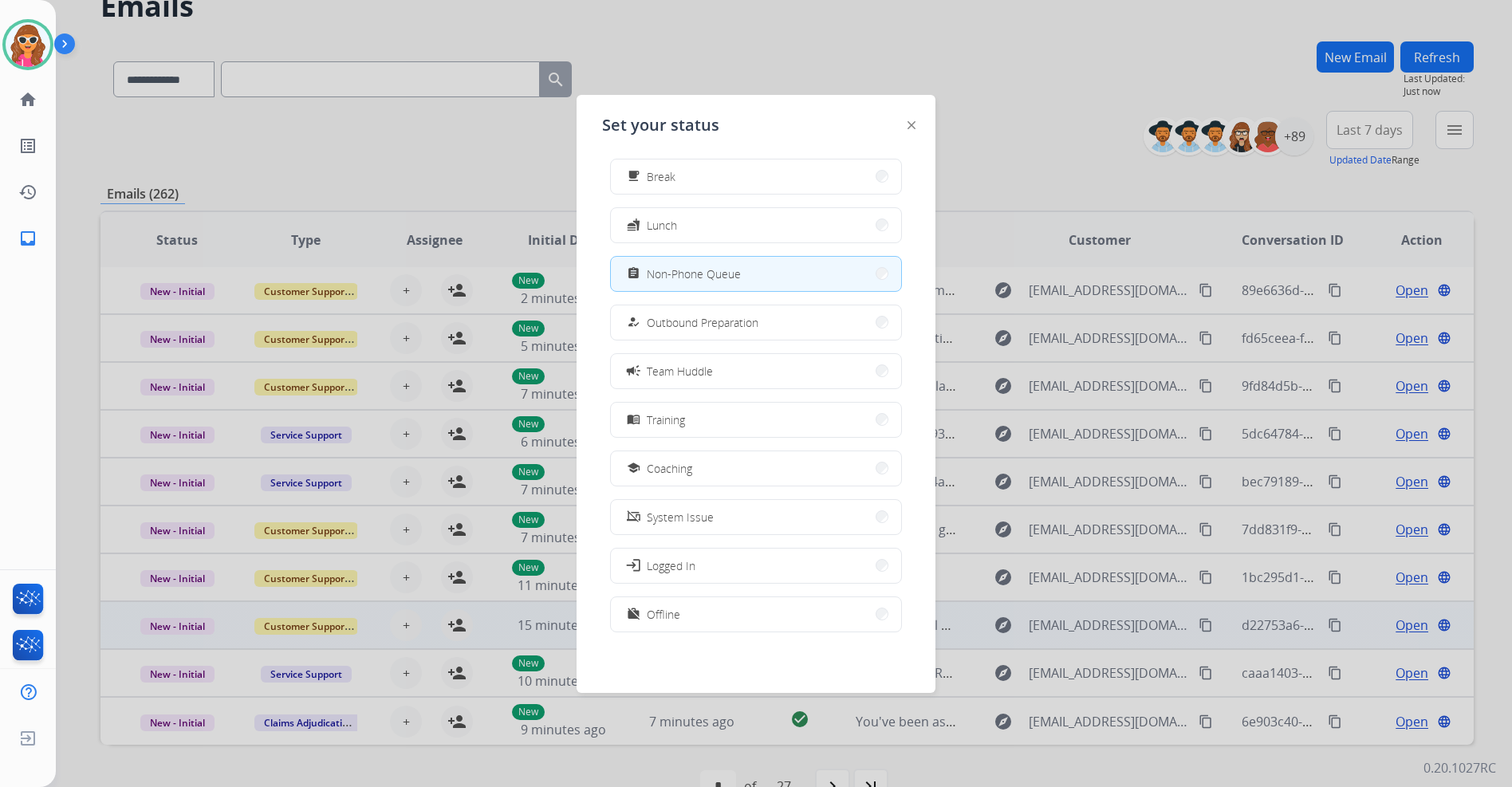
click at [689, 622] on button "work_off Offline" at bounding box center [756, 614] width 291 height 34
